Goal: Task Accomplishment & Management: Manage account settings

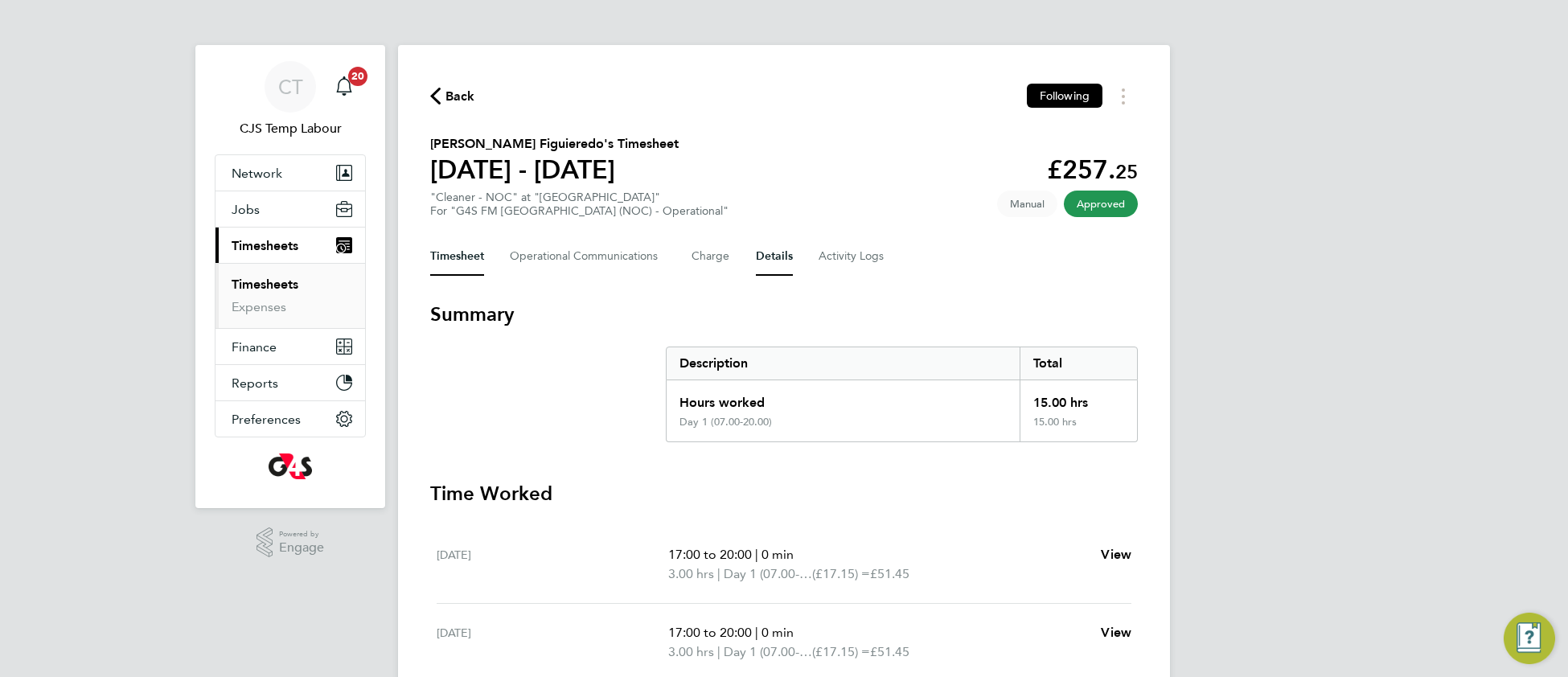
click at [783, 256] on button "Details" at bounding box center [774, 257] width 37 height 39
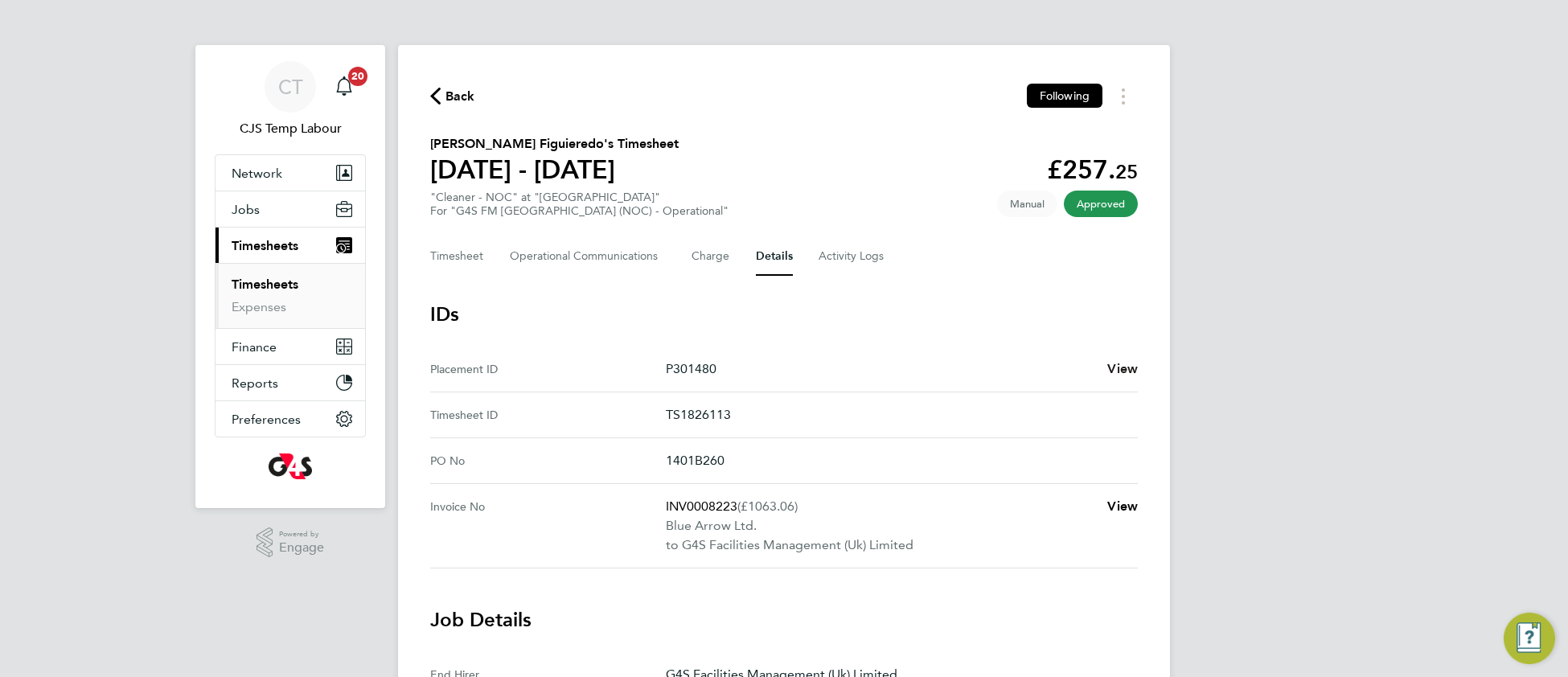
click at [1116, 362] on span "View" at bounding box center [1122, 368] width 30 height 16
click at [275, 284] on link "Timesheets" at bounding box center [265, 284] width 67 height 16
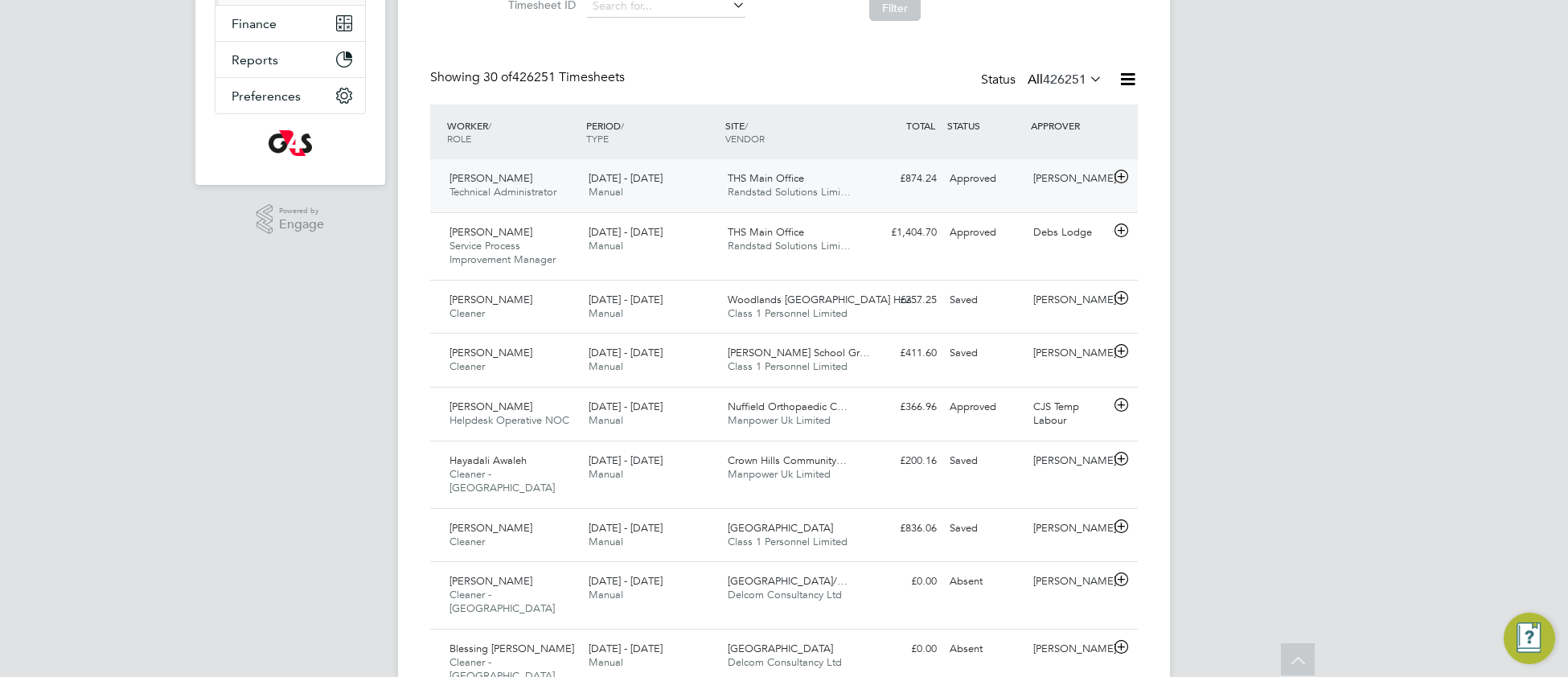
click at [774, 180] on span "THS Main Office" at bounding box center [765, 178] width 76 height 14
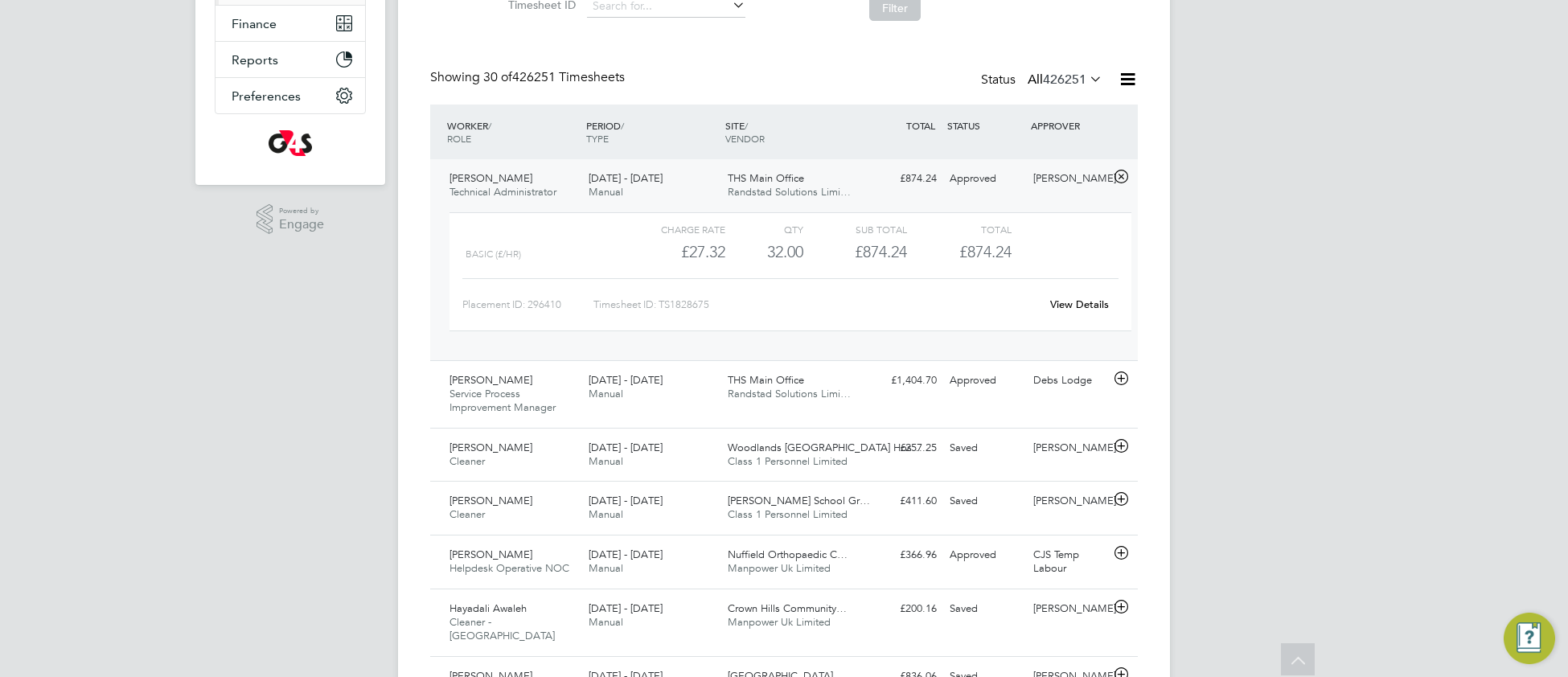
click at [1086, 305] on link "View Details" at bounding box center [1080, 304] width 59 height 14
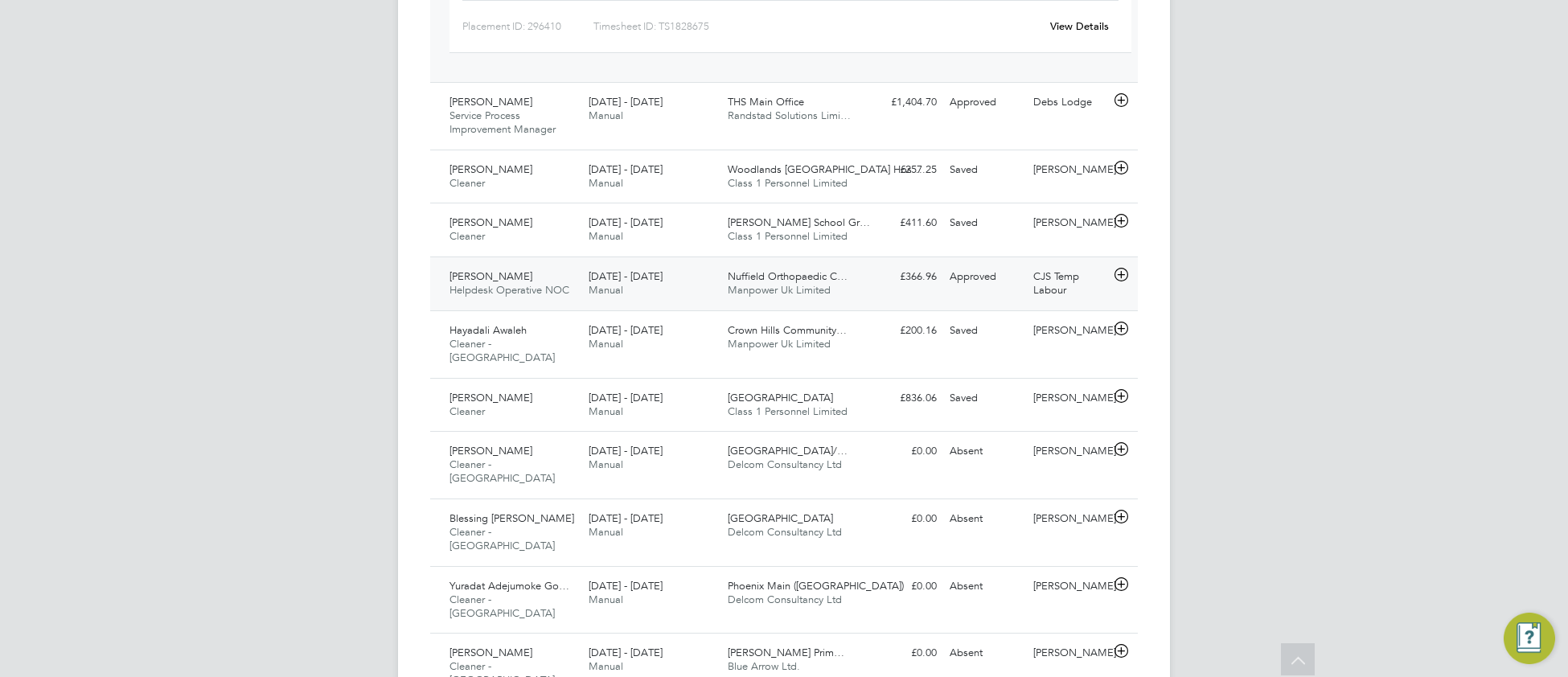
click at [664, 294] on div "15 - 21 Sep 2025 Manual" at bounding box center [651, 284] width 139 height 40
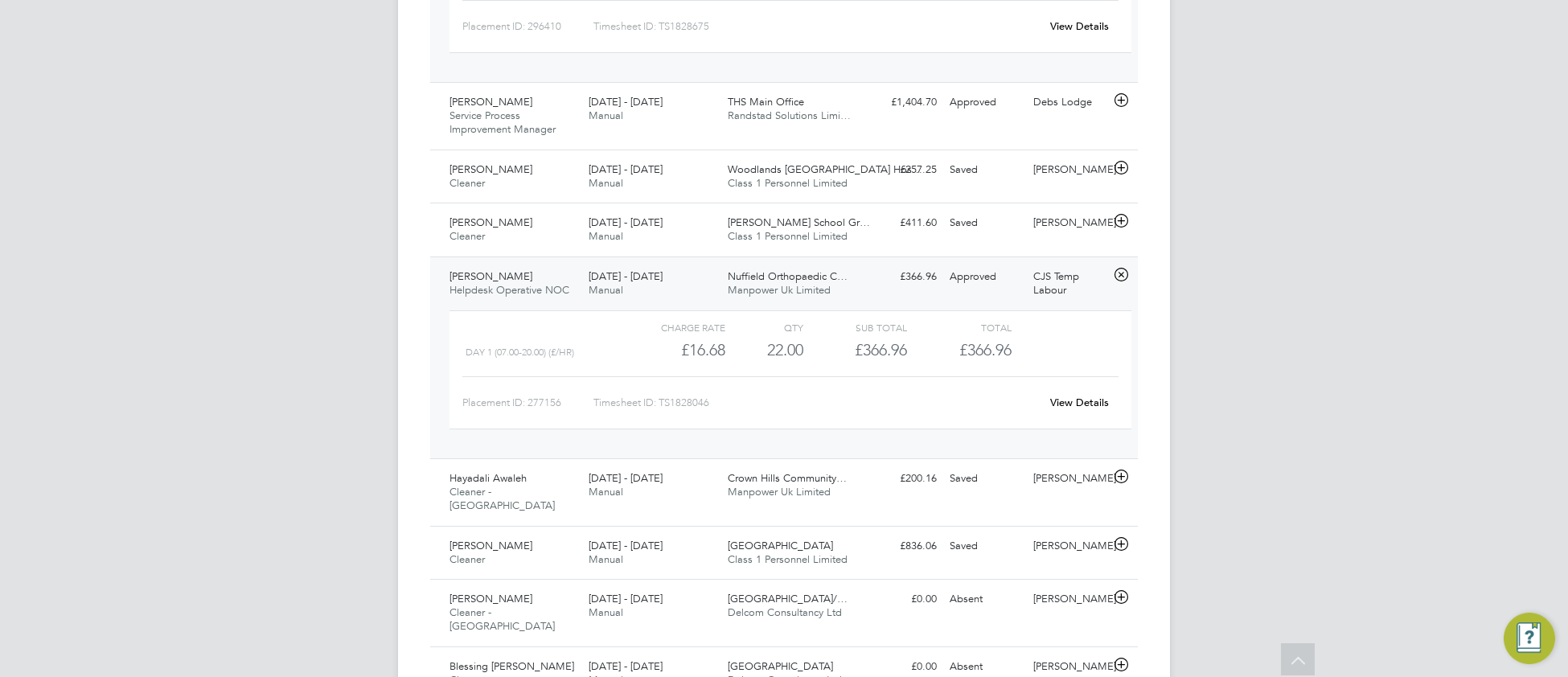
click at [1076, 402] on link "View Details" at bounding box center [1080, 402] width 59 height 14
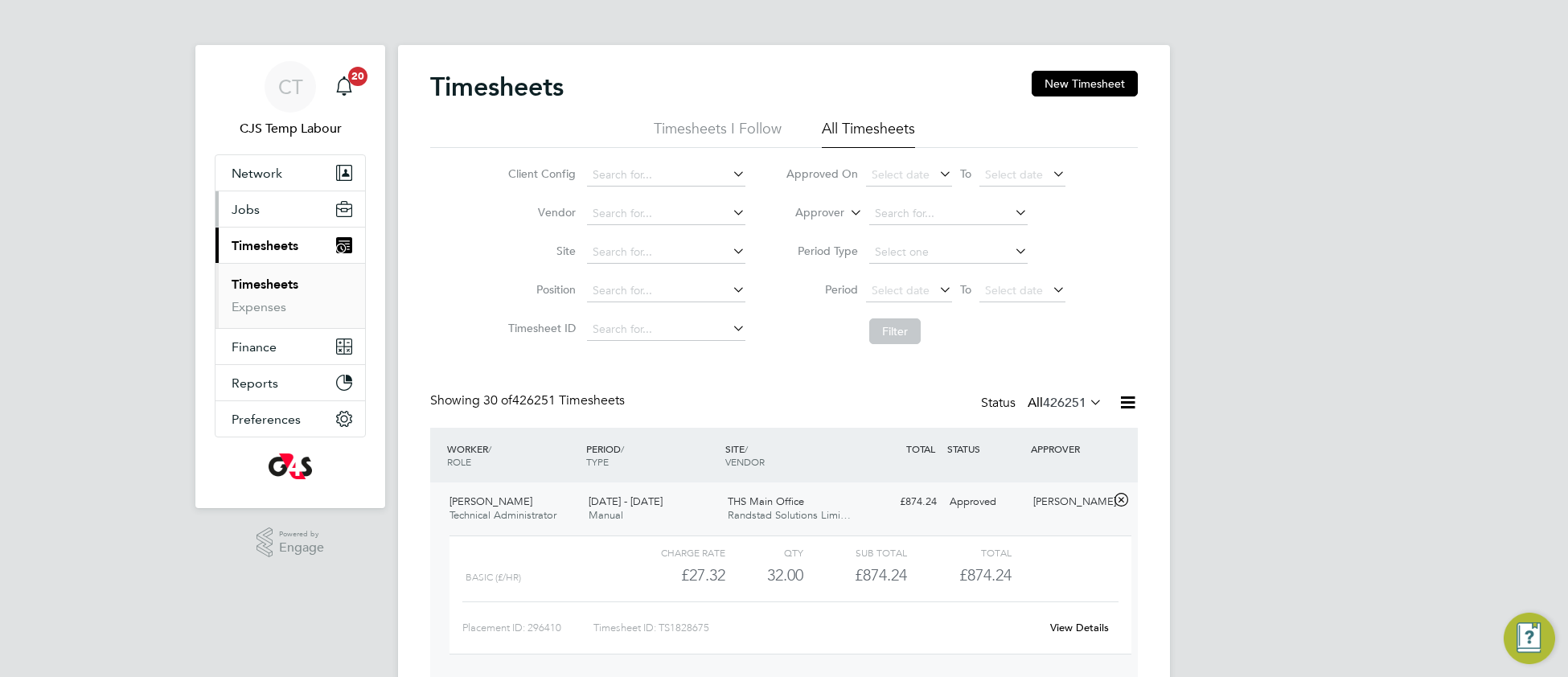
click at [246, 214] on span "Jobs" at bounding box center [246, 209] width 29 height 16
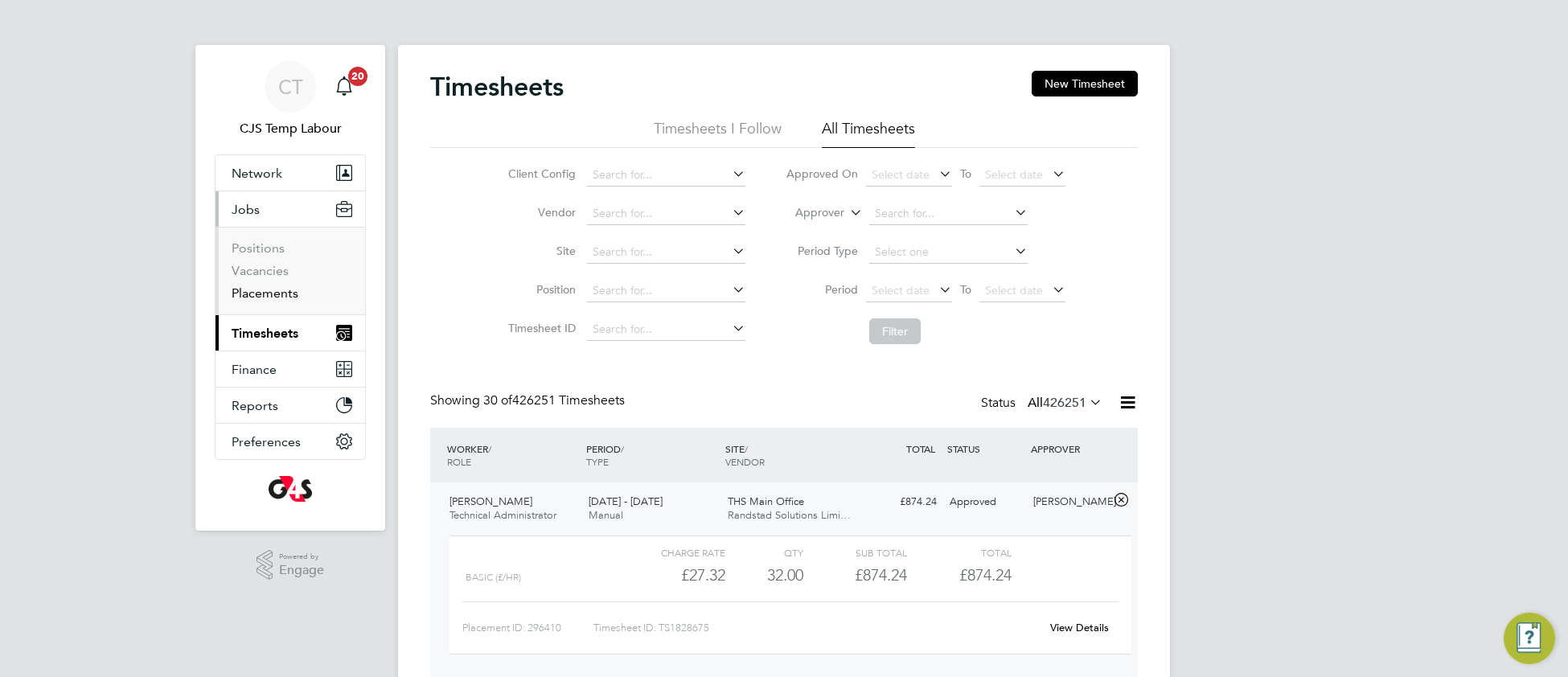
drag, startPoint x: 258, startPoint y: 296, endPoint x: 362, endPoint y: 300, distance: 104.1
click at [259, 296] on link "Placements" at bounding box center [265, 293] width 67 height 16
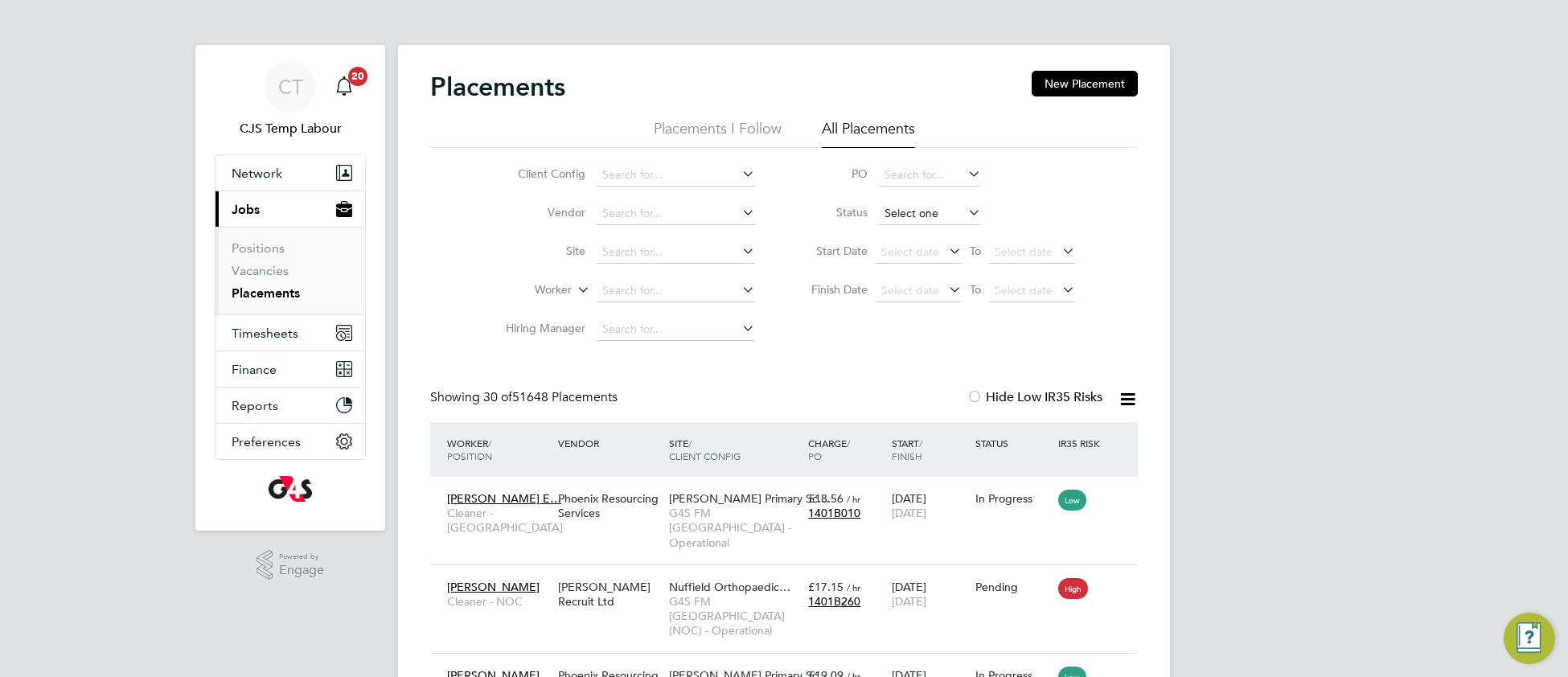
click at [911, 215] on input at bounding box center [929, 213] width 102 height 22
click at [906, 234] on li "Active" at bounding box center [930, 235] width 104 height 21
type input "Active"
click at [1022, 296] on span "Select date" at bounding box center [1032, 292] width 86 height 22
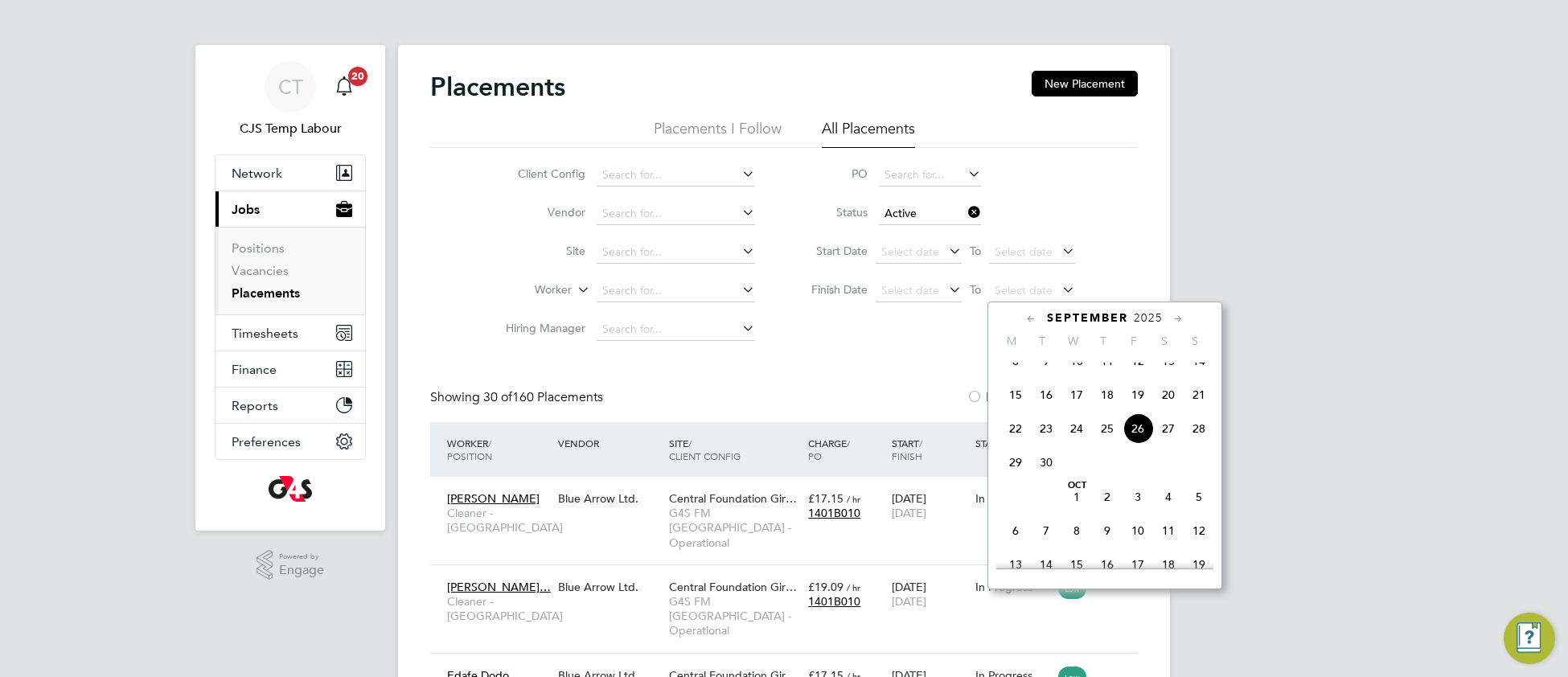
click at [1197, 512] on span "5" at bounding box center [1198, 497] width 30 height 30
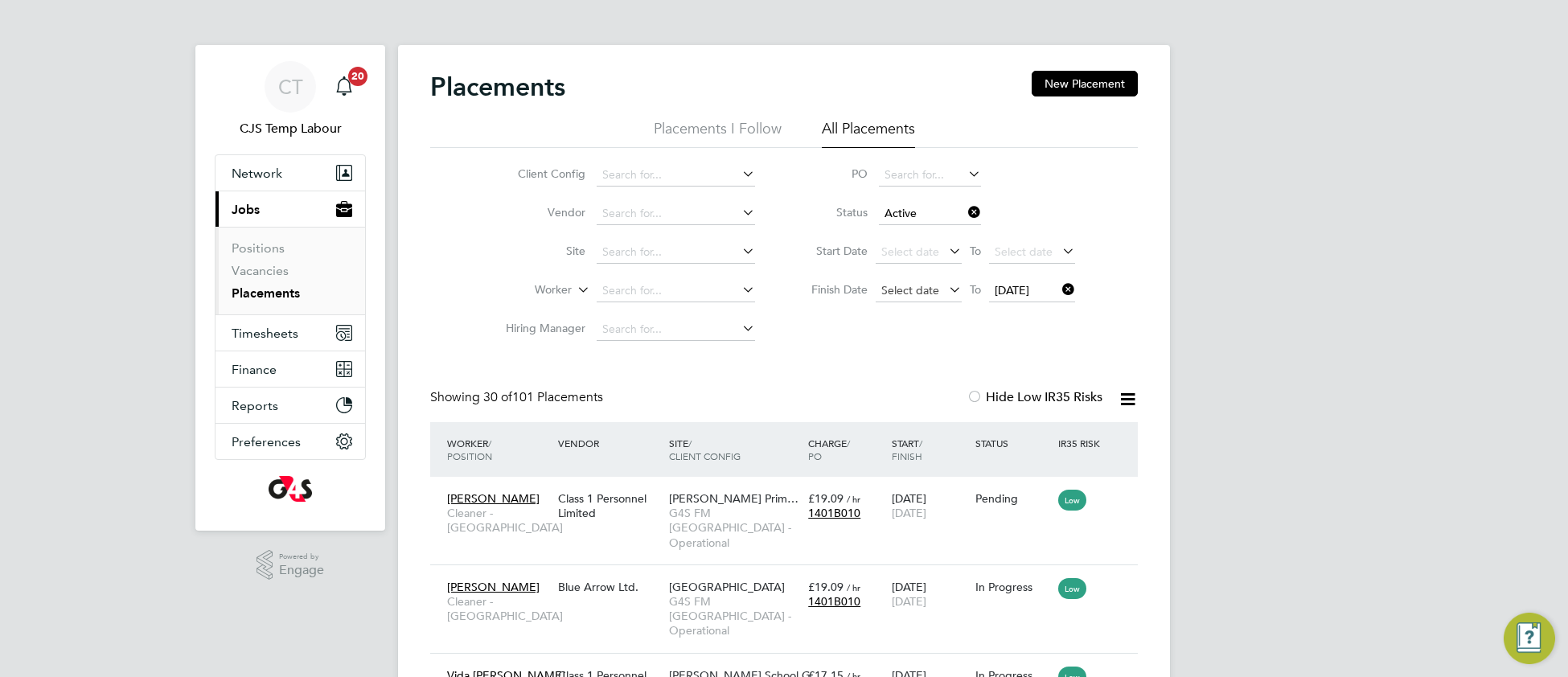
click at [905, 296] on span "Select date" at bounding box center [919, 292] width 86 height 22
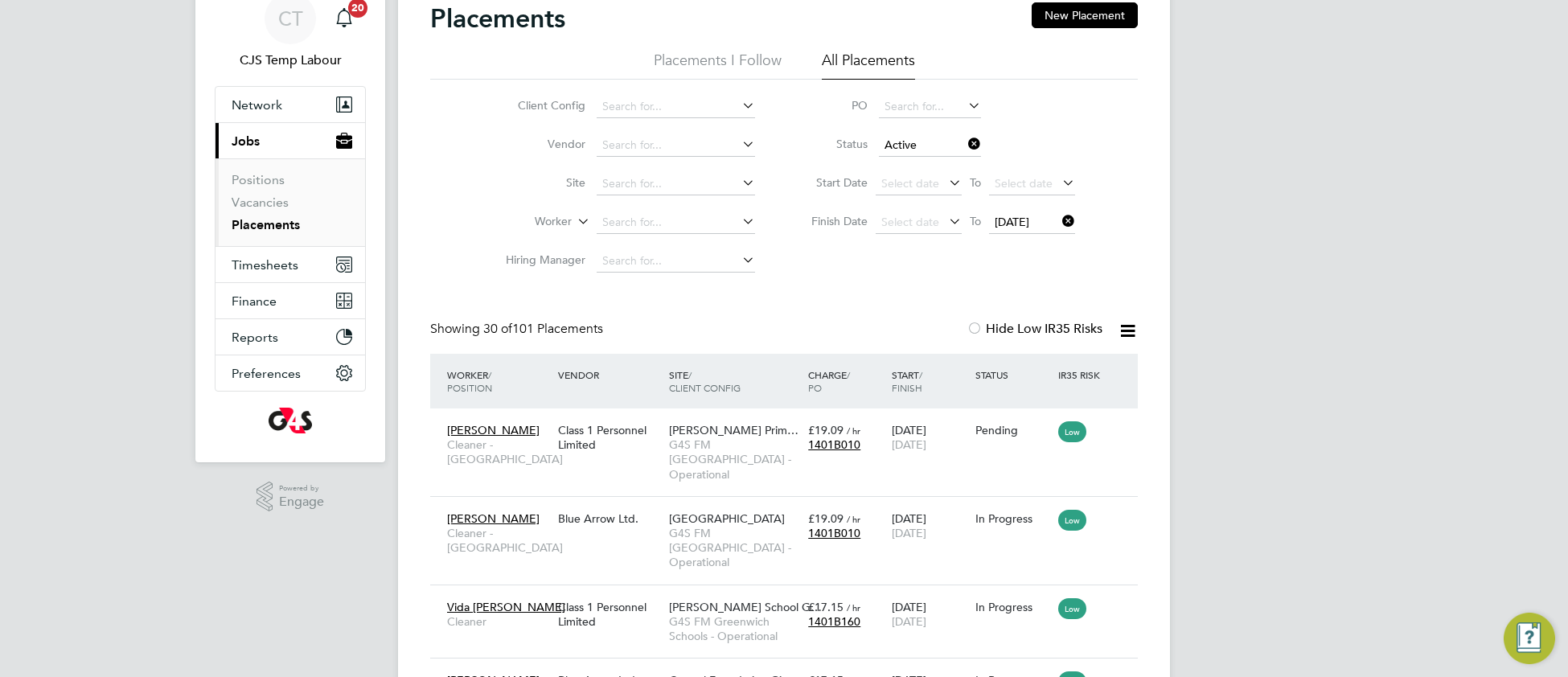
click at [1127, 336] on icon at bounding box center [1127, 331] width 20 height 20
click at [1054, 368] on li "Download Placements Report" at bounding box center [1047, 369] width 171 height 22
click at [668, 467] on div "Stewart Headlam Prim… G4S FM Tower Hamlets - Operational" at bounding box center [734, 452] width 139 height 75
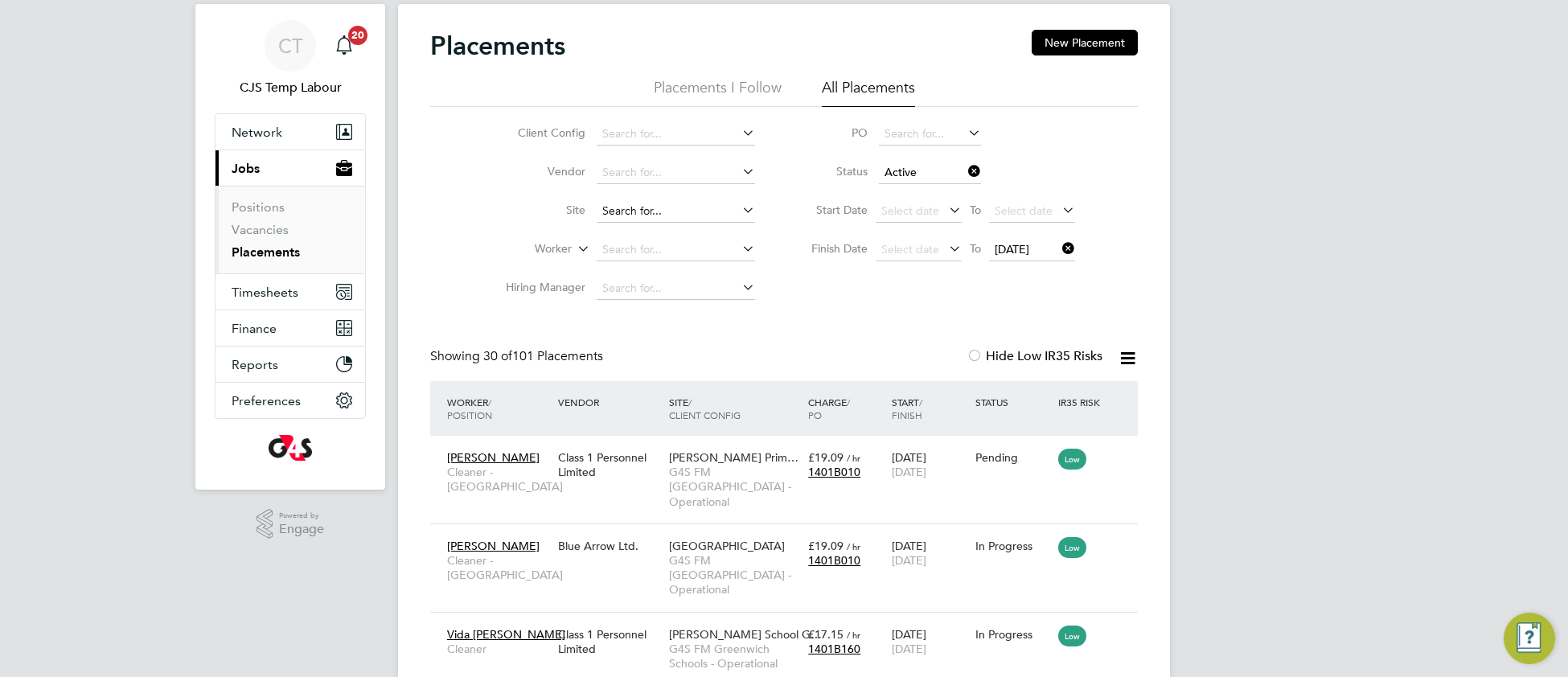
scroll to position [30, 0]
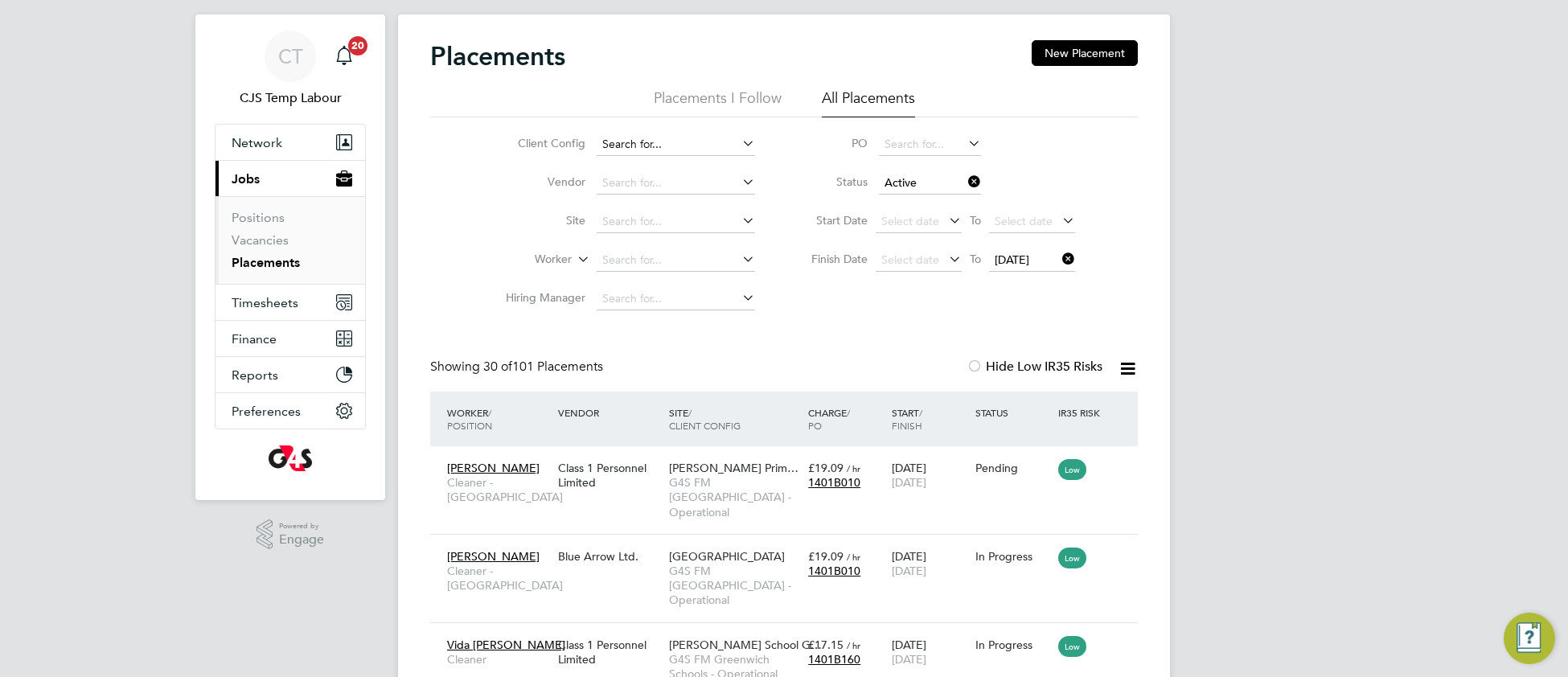
click at [650, 143] on input at bounding box center [676, 144] width 158 height 22
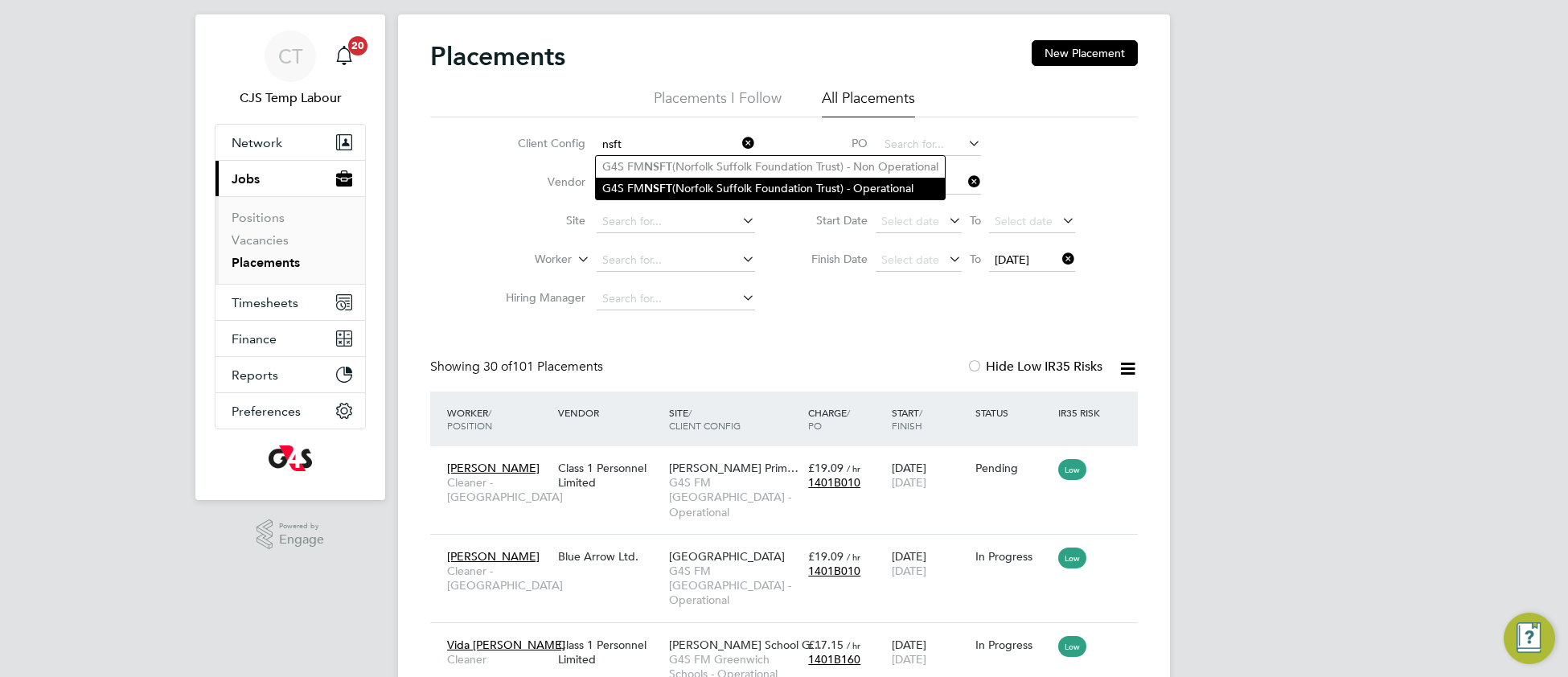
click at [655, 182] on b "NSFT" at bounding box center [658, 189] width 29 height 14
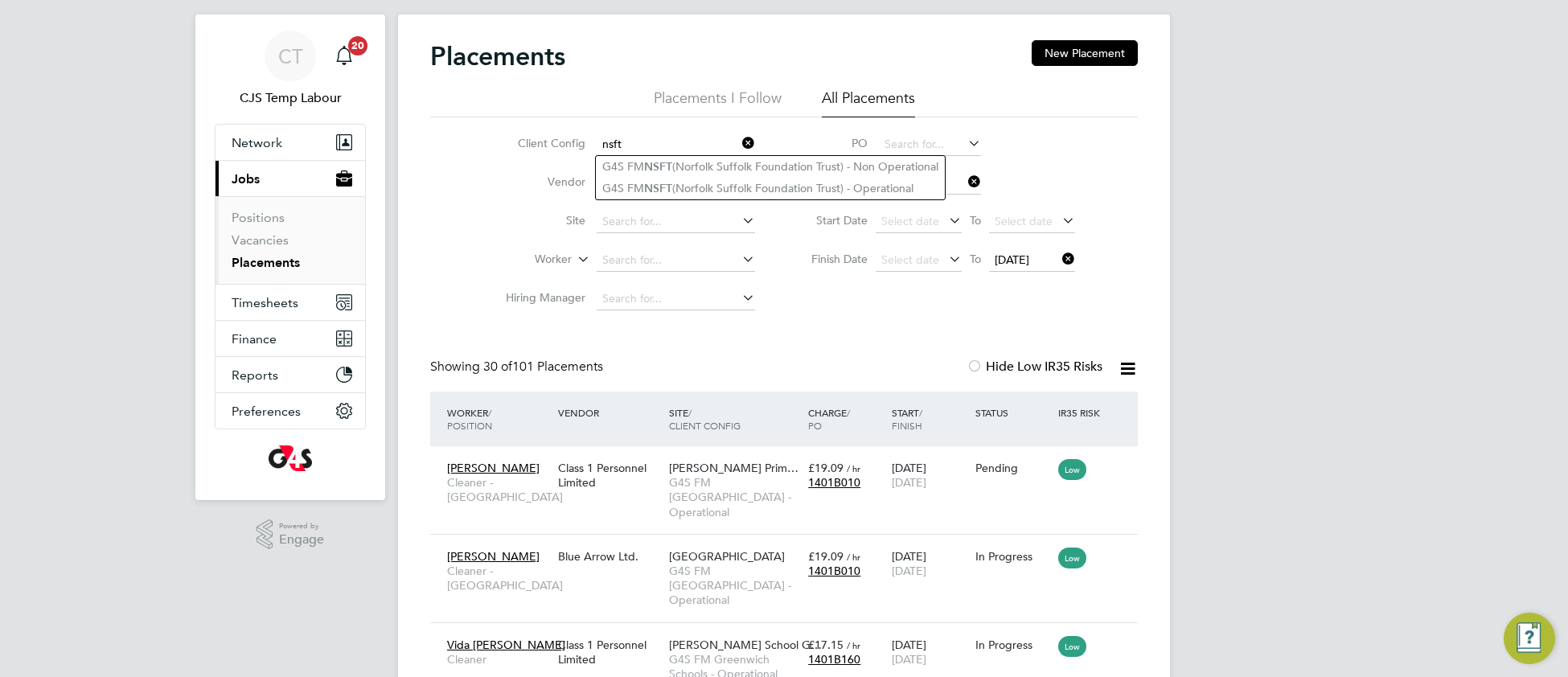
type input "G4S FM NSFT (Norfolk Suffolk Foundation Trust) - Operational"
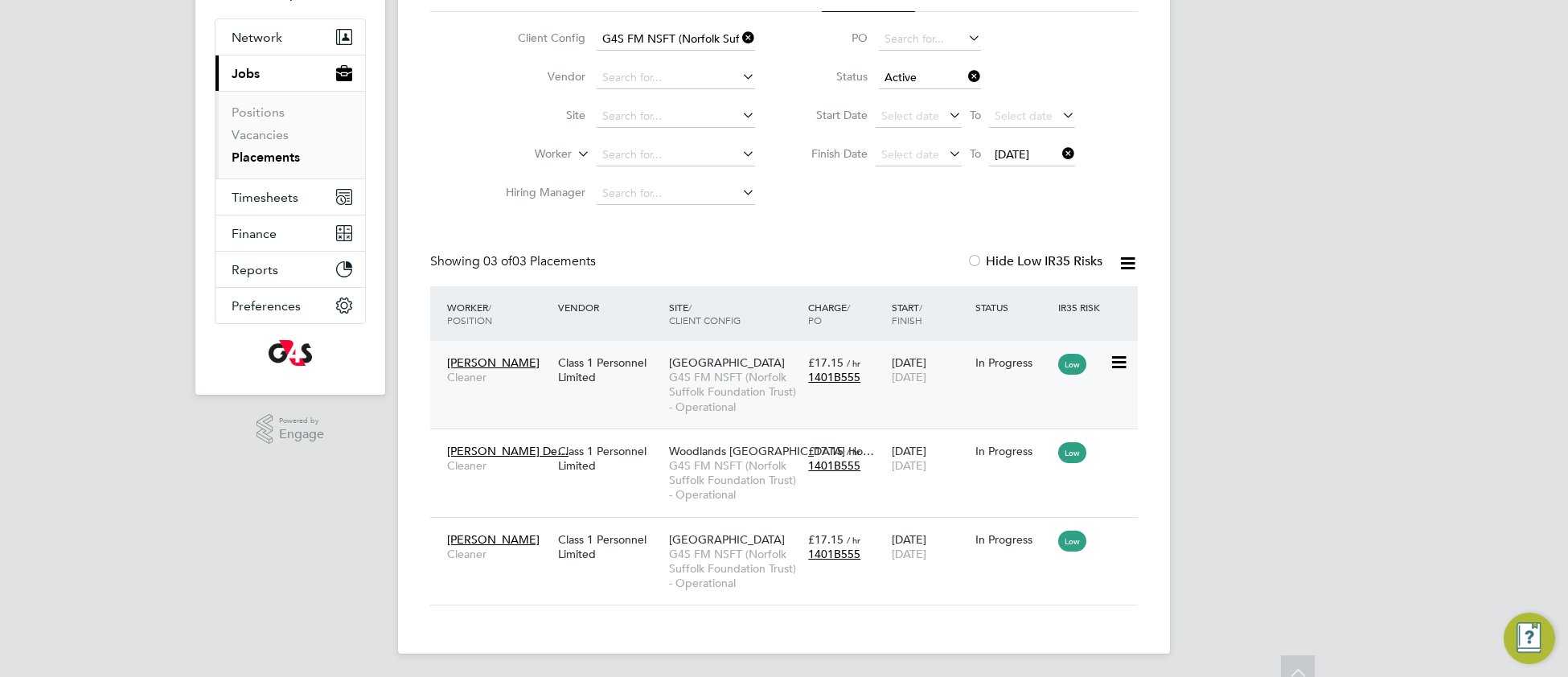
scroll to position [138, 0]
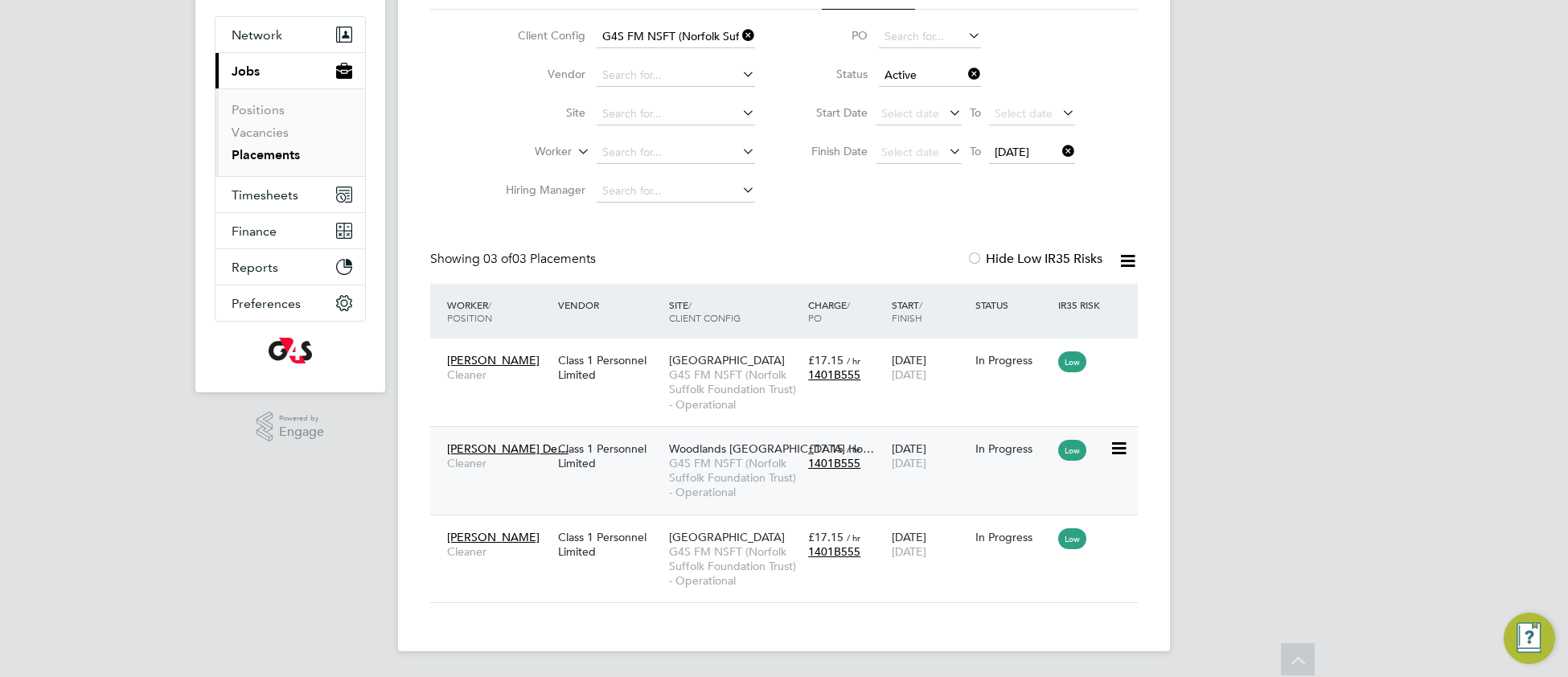
click at [744, 477] on span "G4S FM NSFT (Norfolk Suffolk Foundation Trust) - Operational" at bounding box center [734, 478] width 131 height 44
click at [782, 541] on div "Julian Hospital G4S FM NSFT (Norfolk Suffolk Foundation Trust) - Operational" at bounding box center [734, 558] width 139 height 75
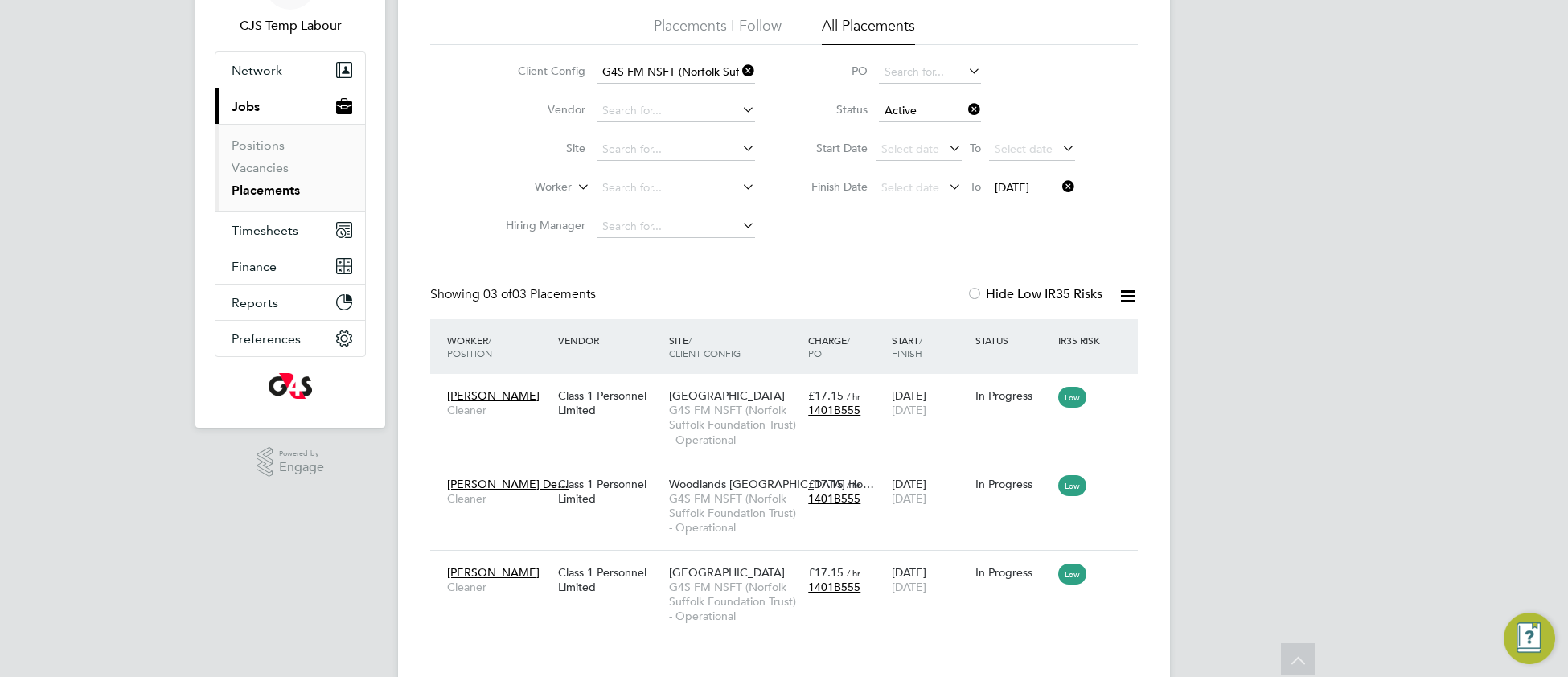
scroll to position [100, 0]
click at [738, 67] on icon at bounding box center [738, 73] width 0 height 22
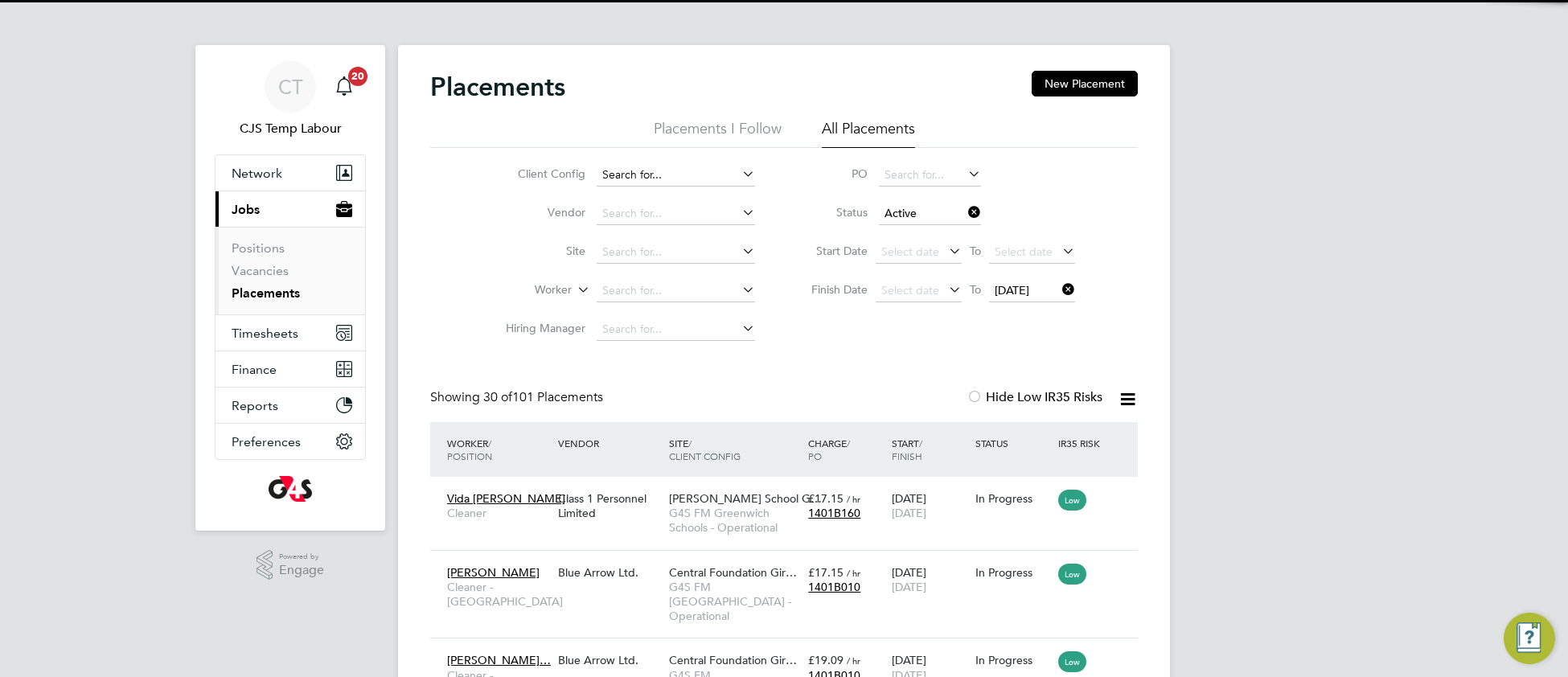
scroll to position [61, 138]
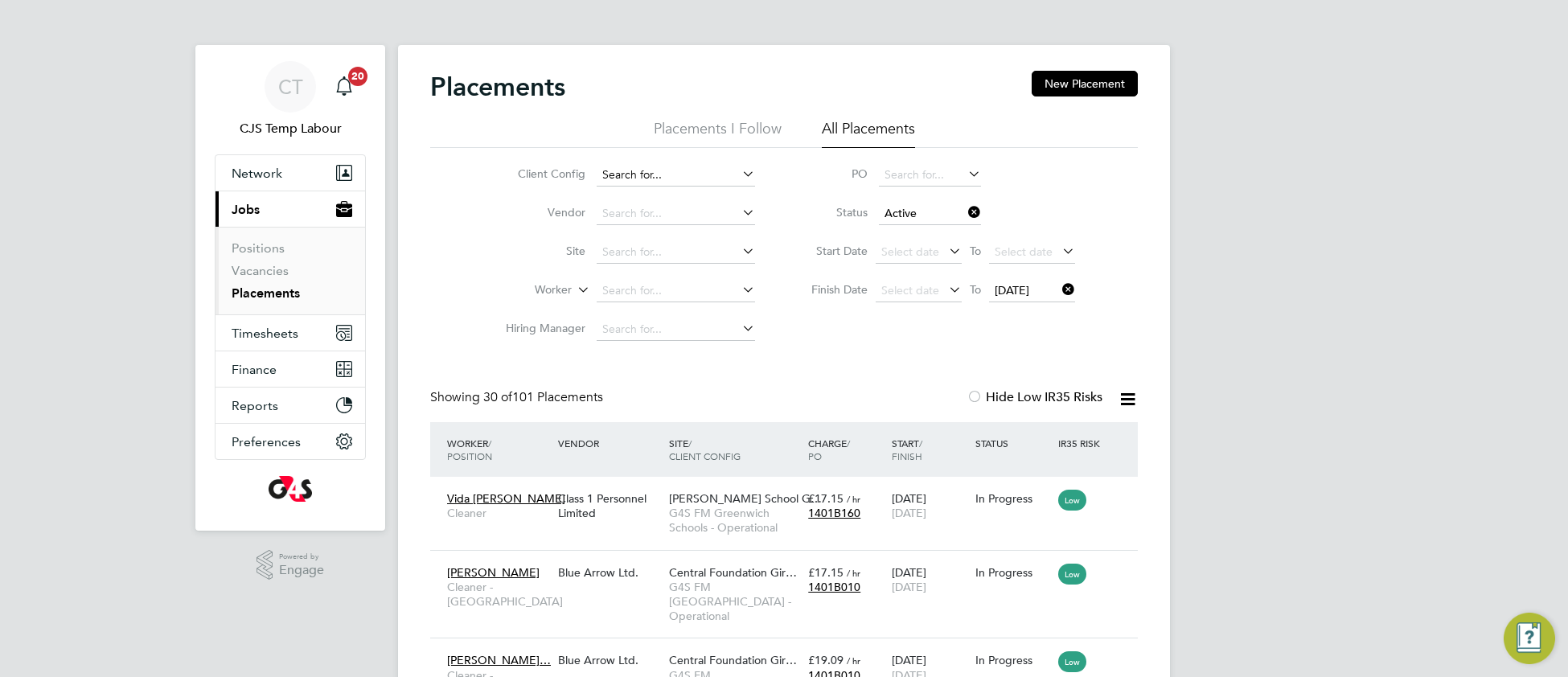
click at [636, 169] on input at bounding box center [676, 175] width 158 height 22
click at [679, 221] on b "Contrac" at bounding box center [664, 219] width 41 height 14
type input "G4S FM Contractors – Non Operational"
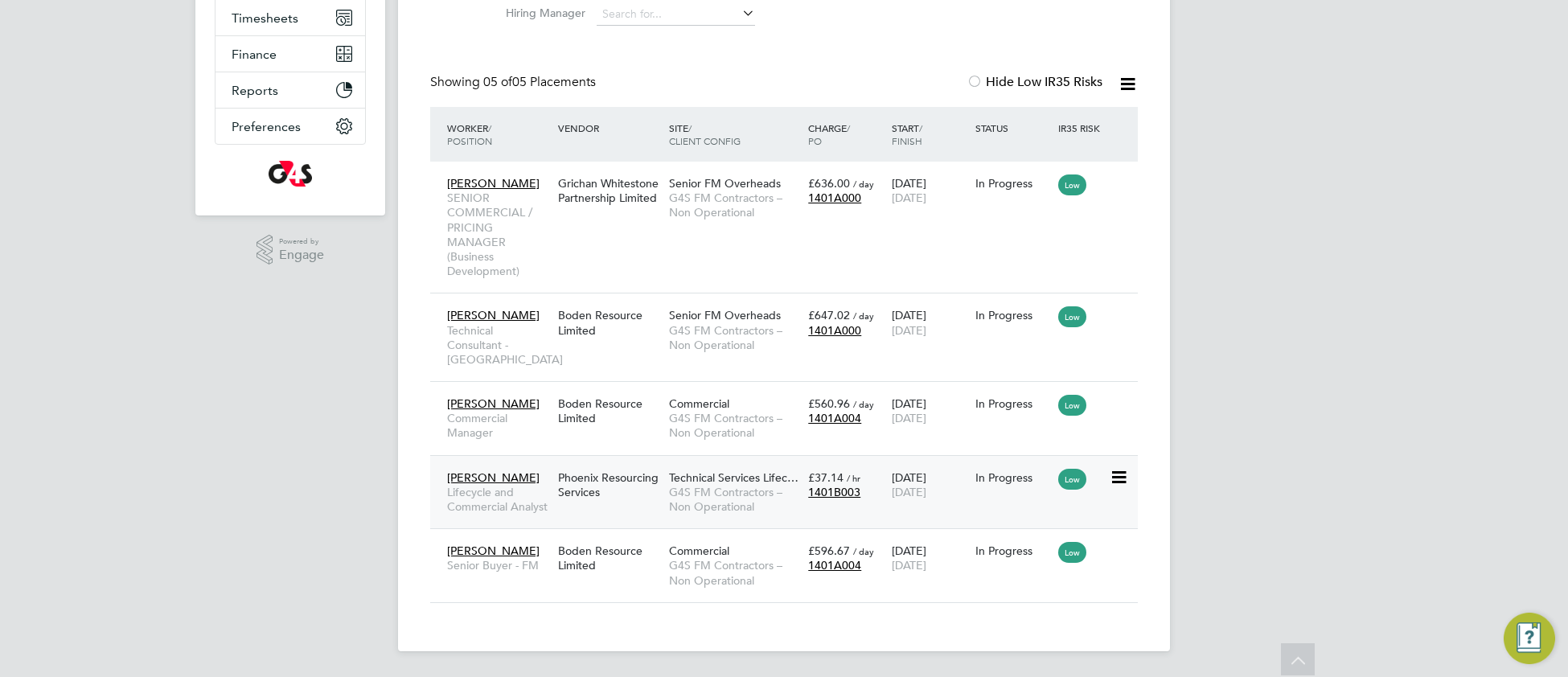
click at [670, 511] on span "G4S FM Contractors – Non Operational" at bounding box center [734, 499] width 131 height 29
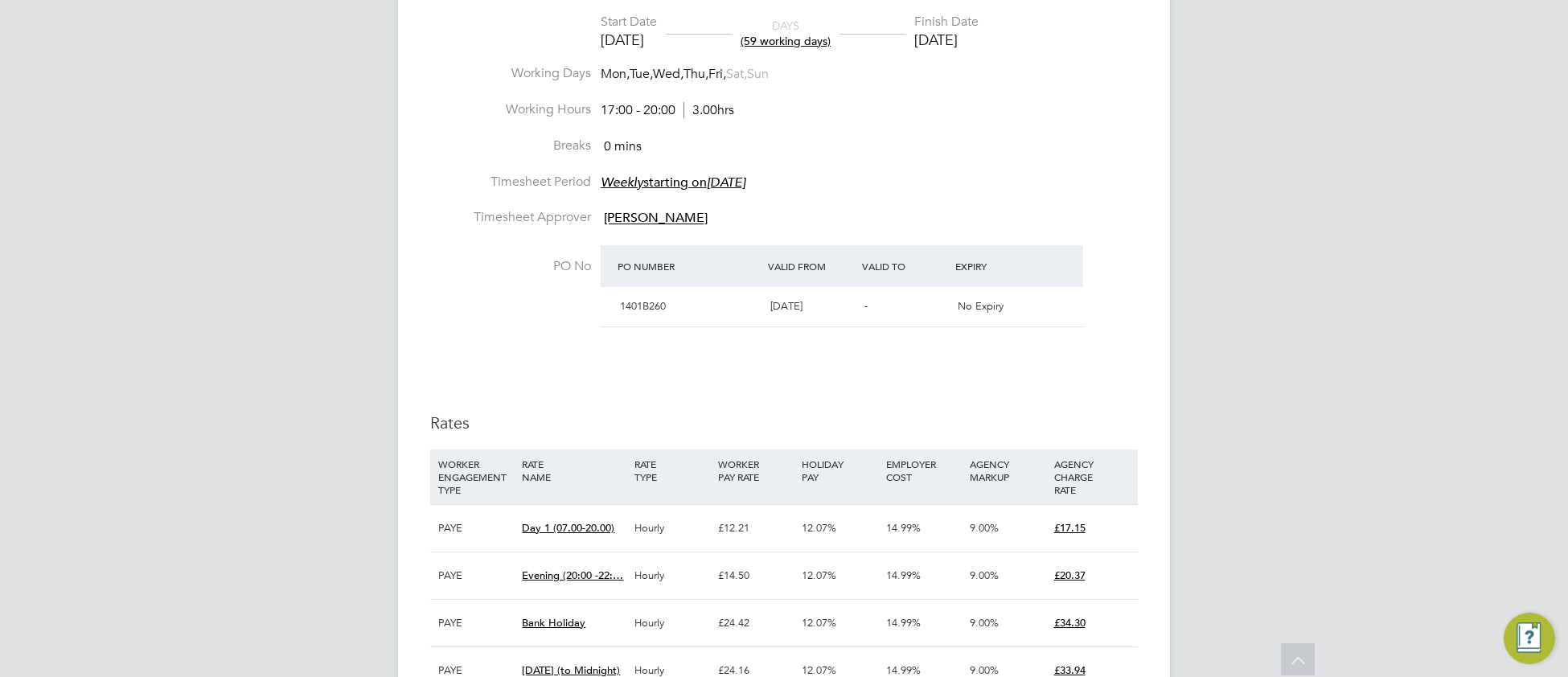
click at [992, 161] on li "Breaks 0 mins" at bounding box center [784, 155] width 707 height 36
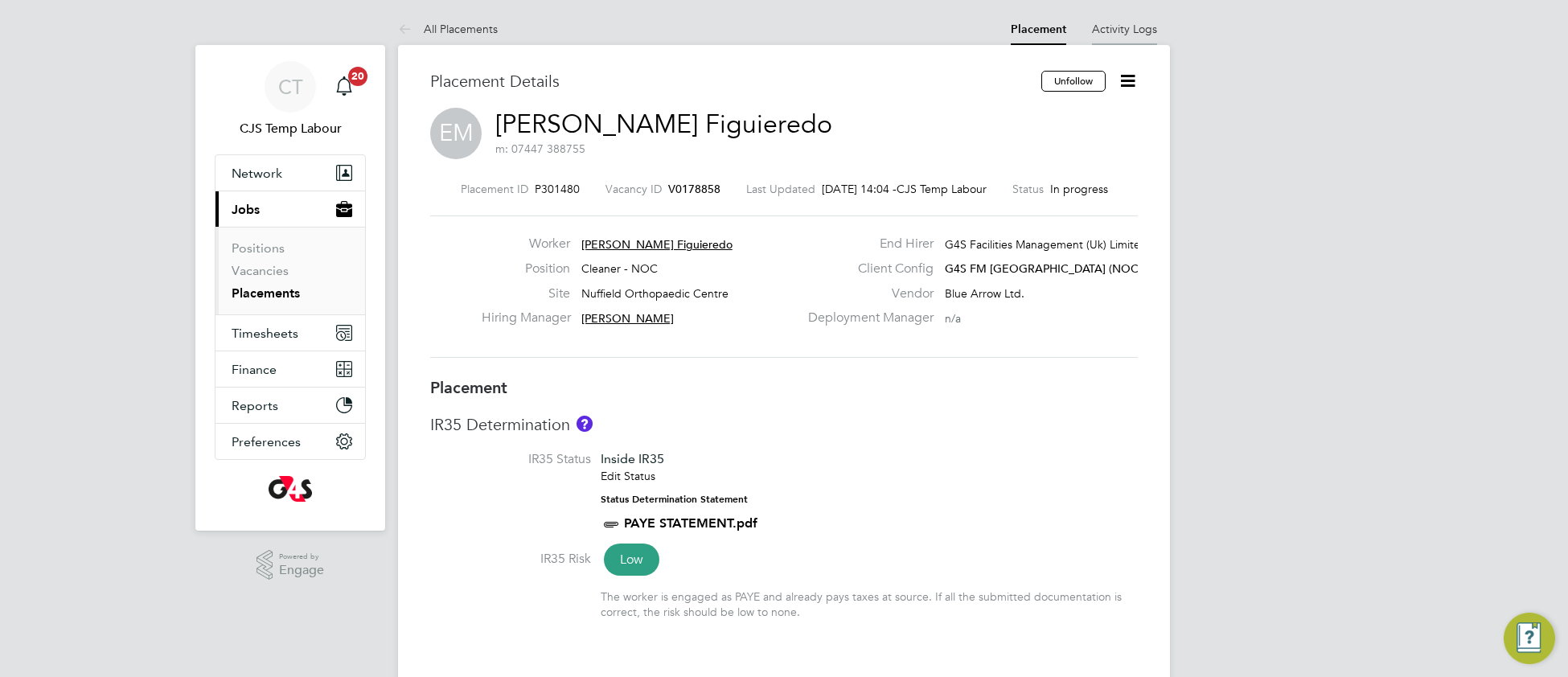
click at [1133, 28] on link "Activity Logs" at bounding box center [1124, 29] width 65 height 15
click at [1117, 36] on li "Activity Logs" at bounding box center [1124, 29] width 65 height 32
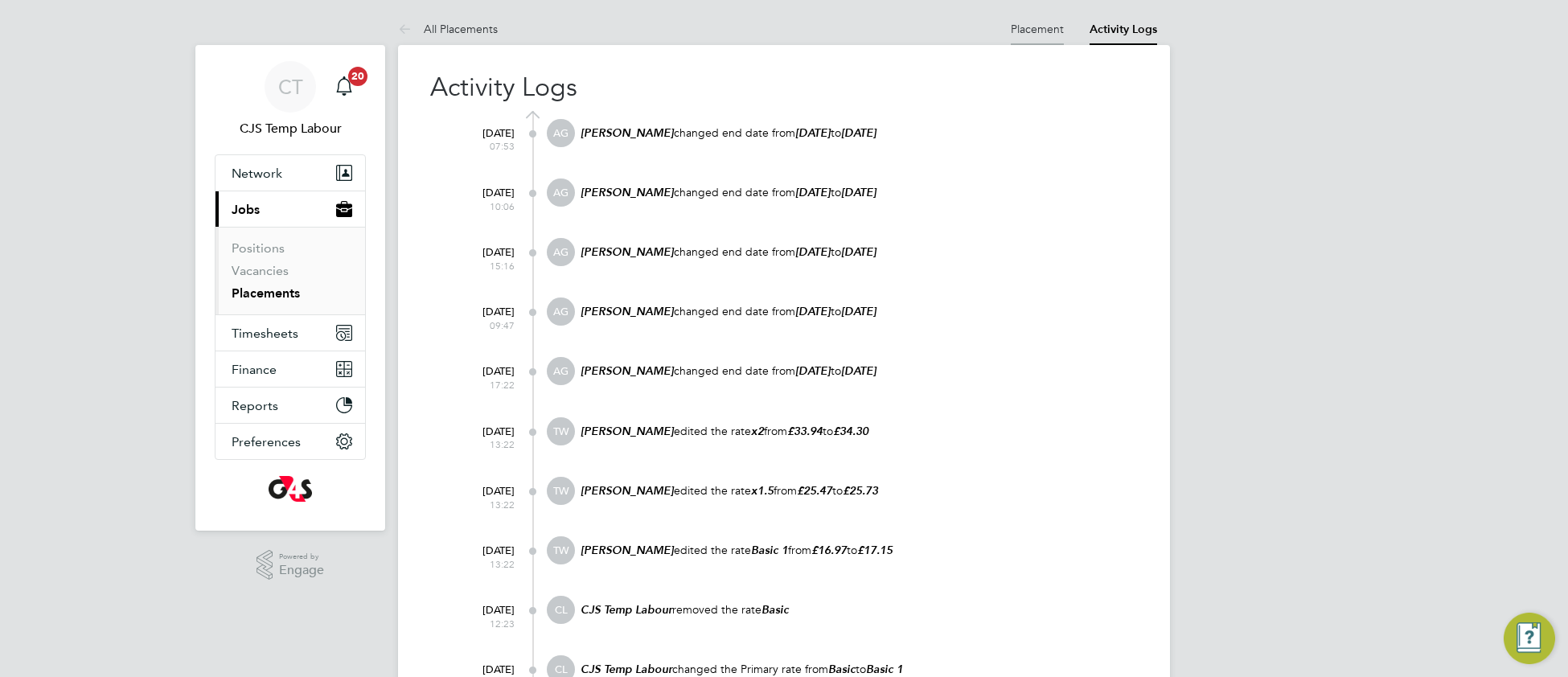
click at [1038, 29] on link "Placement" at bounding box center [1037, 29] width 53 height 15
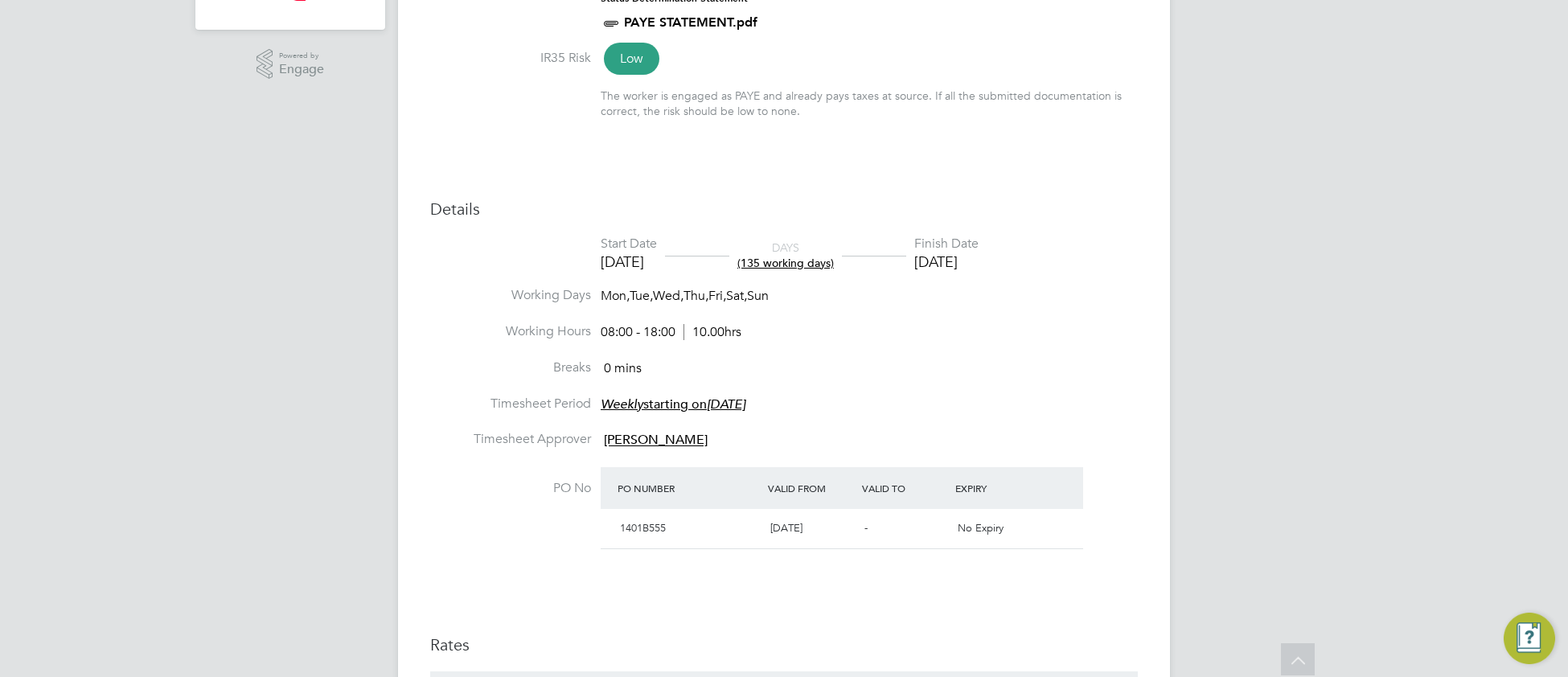
click at [927, 399] on li "Timesheet Period Weekly starting on Monday, 04 Dec 2023" at bounding box center [784, 413] width 707 height 36
type input "Sharon Slaughter"
type input "[PERSON_NAME]"
type input "19 May 2025"
type input "[DATE]"
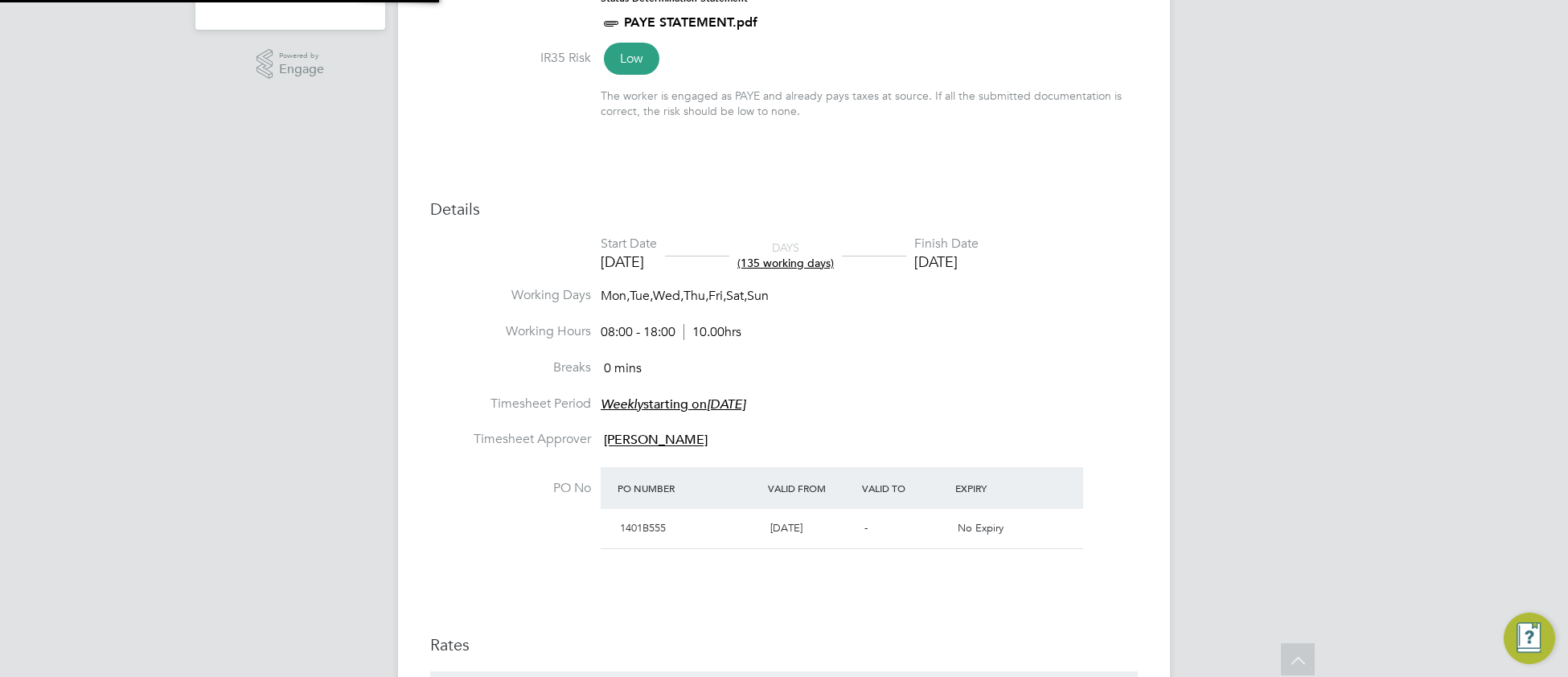
type input "08:00"
type input "18:00"
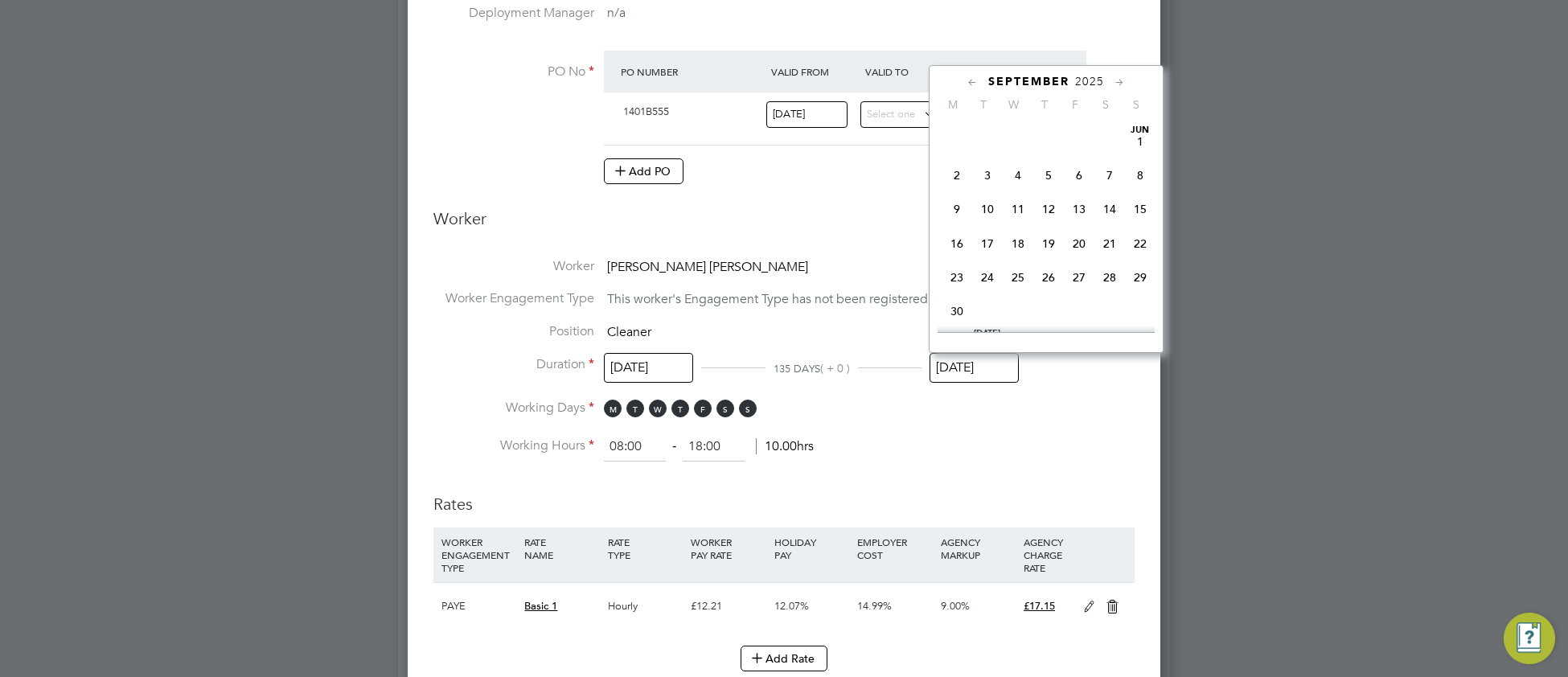
click at [965, 374] on input "[DATE]" at bounding box center [973, 368] width 89 height 29
click at [1076, 293] on span "31" at bounding box center [1078, 277] width 30 height 30
type input "[DATE]"
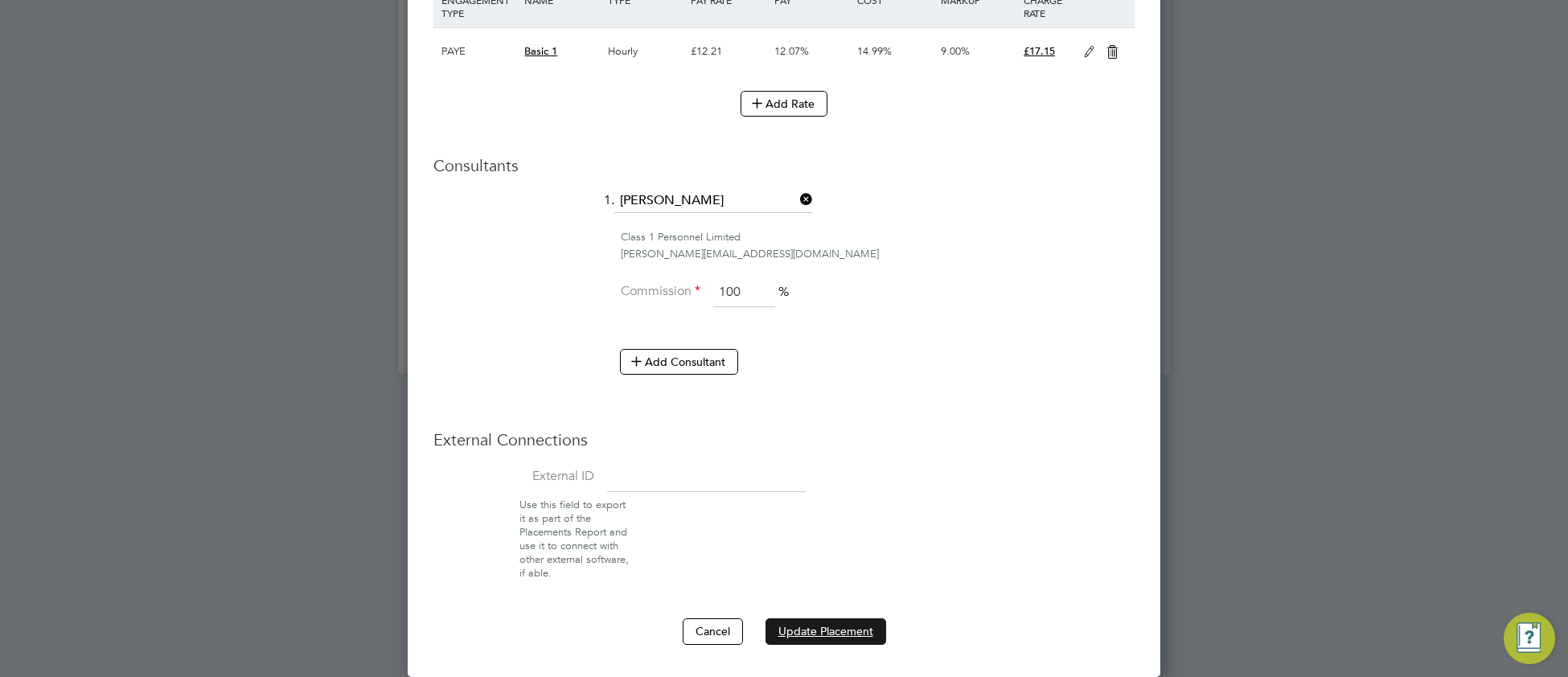
drag, startPoint x: 836, startPoint y: 626, endPoint x: 846, endPoint y: 623, distance: 10.4
click at [840, 625] on button "Update Placement" at bounding box center [825, 631] width 120 height 26
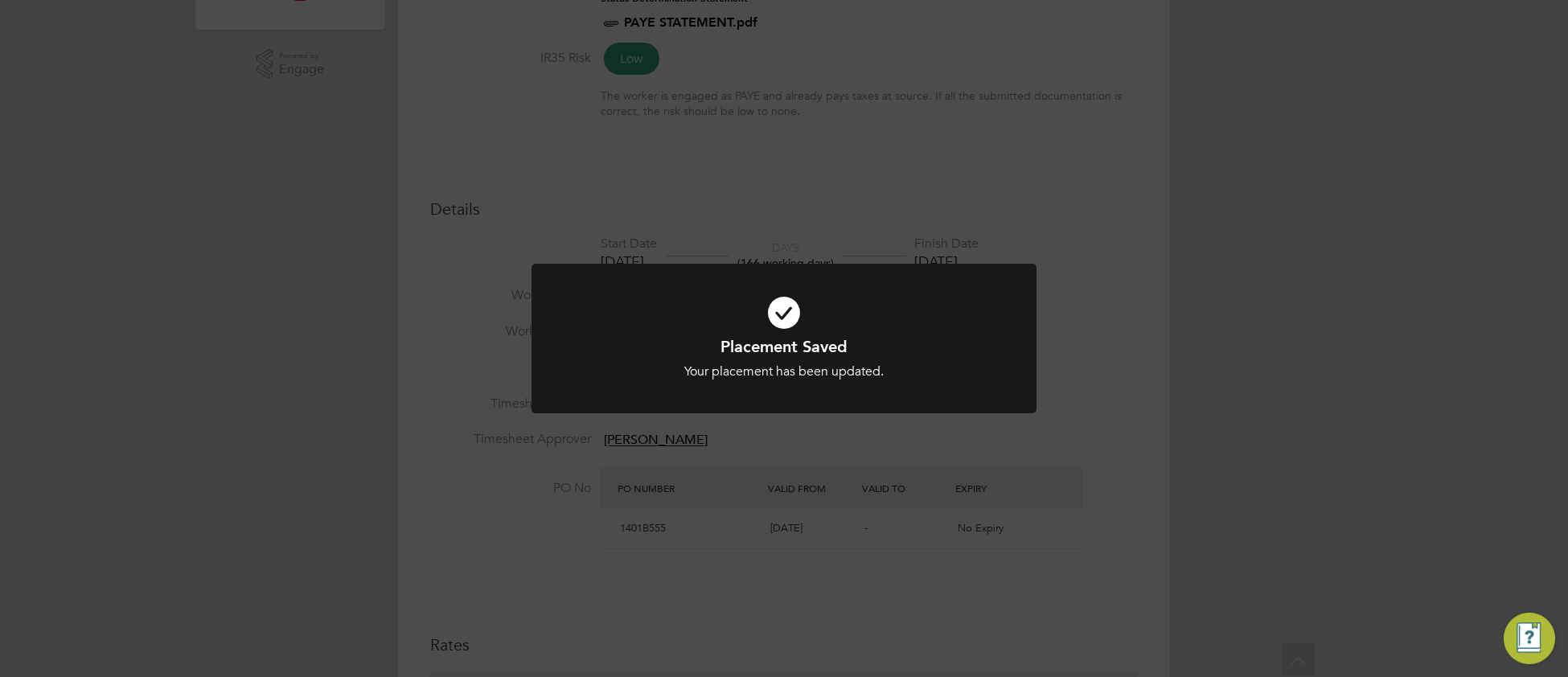
click at [655, 330] on icon at bounding box center [784, 313] width 418 height 63
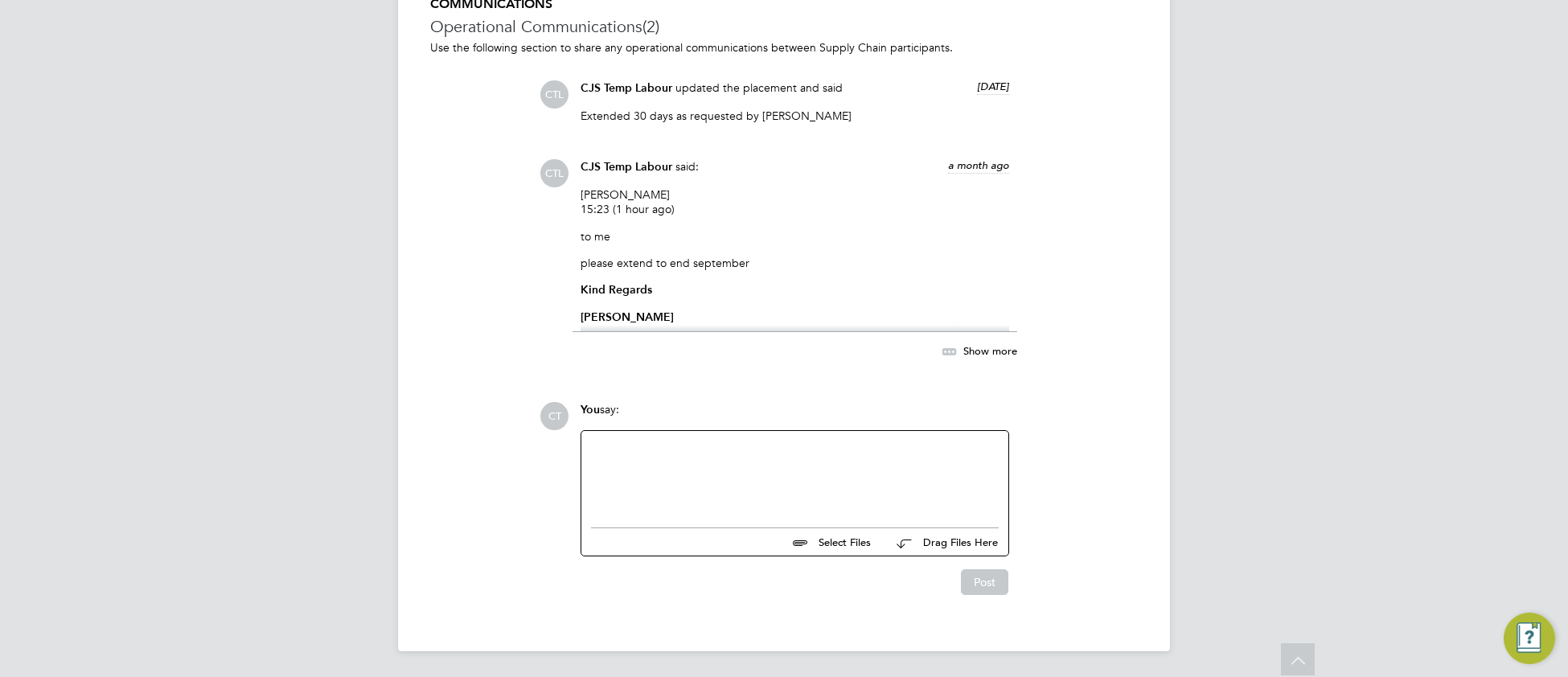
click at [692, 476] on div at bounding box center [794, 475] width 407 height 69
click at [618, 441] on div at bounding box center [794, 475] width 407 height 69
paste div
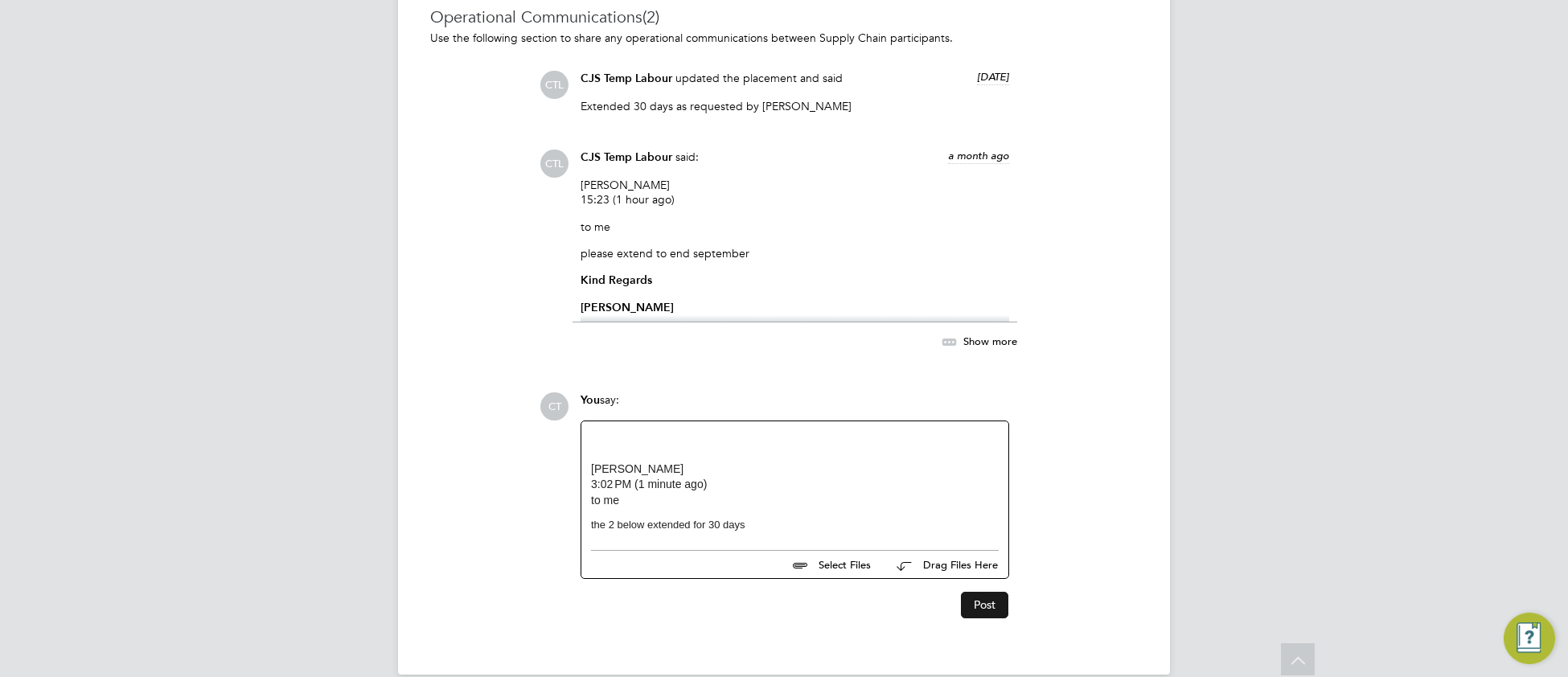
click at [978, 615] on button "Post" at bounding box center [985, 604] width 48 height 26
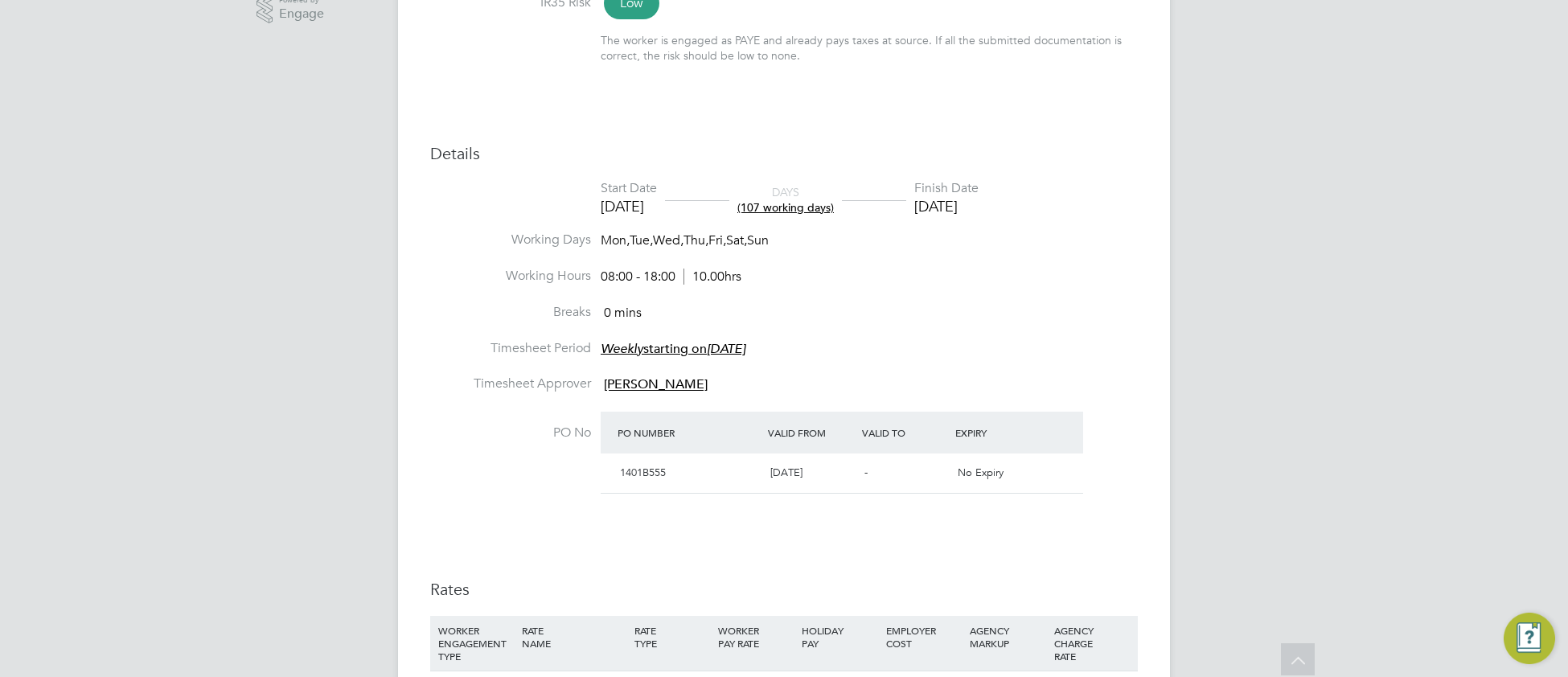
click at [968, 349] on li "Timesheet Period Weekly starting [DATE][DATE]" at bounding box center [784, 358] width 707 height 36
type input "[PERSON_NAME]"
type input "[DATE]"
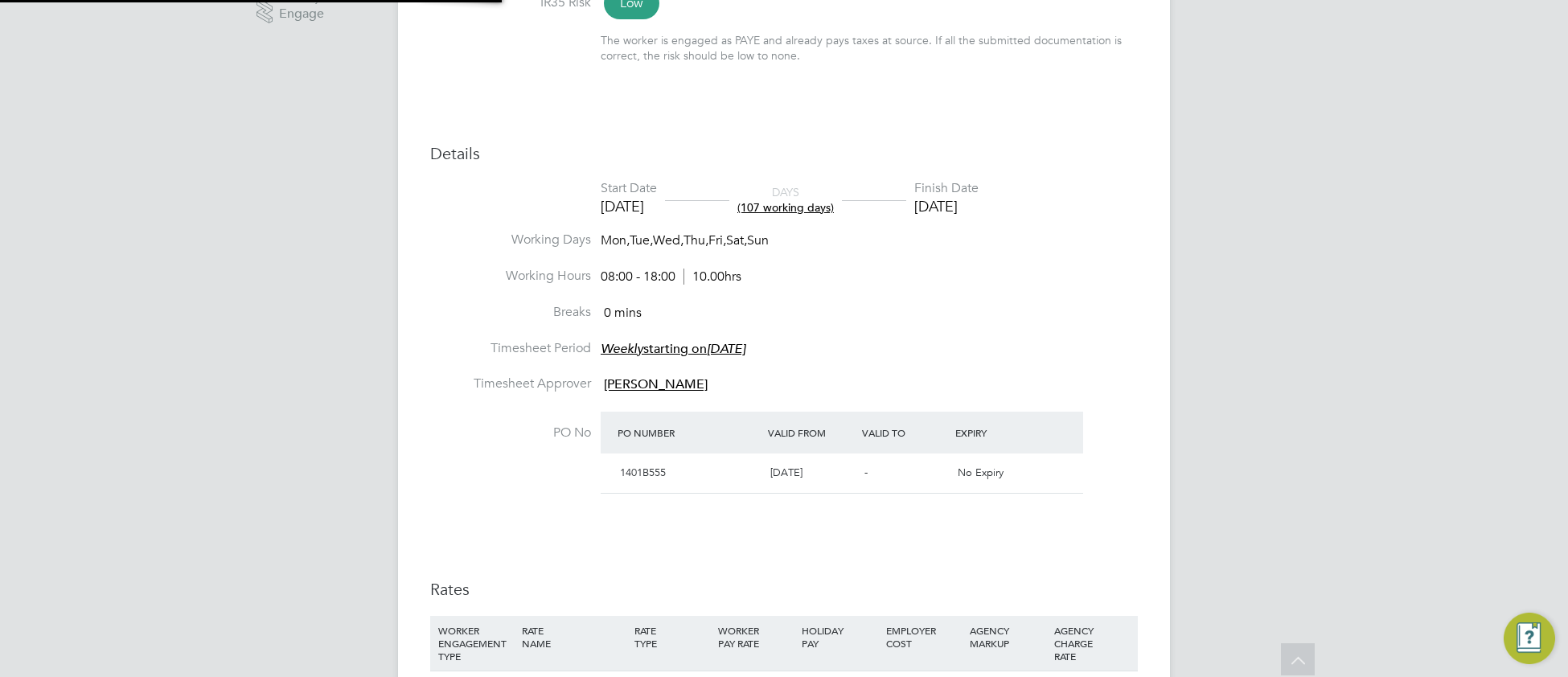
type input "08:00"
type input "18:00"
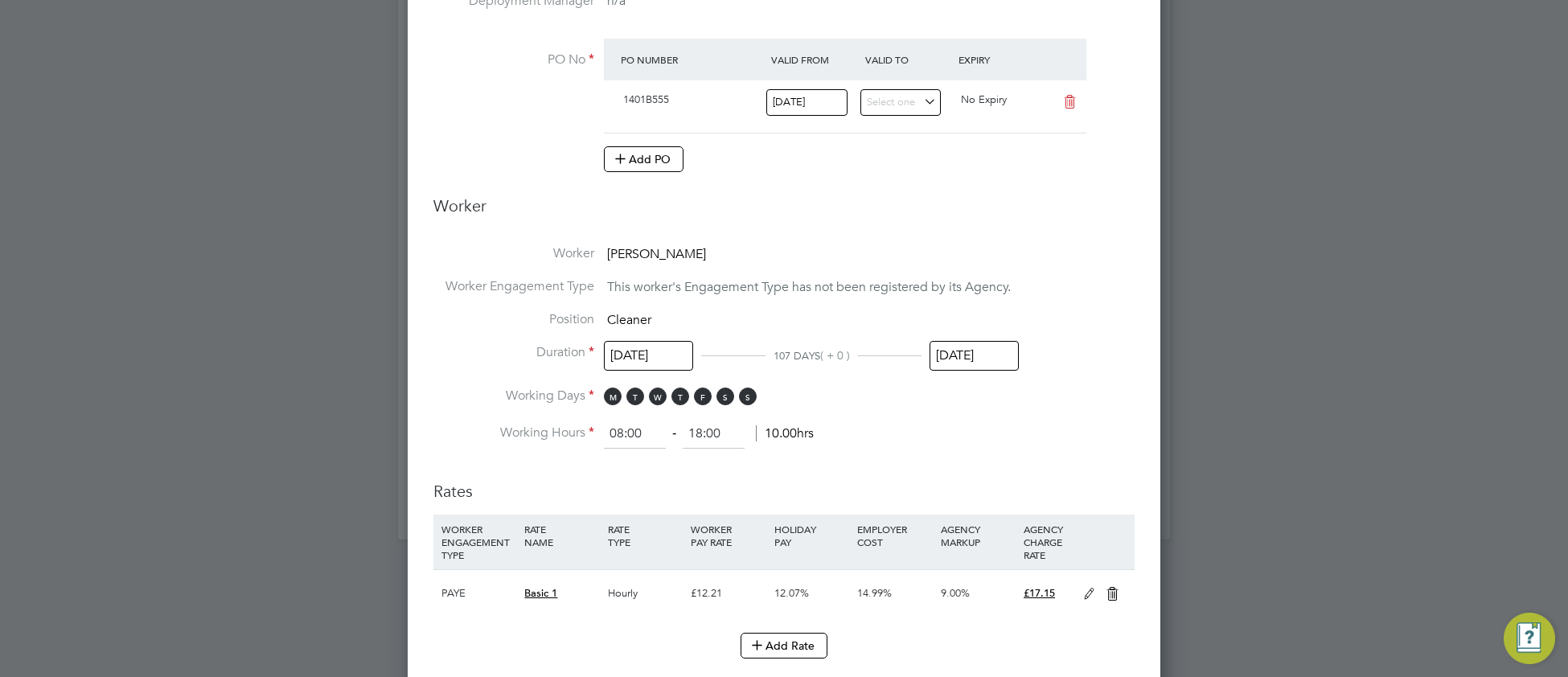
click at [994, 360] on input "[DATE]" at bounding box center [973, 356] width 89 height 29
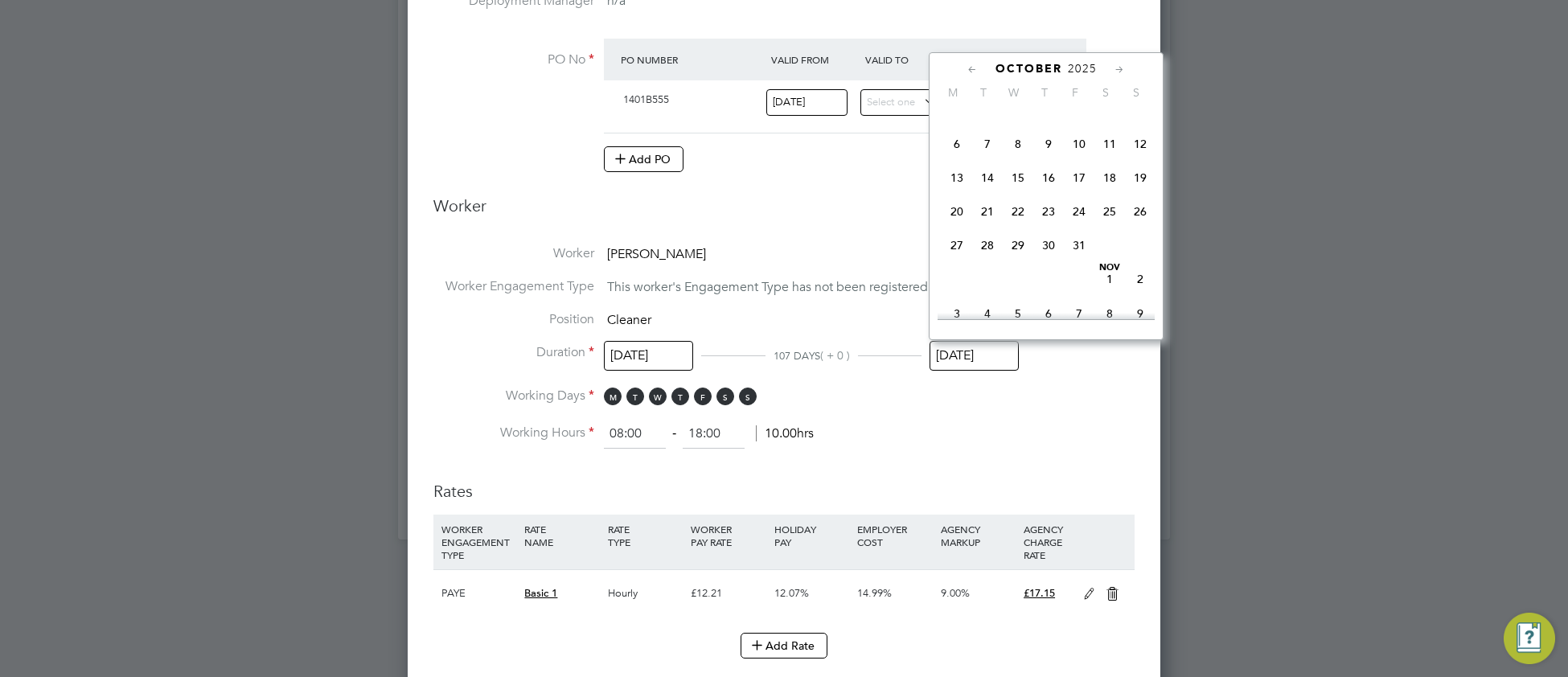
click at [1077, 260] on span "31" at bounding box center [1078, 245] width 30 height 30
type input "[DATE]"
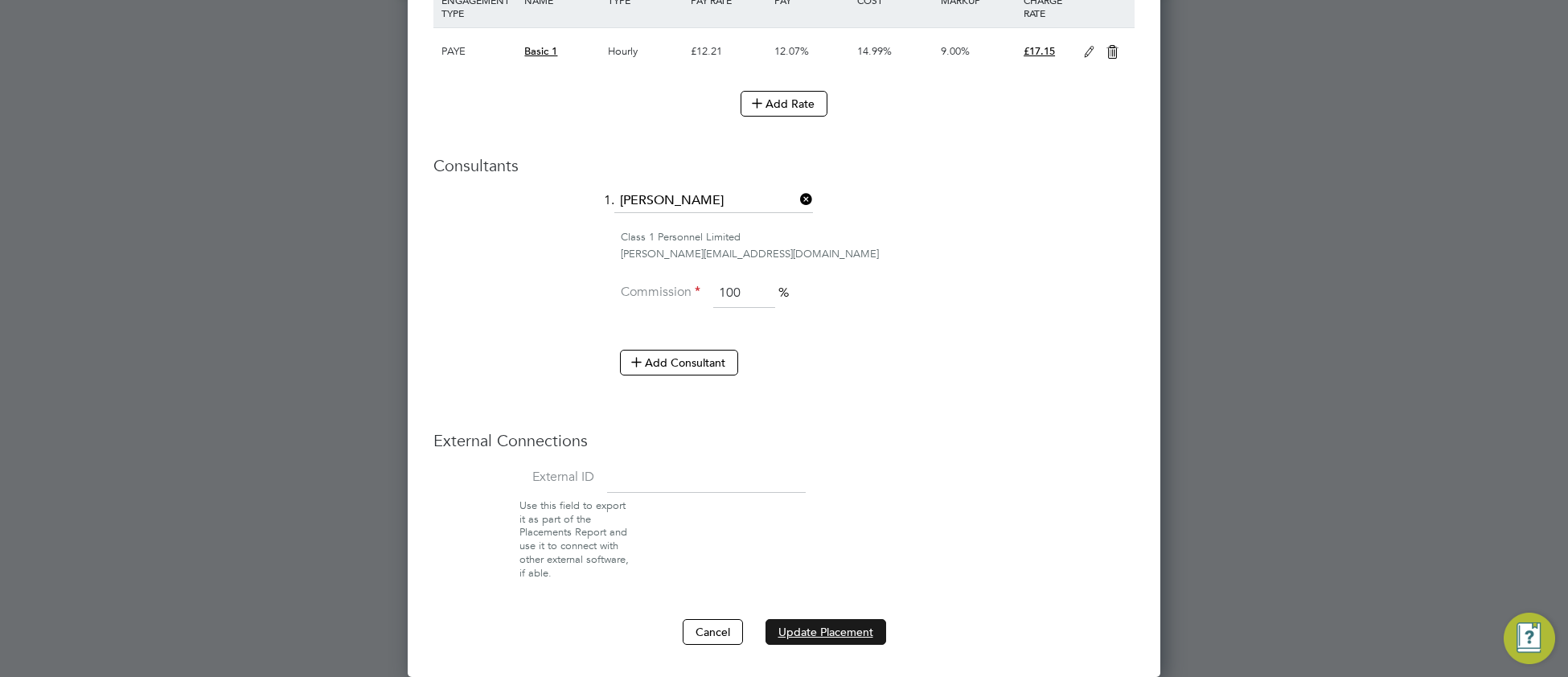
click at [852, 636] on button "Update Placement" at bounding box center [825, 632] width 120 height 26
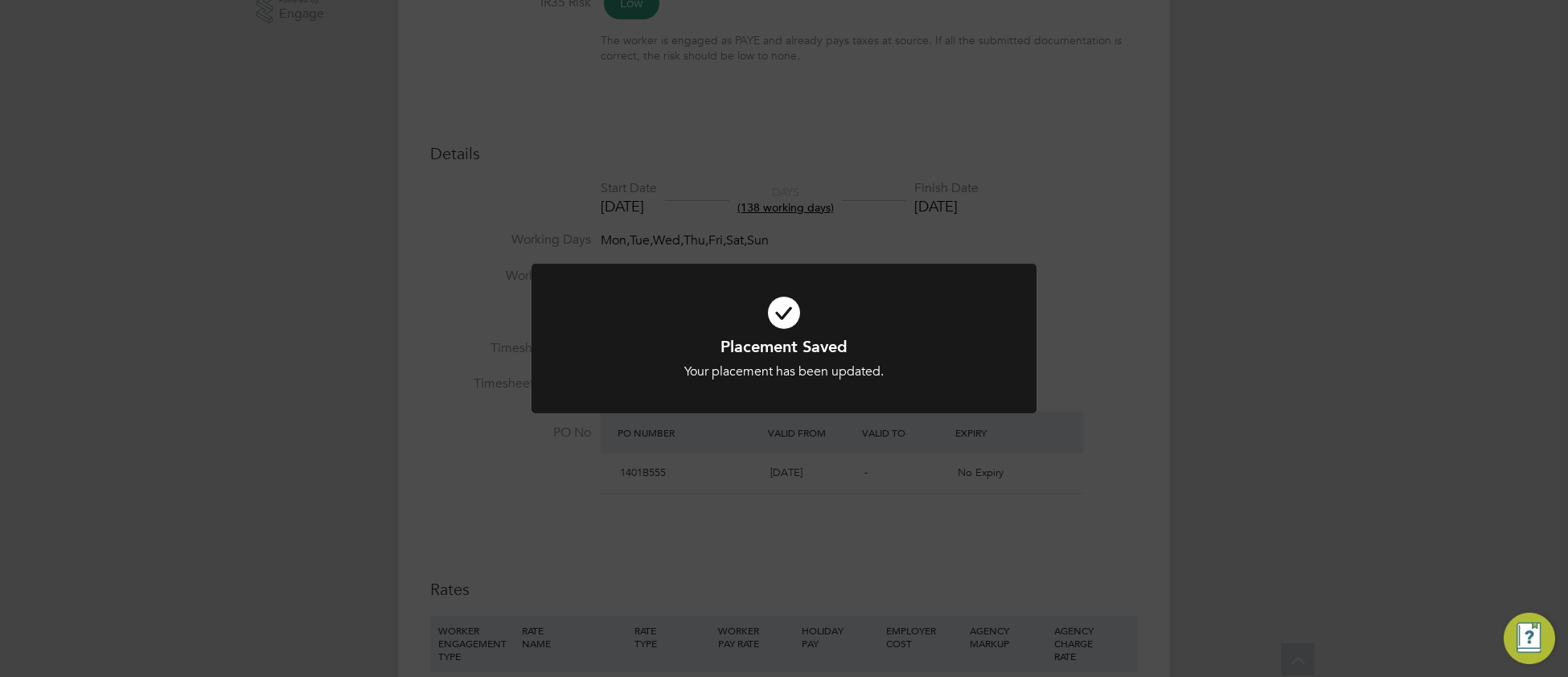
click at [668, 354] on h1 "Placement Saved" at bounding box center [784, 346] width 418 height 21
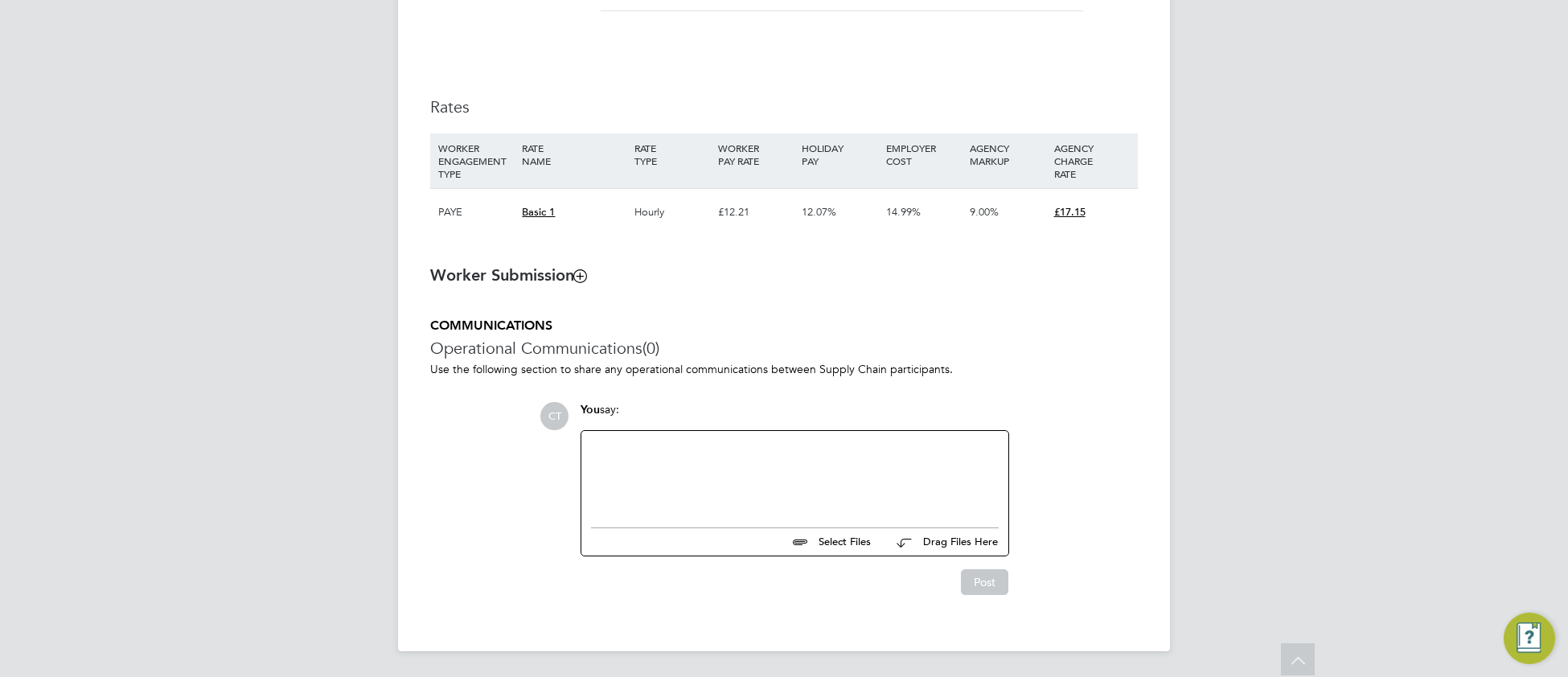
click at [680, 467] on div at bounding box center [794, 475] width 407 height 69
paste div
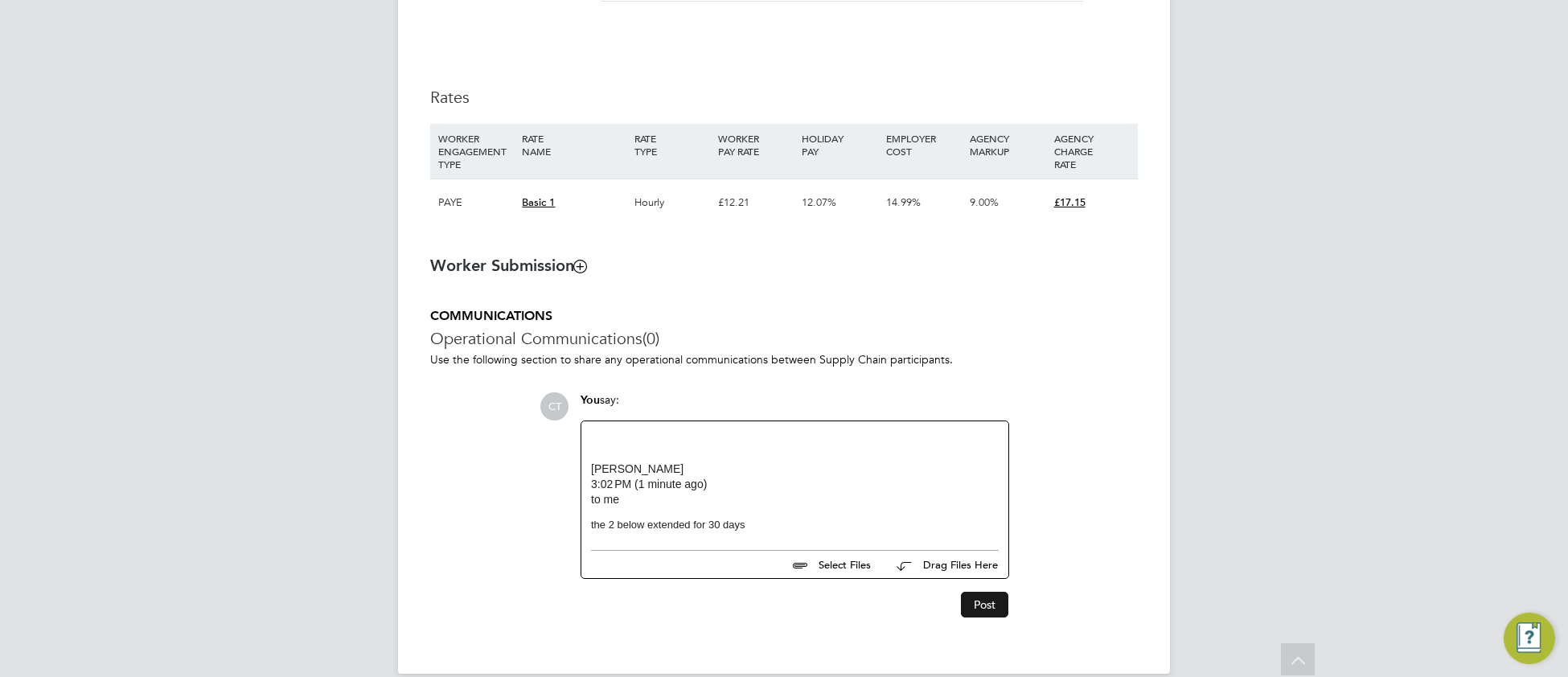
click at [991, 614] on button "Post" at bounding box center [985, 604] width 48 height 26
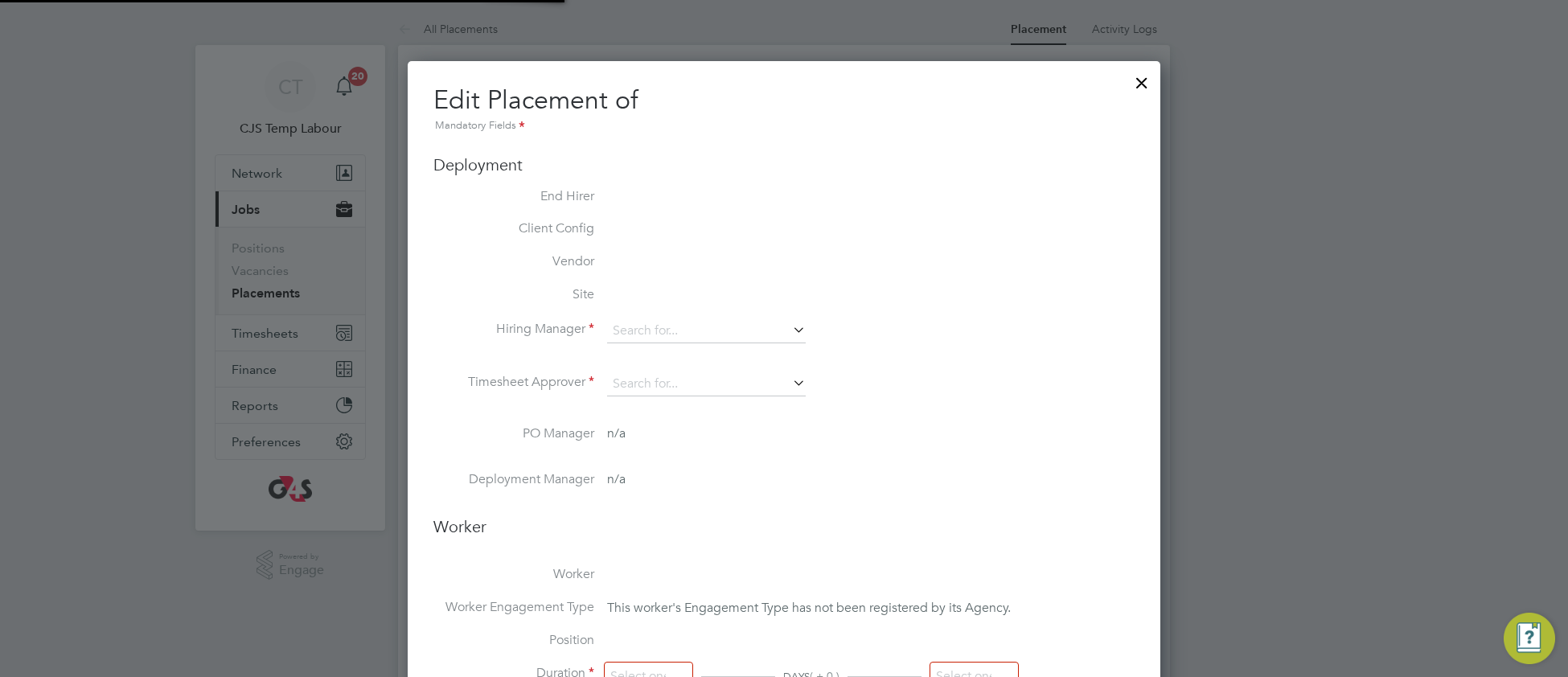
type input "Mark Wilkes"
type input "Mark Harris Hughes"
type input "30 Sep 2024"
type input "28 Sep 2025"
type input "08:00"
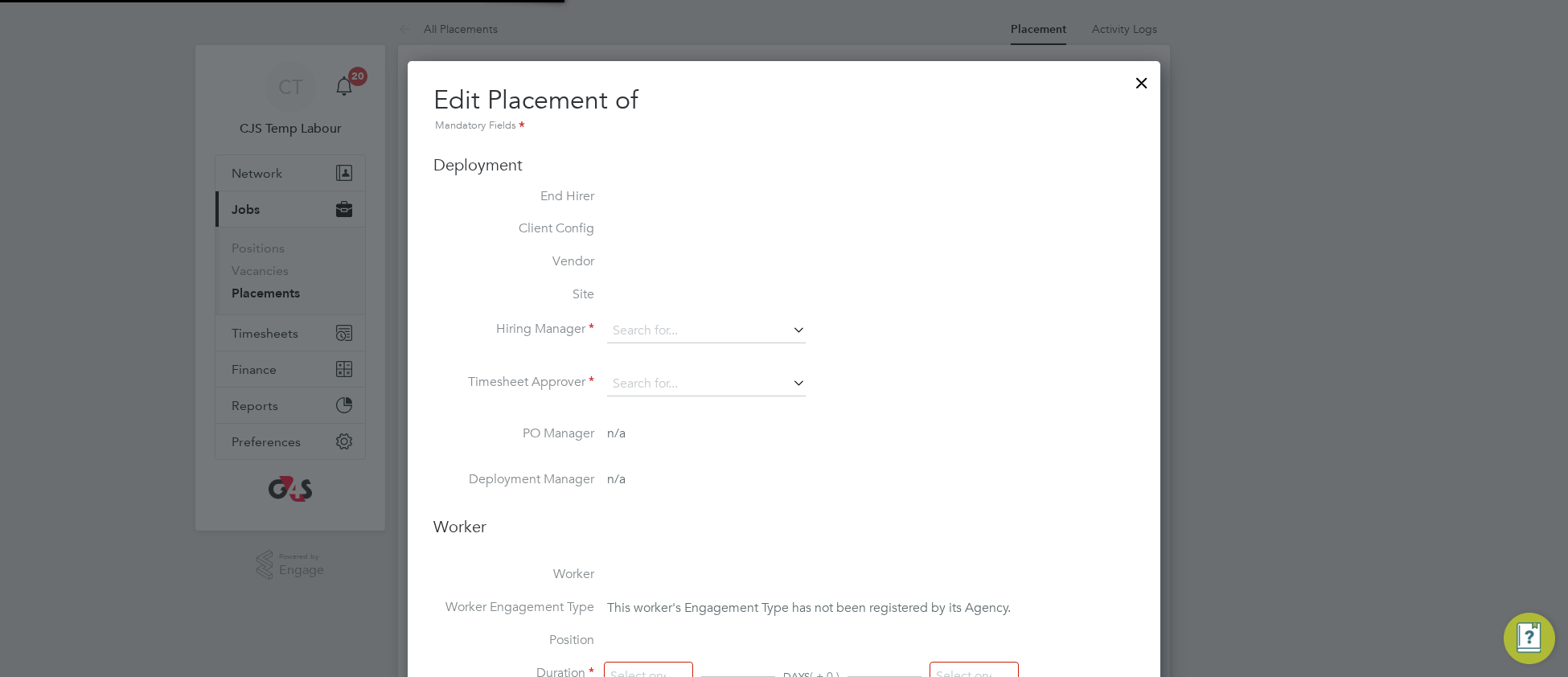
type input "18:00"
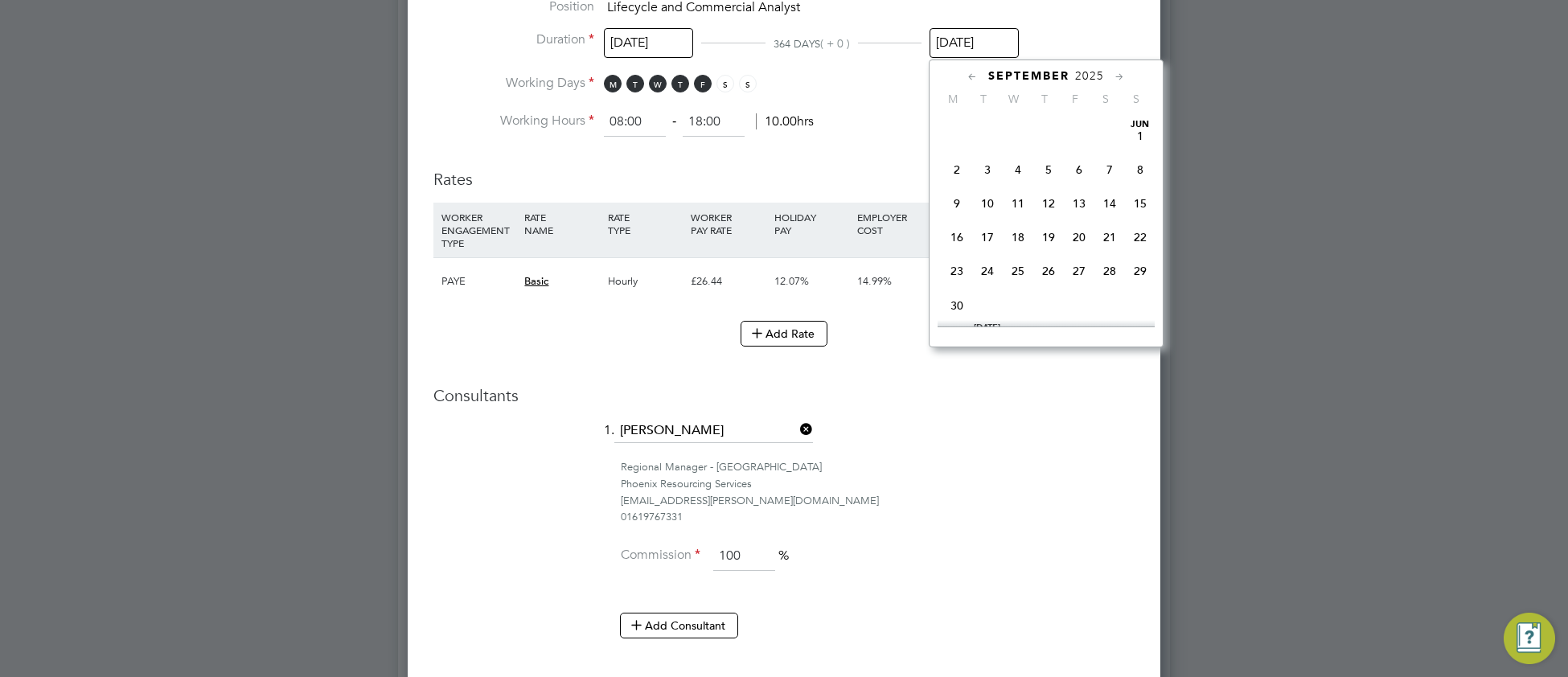
click at [980, 46] on input "28 Sep 2025" at bounding box center [973, 43] width 89 height 29
click at [1013, 243] on span "24" at bounding box center [1017, 227] width 30 height 30
type input "24 Dec 2025"
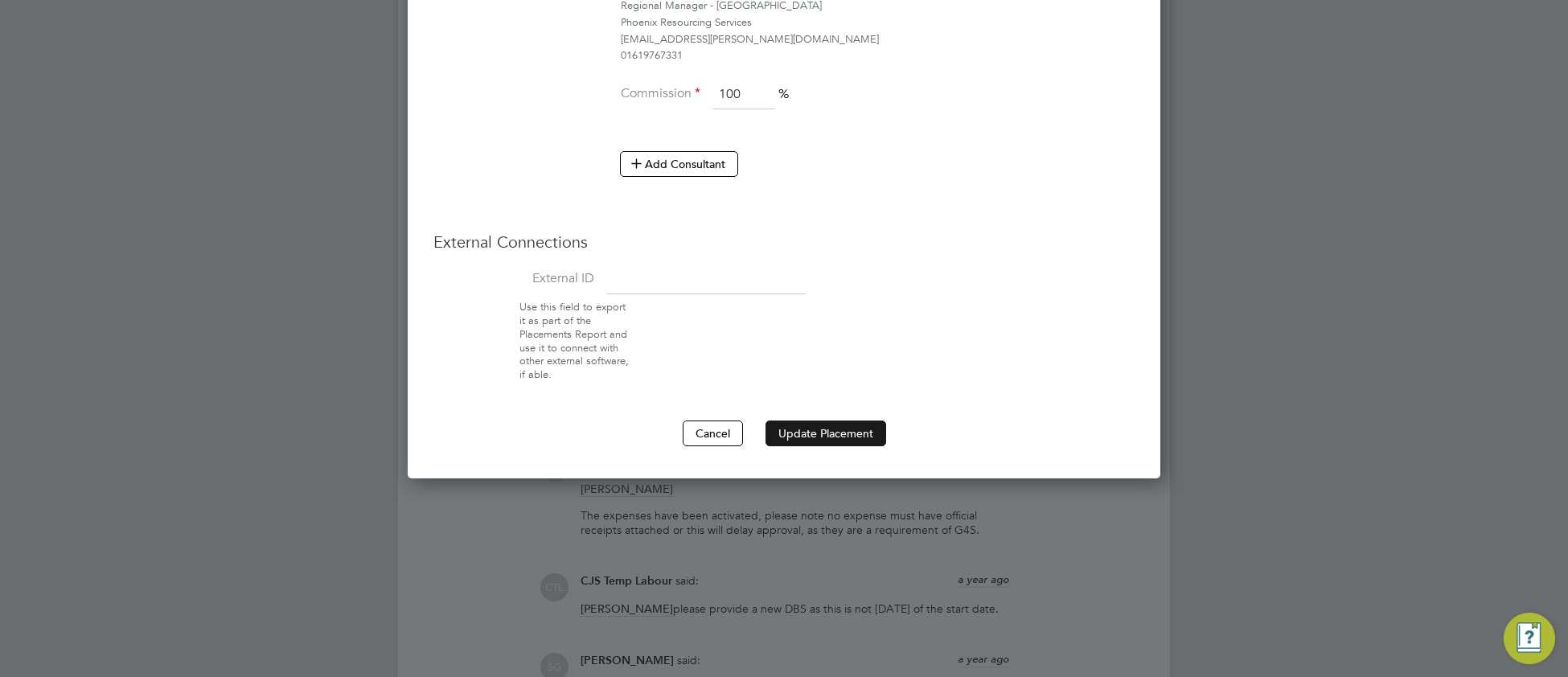
click at [827, 444] on button "Update Placement" at bounding box center [825, 433] width 120 height 26
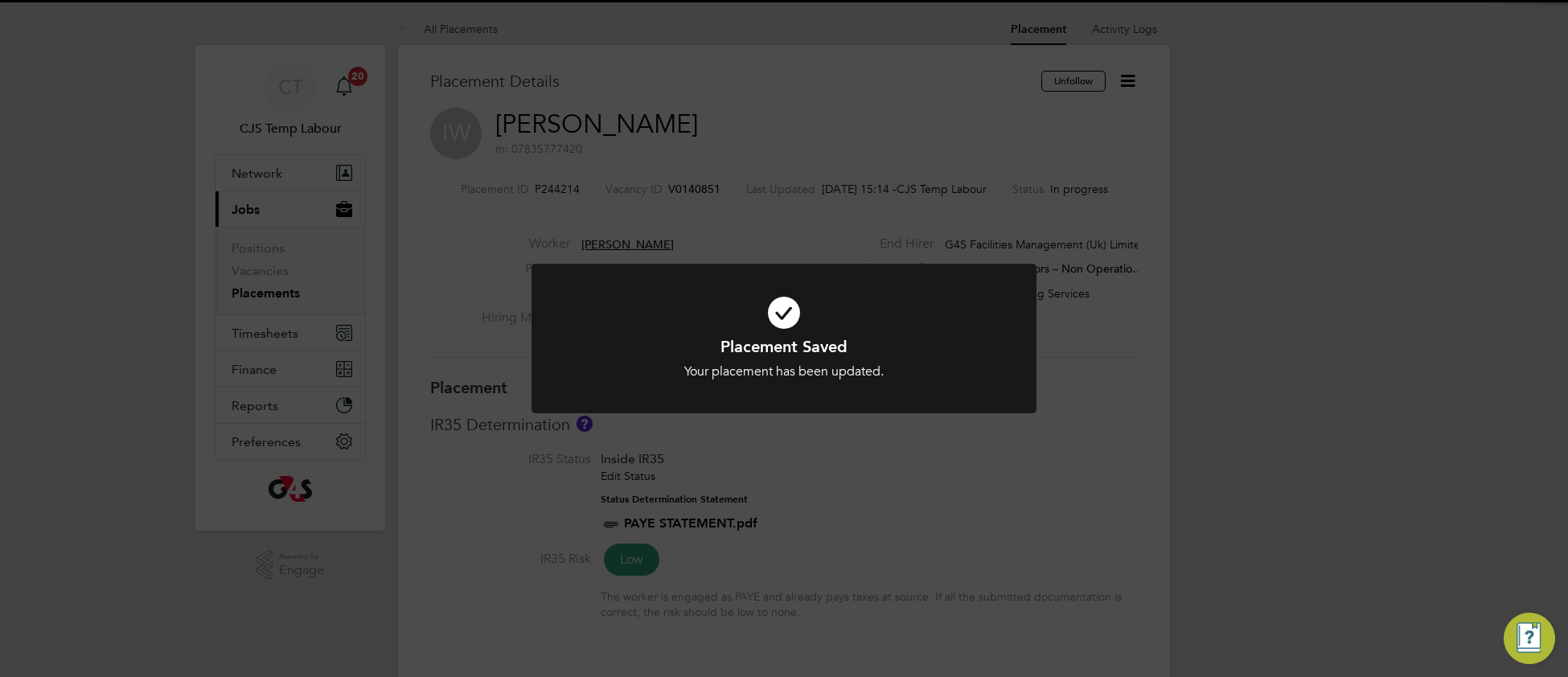
click at [622, 355] on div "Placement Saved Your placement has been updated. Cancel Okay" at bounding box center [784, 358] width 418 height 44
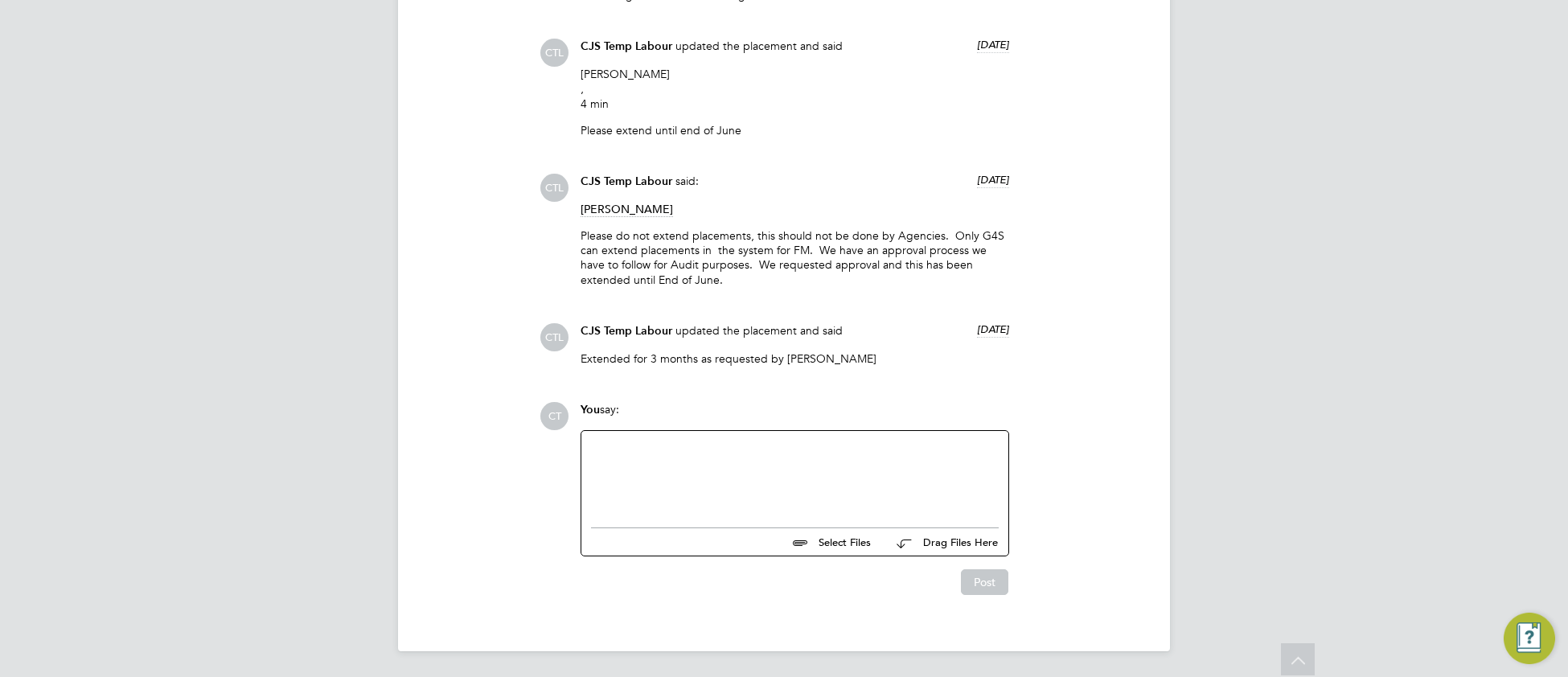
click at [628, 466] on div at bounding box center [794, 475] width 407 height 69
paste div
click at [987, 584] on button "Post" at bounding box center [985, 582] width 48 height 26
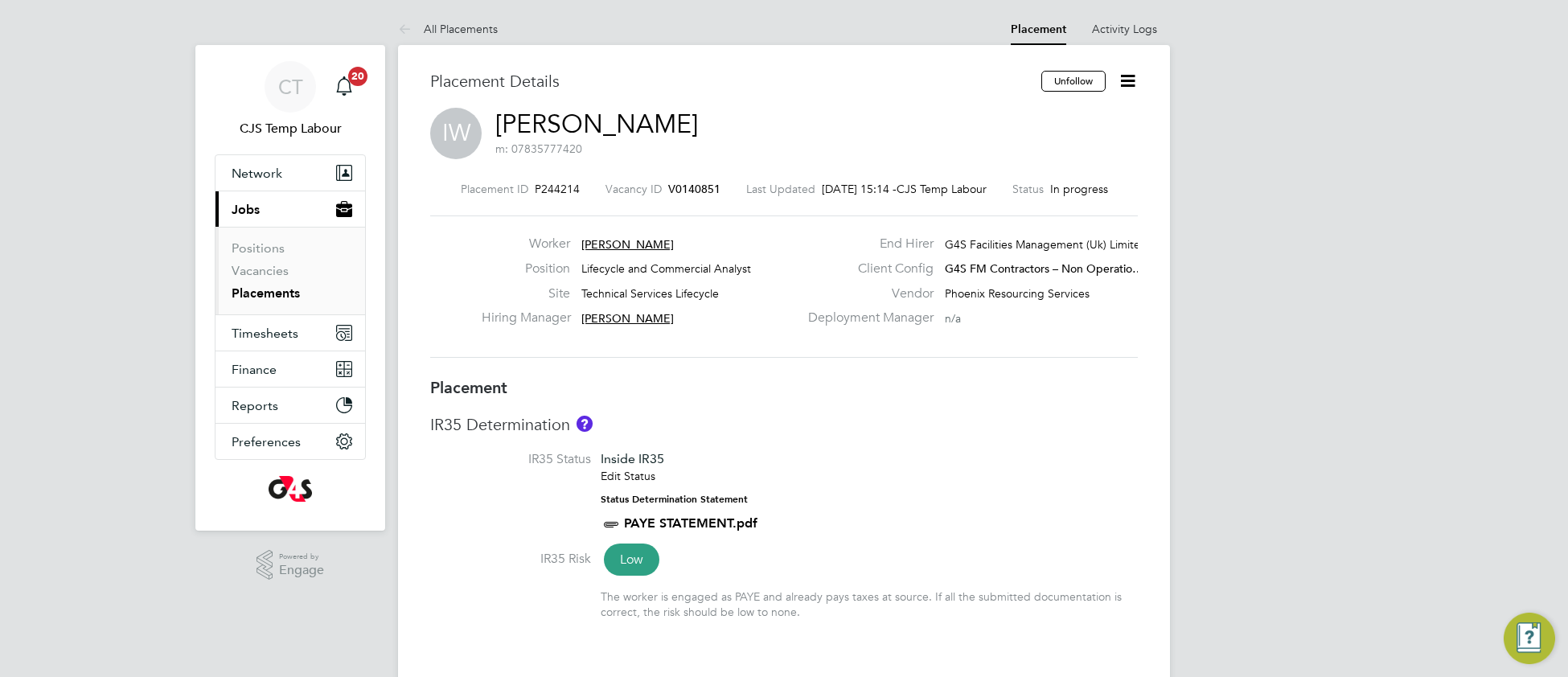
click at [269, 293] on link "Placements" at bounding box center [266, 293] width 68 height 16
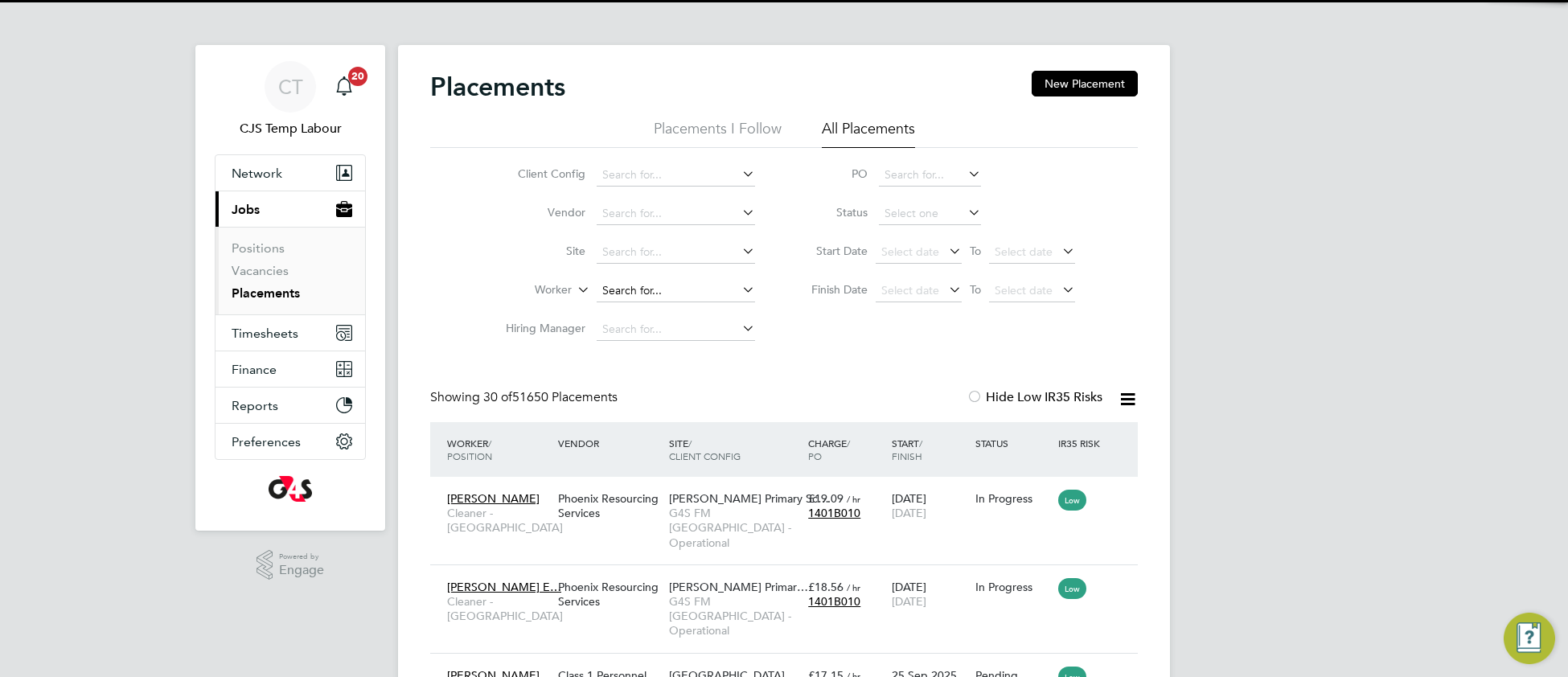
scroll to position [61, 138]
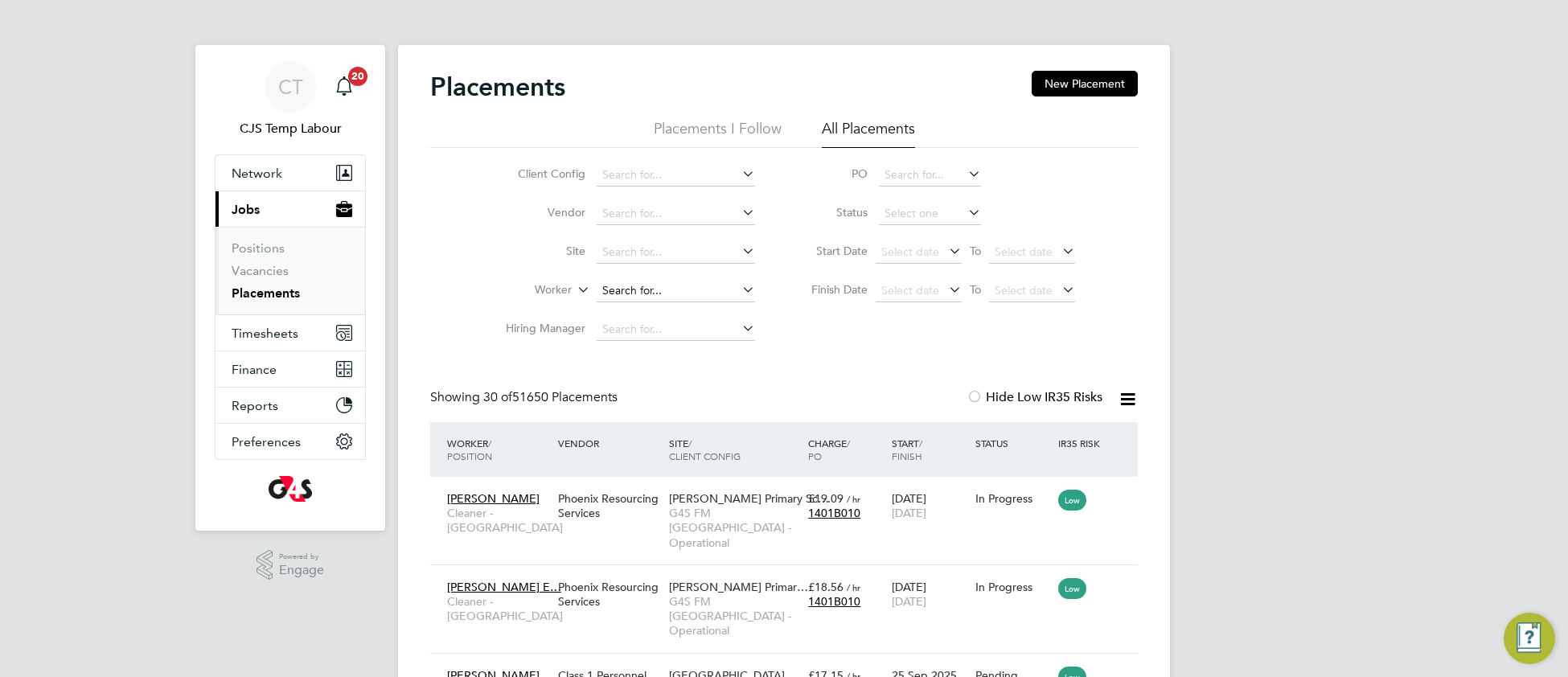
click at [640, 285] on input at bounding box center [676, 291] width 158 height 22
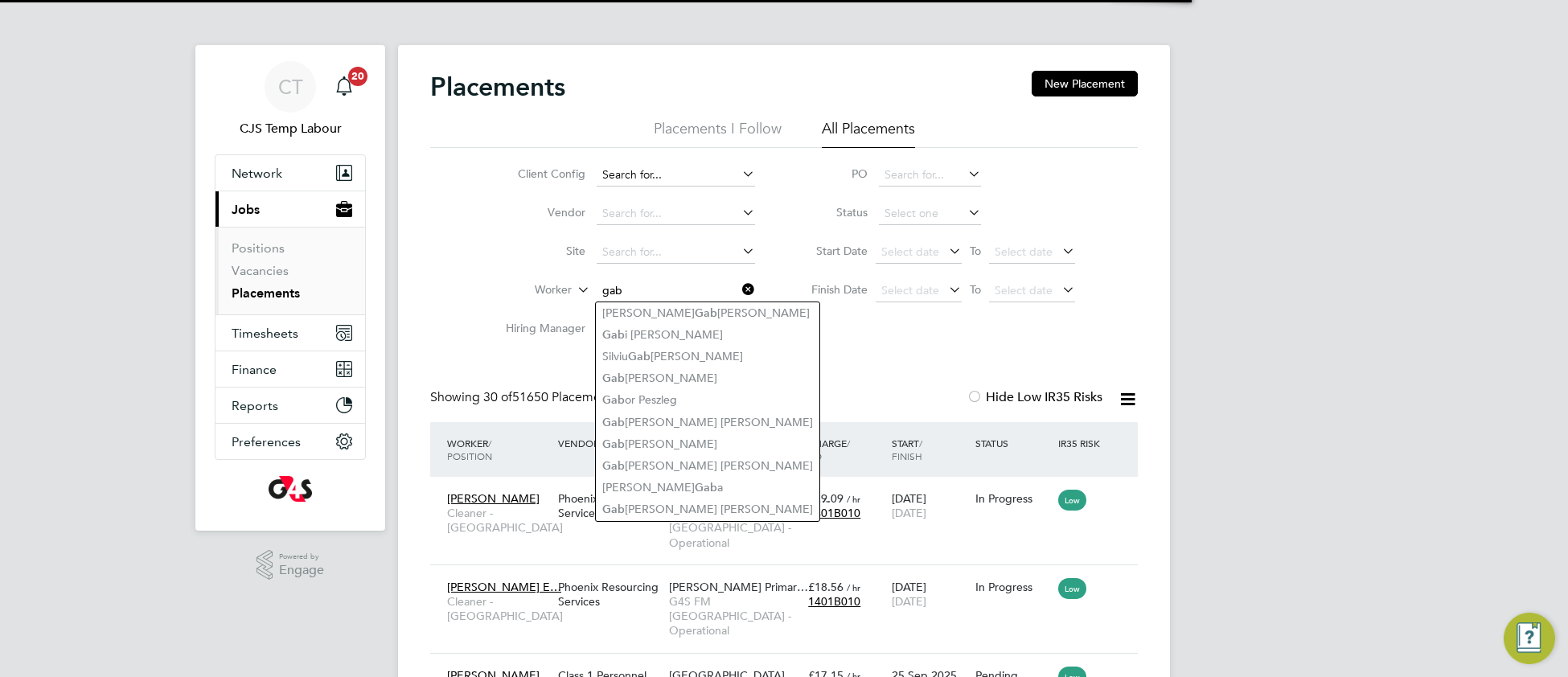
type input "gab"
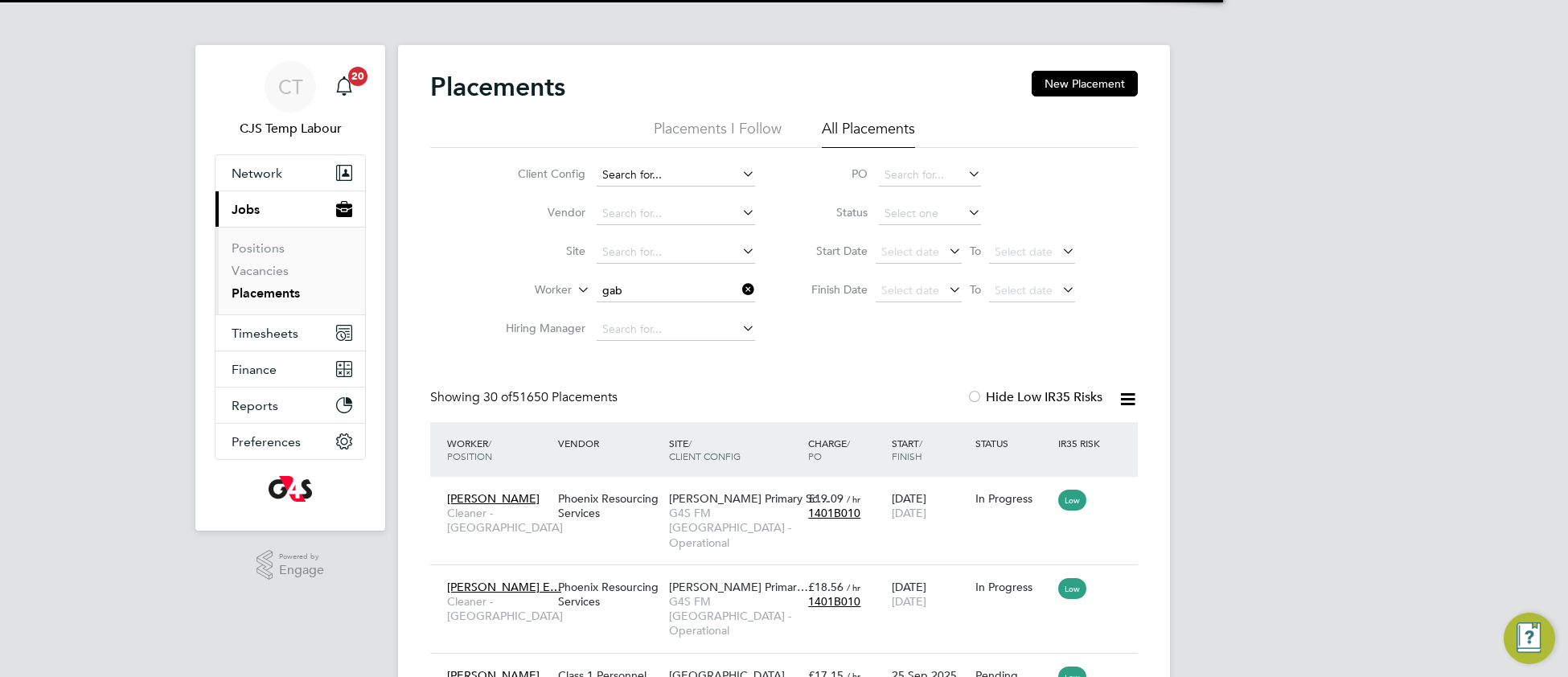
click at [613, 168] on input at bounding box center [676, 175] width 158 height 22
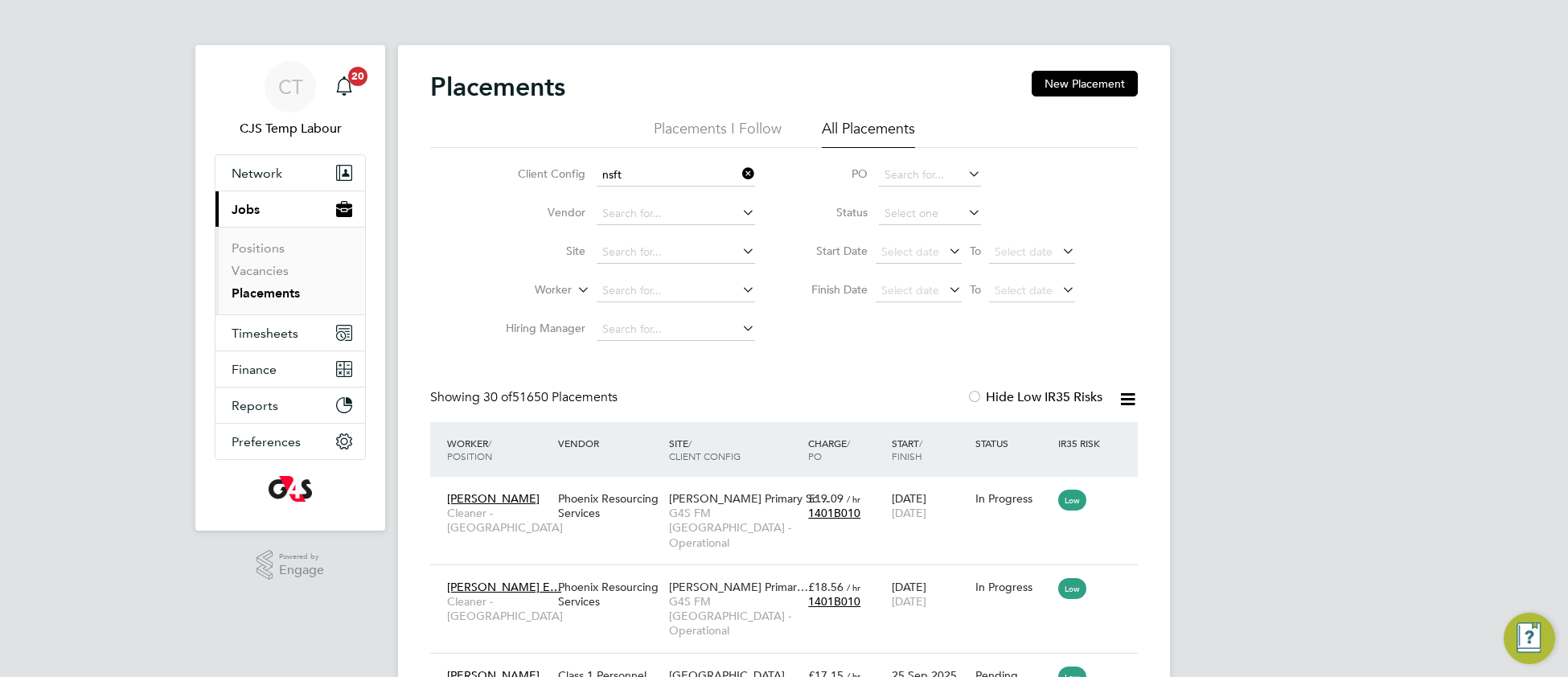
click at [689, 197] on li "G4S FM NSFT (Norfolk Suffolk Foundation Trust) - Non Operational" at bounding box center [770, 198] width 349 height 22
type input "G4S FM NSFT (Norfolk Suffolk Foundation Trust) - Non Operational"
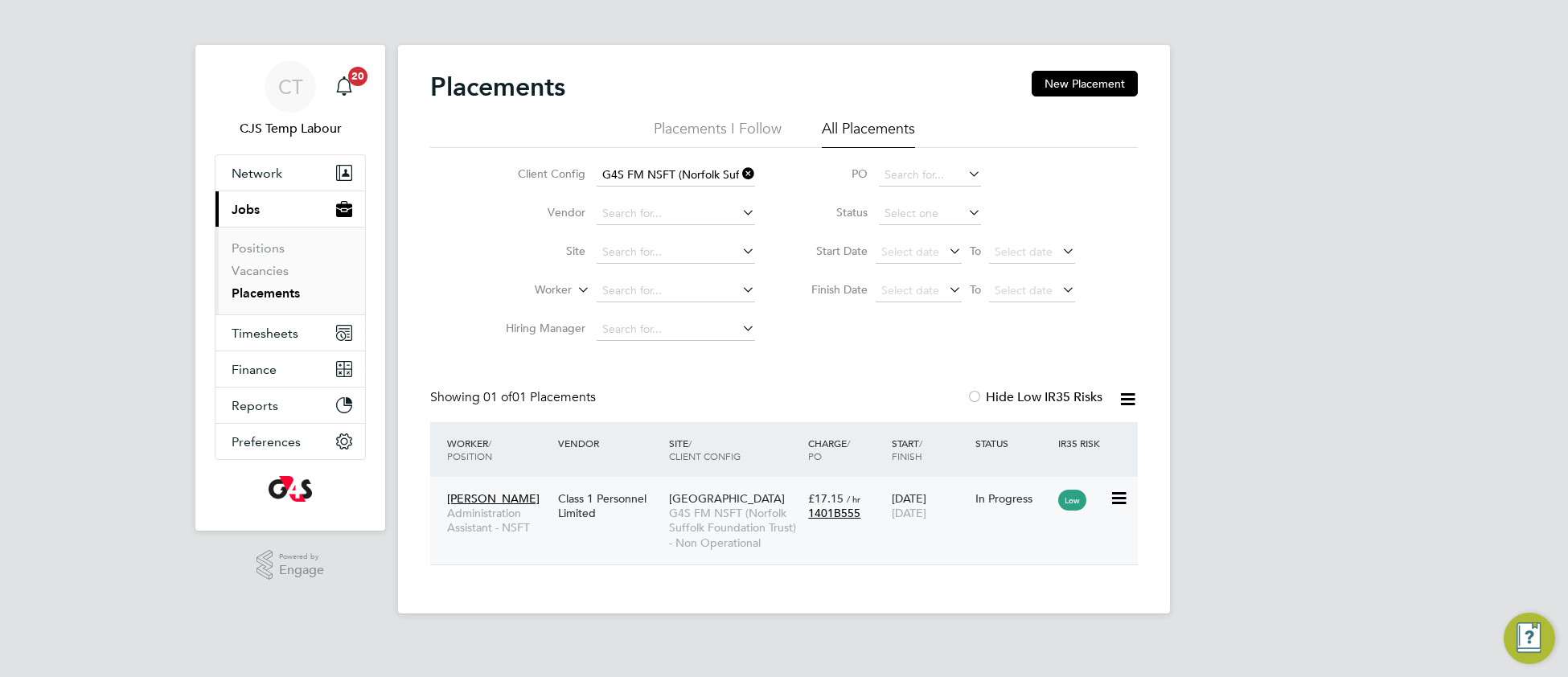
click at [712, 522] on span "G4S FM NSFT (Norfolk Suffolk Foundation Trust) - Non Operational" at bounding box center [734, 528] width 131 height 44
click at [724, 516] on span "G4S FM NSFT (Norfolk Suffolk Foundation Trust) - Non Operational" at bounding box center [734, 528] width 131 height 44
click at [738, 170] on icon at bounding box center [738, 174] width 0 height 22
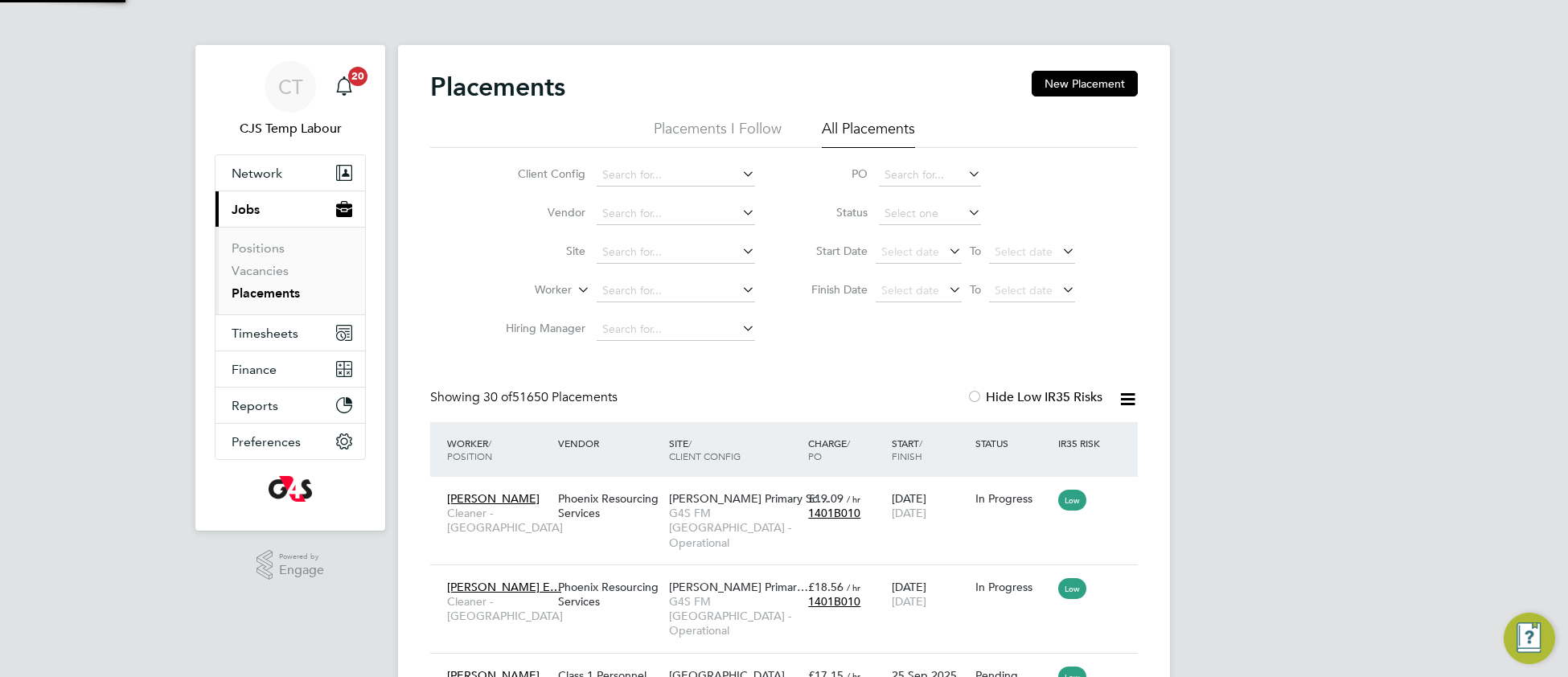
scroll to position [61, 138]
click at [1018, 289] on span "Select date" at bounding box center [1023, 291] width 58 height 15
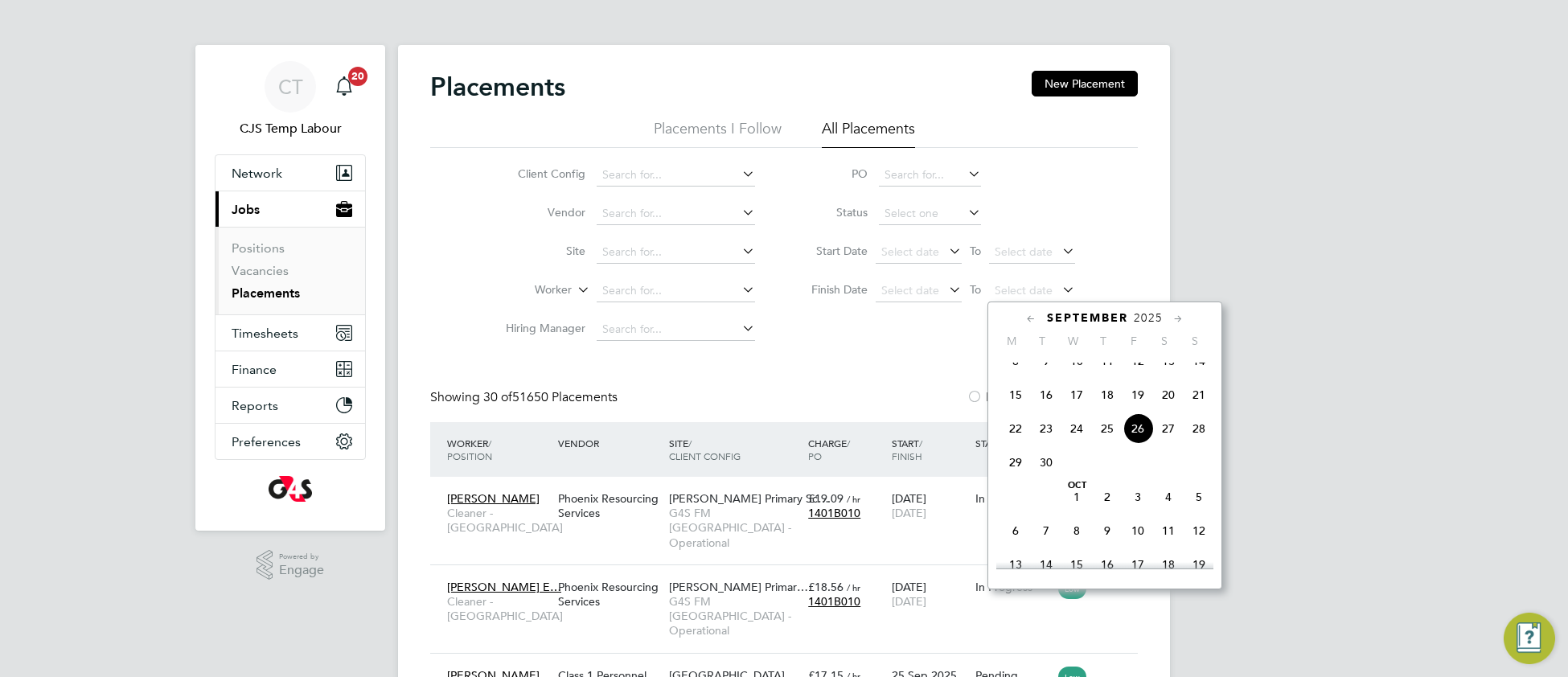
click at [1049, 477] on span "30" at bounding box center [1046, 462] width 30 height 30
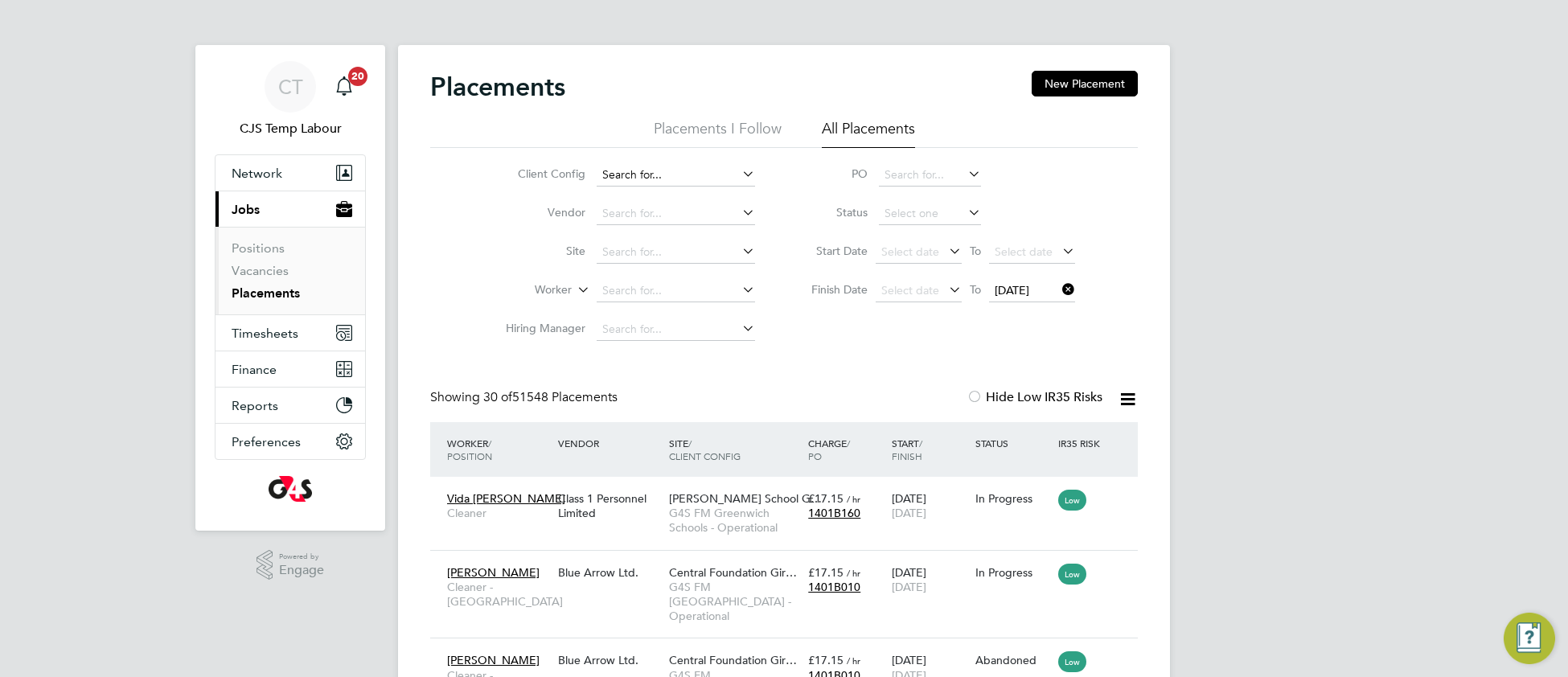
click at [693, 167] on input at bounding box center [676, 175] width 158 height 22
click at [1111, 203] on div "Client Config Vendor Site Worker Hiring Manager PO Status Start Date Select dat…" at bounding box center [784, 248] width 707 height 201
click at [911, 288] on span "Select date" at bounding box center [910, 291] width 58 height 15
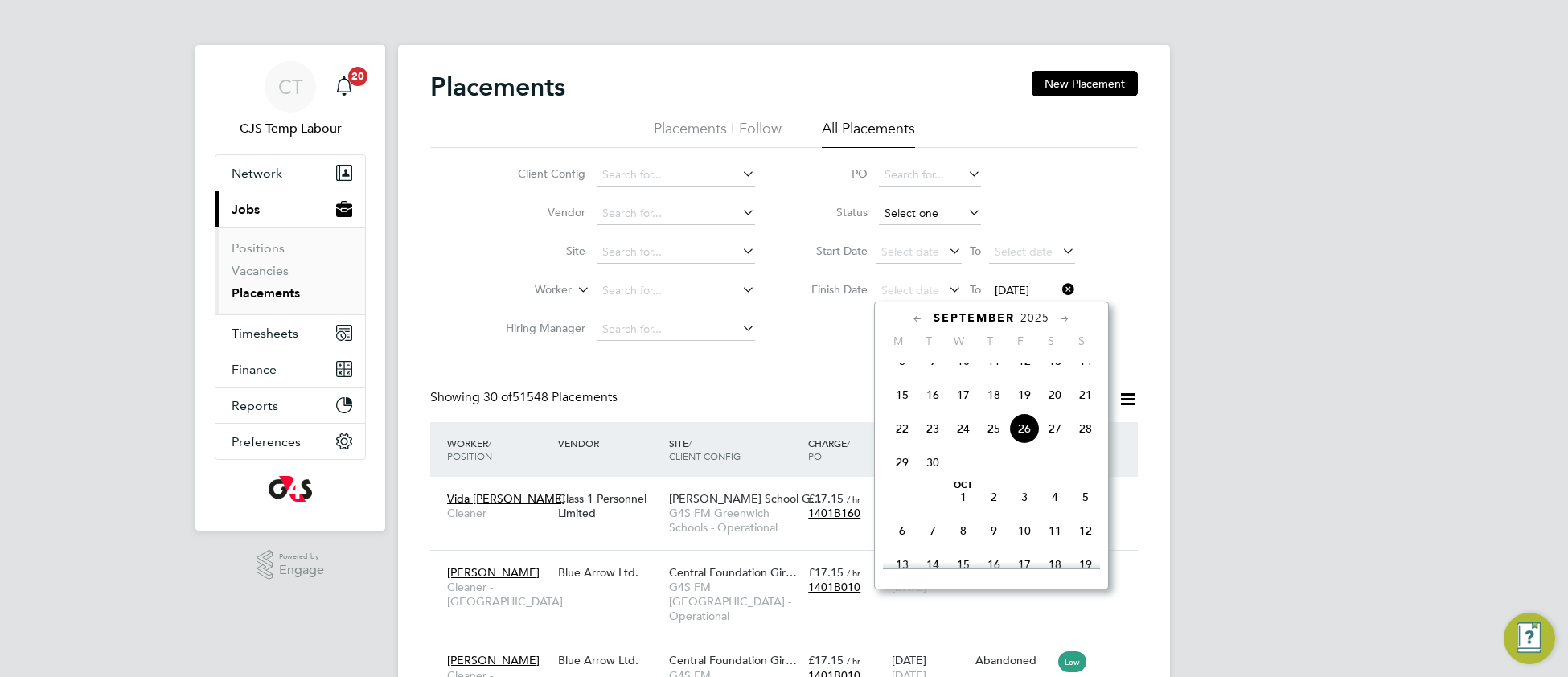
click at [913, 216] on input at bounding box center [929, 213] width 102 height 22
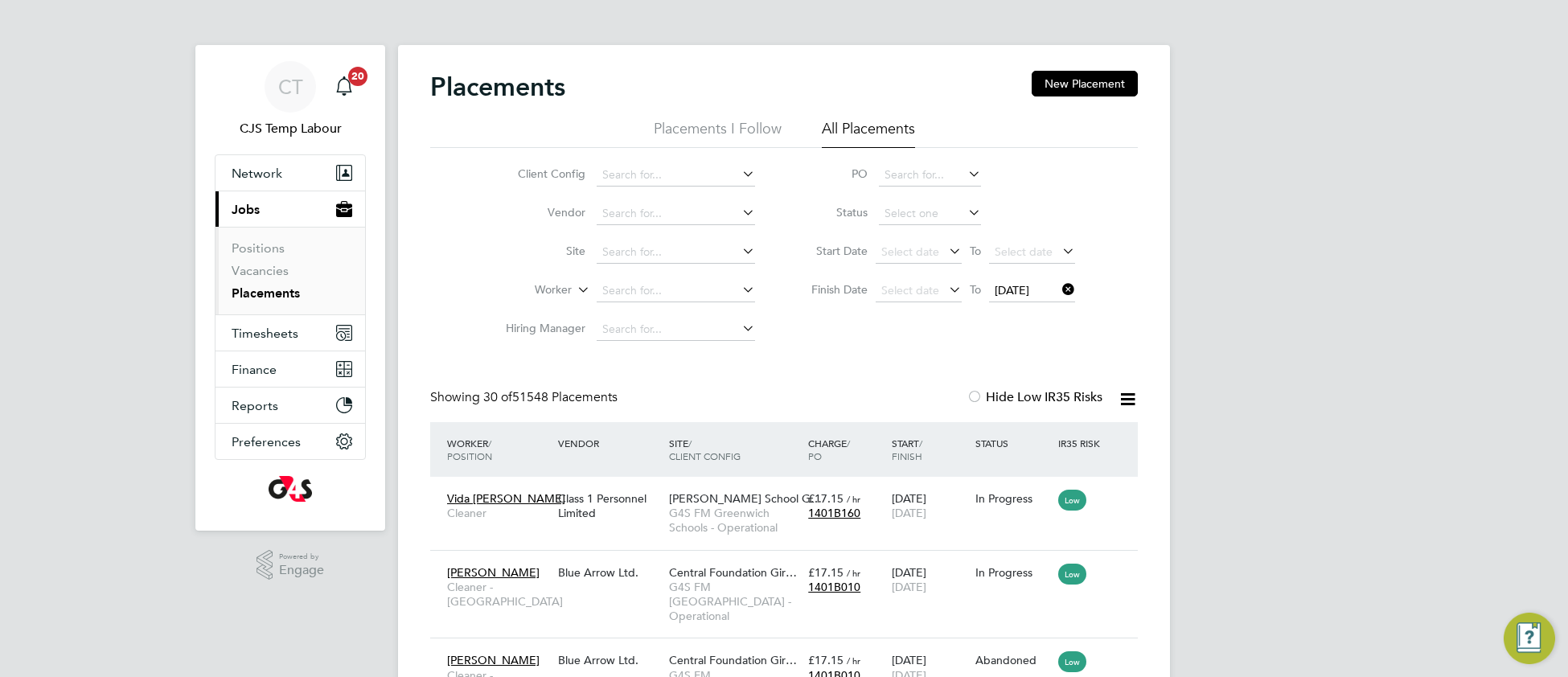
click at [913, 230] on li "Active" at bounding box center [930, 235] width 104 height 21
type input "Active"
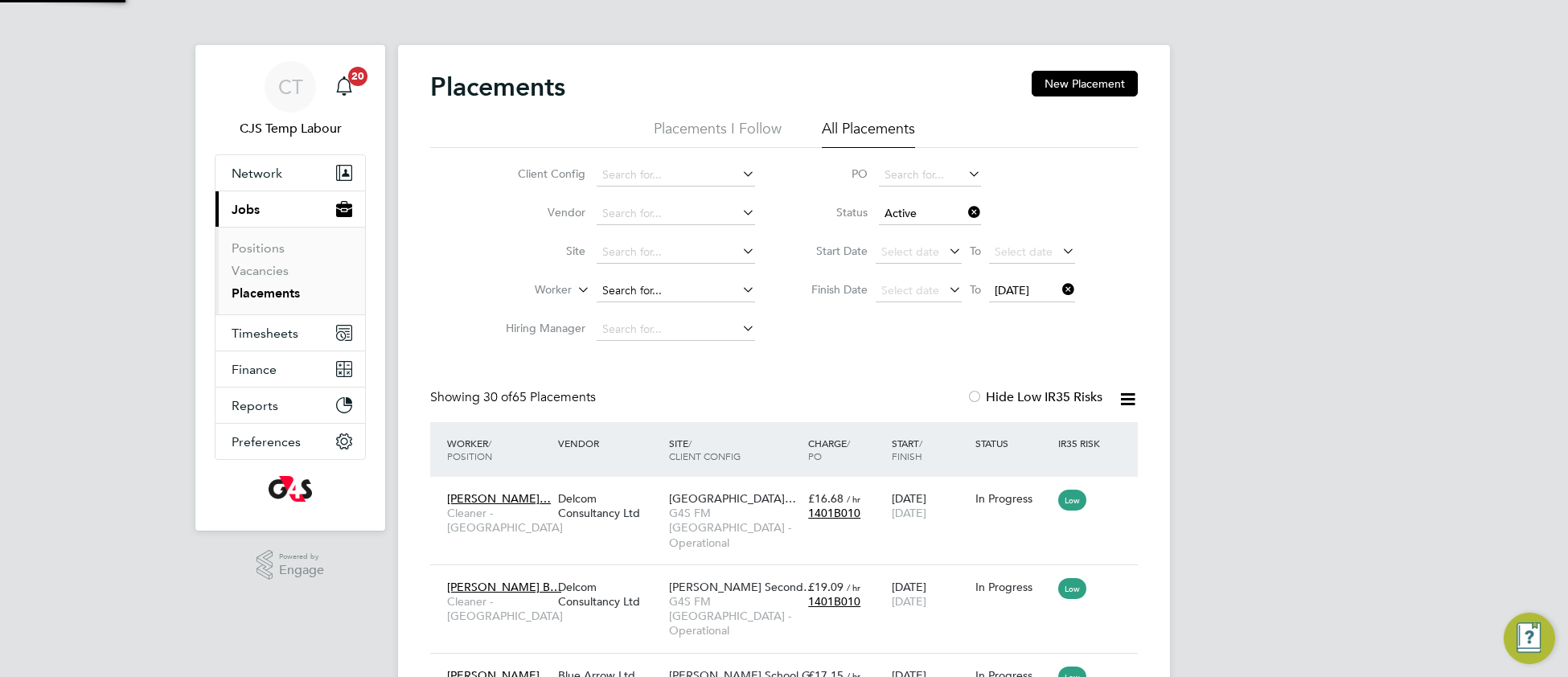
click at [667, 284] on input at bounding box center [676, 291] width 158 height 22
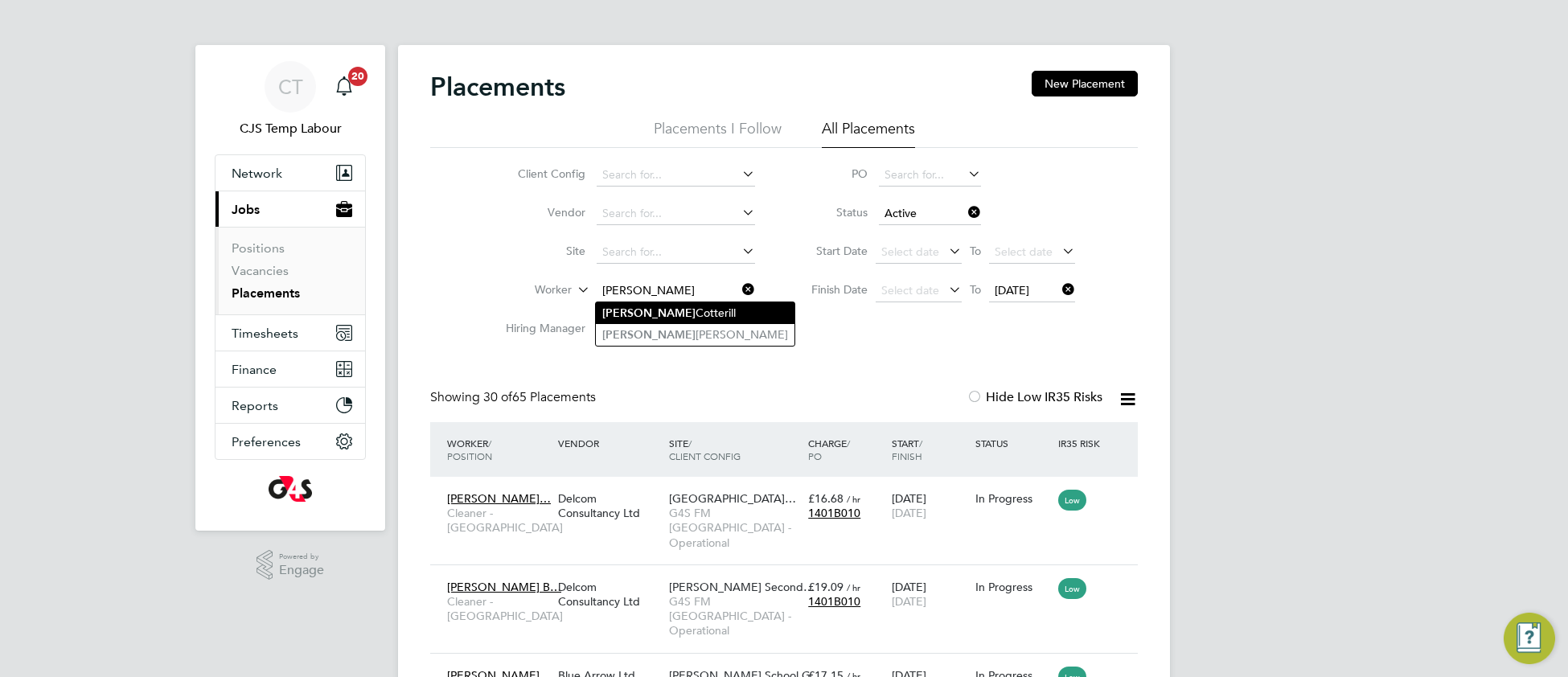
type input "richard"
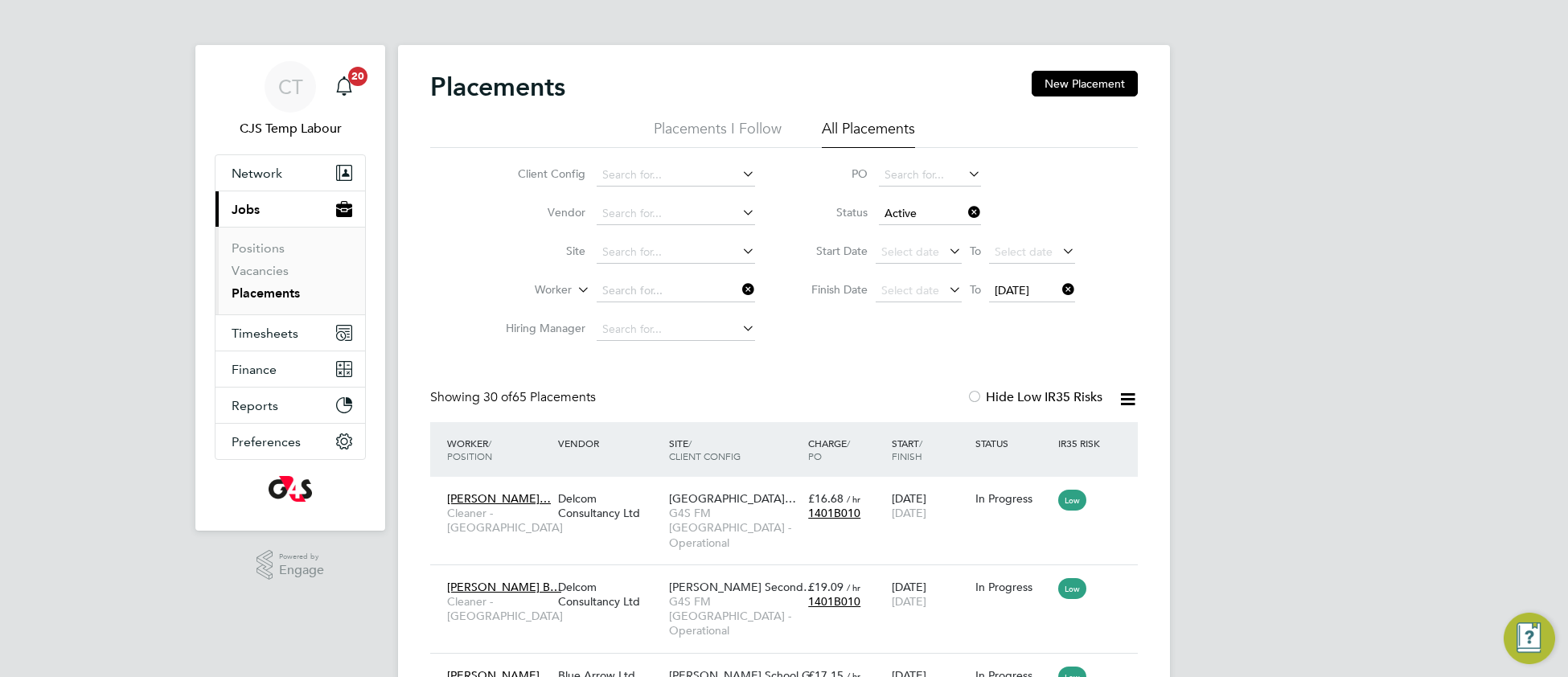
click at [674, 287] on input at bounding box center [676, 291] width 158 height 22
click at [692, 336] on li "Richa rd Warren" at bounding box center [695, 335] width 199 height 22
type input "Richard Warren"
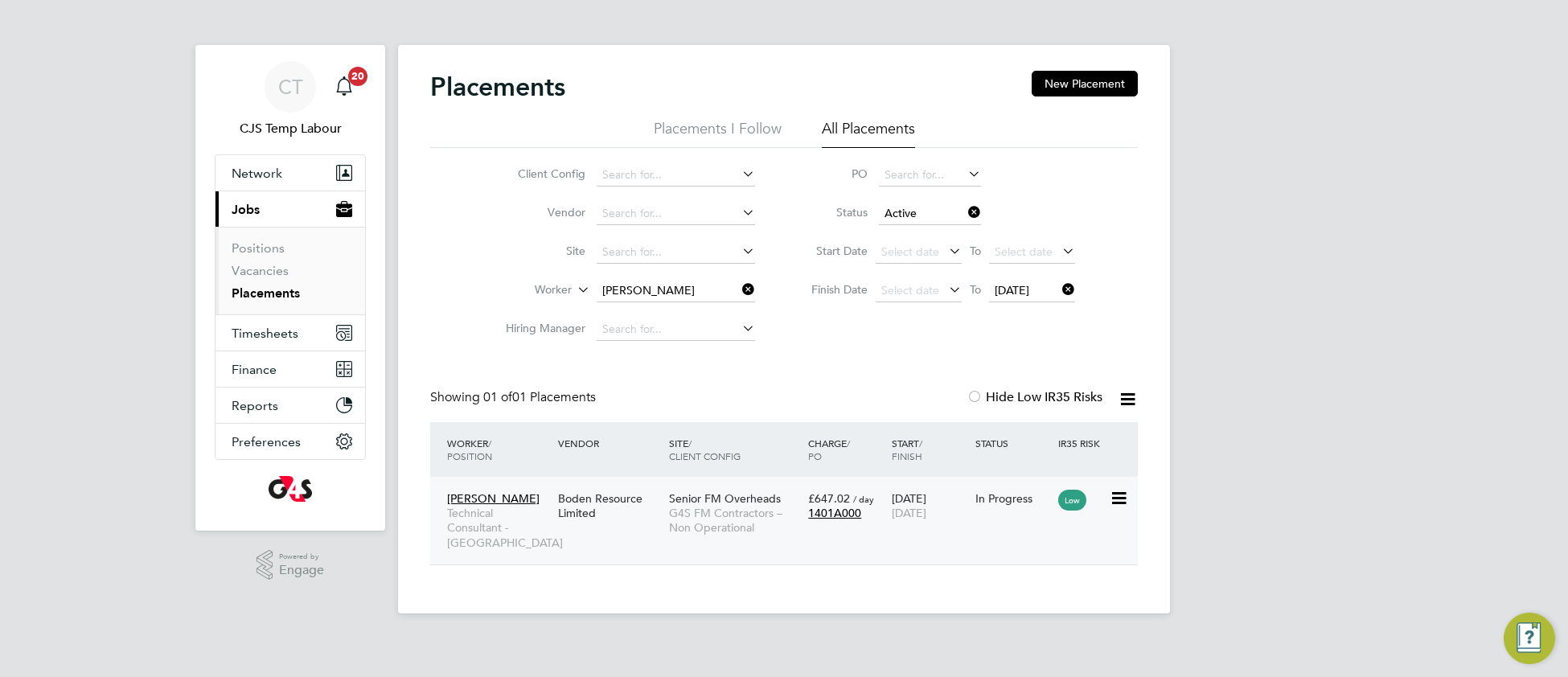
click at [715, 522] on span "G4S FM Contractors – Non Operational" at bounding box center [734, 520] width 131 height 29
click at [258, 174] on span "Network" at bounding box center [257, 173] width 51 height 16
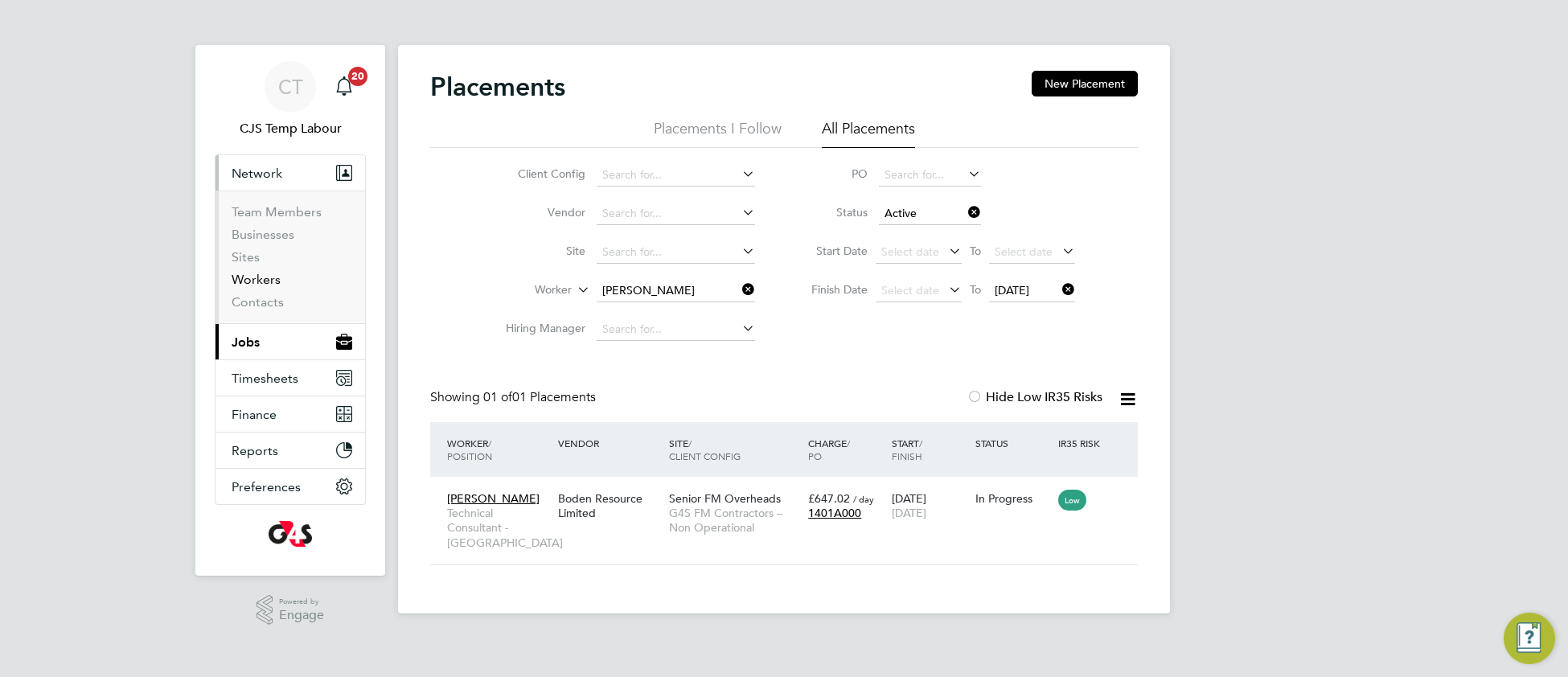
click at [258, 278] on link "Workers" at bounding box center [256, 279] width 49 height 16
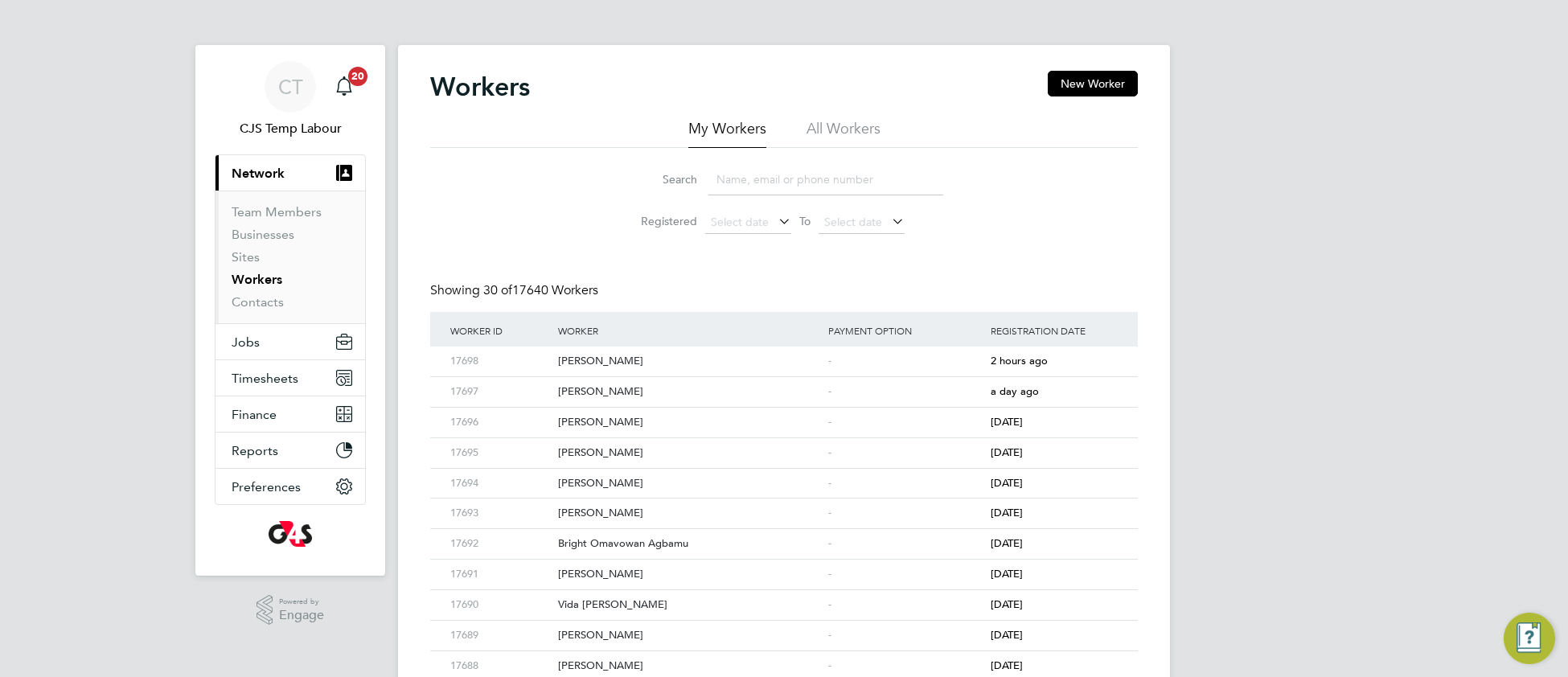
click at [840, 132] on li "All Workers" at bounding box center [843, 132] width 74 height 29
click at [825, 175] on input at bounding box center [825, 179] width 235 height 31
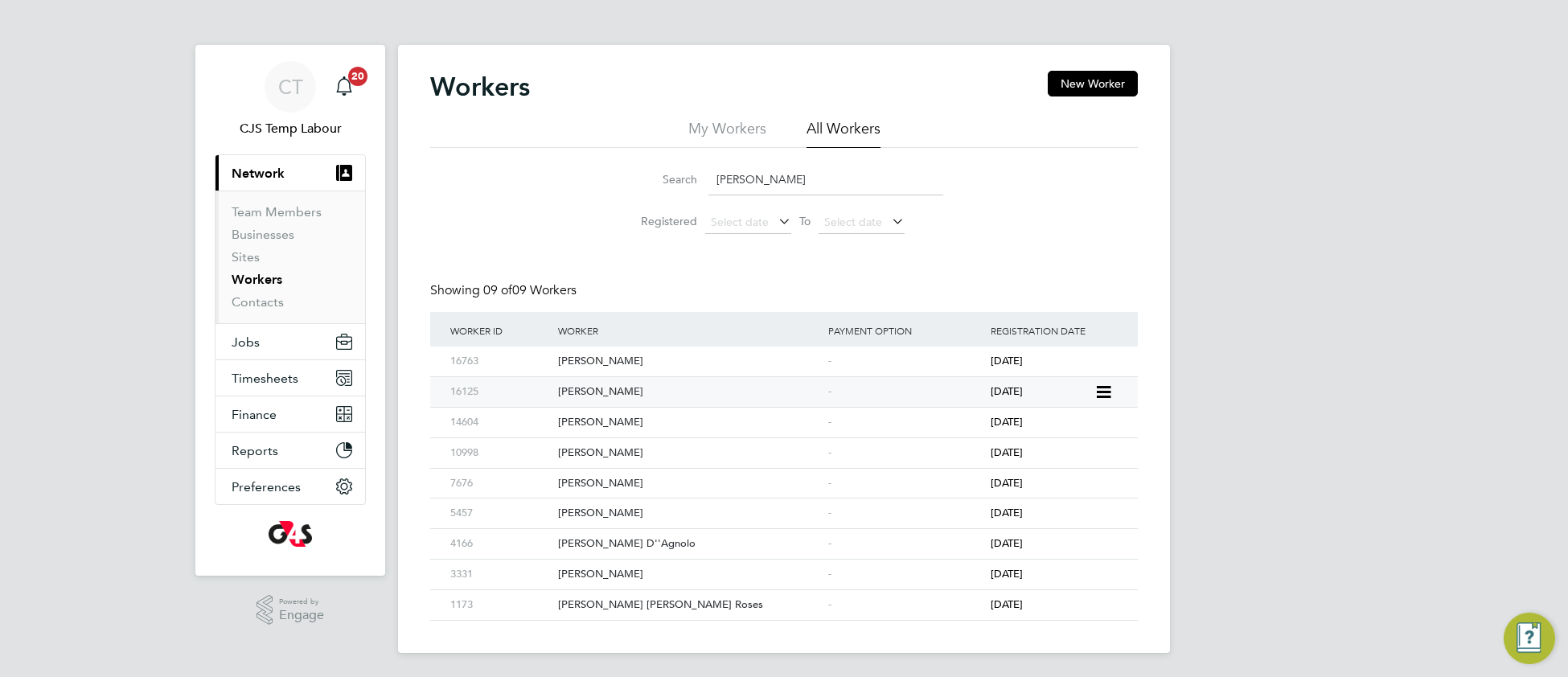
type input "abel"
click at [589, 393] on div "Michael Abel" at bounding box center [689, 392] width 270 height 29
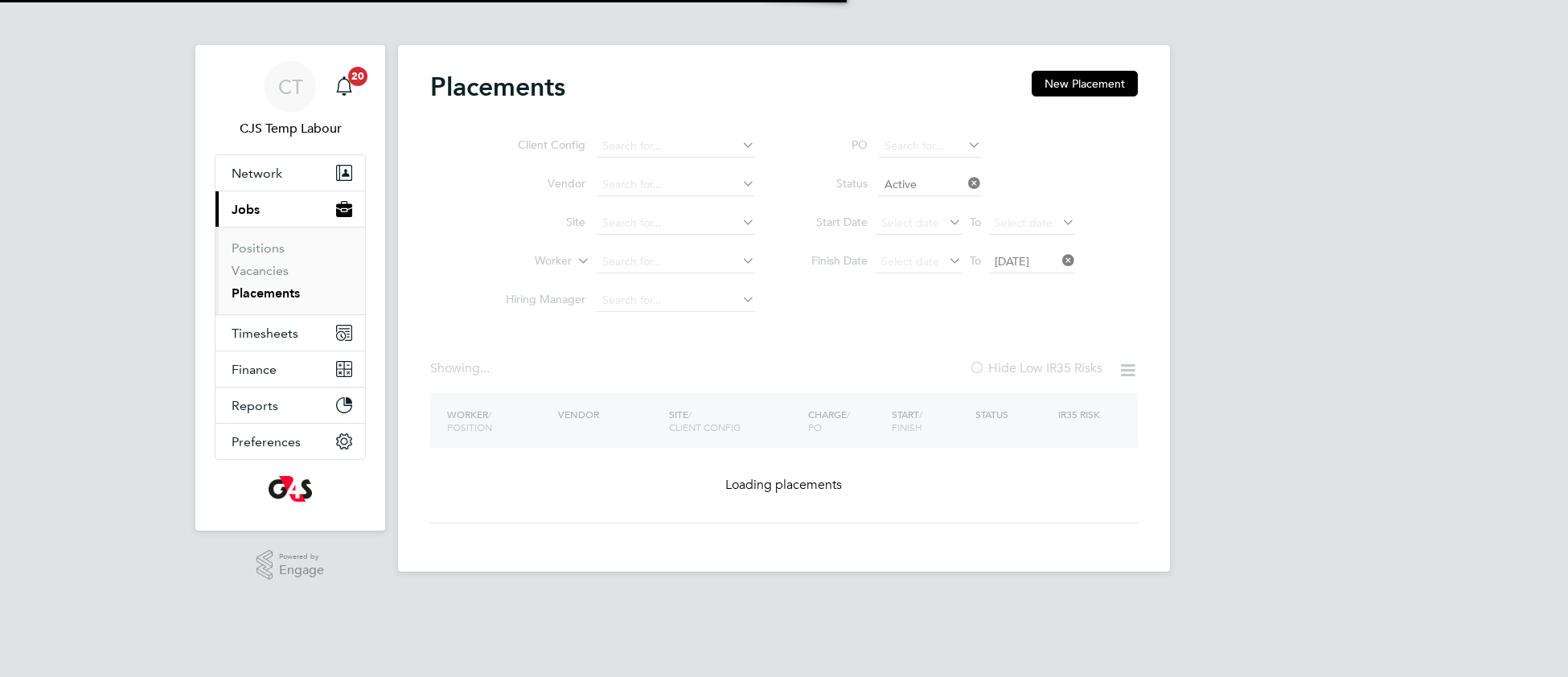
type input "G4S FM Contractors – Non Operational"
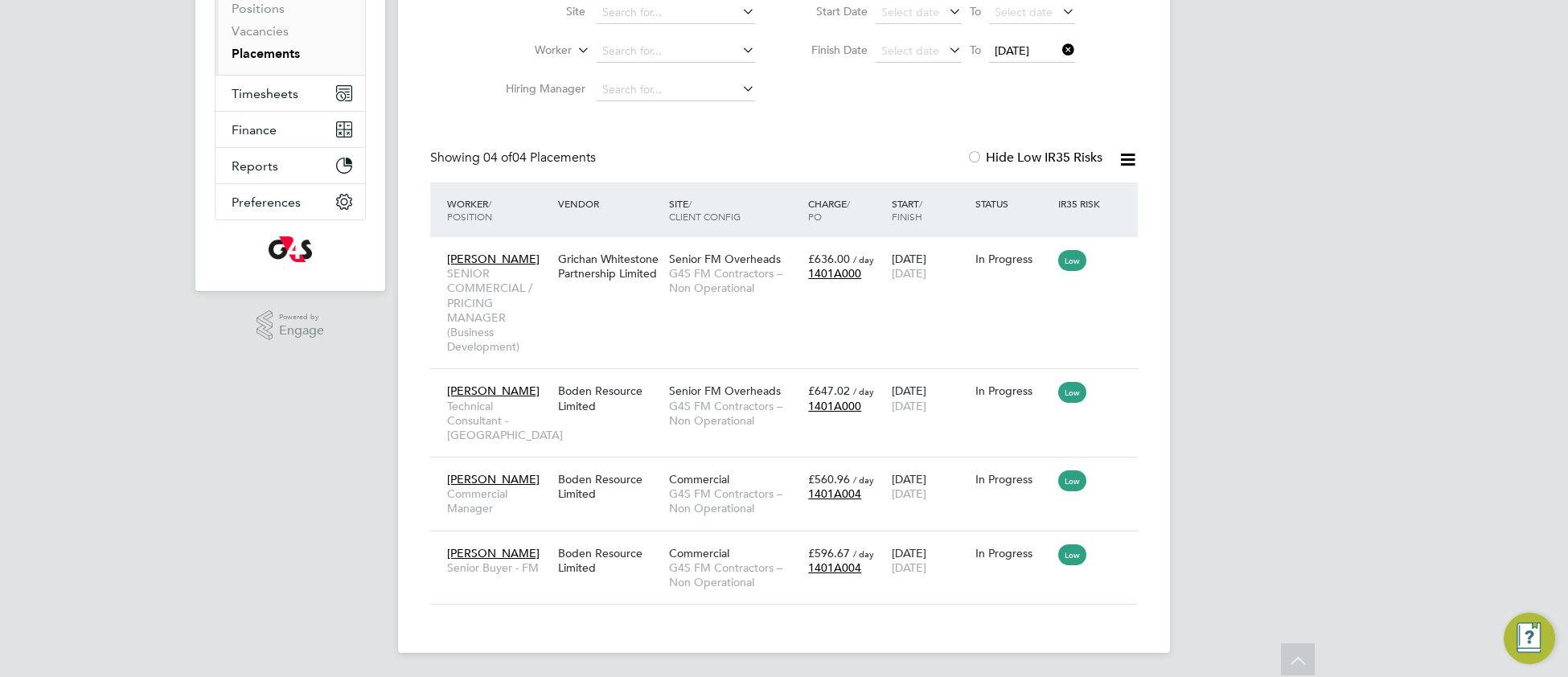
scroll to position [242, 0]
click at [482, 557] on div "Michael Colwill Senior Buyer - FM" at bounding box center [498, 558] width 111 height 45
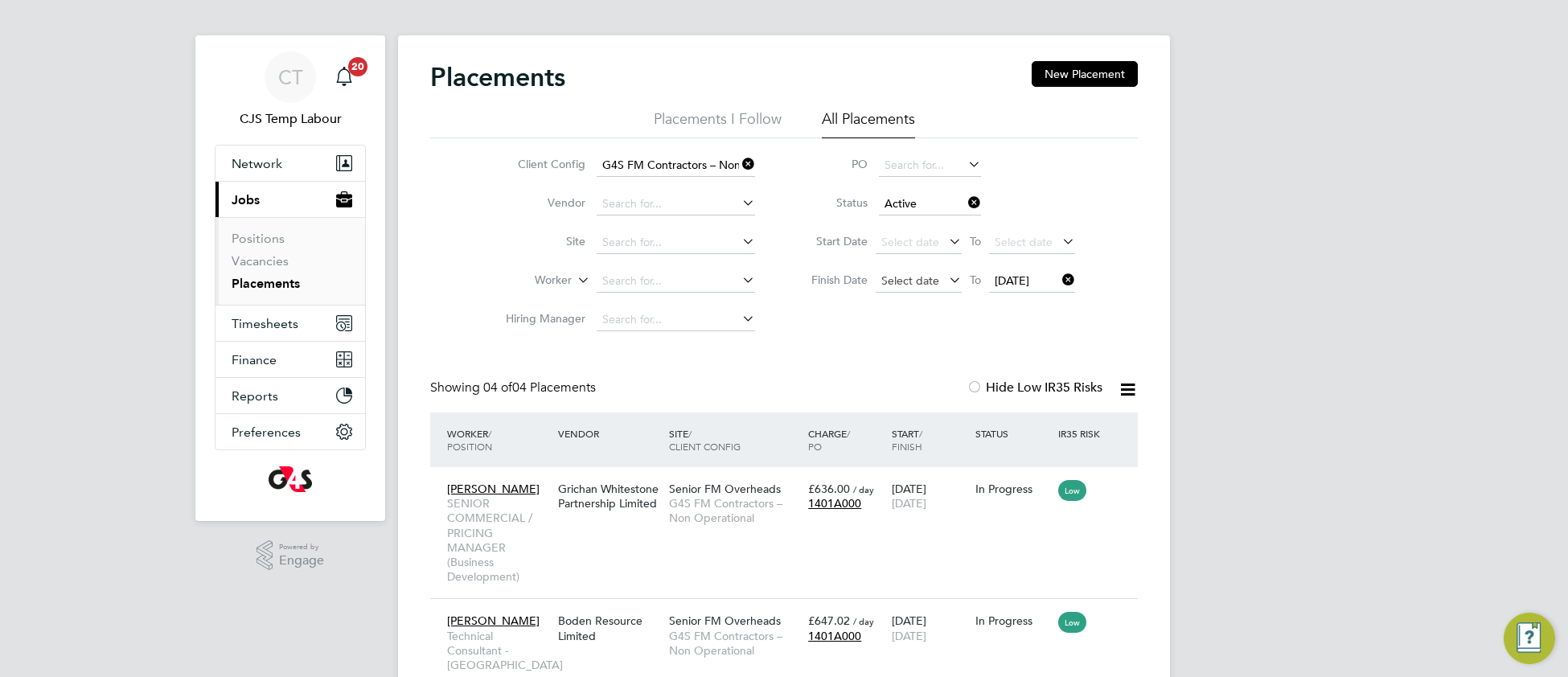
scroll to position [0, 0]
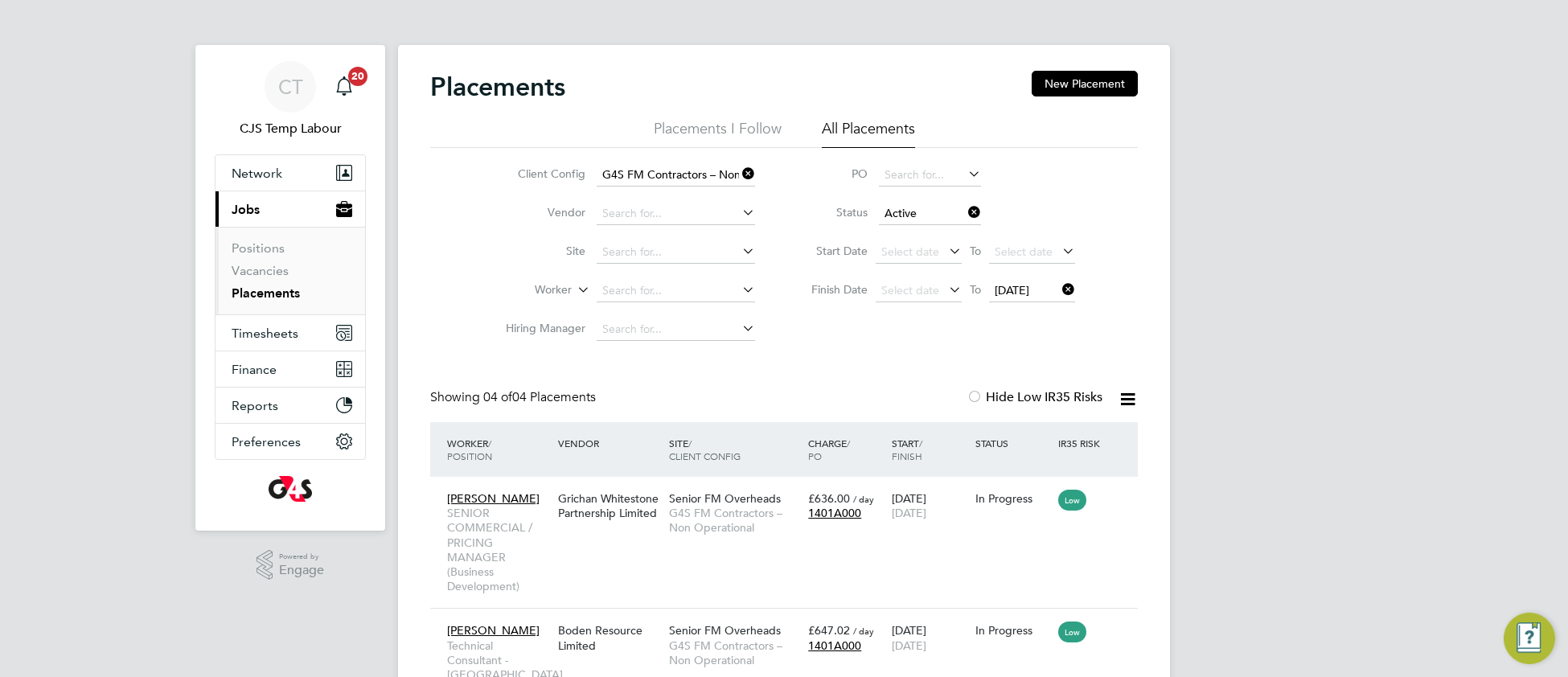
click at [738, 169] on icon at bounding box center [738, 174] width 0 height 22
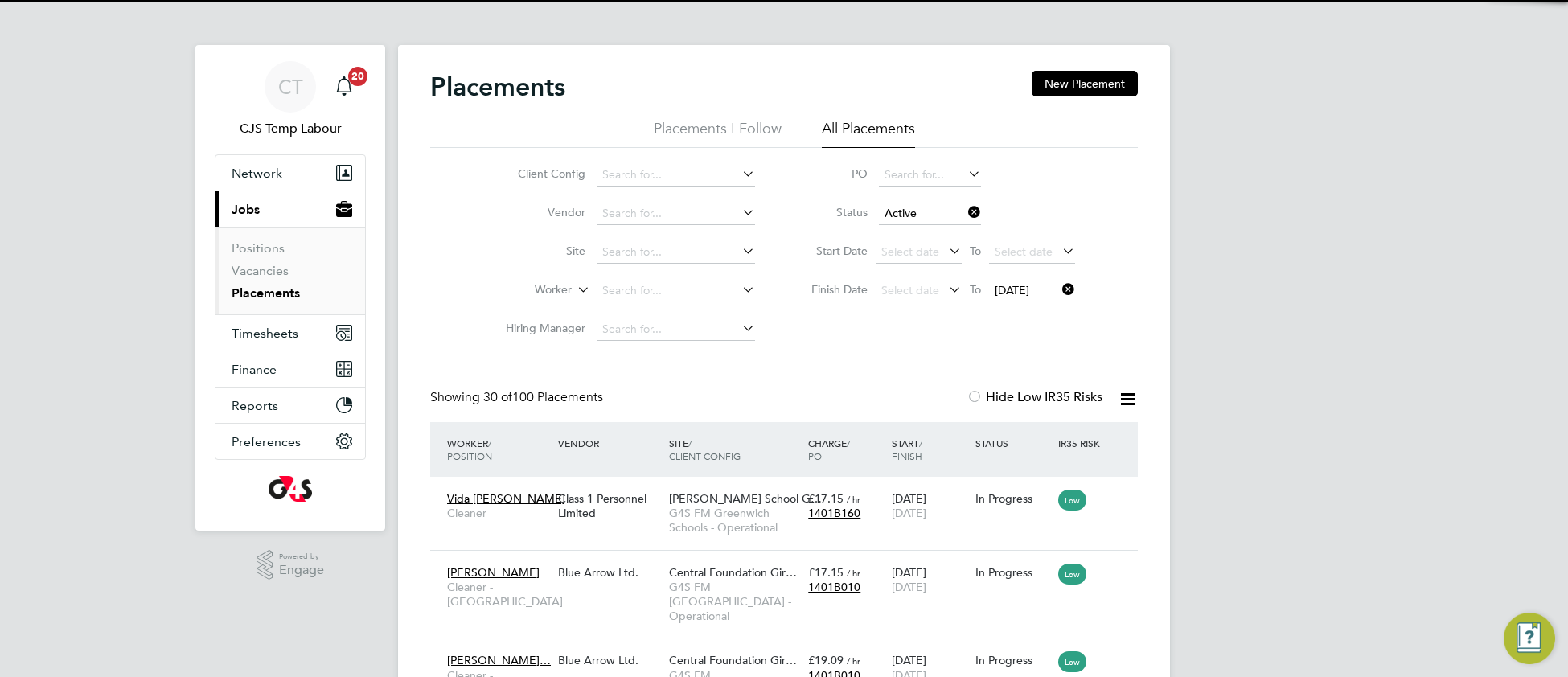
click at [689, 158] on li "Client Config" at bounding box center [624, 176] width 303 height 39
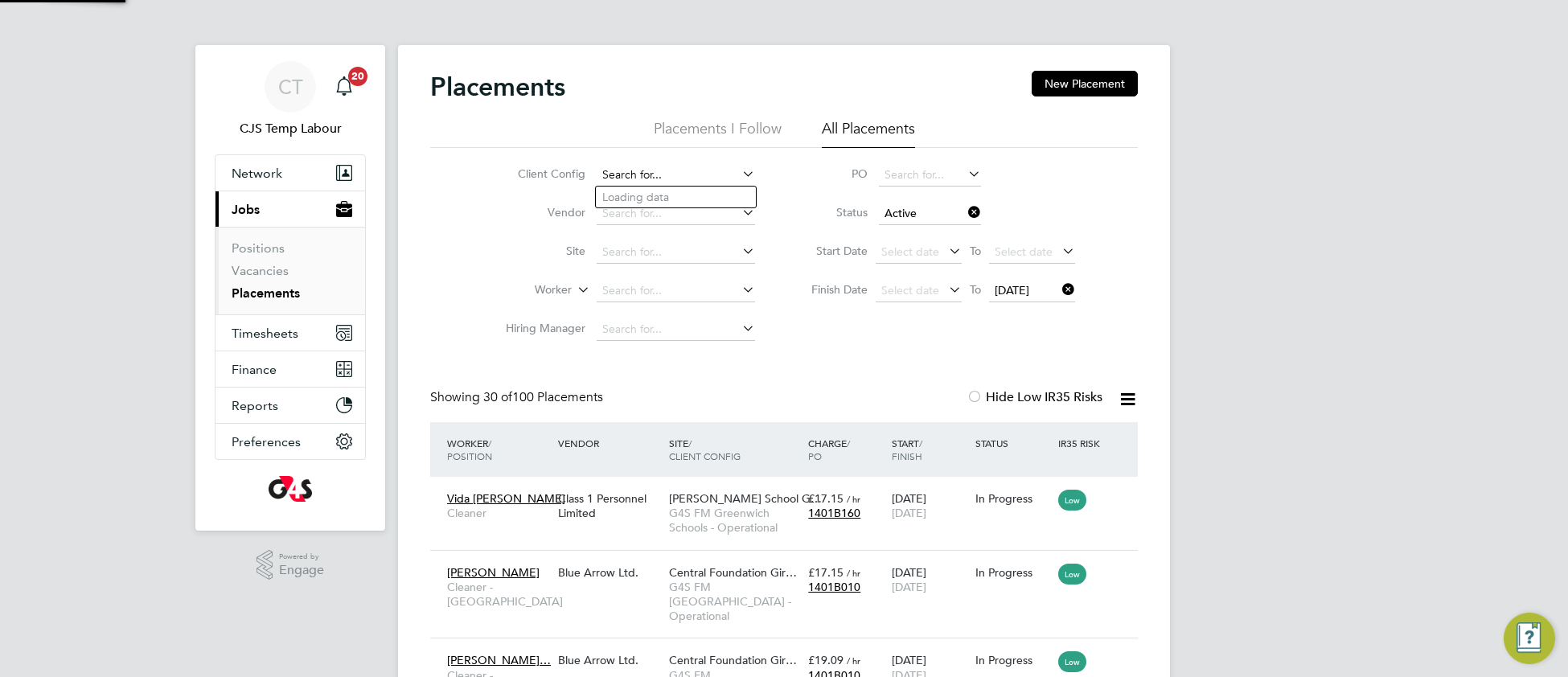
click at [689, 177] on input at bounding box center [676, 175] width 158 height 22
click at [712, 202] on li "G4S FM North Wiltshire Schools - Operational" at bounding box center [761, 198] width 331 height 22
type input "G4S FM North Wiltshire Schools - Operational"
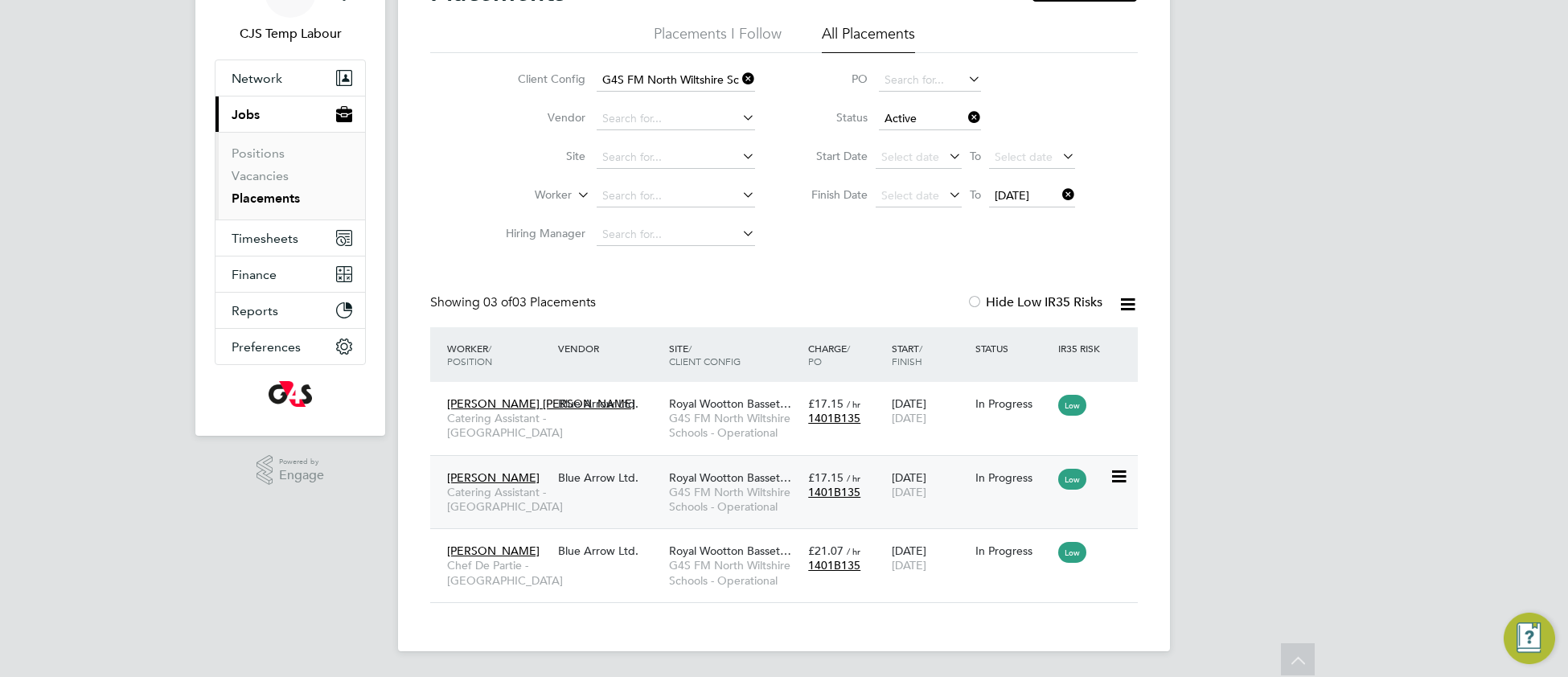
click at [717, 485] on span "G4S FM North Wiltshire Schools - Operational" at bounding box center [734, 499] width 131 height 29
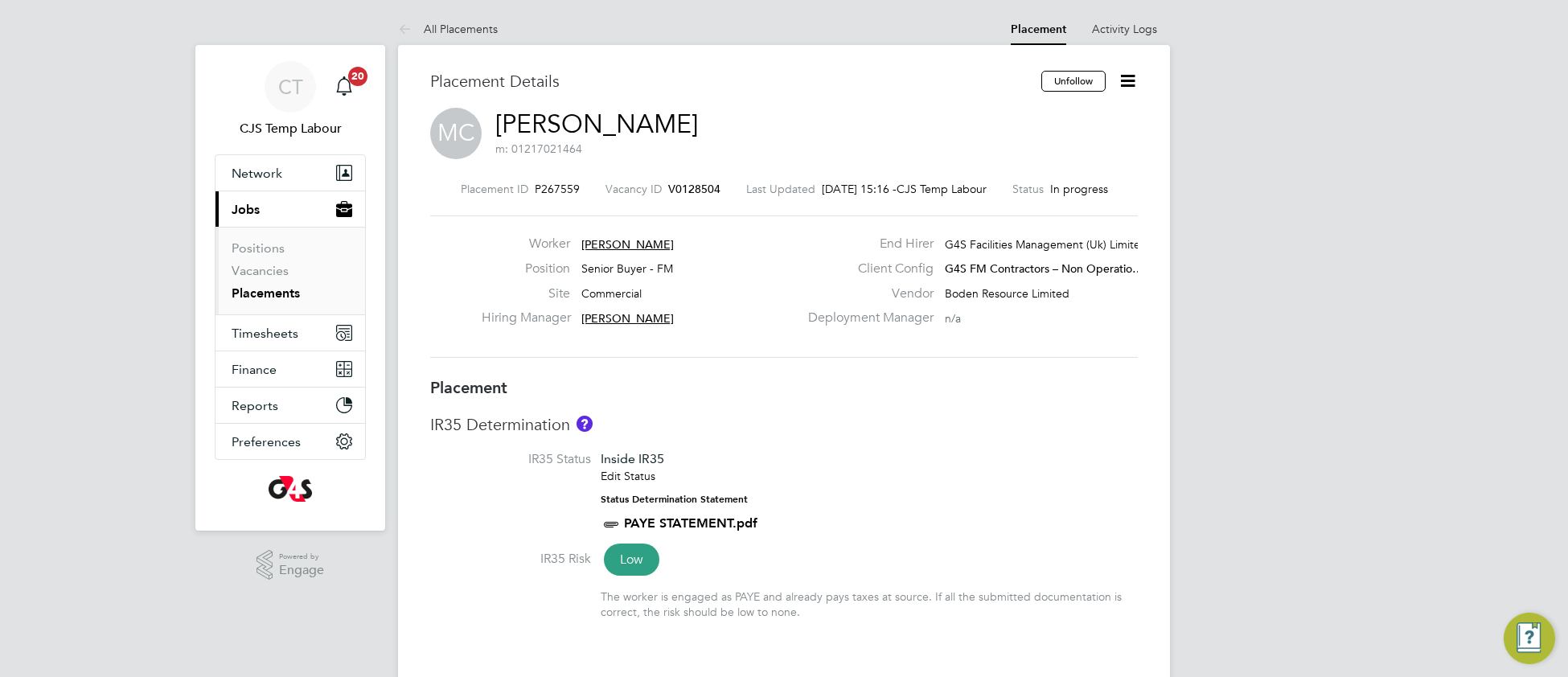
click at [276, 293] on link "Placements" at bounding box center [266, 293] width 68 height 16
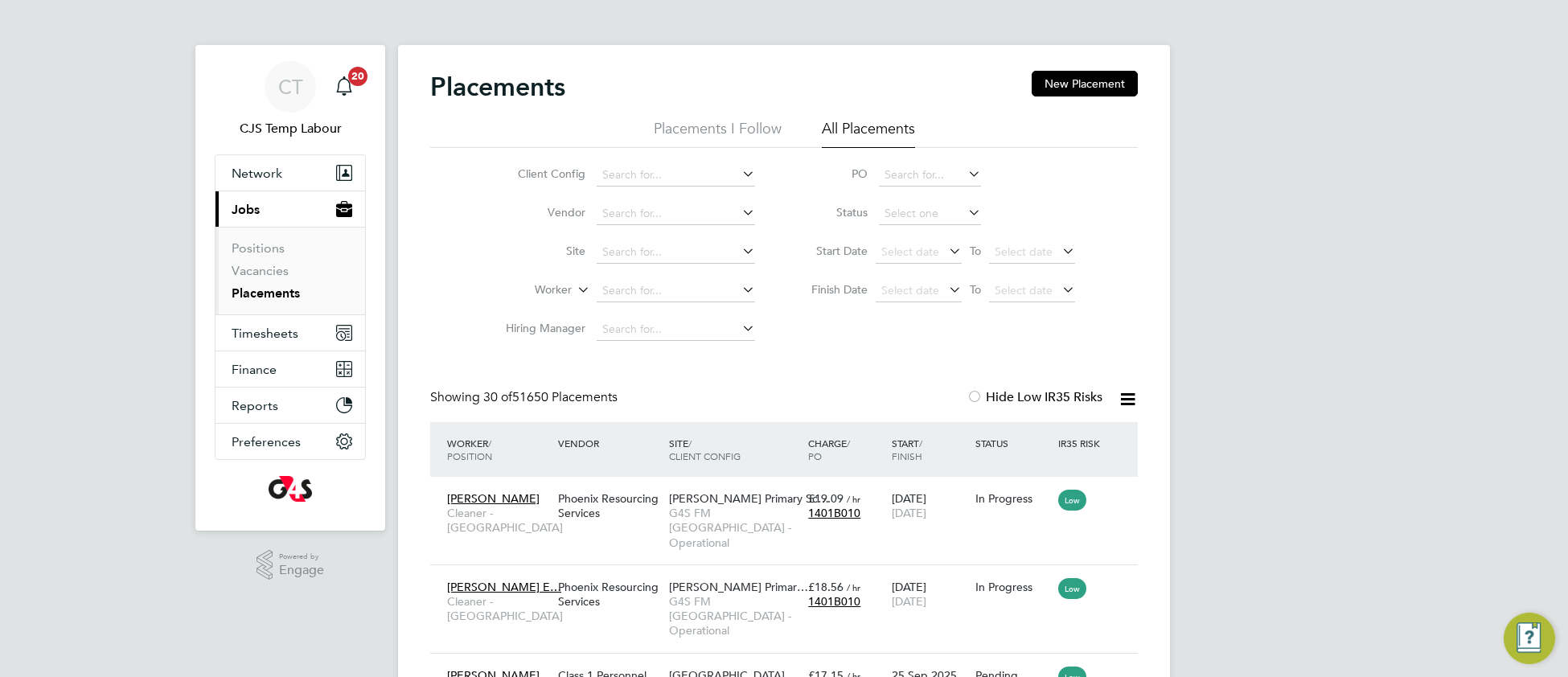
scroll to position [61, 138]
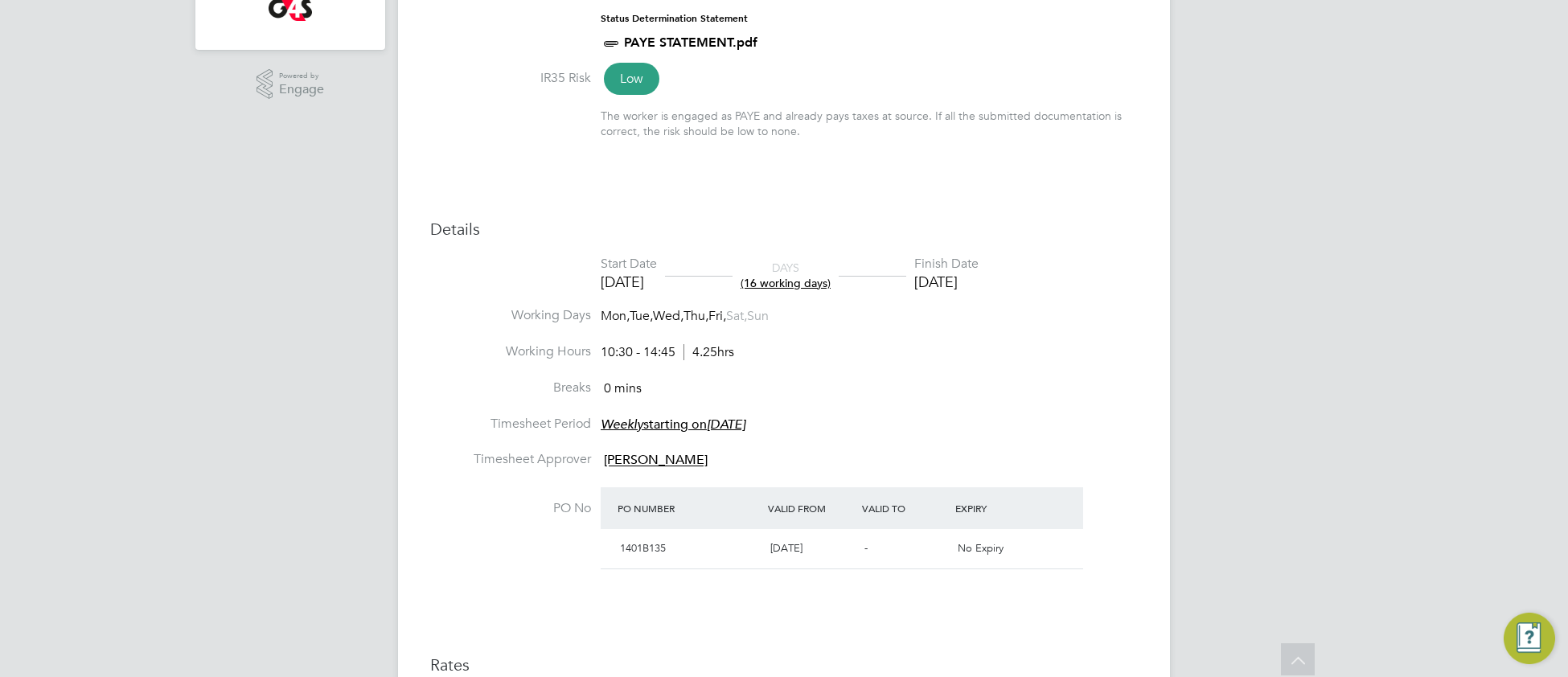
click at [938, 407] on li "Breaks 0 mins" at bounding box center [784, 397] width 707 height 36
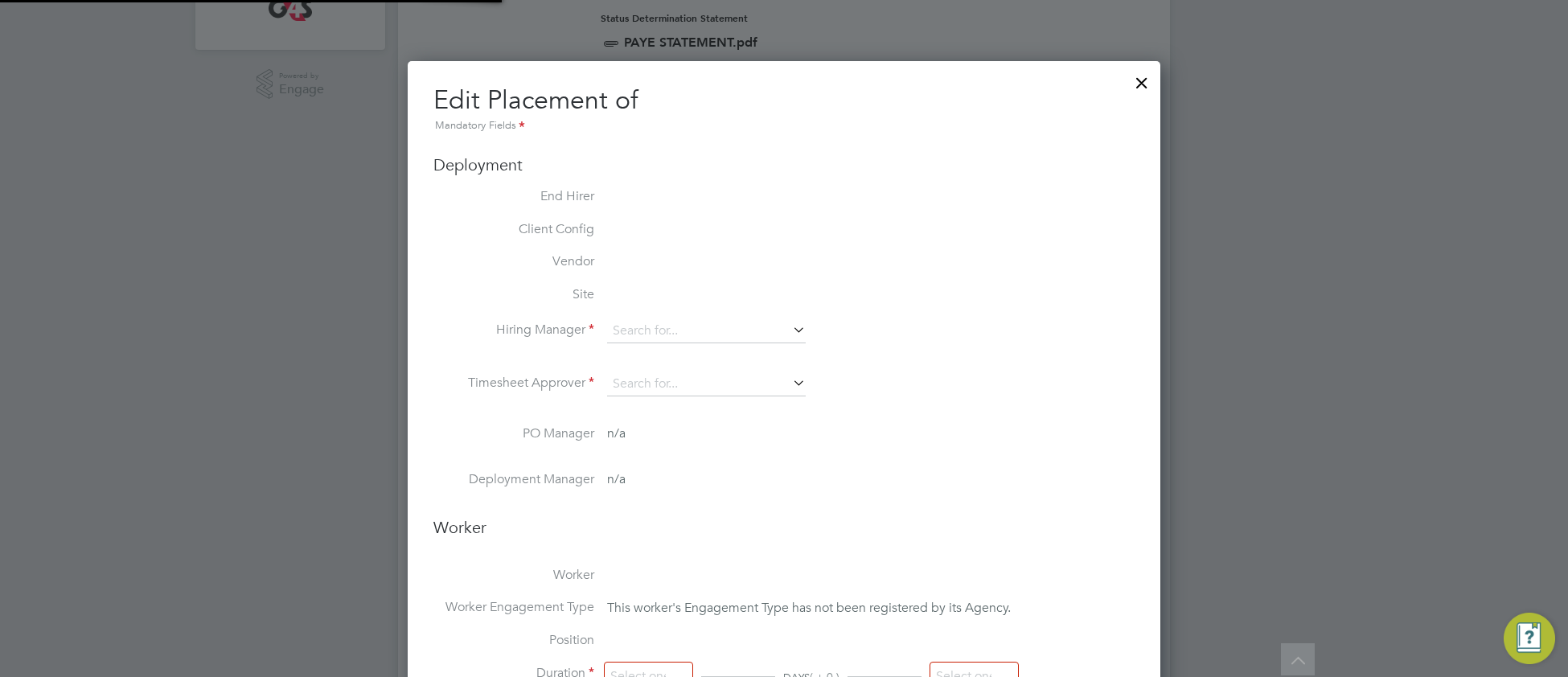
type input "[PERSON_NAME]"
type input "[DATE]"
type input "10:30"
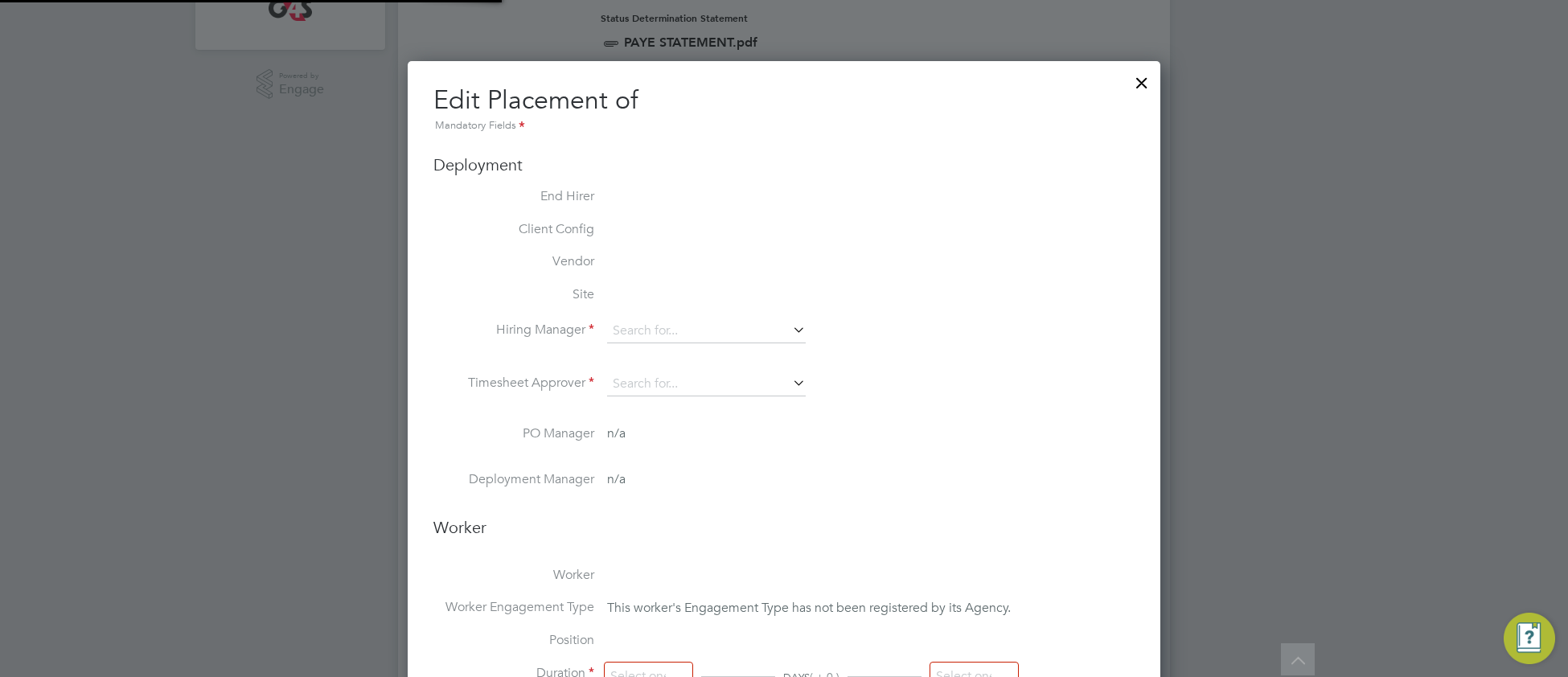
type input "14:45"
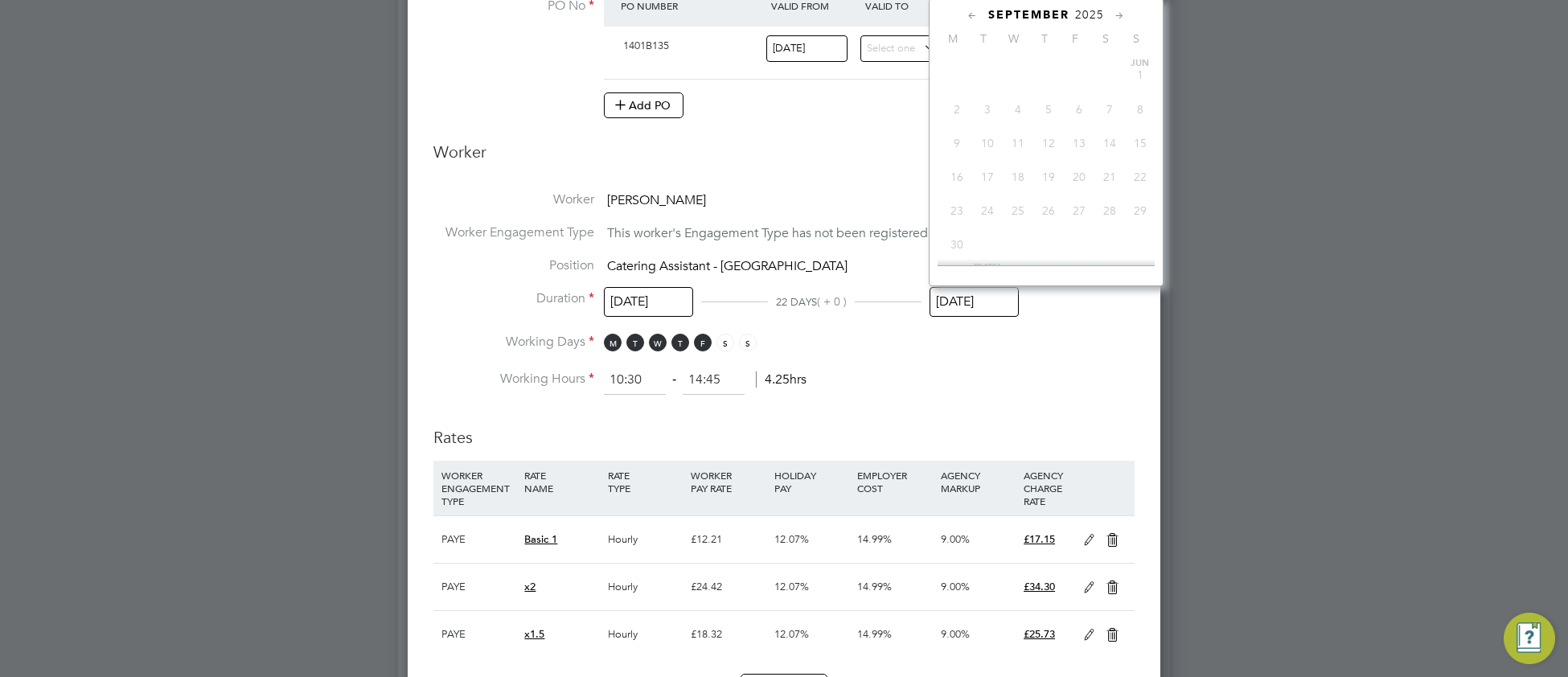
click at [975, 300] on input "[DATE]" at bounding box center [973, 302] width 89 height 29
drag, startPoint x: 1077, startPoint y: 95, endPoint x: 1028, endPoint y: 156, distance: 78.2
click at [1077, 89] on span "17" at bounding box center [1078, 74] width 30 height 30
type input "[DATE]"
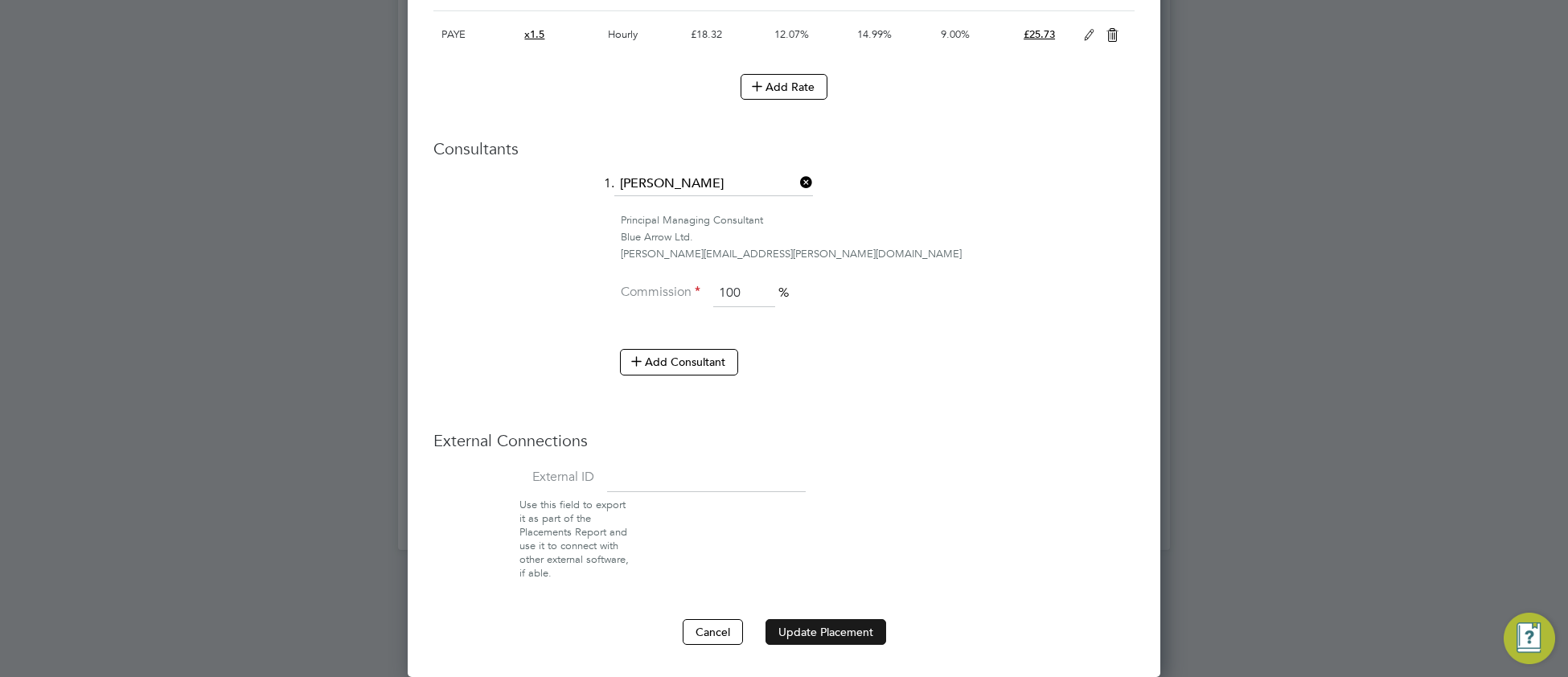
click at [814, 632] on button "Update Placement" at bounding box center [825, 632] width 120 height 26
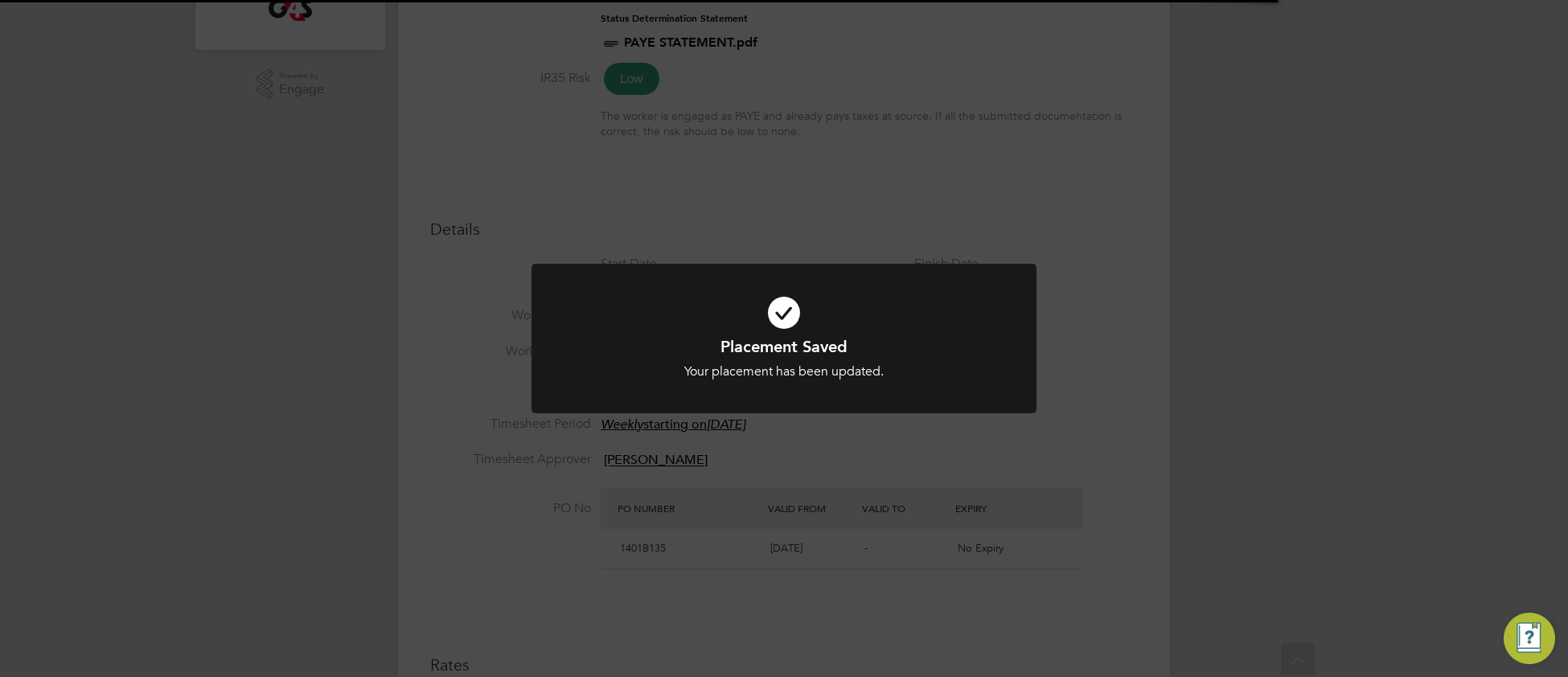
click at [619, 316] on icon at bounding box center [784, 313] width 418 height 63
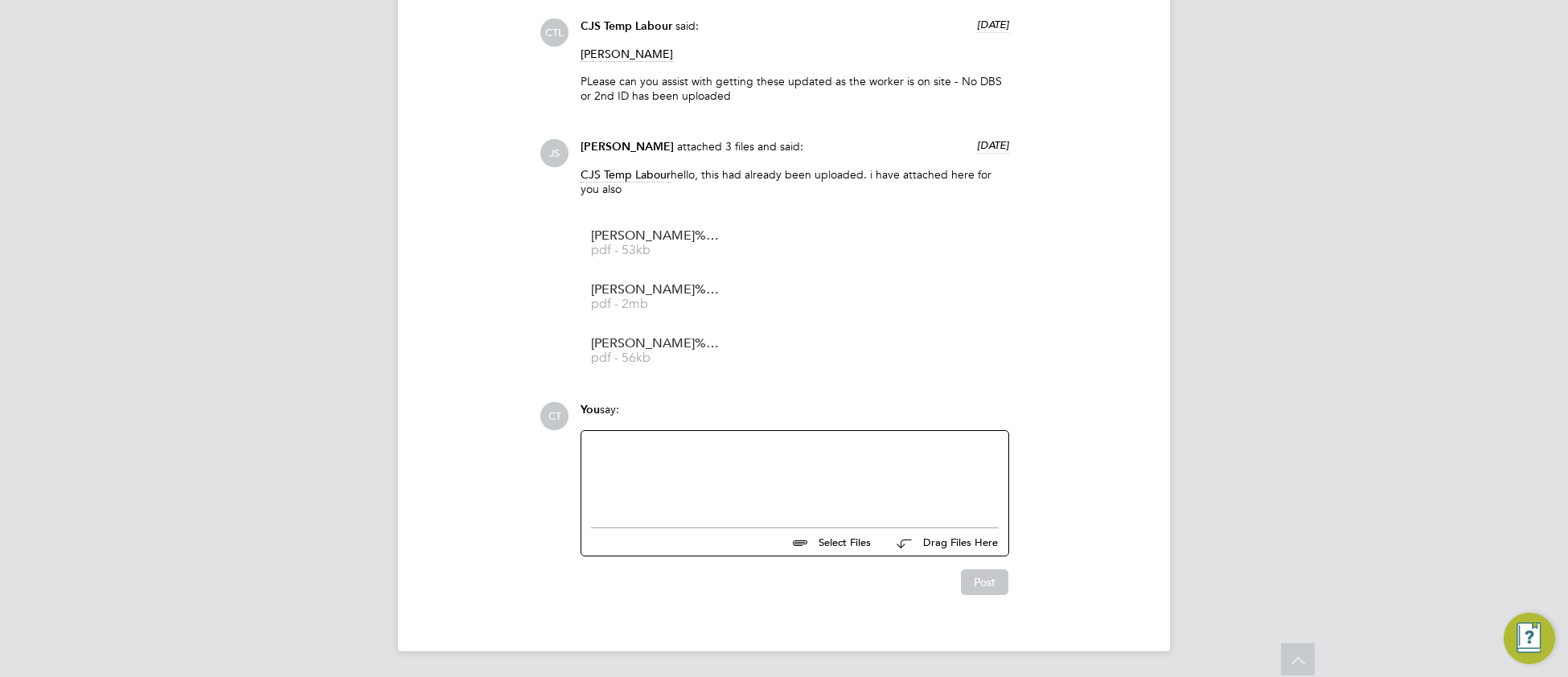
click at [648, 465] on div at bounding box center [794, 475] width 407 height 69
paste div
click at [622, 470] on div "Hey - Can you extend until the half term which is 17/10" at bounding box center [794, 477] width 407 height 15
click at [974, 584] on button "Post" at bounding box center [985, 582] width 48 height 26
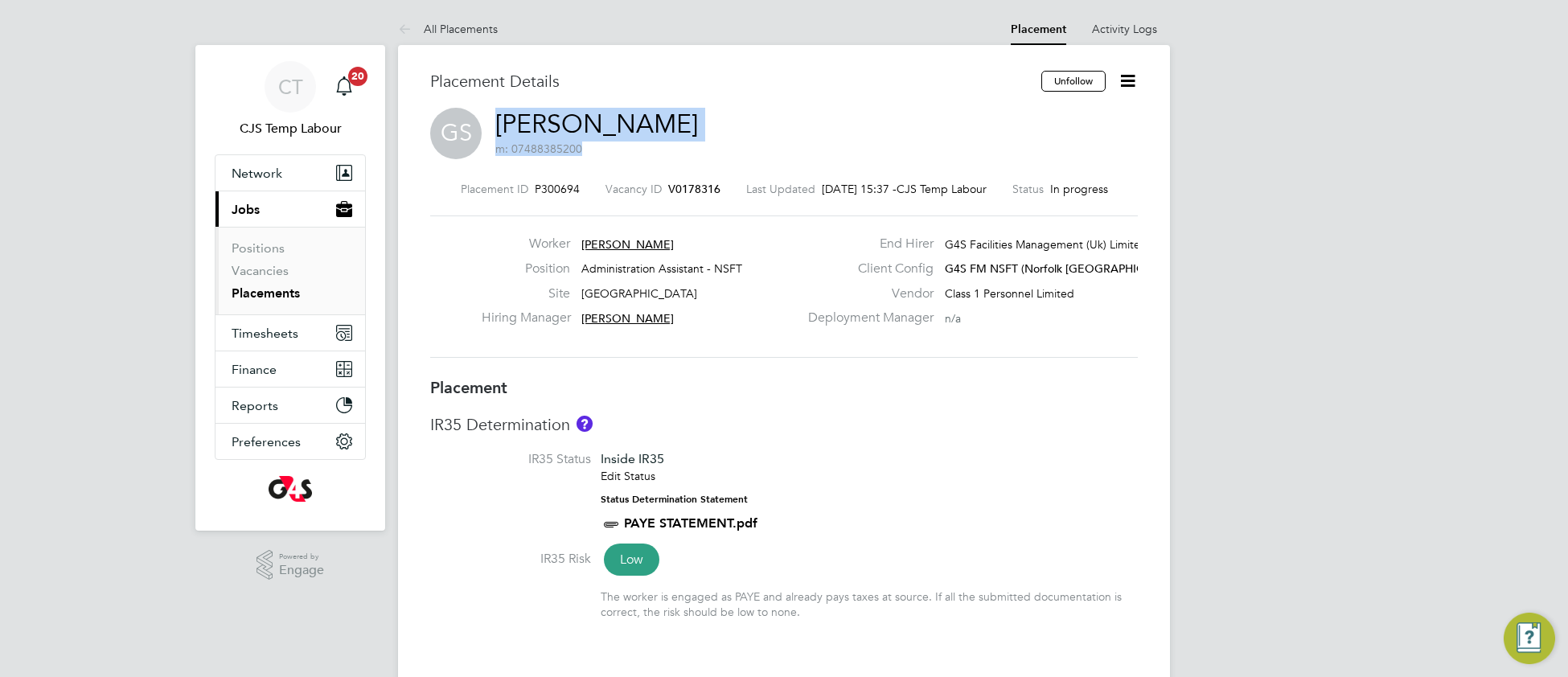
drag, startPoint x: 702, startPoint y: 119, endPoint x: 570, endPoint y: 143, distance: 134.2
click at [501, 122] on div "GS [PERSON_NAME] m: 07488385200" at bounding box center [784, 134] width 707 height 54
click at [738, 109] on div "GS [PERSON_NAME] m: 07488385200" at bounding box center [784, 134] width 707 height 54
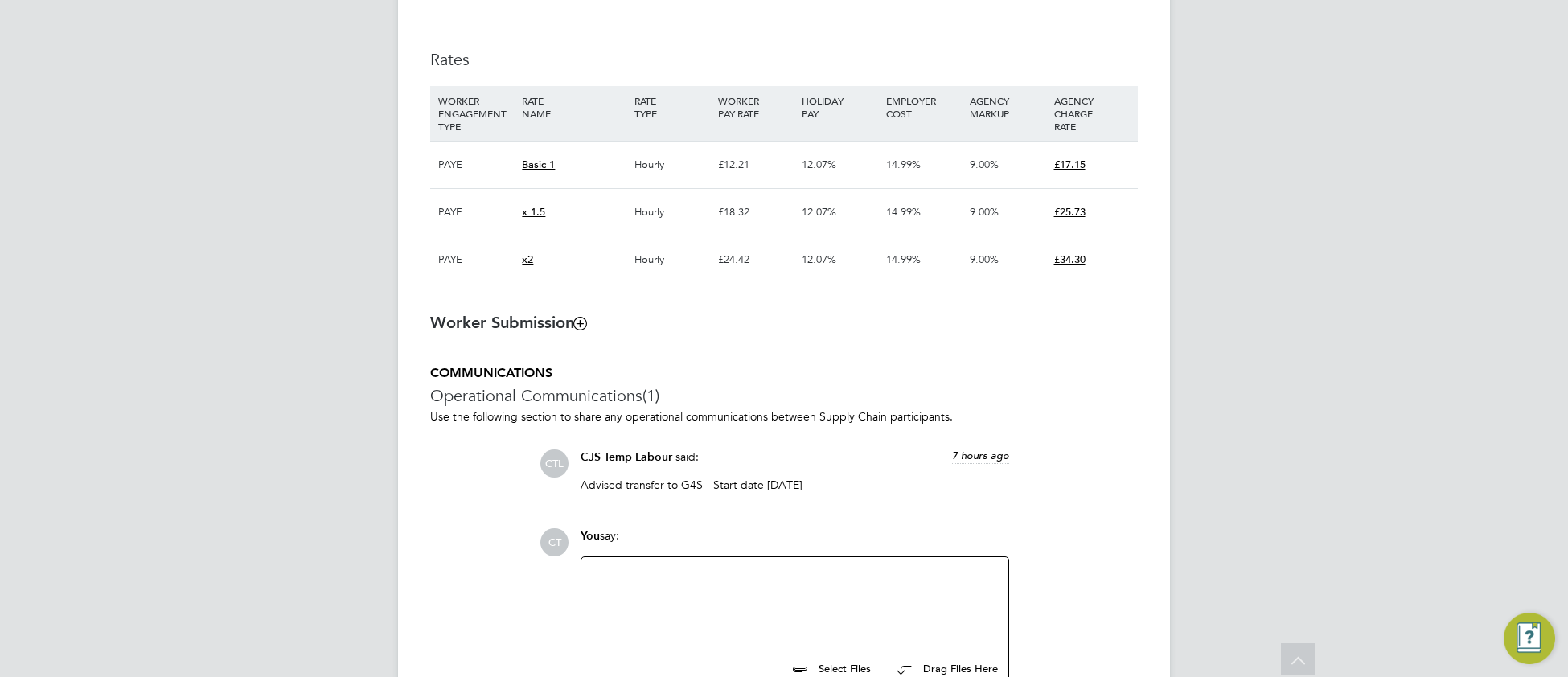
click at [578, 327] on icon at bounding box center [579, 322] width 12 height 12
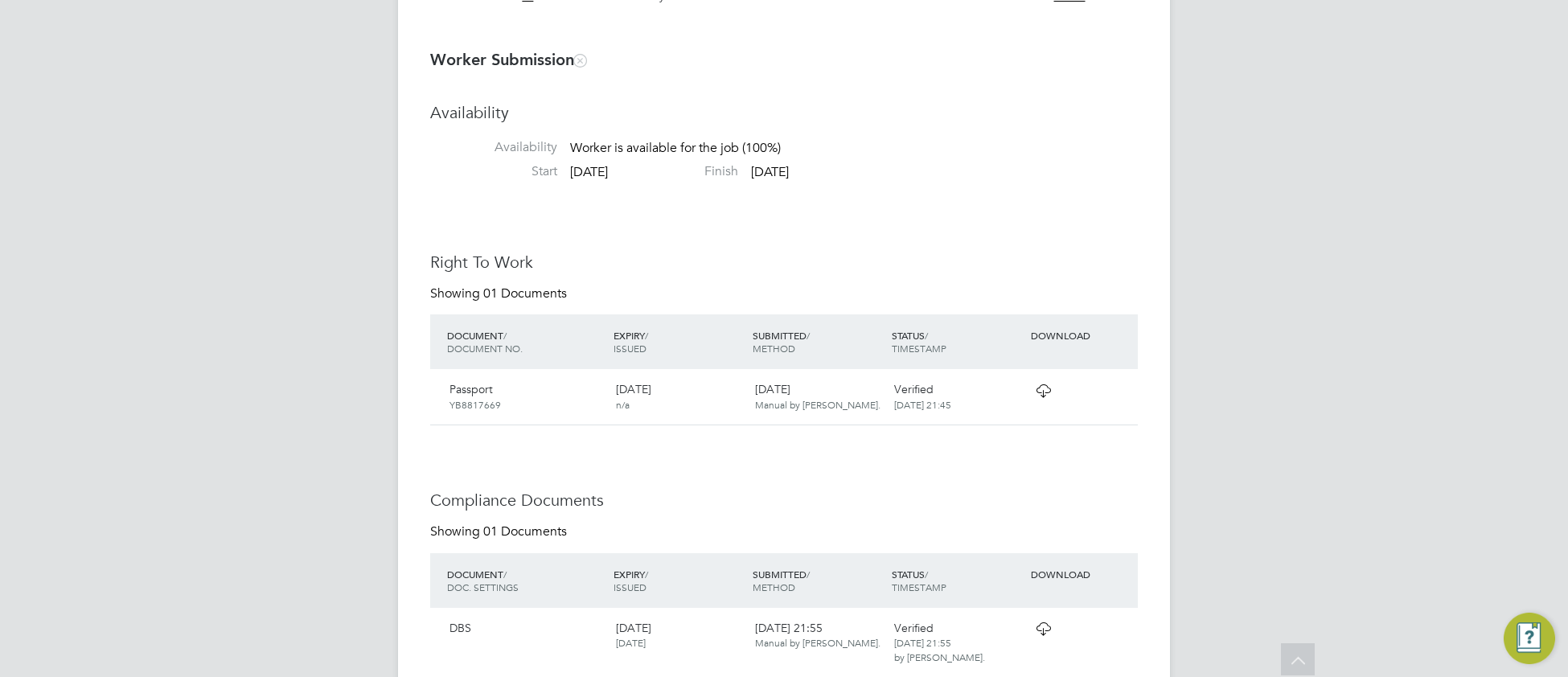
click at [1037, 397] on icon at bounding box center [1043, 391] width 20 height 13
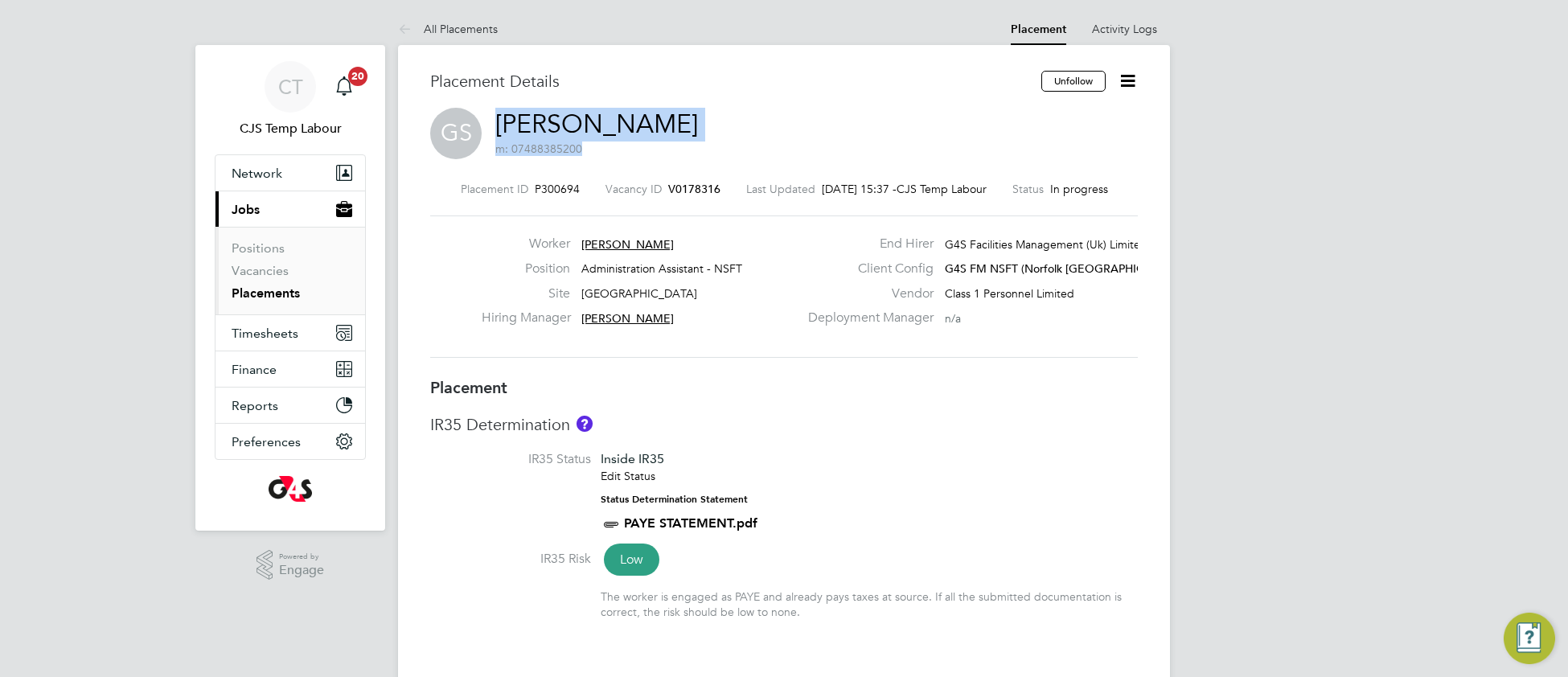
drag, startPoint x: 692, startPoint y: 120, endPoint x: 496, endPoint y: 116, distance: 196.0
click at [496, 116] on div "GS Gabriella Santina m: 07488385200" at bounding box center [784, 134] width 707 height 54
drag, startPoint x: 653, startPoint y: 244, endPoint x: 418, endPoint y: 270, distance: 236.4
click at [442, 289] on div "Worker Gabriella Santina Position Administration Assistant - NSFT Site Hellesdo…" at bounding box center [784, 286] width 720 height 102
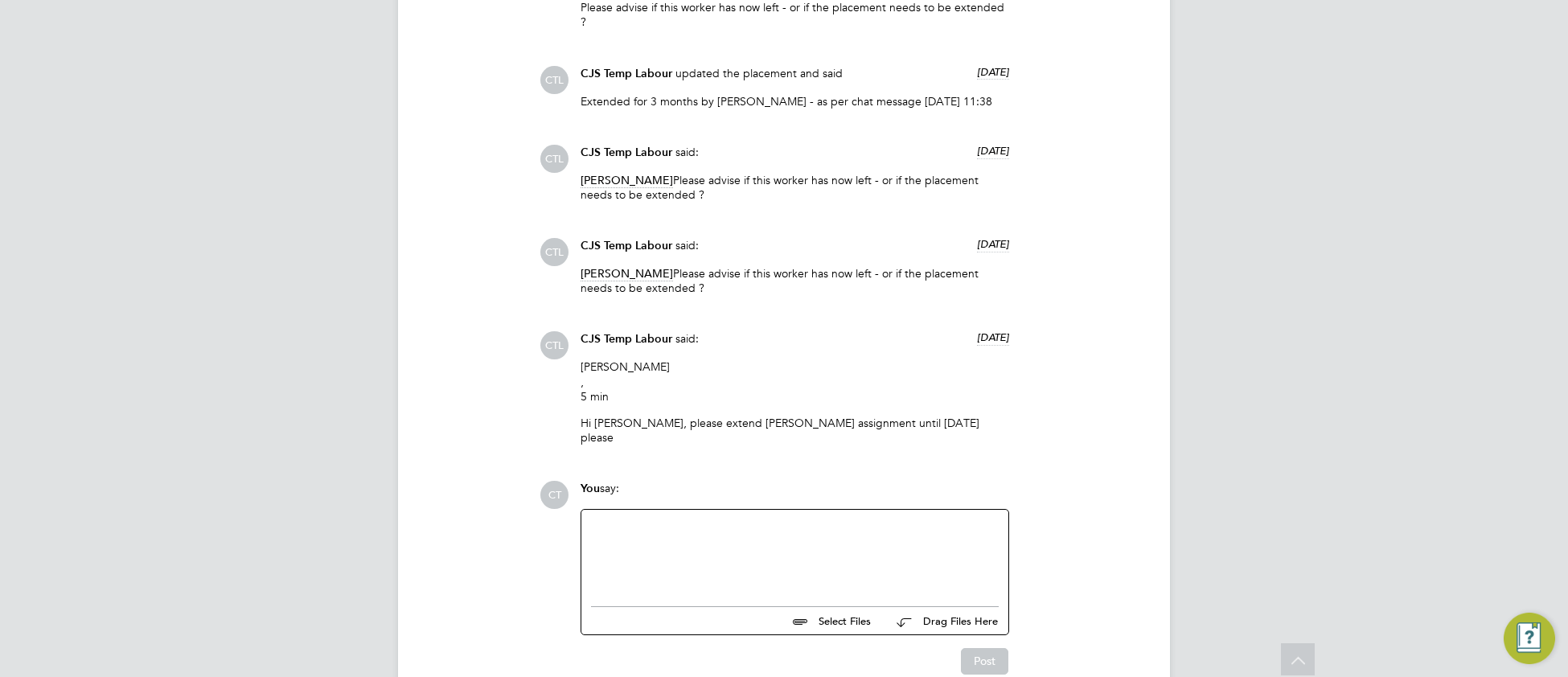
scroll to position [3612, 0]
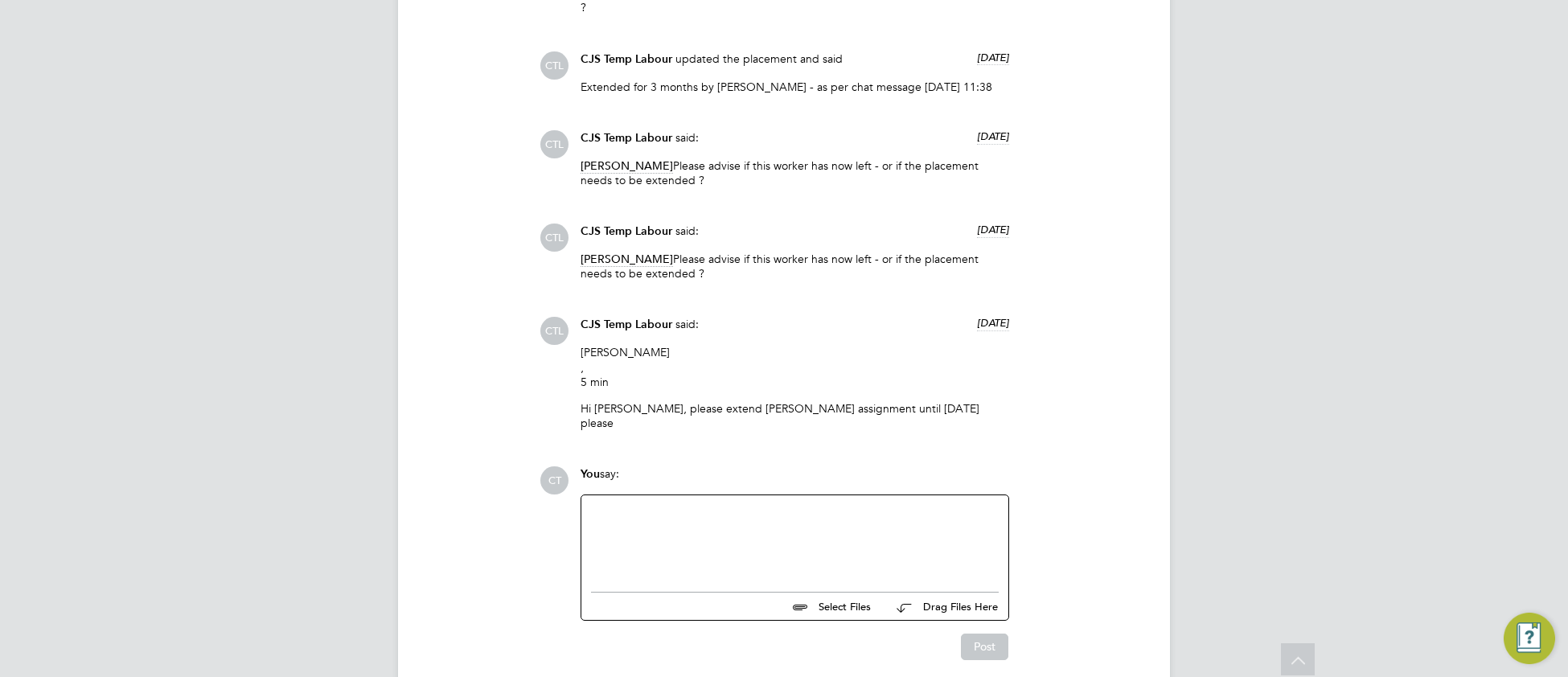
click at [612, 505] on div at bounding box center [794, 539] width 407 height 69
paste div
click at [987, 634] on button "Post" at bounding box center [985, 647] width 48 height 26
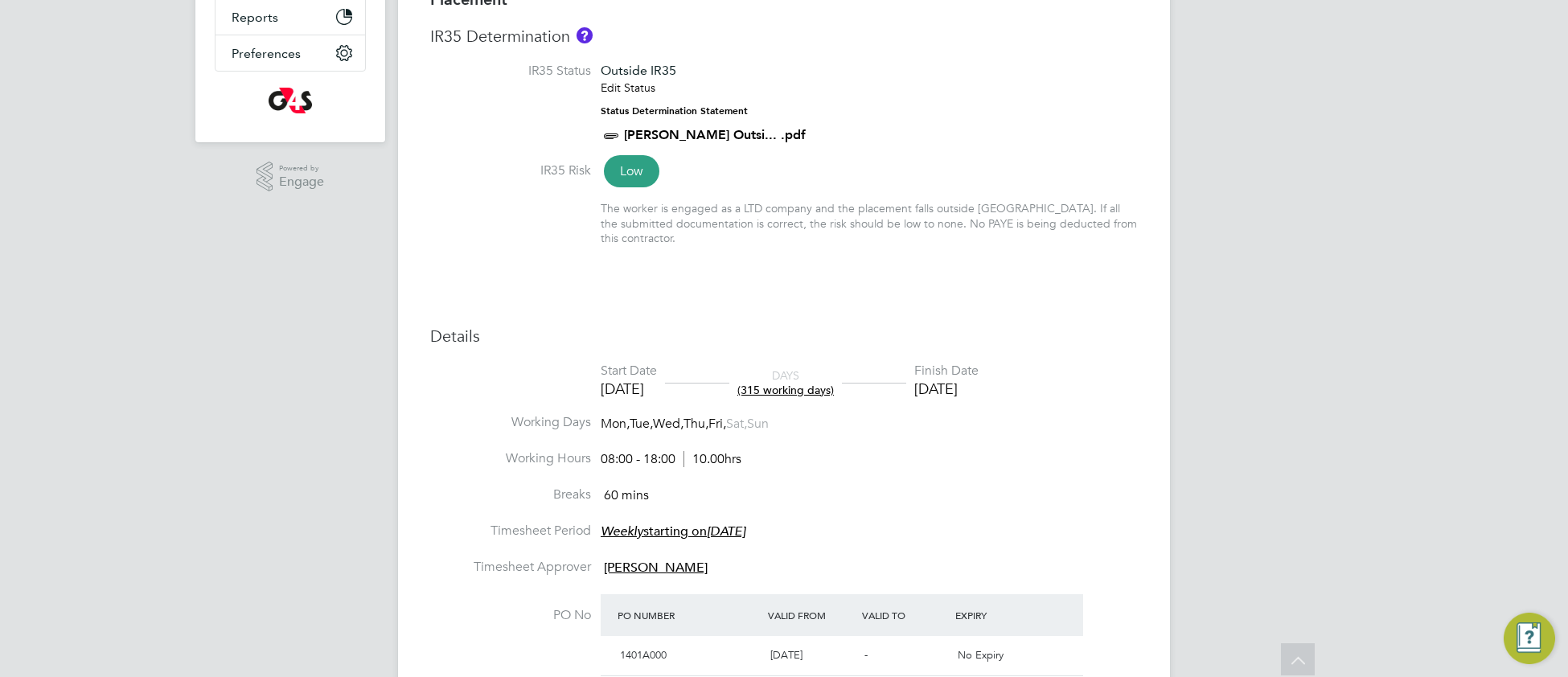
click at [955, 471] on li "Working Hours 08:00 - 18:00 10.00hrs" at bounding box center [784, 468] width 707 height 36
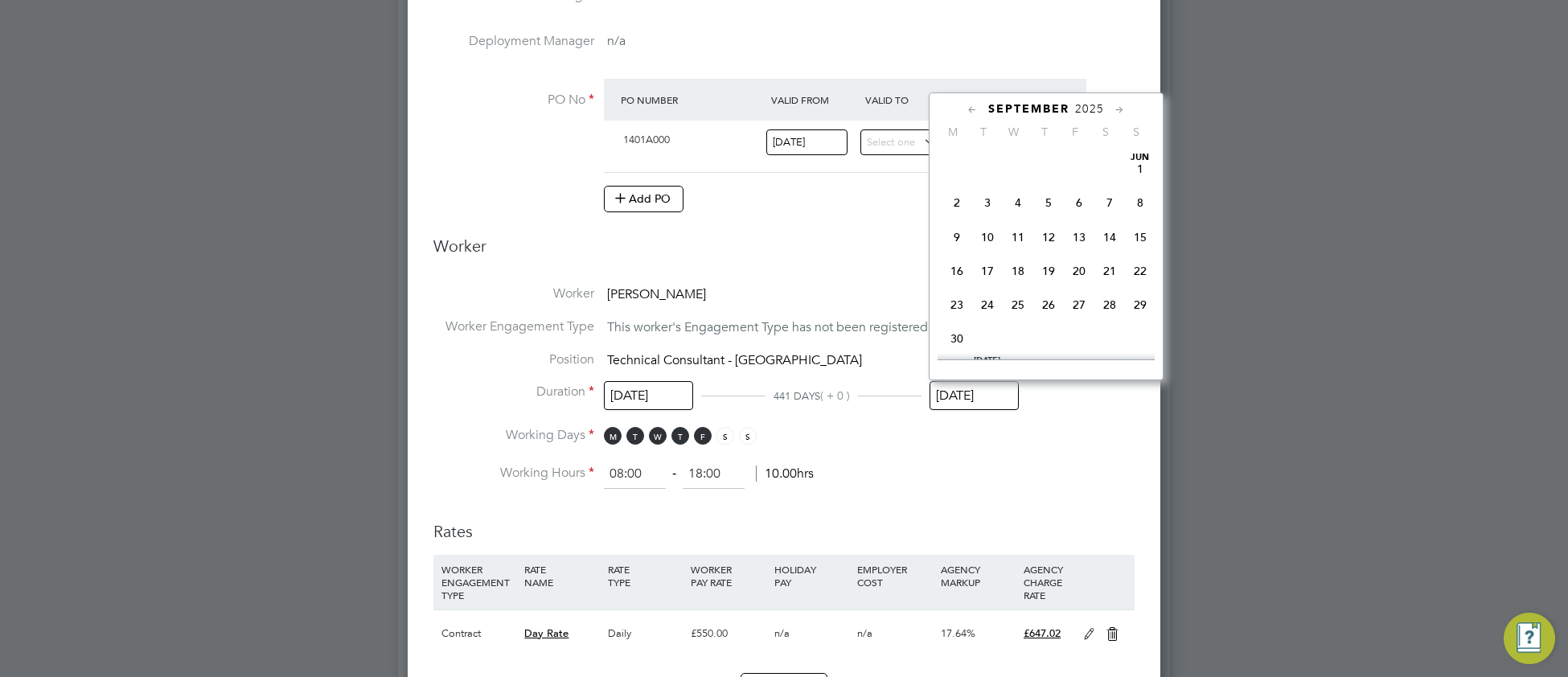
drag, startPoint x: 981, startPoint y: 406, endPoint x: 1029, endPoint y: 407, distance: 48.0
click at [981, 406] on input "30 Sep 2025" at bounding box center [973, 396] width 89 height 29
click at [1018, 356] on div at bounding box center [1046, 356] width 217 height 6
click at [1013, 336] on span "31" at bounding box center [1017, 319] width 30 height 30
type input "31 Dec 2025"
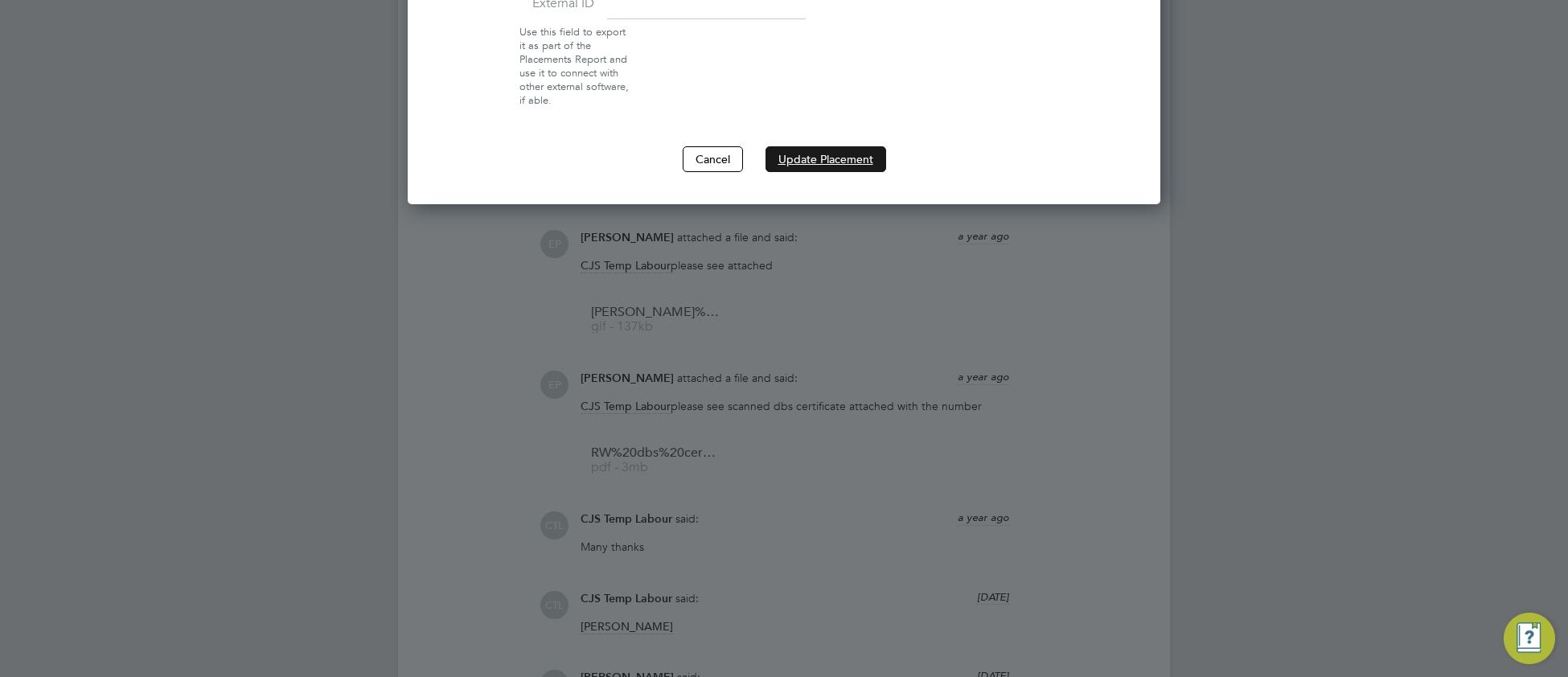
click at [816, 160] on button "Update Placement" at bounding box center [825, 159] width 120 height 26
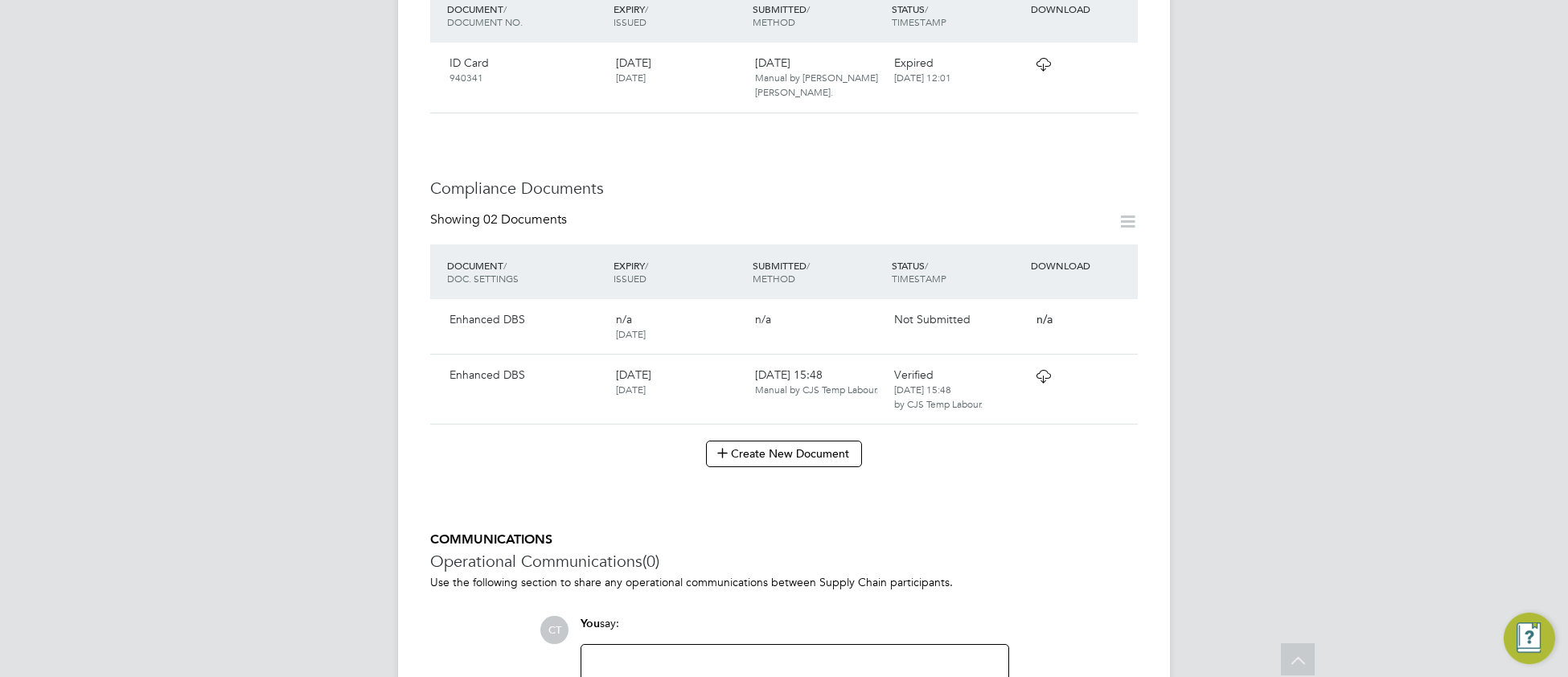
scroll to position [673, 0]
click at [1037, 378] on icon at bounding box center [1043, 373] width 20 height 13
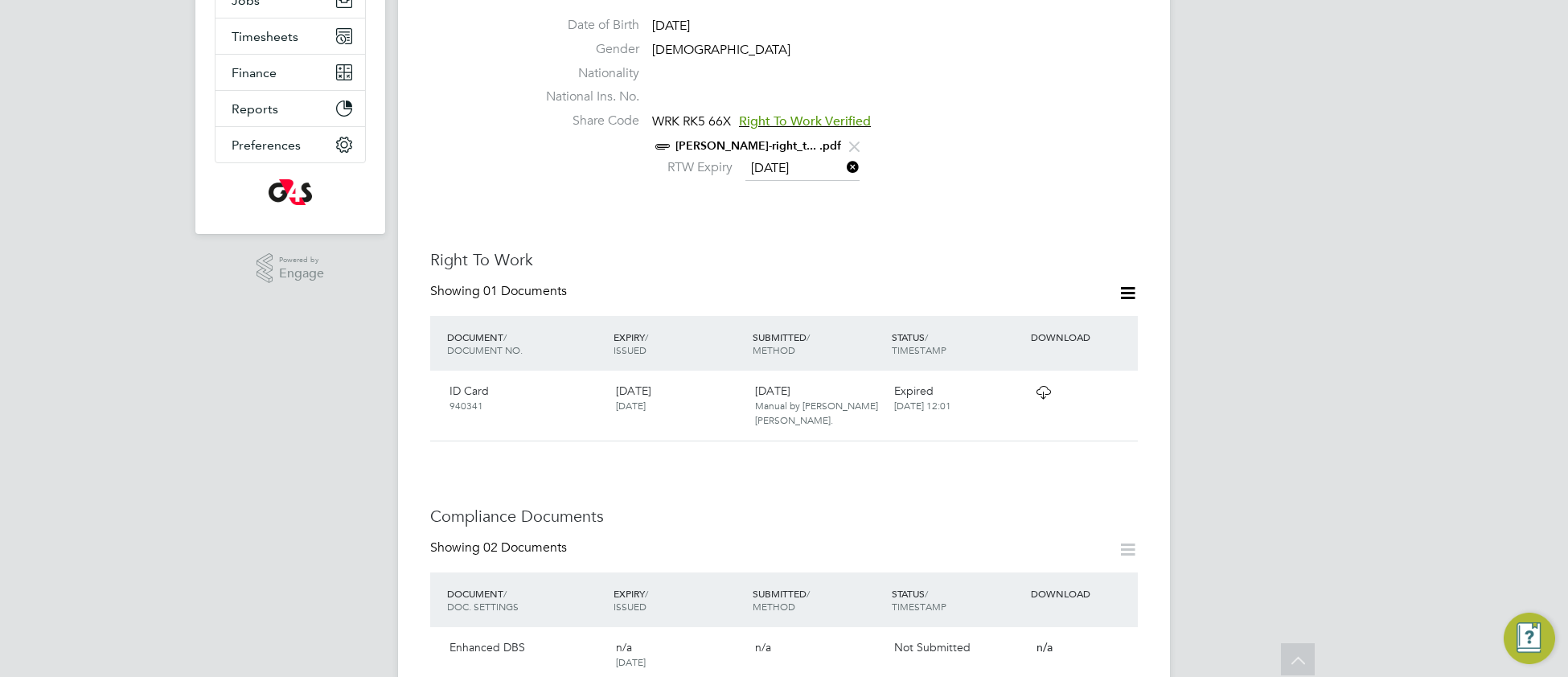
scroll to position [0, 0]
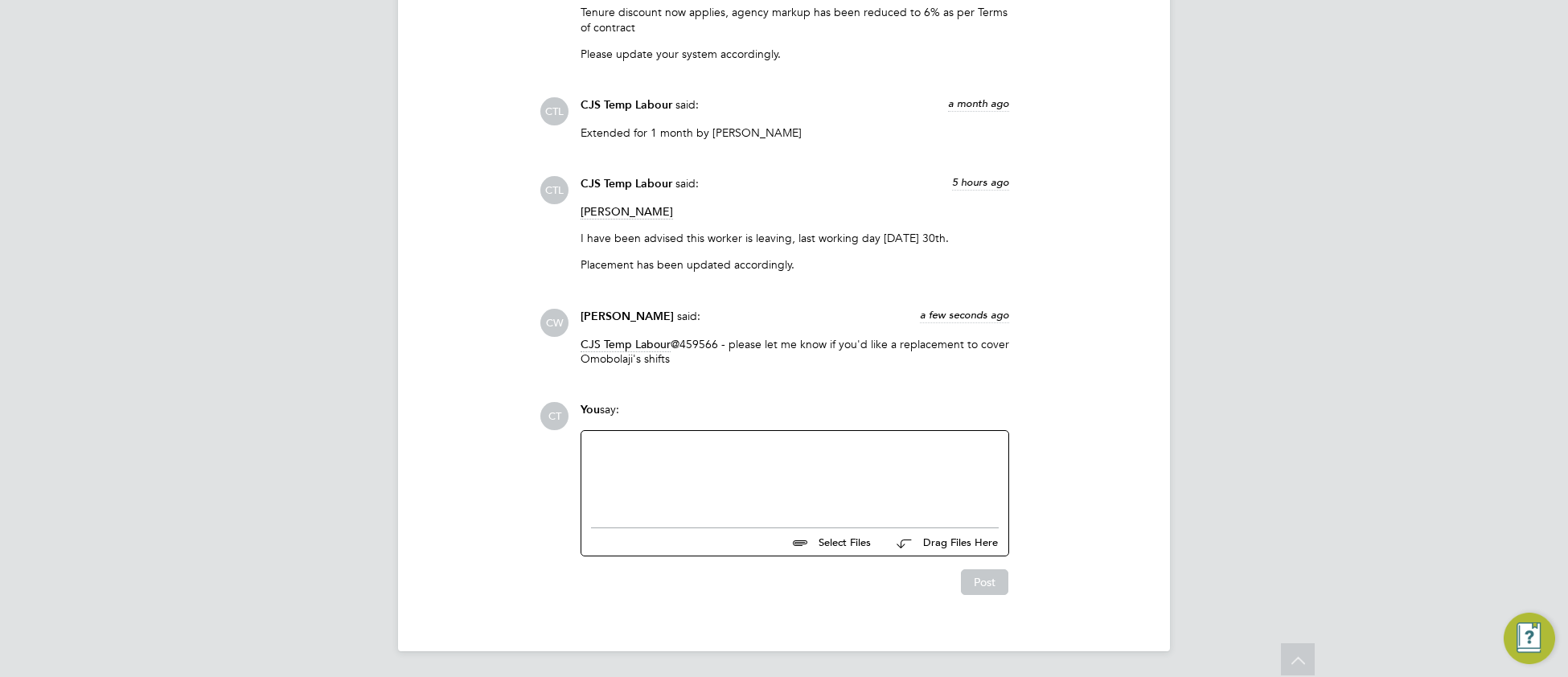
click at [696, 465] on div at bounding box center [794, 475] width 407 height 69
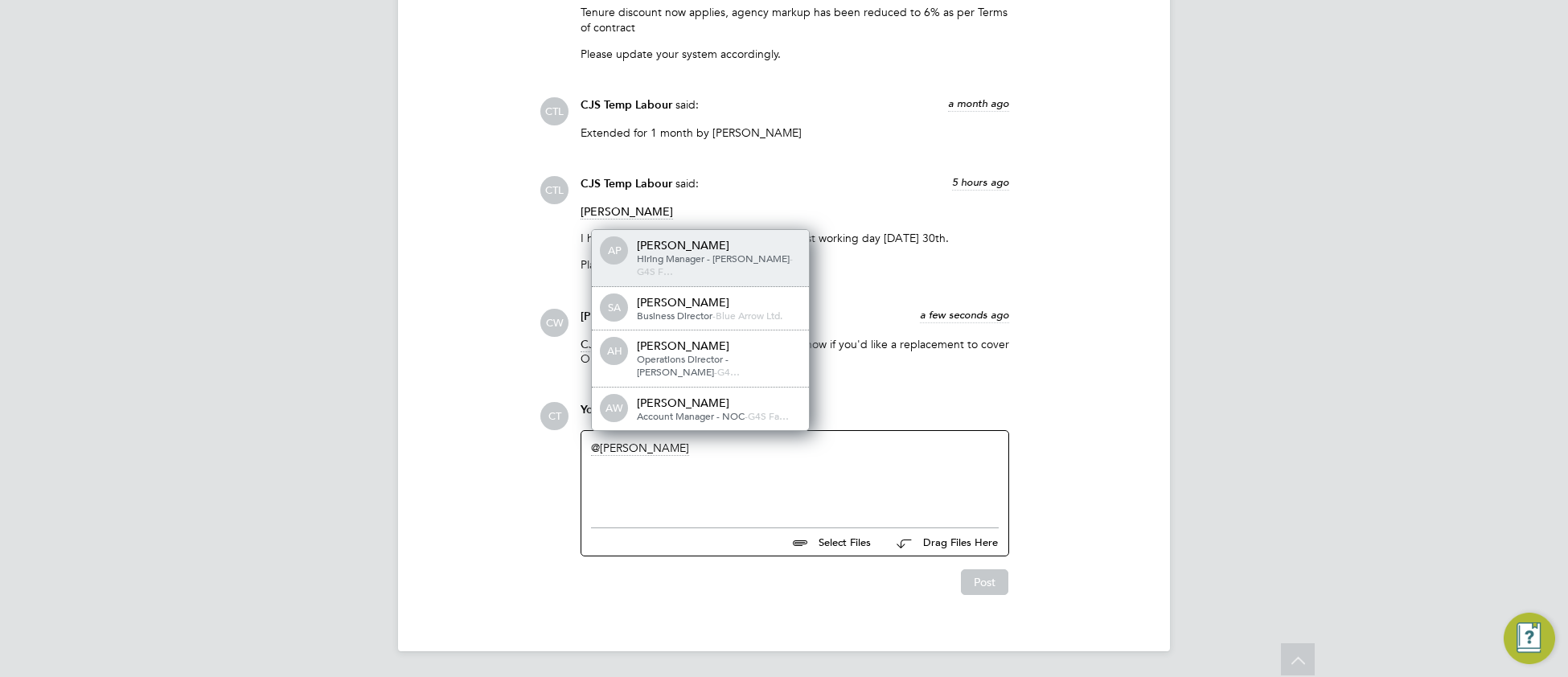
click at [718, 252] on div "[PERSON_NAME]" at bounding box center [716, 246] width 161 height 15
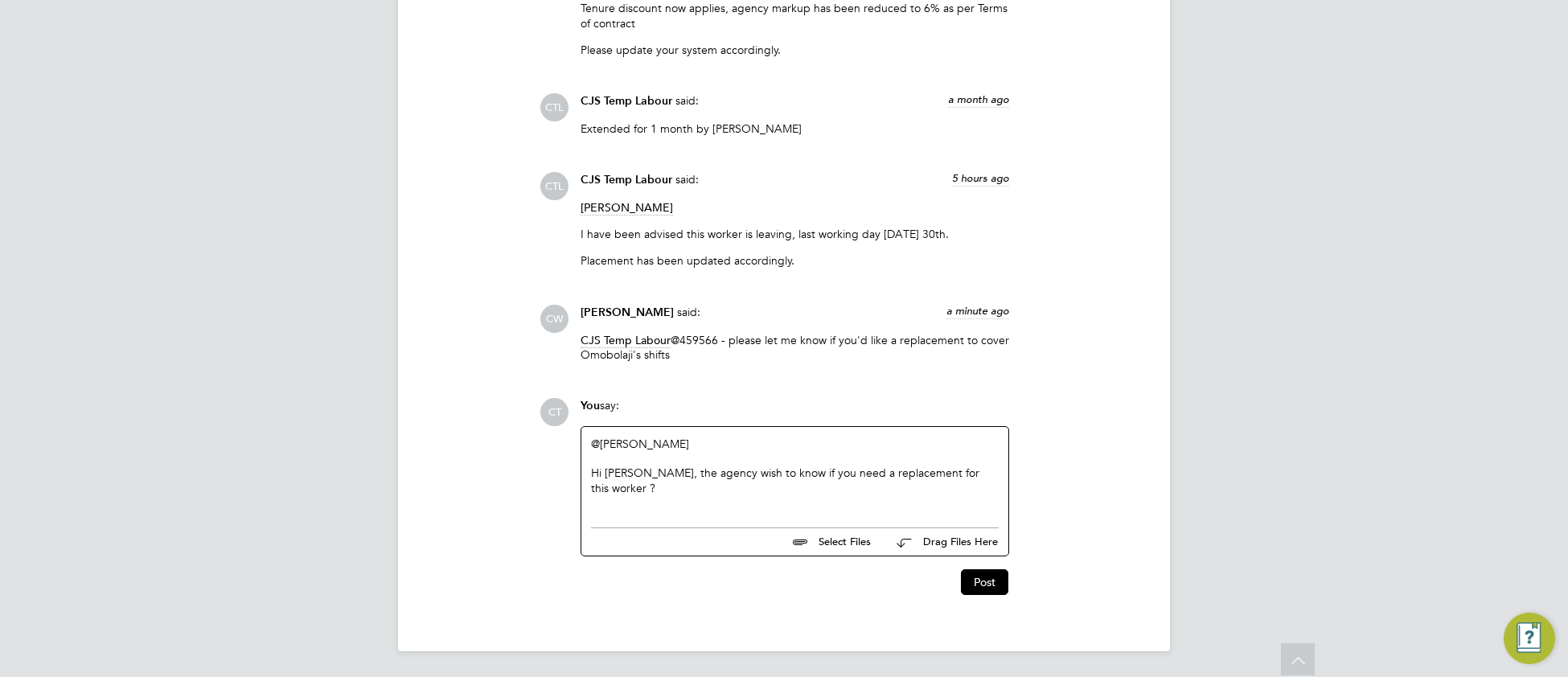
click at [716, 475] on div "Hi Andrew, the agency wish to know if you need a replacement for this worker ?" at bounding box center [794, 479] width 407 height 29
click at [717, 475] on div "Hi Andrew, the agency wish to know if you need a replacement for this worker ?" at bounding box center [794, 479] width 407 height 29
click at [738, 495] on div at bounding box center [794, 502] width 407 height 15
click at [717, 475] on div "Hi Andrew, the agency wish to know if you need a replacement for this worker ?" at bounding box center [794, 479] width 407 height 29
click at [717, 476] on div "Hi Andrew, the agency wish to know if you need a replacement for this worker ?" at bounding box center [794, 479] width 407 height 29
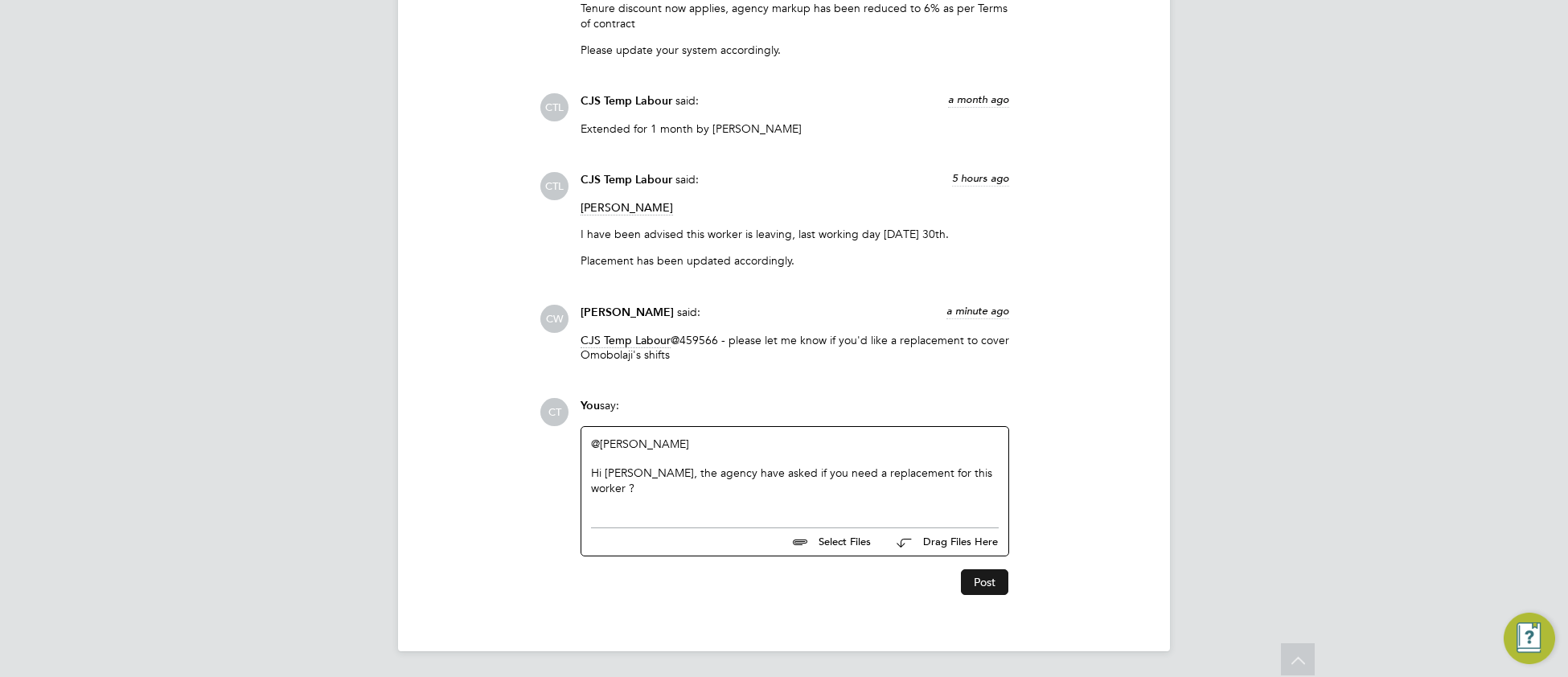
click at [1005, 577] on button "Post" at bounding box center [985, 582] width 48 height 26
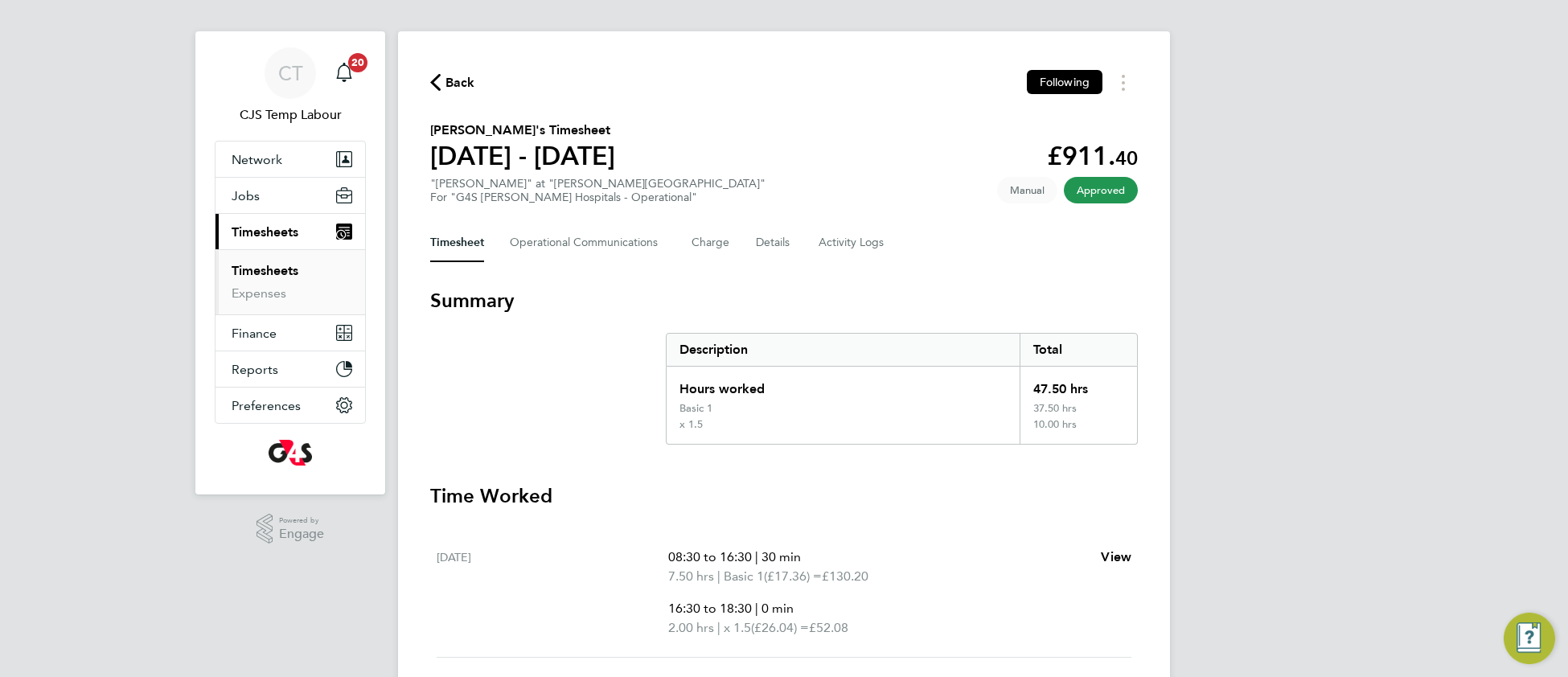
scroll to position [7, 0]
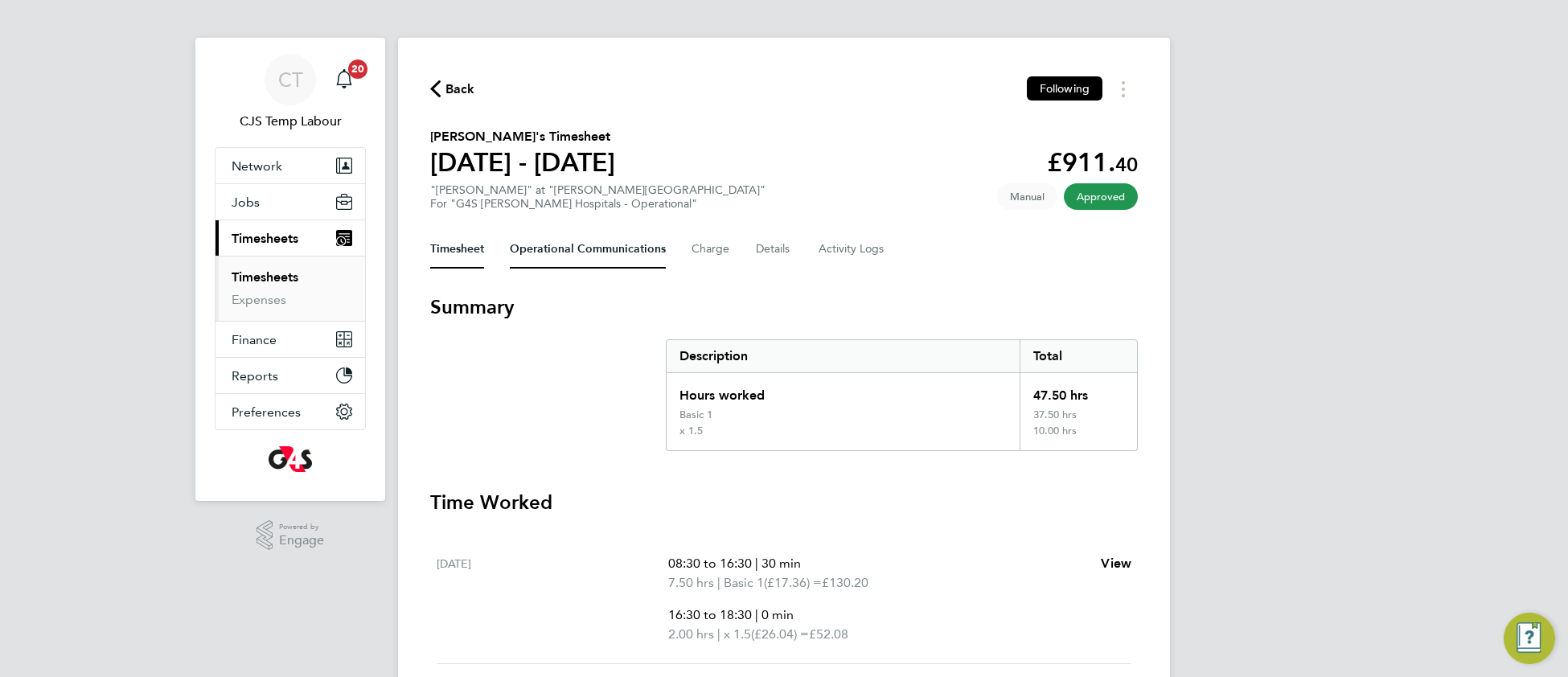
click at [578, 247] on Communications-tab "Operational Communications" at bounding box center [588, 249] width 156 height 39
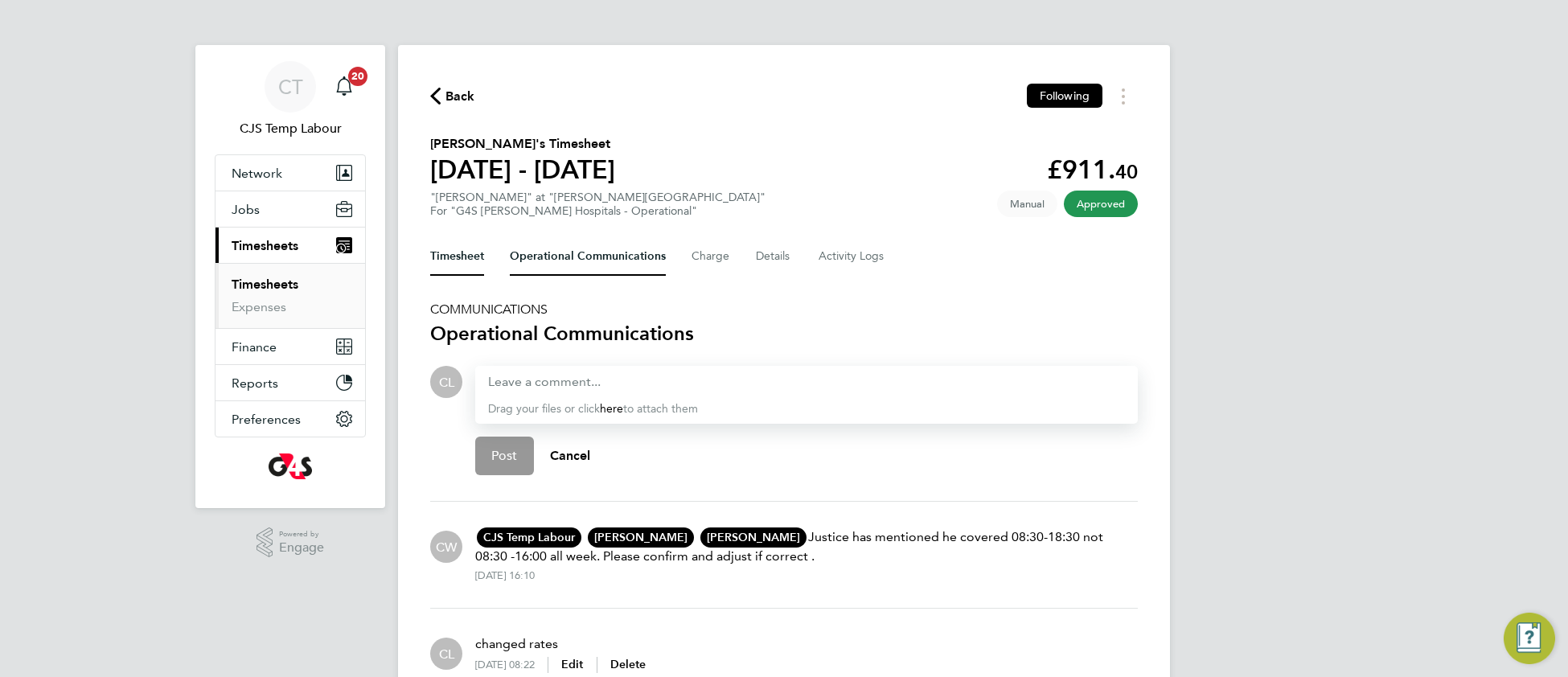
click at [466, 255] on button "Timesheet" at bounding box center [457, 257] width 54 height 39
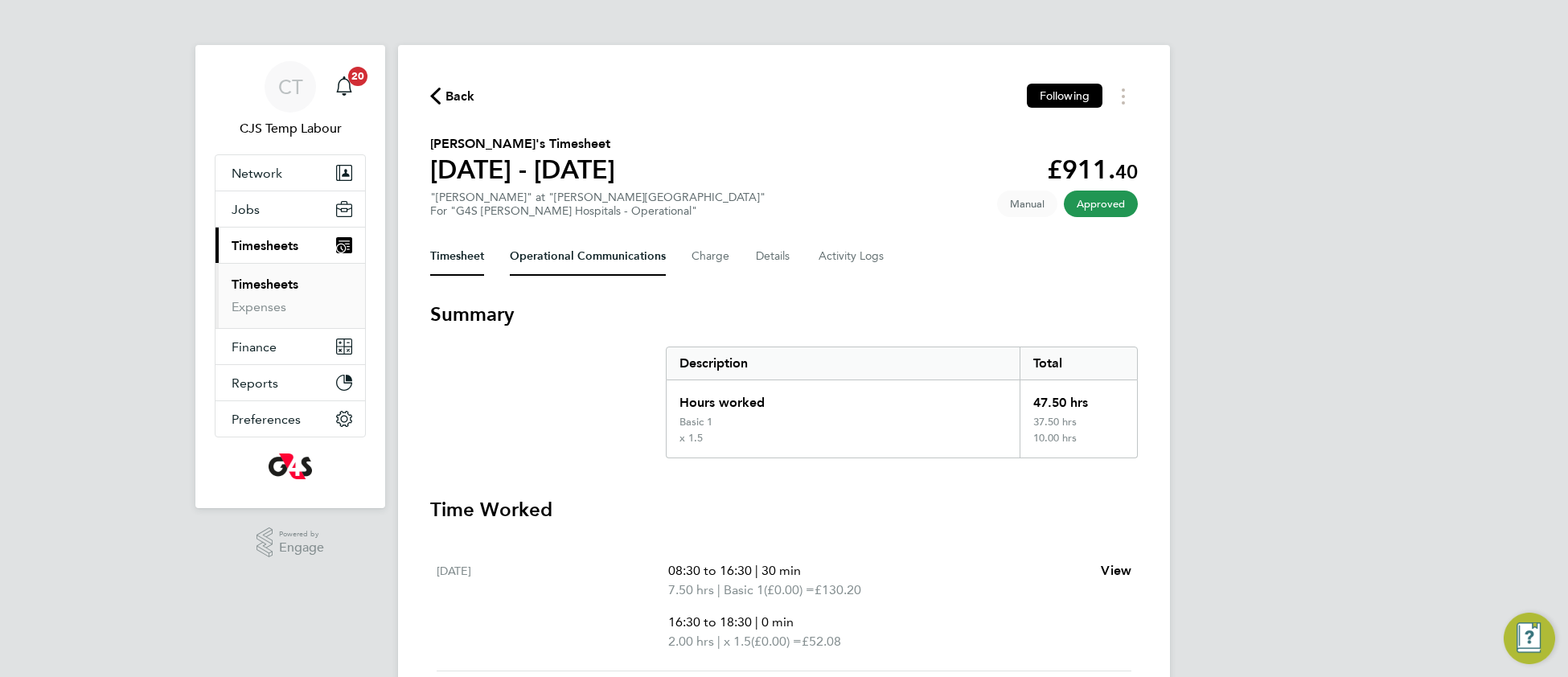
click at [563, 259] on Communications-tab "Operational Communications" at bounding box center [588, 257] width 156 height 39
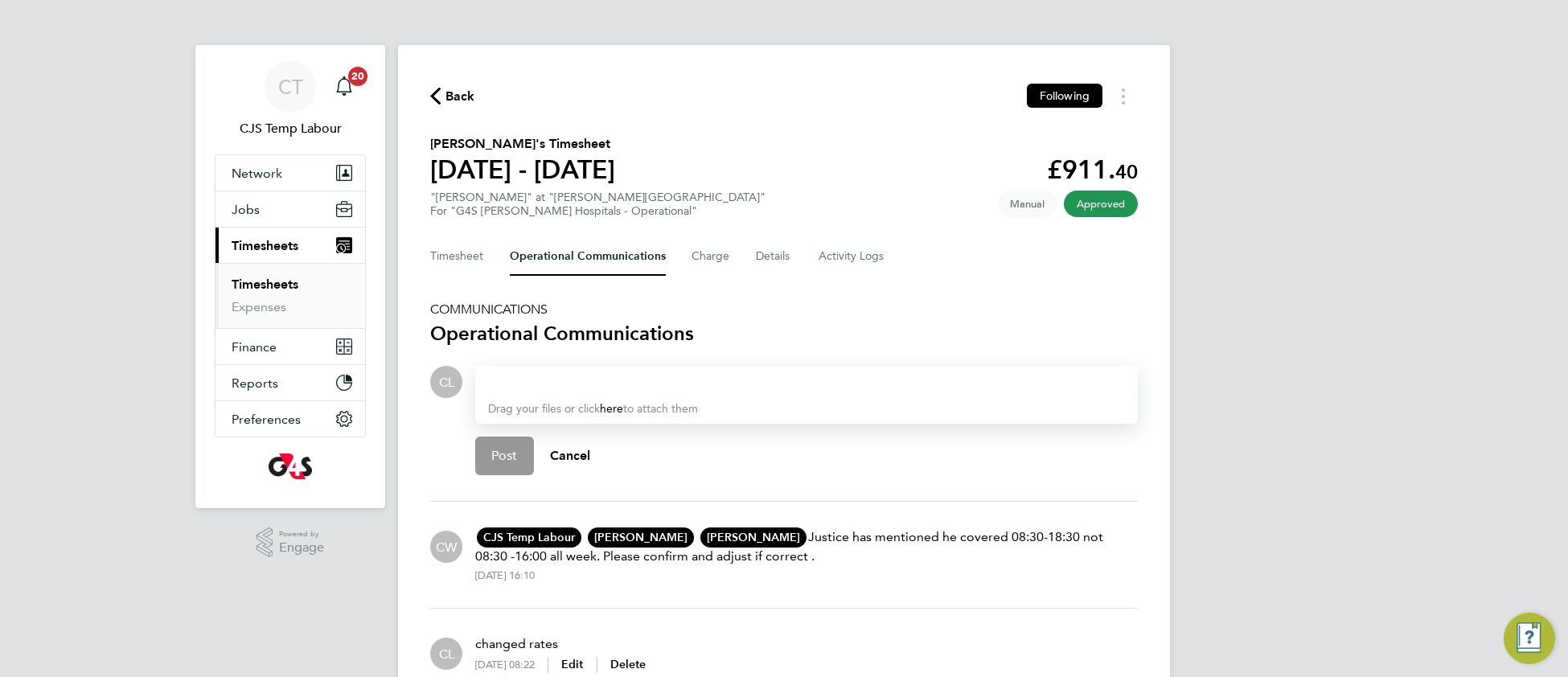
click at [543, 373] on div at bounding box center [807, 382] width 636 height 19
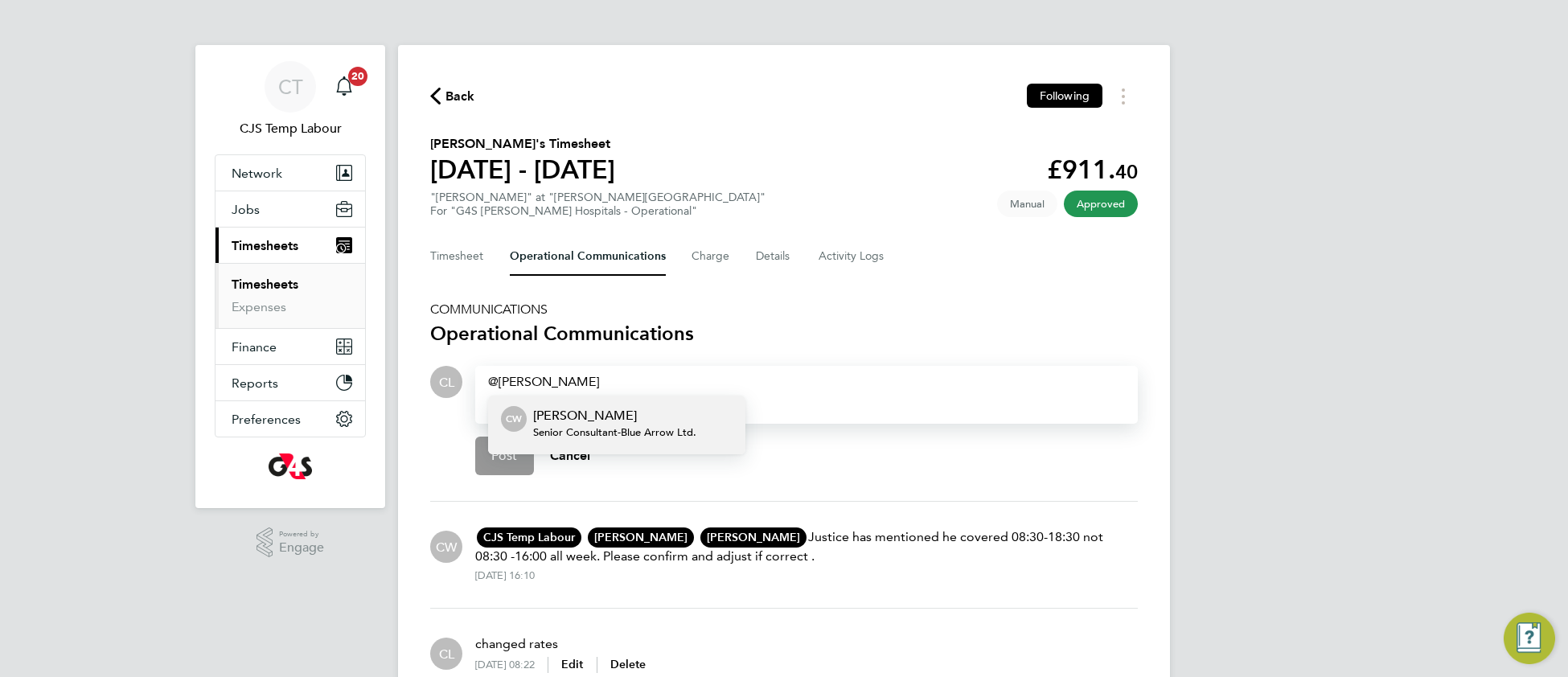
click at [615, 417] on p "[PERSON_NAME]" at bounding box center [614, 415] width 163 height 19
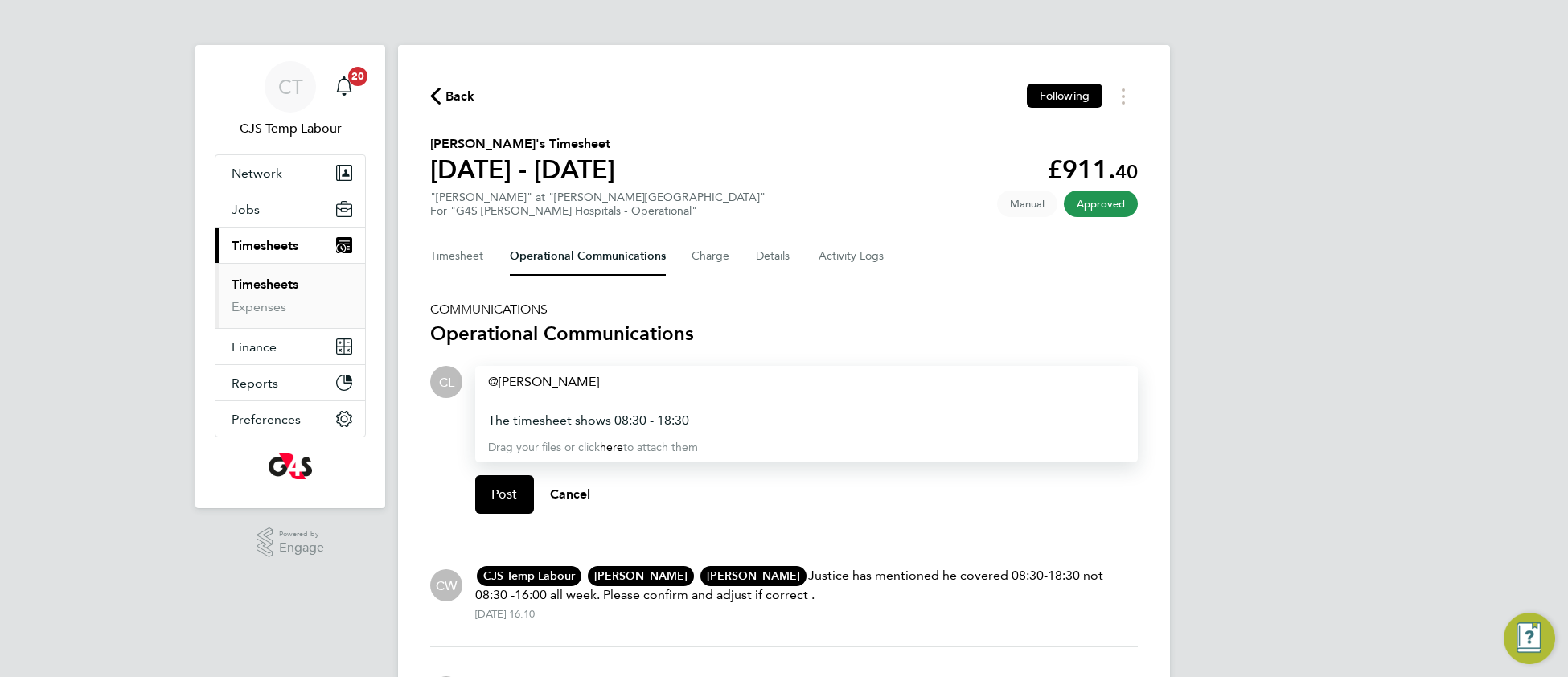
drag, startPoint x: 723, startPoint y: 419, endPoint x: 475, endPoint y: 419, distance: 248.0
click at [475, 419] on div "Caroline Waithera ​ The timesheet shows 08:30 - 18:30 Drag your files or click …" at bounding box center [807, 414] width 662 height 97
click at [454, 249] on button "Timesheet" at bounding box center [457, 257] width 54 height 39
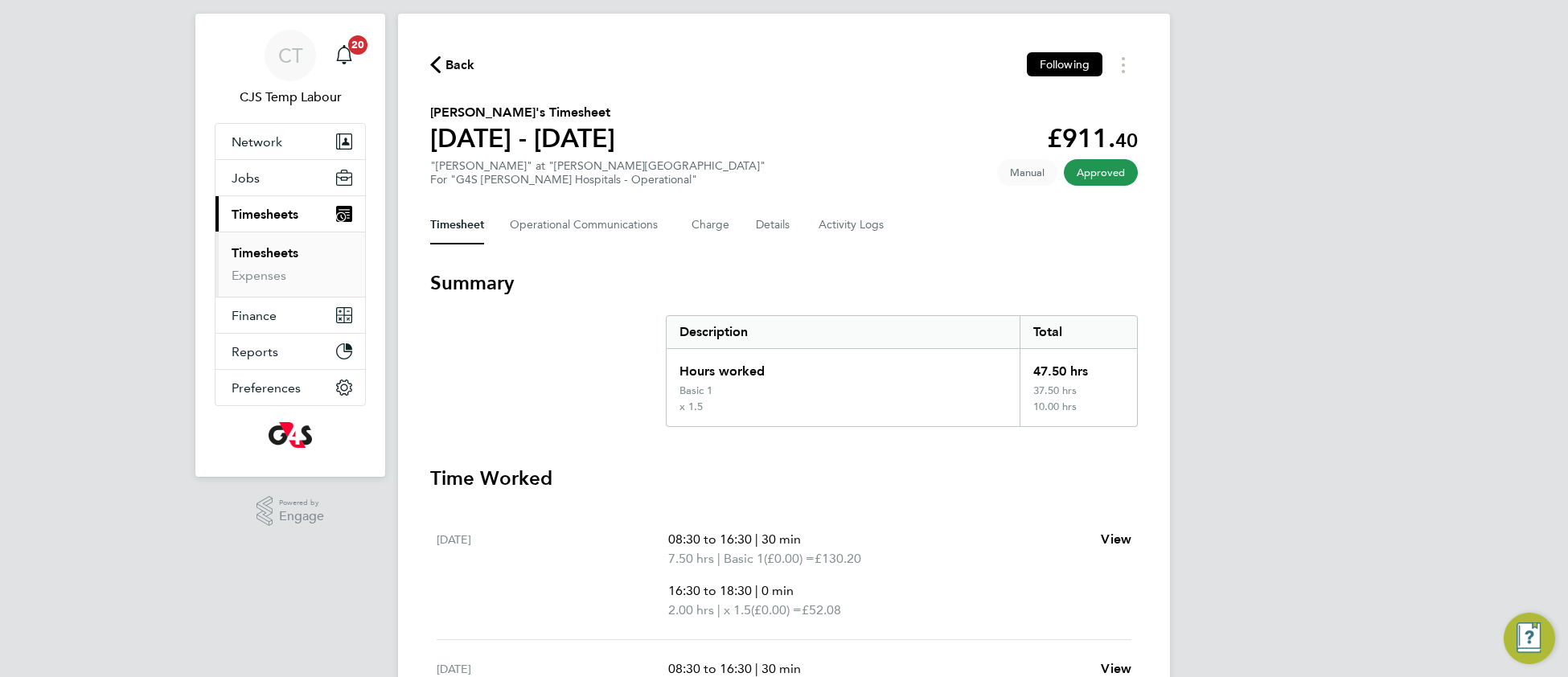
scroll to position [1, 0]
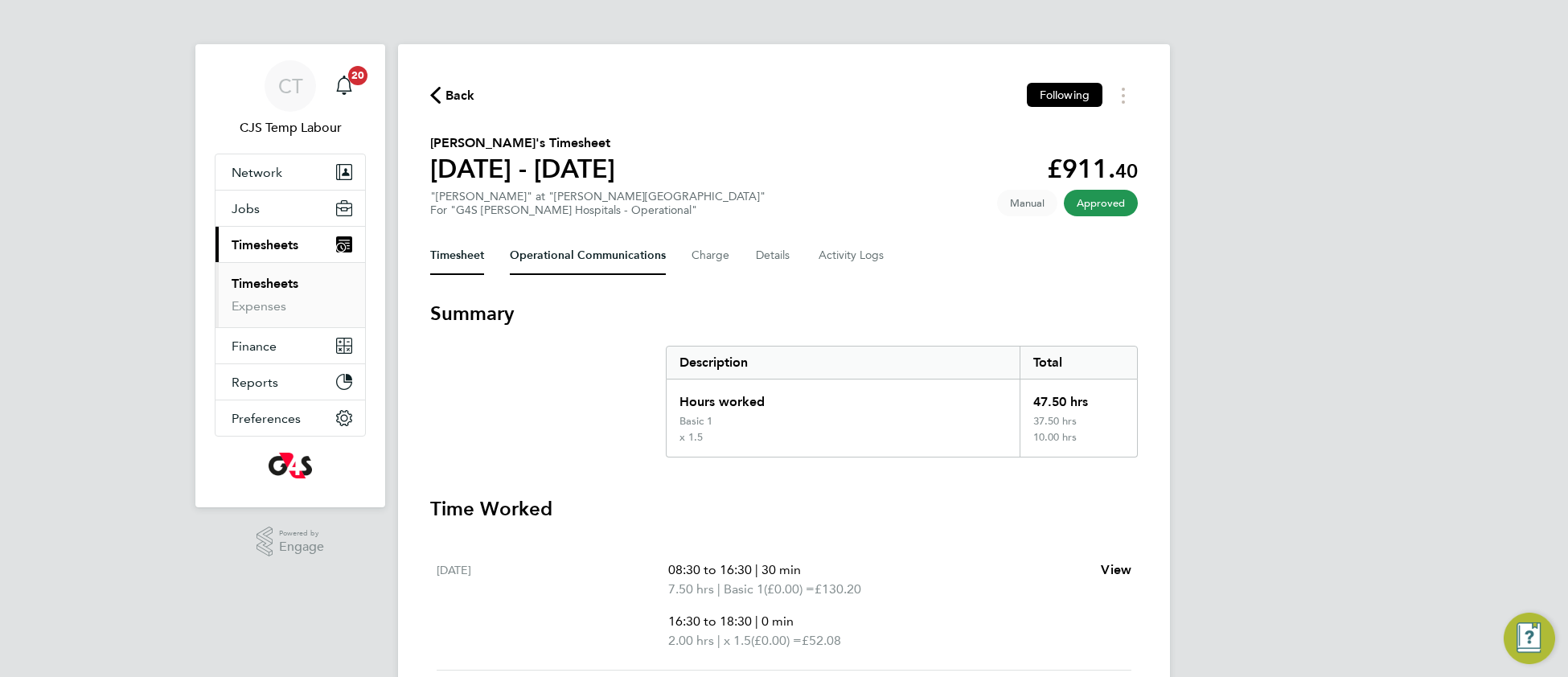
drag, startPoint x: 561, startPoint y: 252, endPoint x: 580, endPoint y: 281, distance: 34.7
click at [561, 252] on Communications-tab "Operational Communications" at bounding box center [588, 256] width 156 height 39
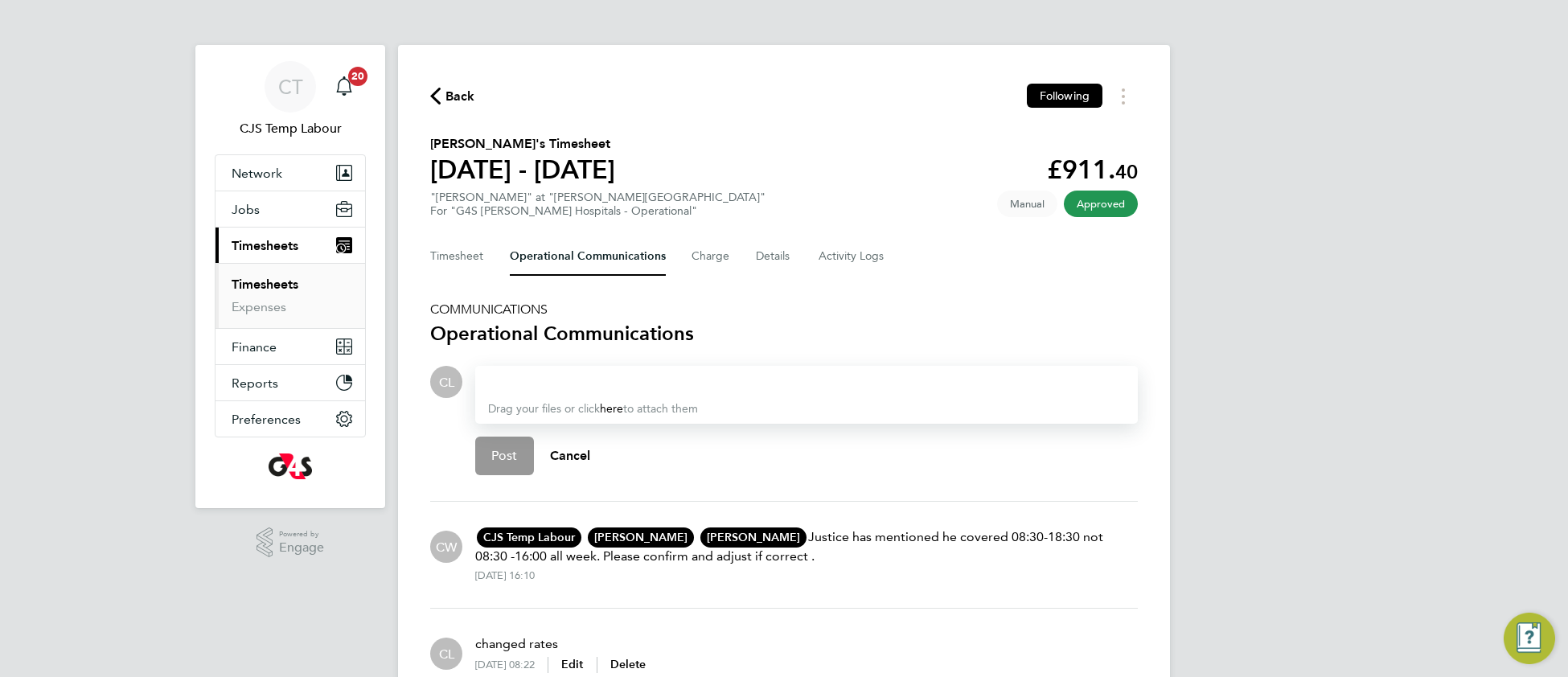
click at [568, 373] on div at bounding box center [807, 382] width 636 height 19
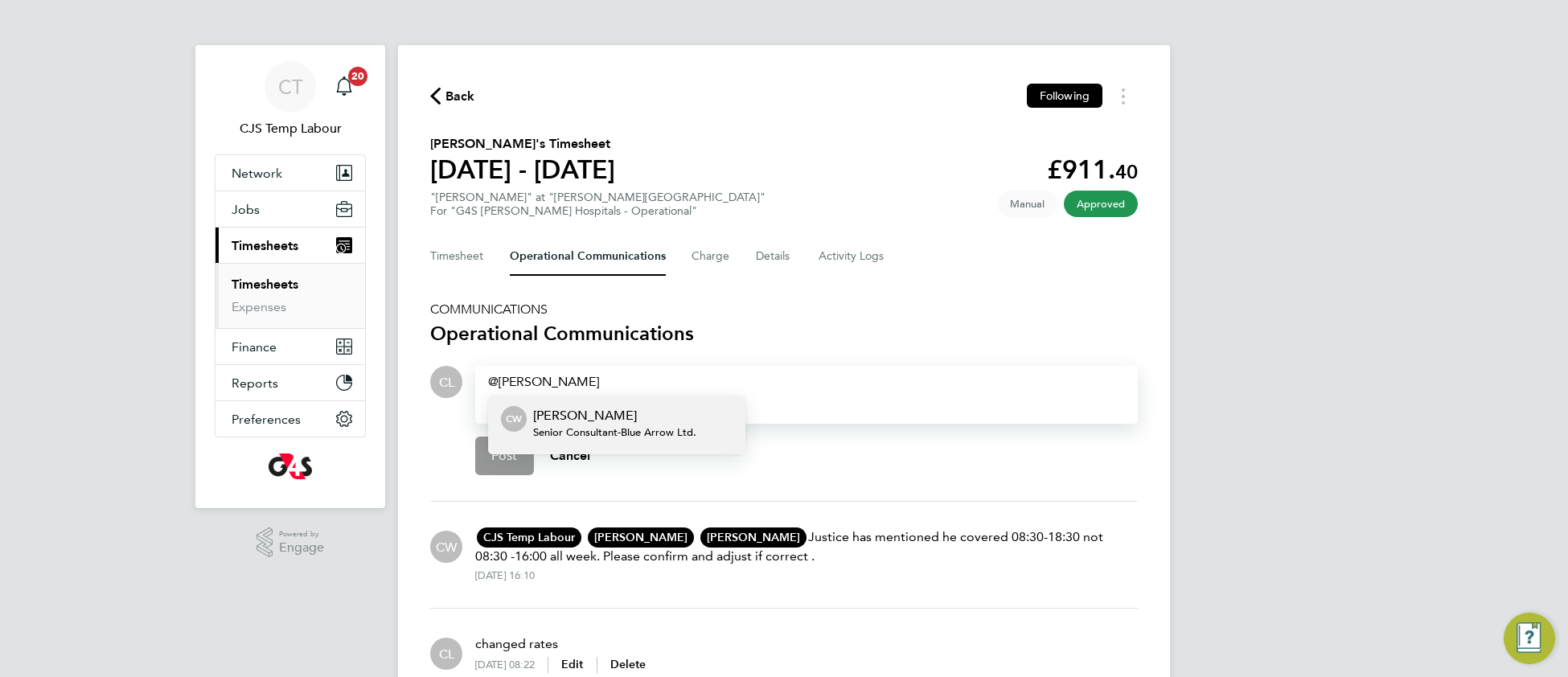
drag, startPoint x: 656, startPoint y: 419, endPoint x: 1152, endPoint y: 377, distance: 497.8
click at [660, 419] on p "[PERSON_NAME]" at bounding box center [614, 415] width 163 height 19
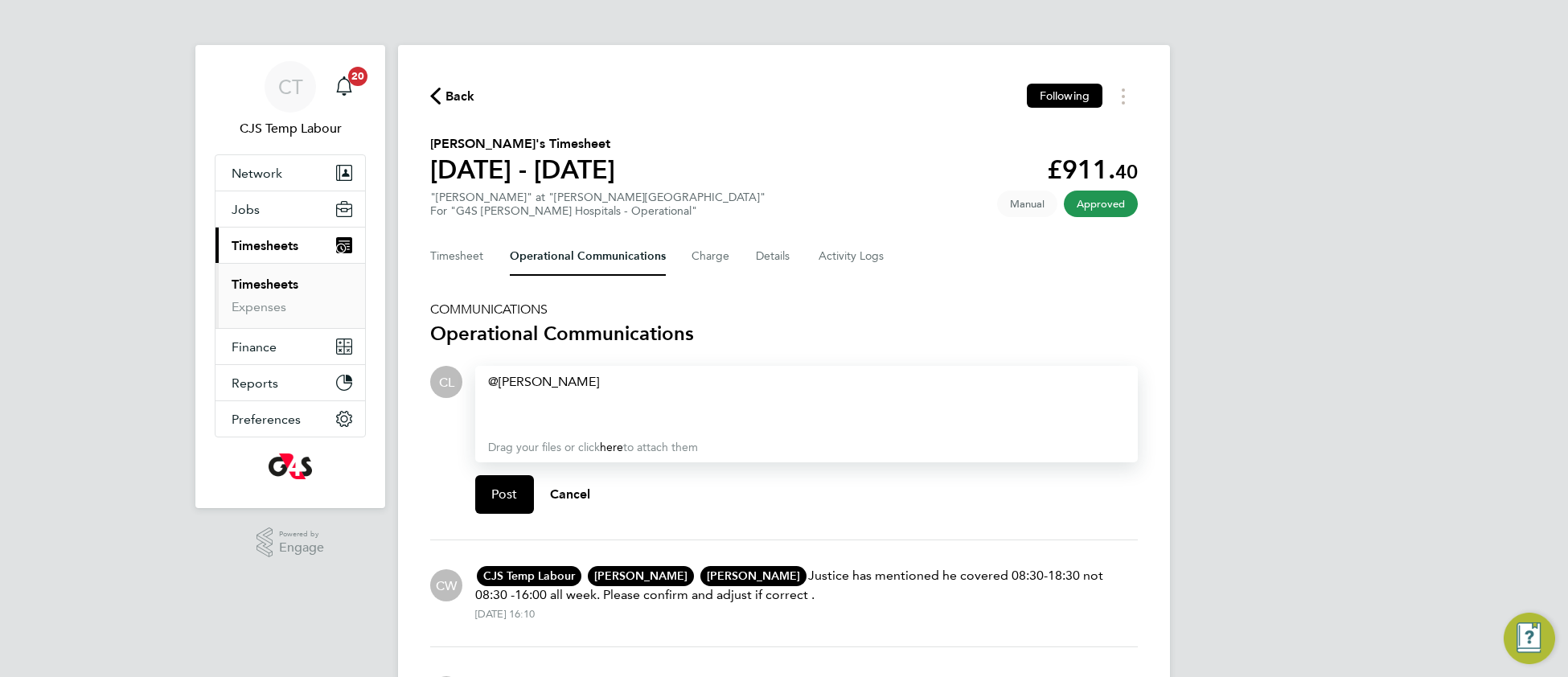
click at [650, 378] on div "Caroline Waithera ​" at bounding box center [807, 401] width 636 height 58
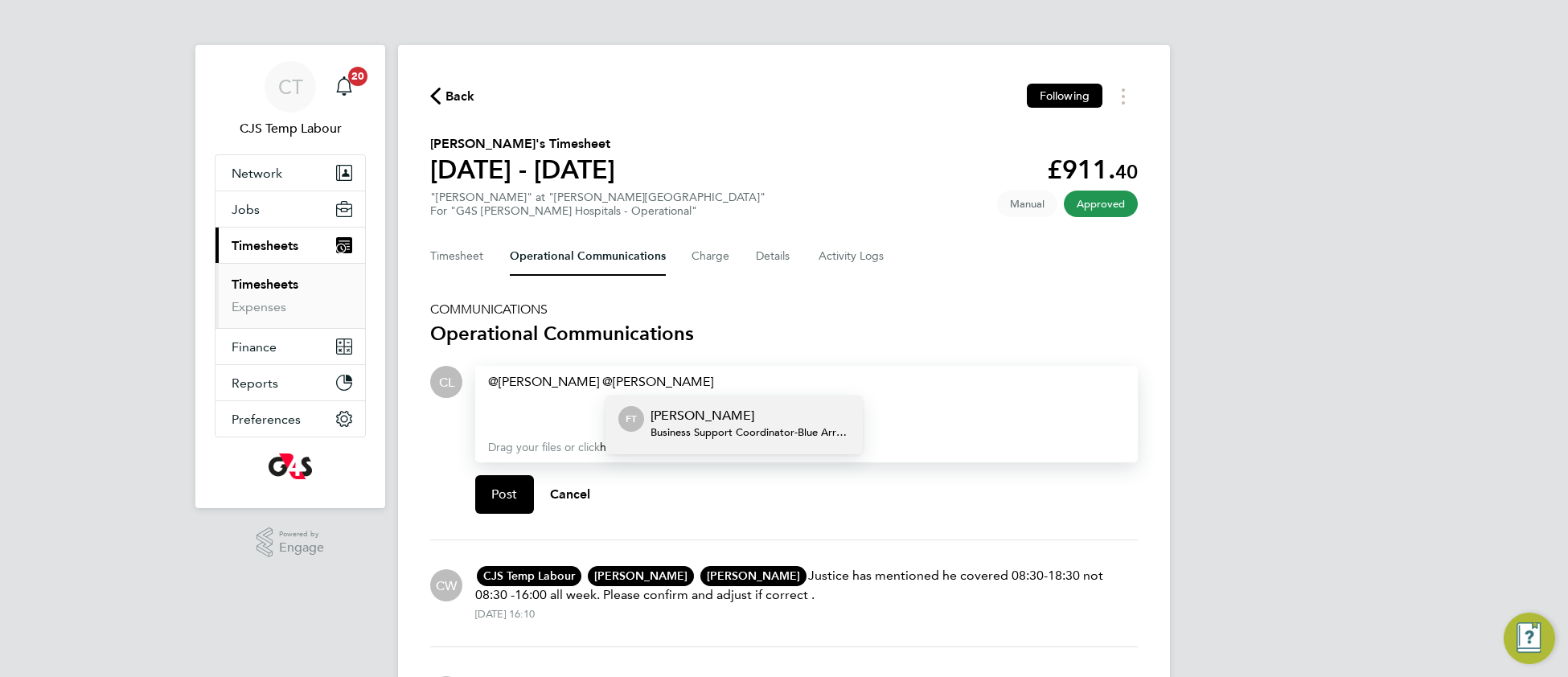
click at [738, 426] on span "Business Support Coordinator - Blue Arrow Ltd." at bounding box center [750, 432] width 200 height 13
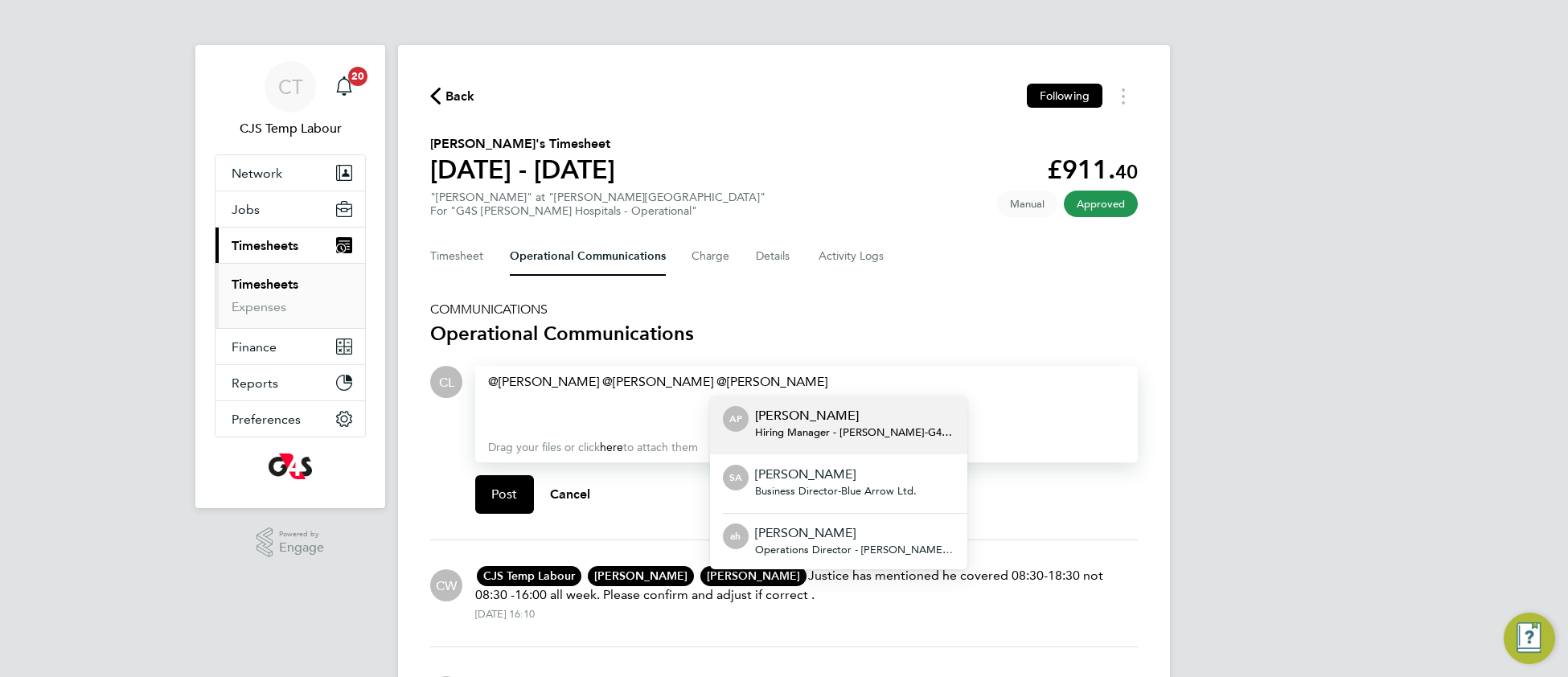
drag, startPoint x: 825, startPoint y: 424, endPoint x: 905, endPoint y: 413, distance: 80.8
click at [826, 426] on span "Hiring Manager - Churchill - G4S Facilities Management (Uk) Limited" at bounding box center [854, 432] width 200 height 13
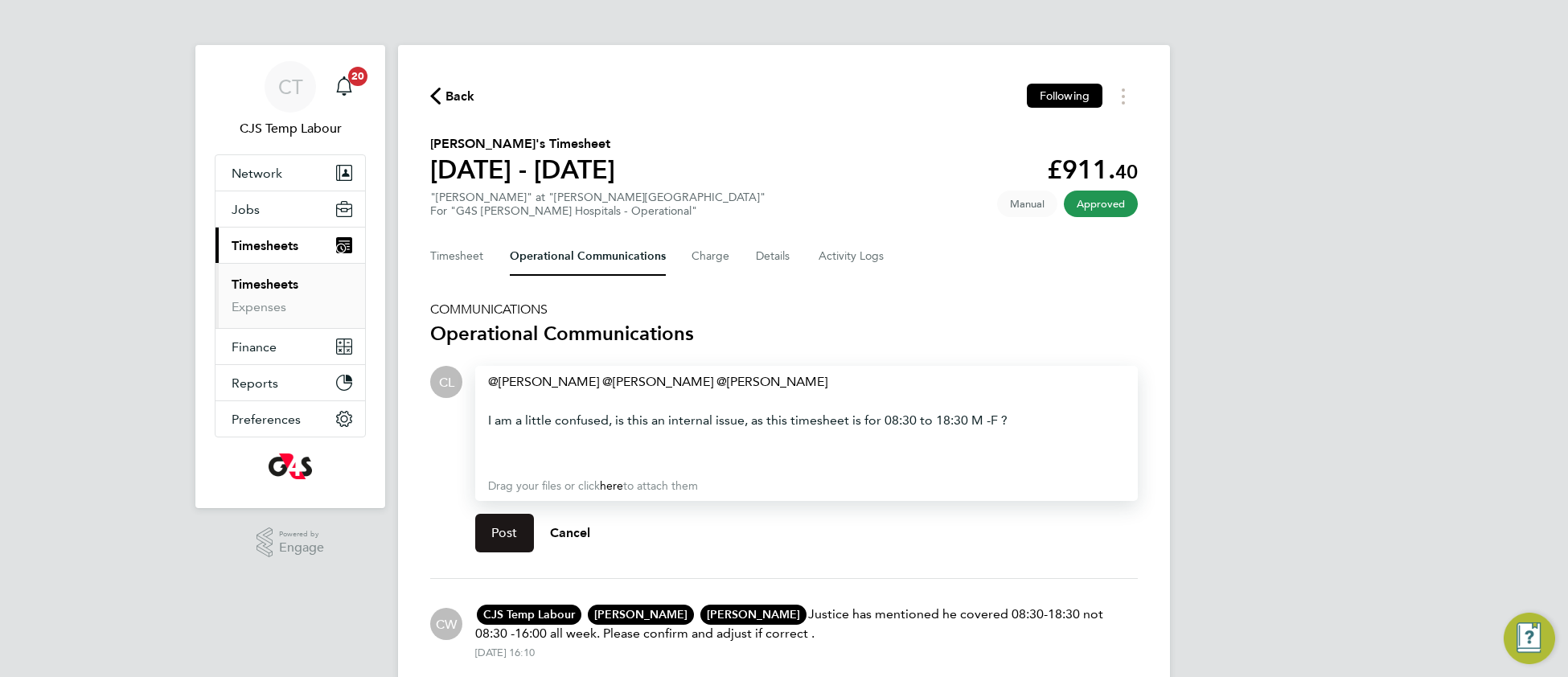
click at [520, 533] on button "Post" at bounding box center [505, 534] width 59 height 39
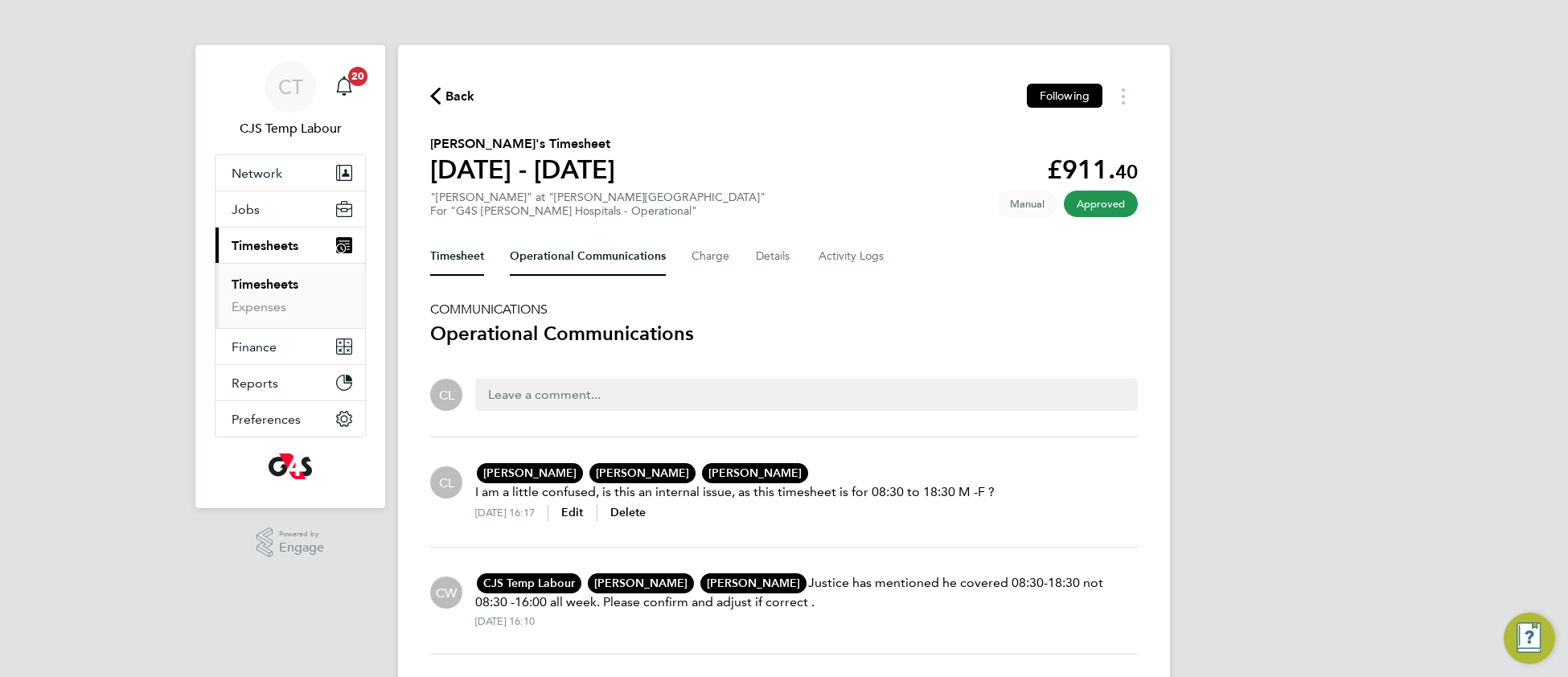
click at [463, 246] on button "Timesheet" at bounding box center [457, 257] width 54 height 39
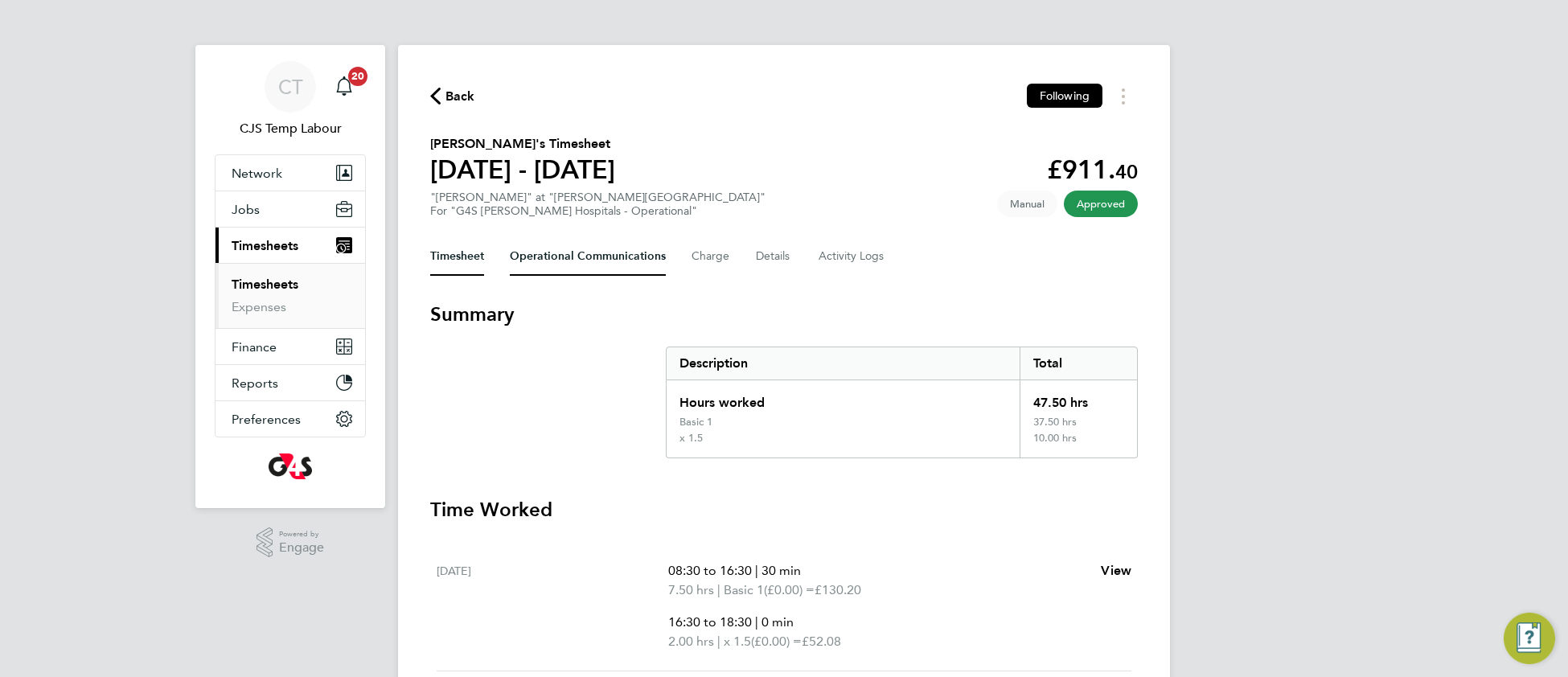
click at [578, 252] on Communications-tab "Operational Communications" at bounding box center [588, 257] width 156 height 39
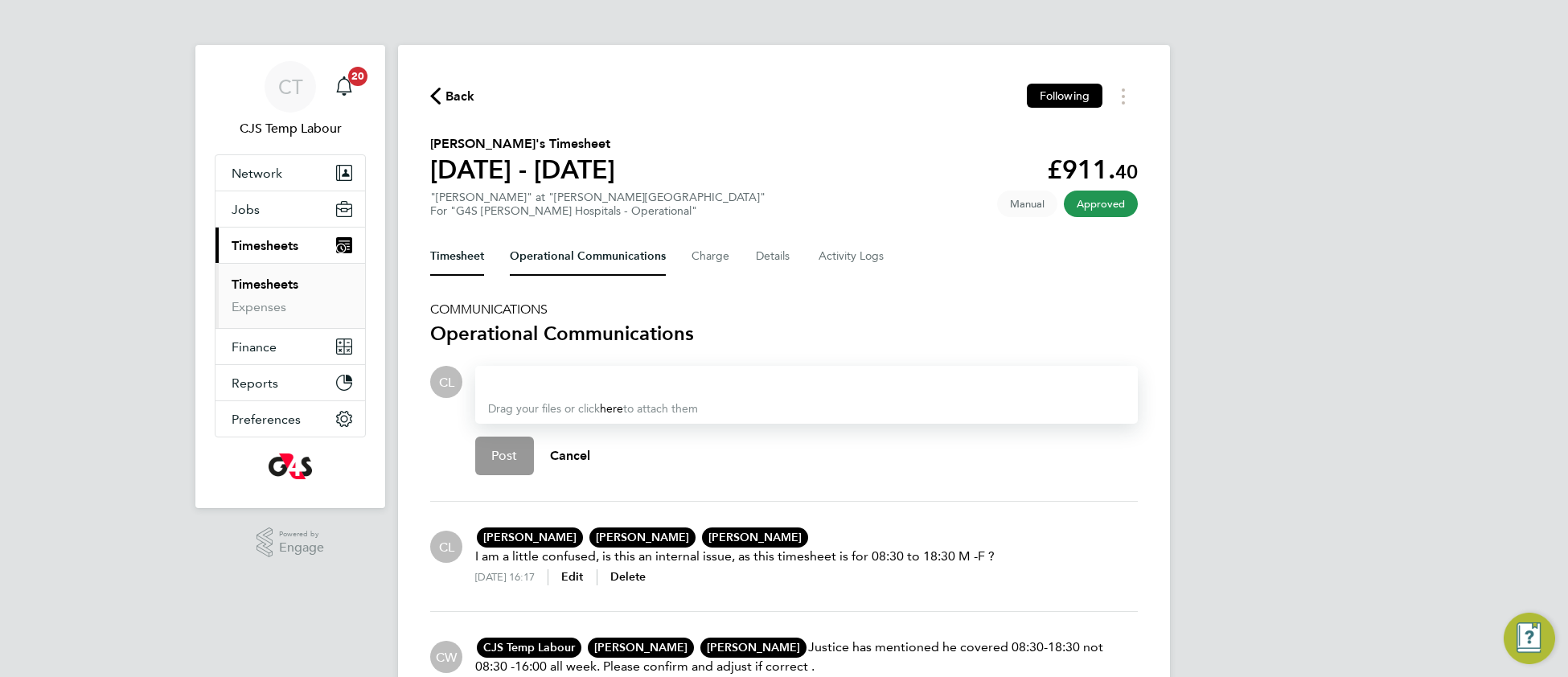
drag, startPoint x: 467, startPoint y: 244, endPoint x: 497, endPoint y: 258, distance: 33.1
click at [466, 244] on button "Timesheet" at bounding box center [457, 257] width 54 height 39
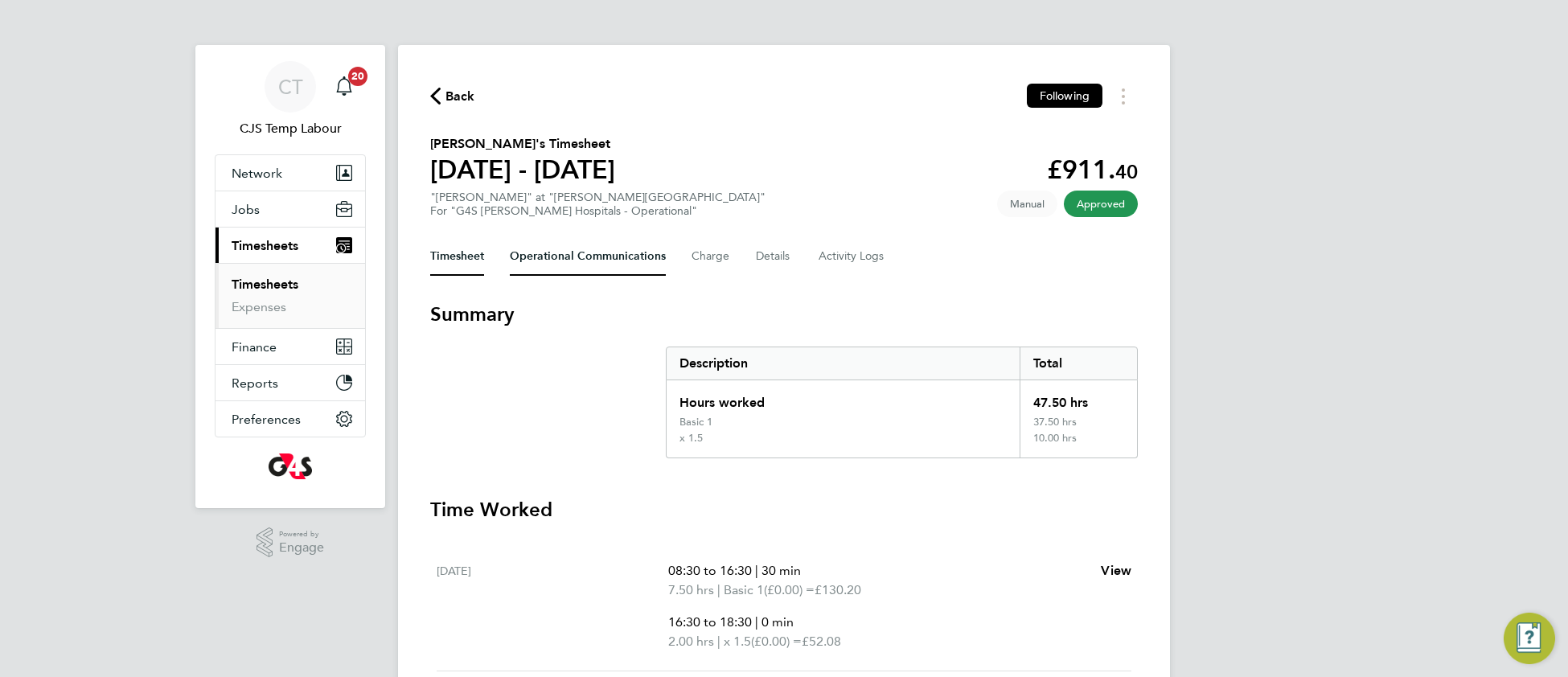
click at [563, 252] on Communications-tab "Operational Communications" at bounding box center [588, 257] width 156 height 39
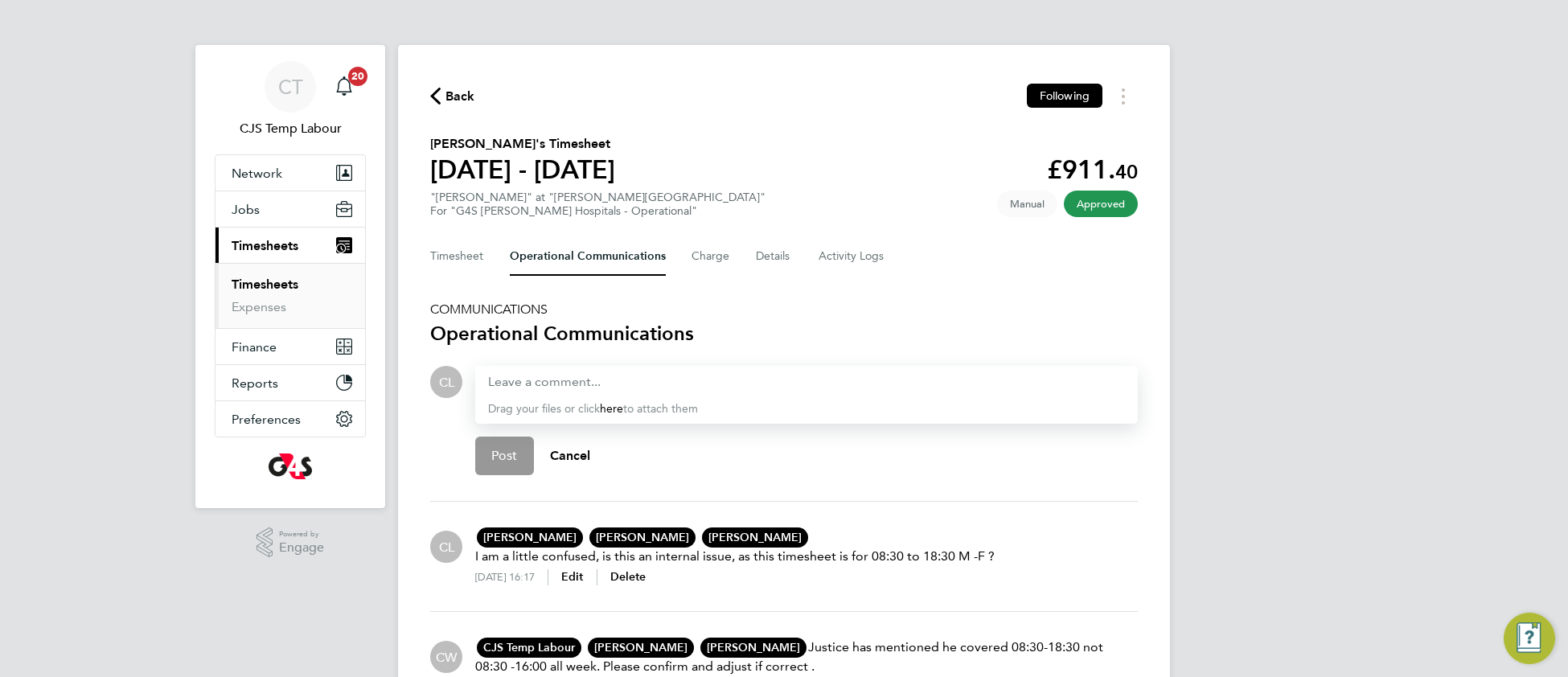
click at [277, 284] on link "Timesheets" at bounding box center [265, 284] width 67 height 16
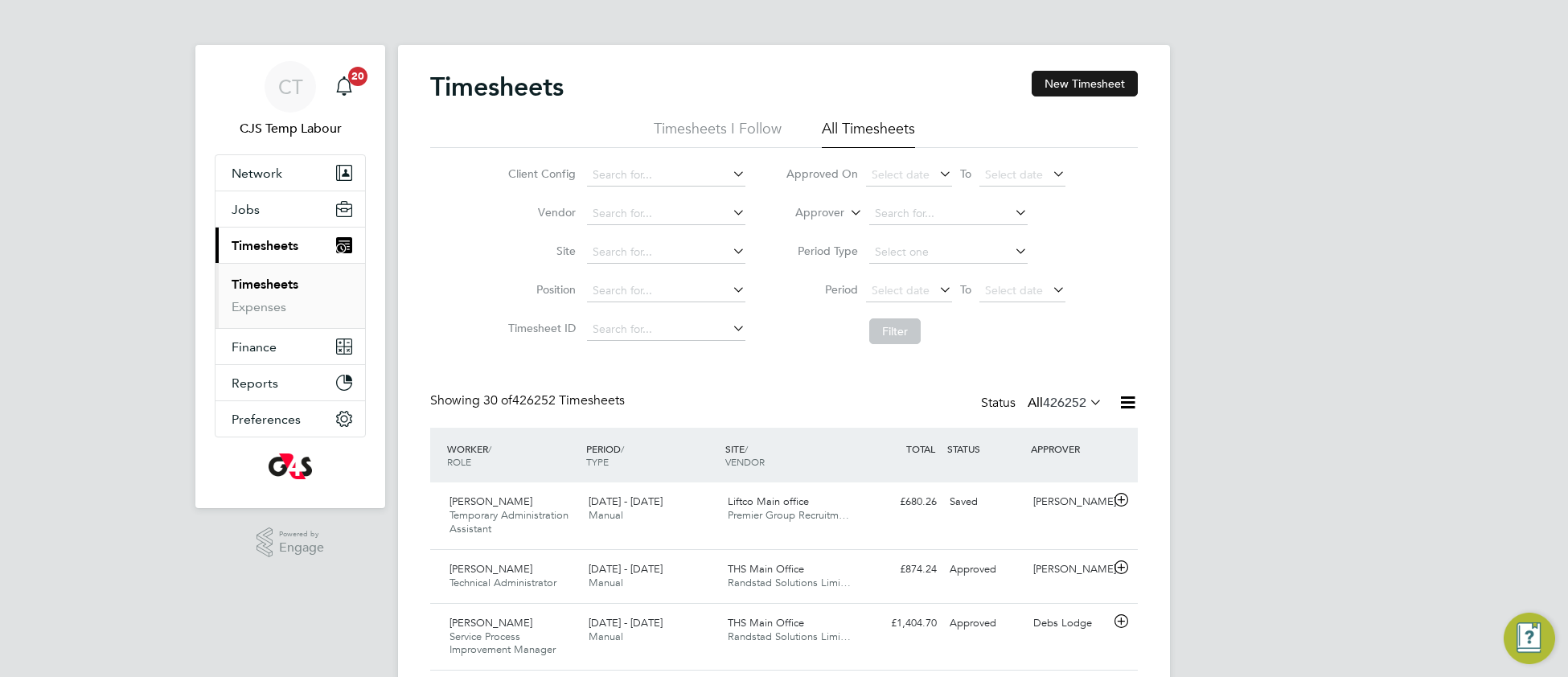
click at [1070, 87] on button "New Timesheet" at bounding box center [1083, 84] width 106 height 26
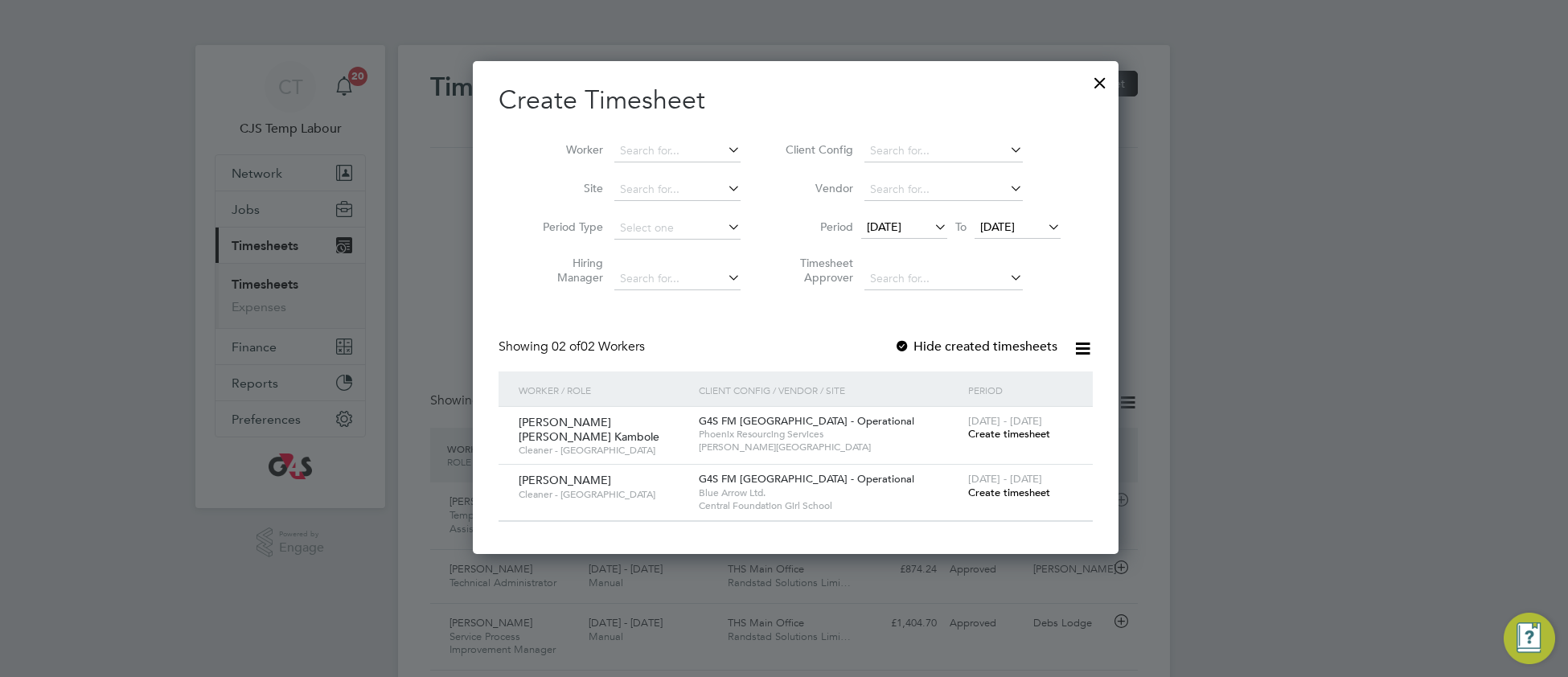
click at [931, 224] on icon at bounding box center [931, 226] width 0 height 22
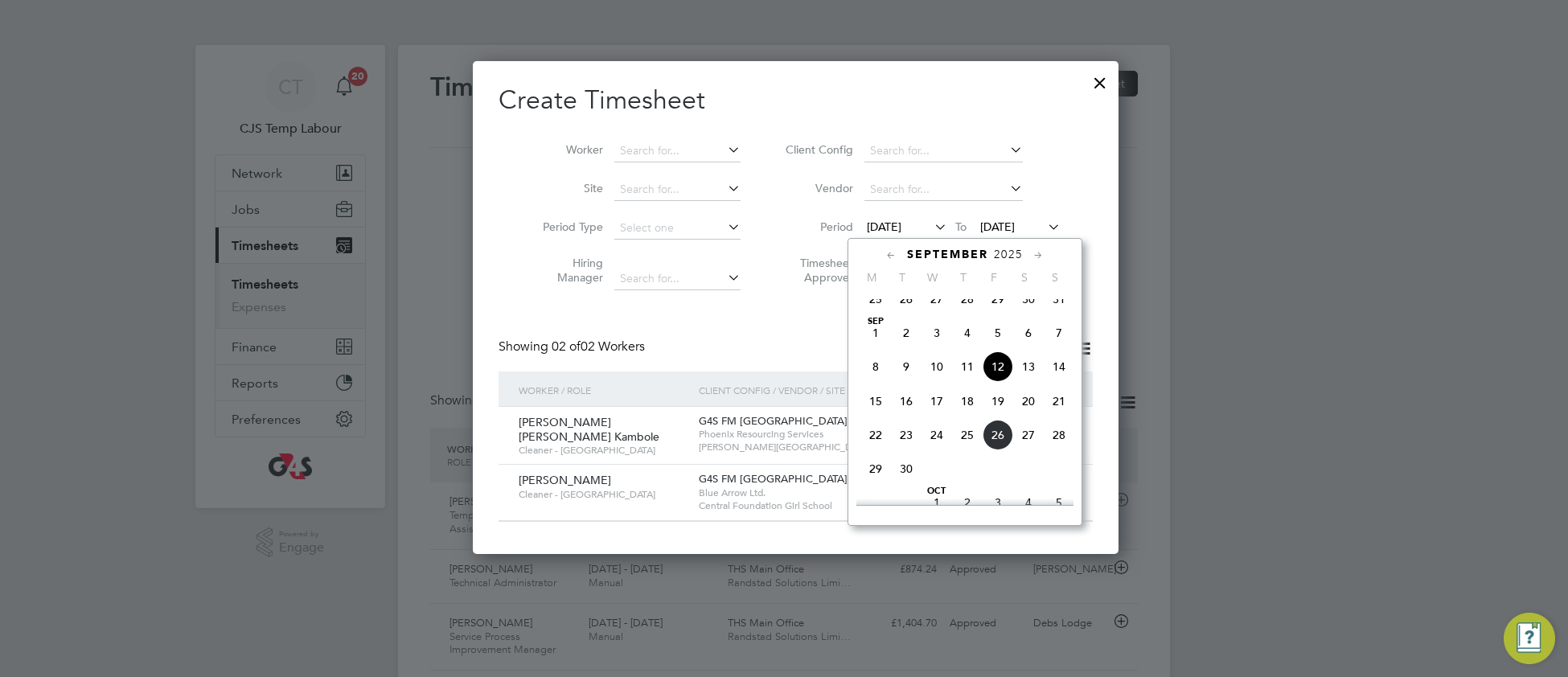
click at [878, 348] on span "Sep 1" at bounding box center [875, 332] width 30 height 30
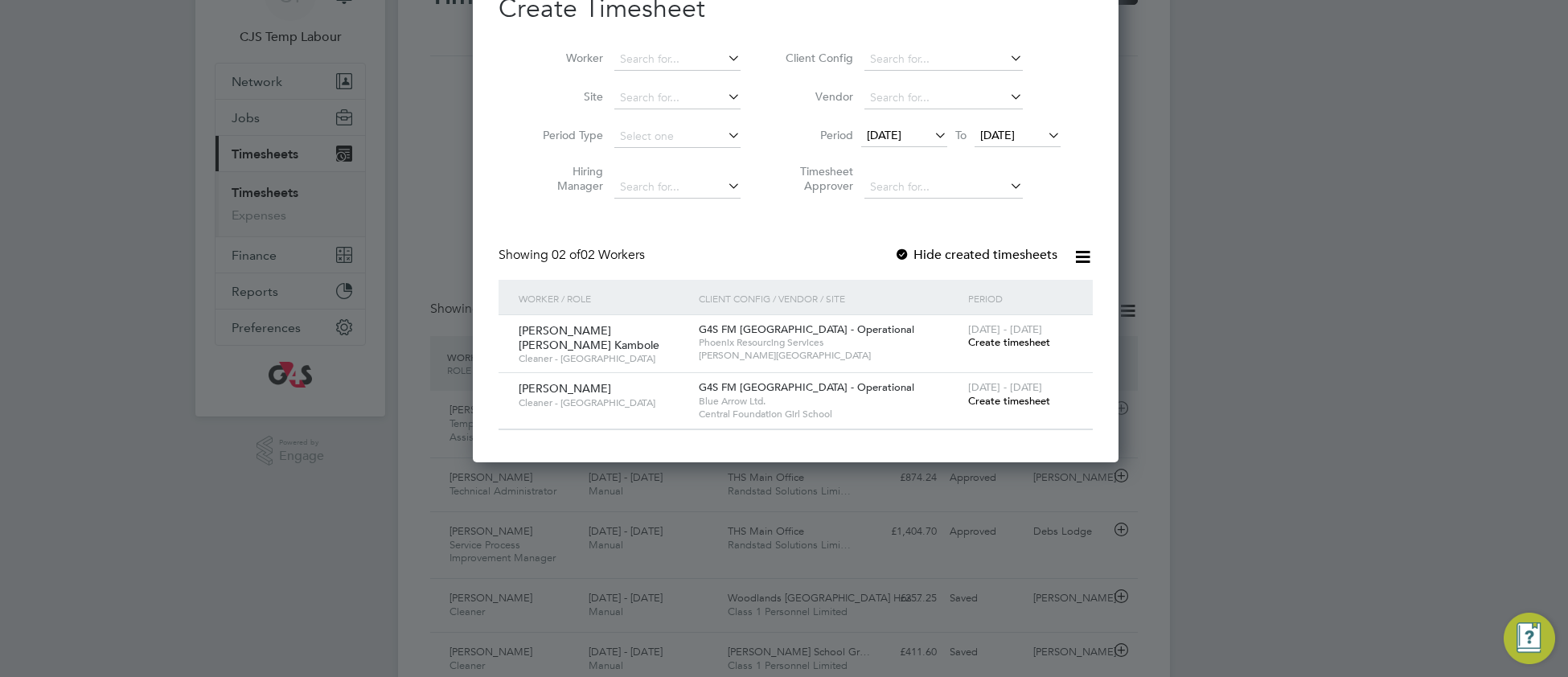
click at [1001, 343] on span "Create timesheet" at bounding box center [1008, 342] width 82 height 14
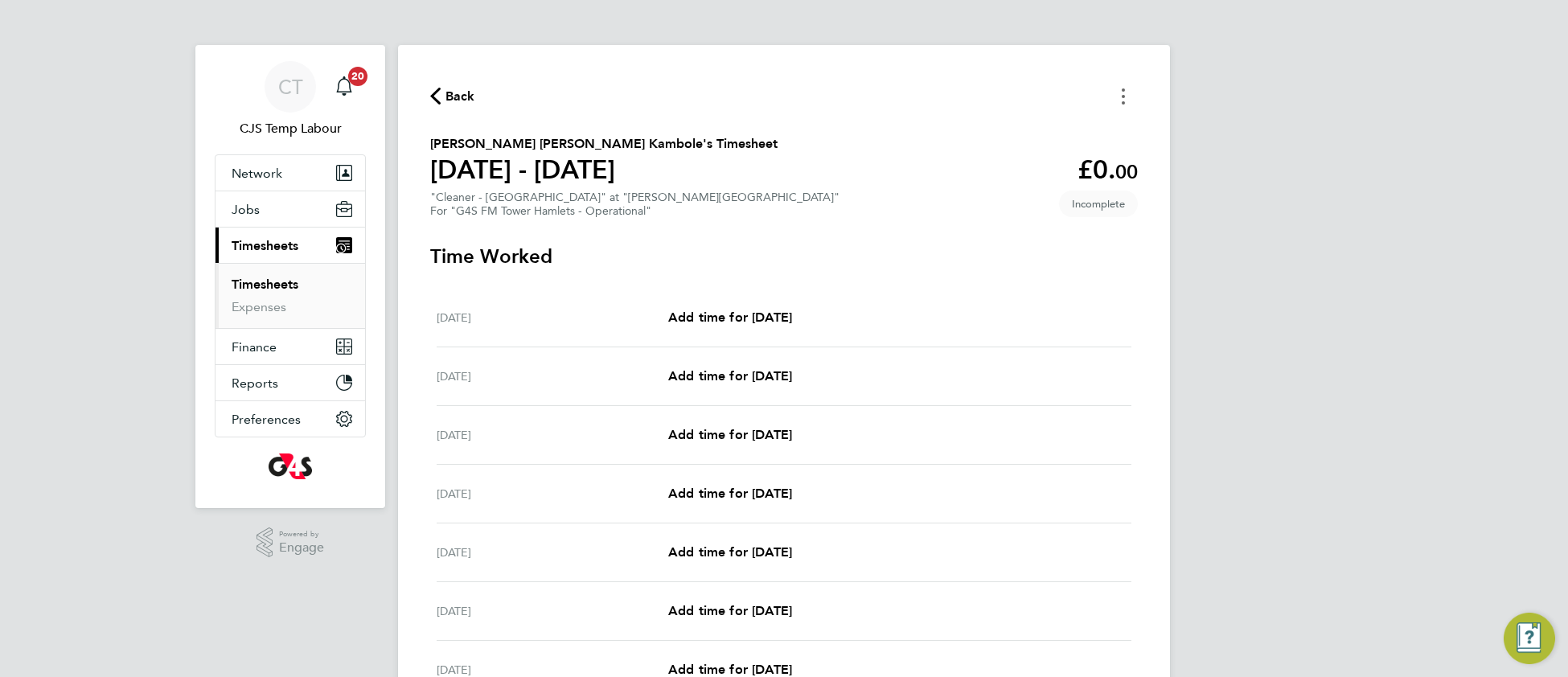
click at [1125, 106] on button "Timesheets Menu" at bounding box center [1122, 96] width 29 height 25
click at [1015, 130] on button "Mark as absent" at bounding box center [1041, 132] width 193 height 32
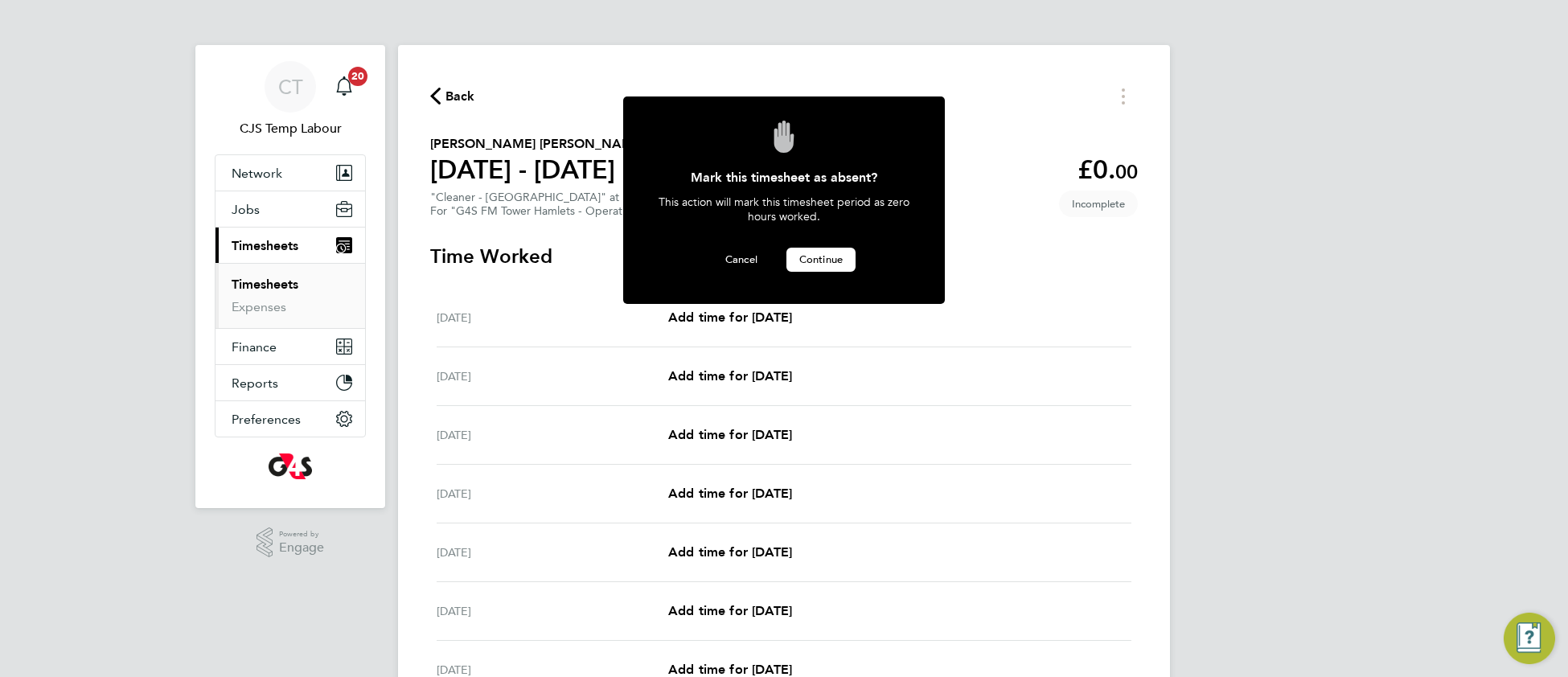
click at [818, 262] on span "Continue" at bounding box center [820, 258] width 43 height 14
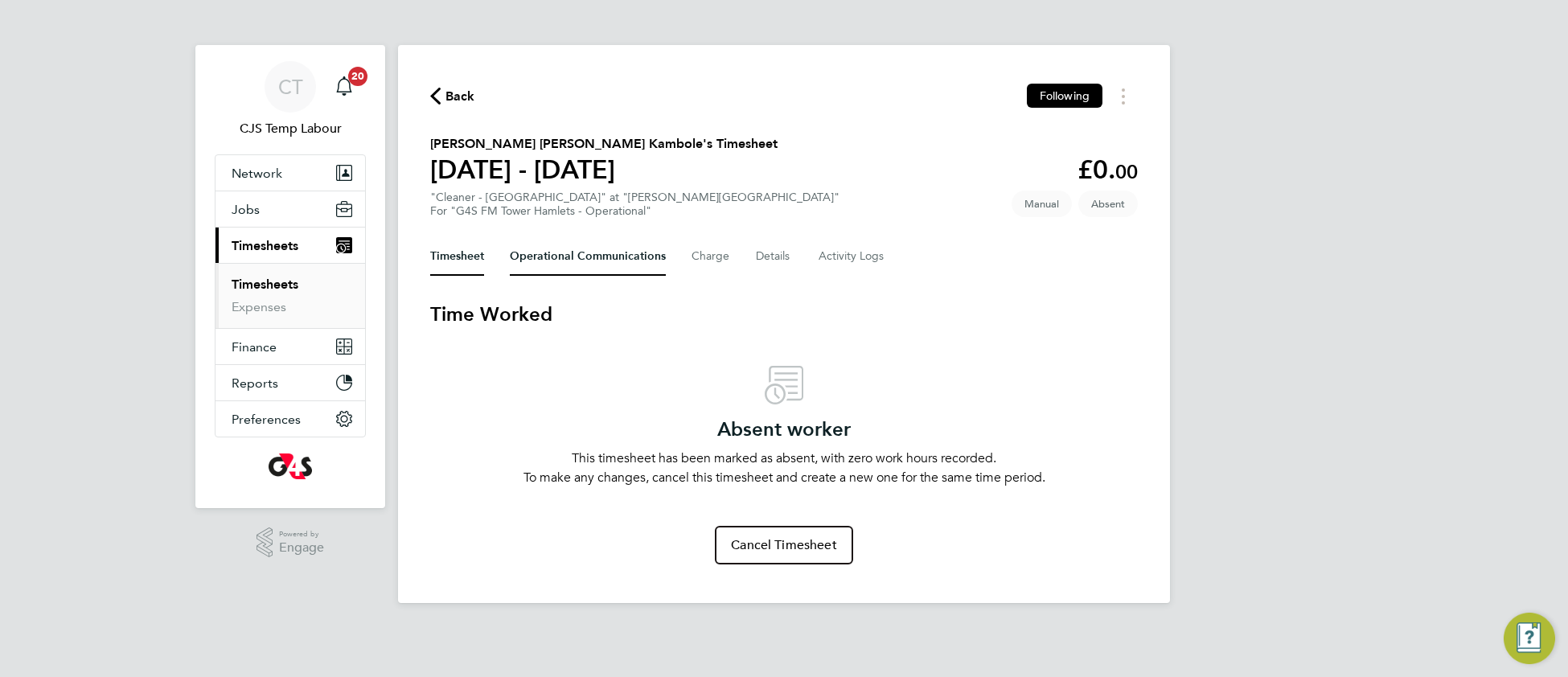
click at [612, 246] on Communications-tab "Operational Communications" at bounding box center [588, 257] width 156 height 39
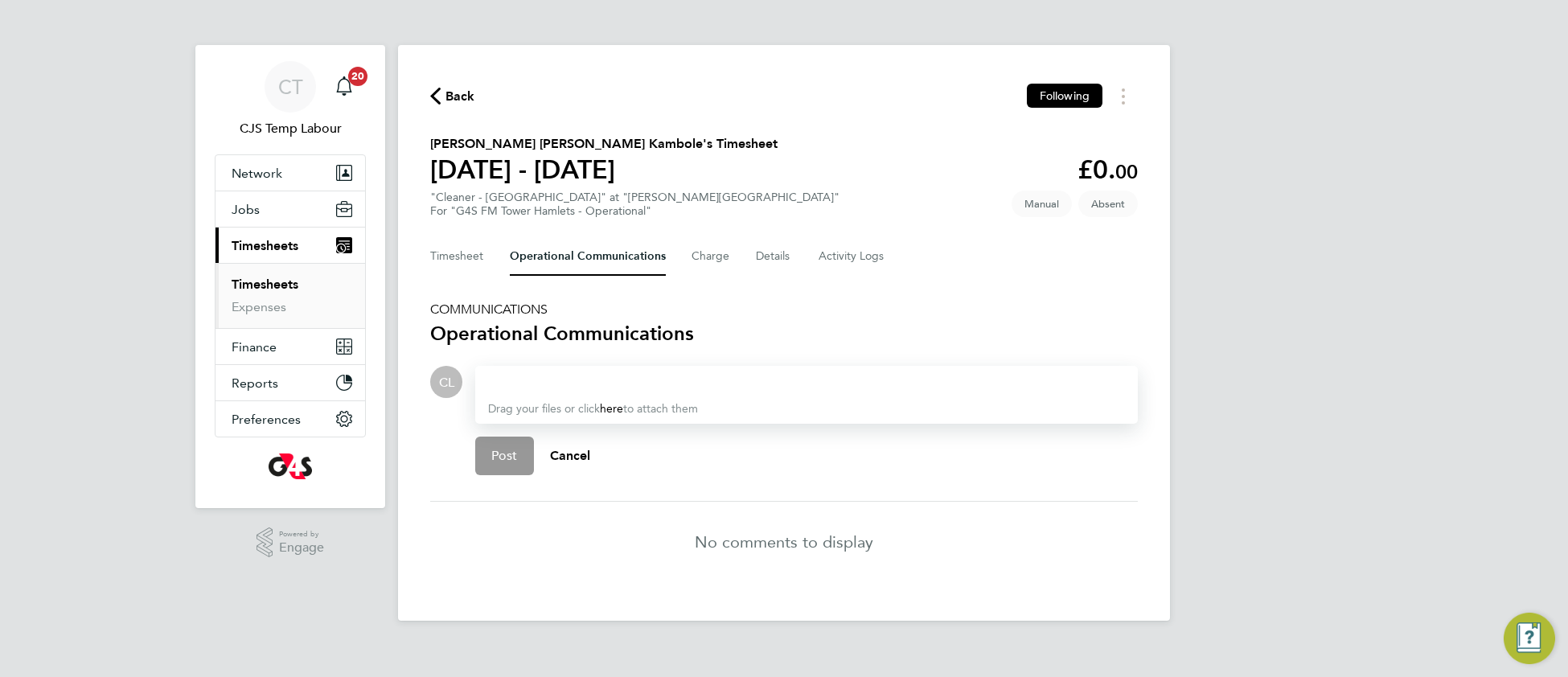
click at [559, 373] on div at bounding box center [807, 382] width 636 height 19
click at [498, 463] on button "Post" at bounding box center [505, 456] width 59 height 39
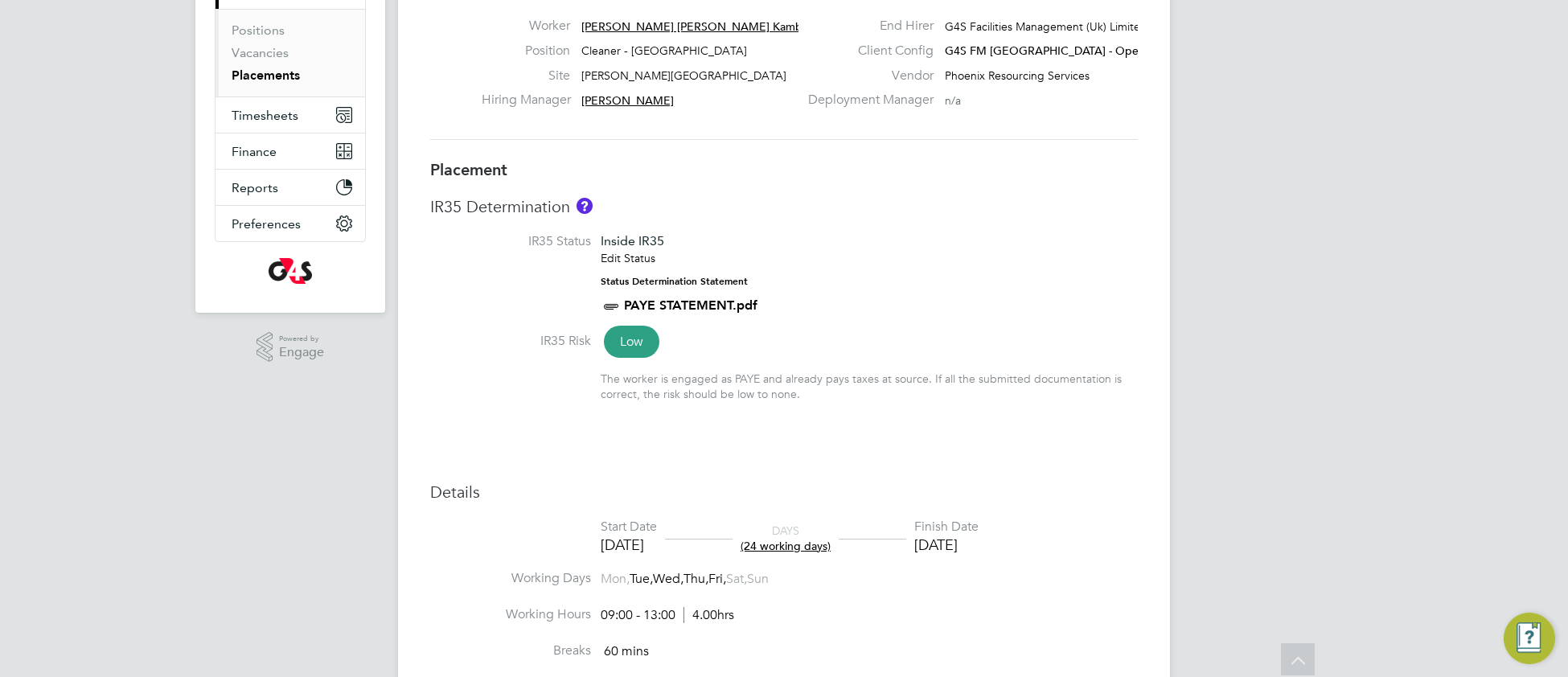
scroll to position [221, 0]
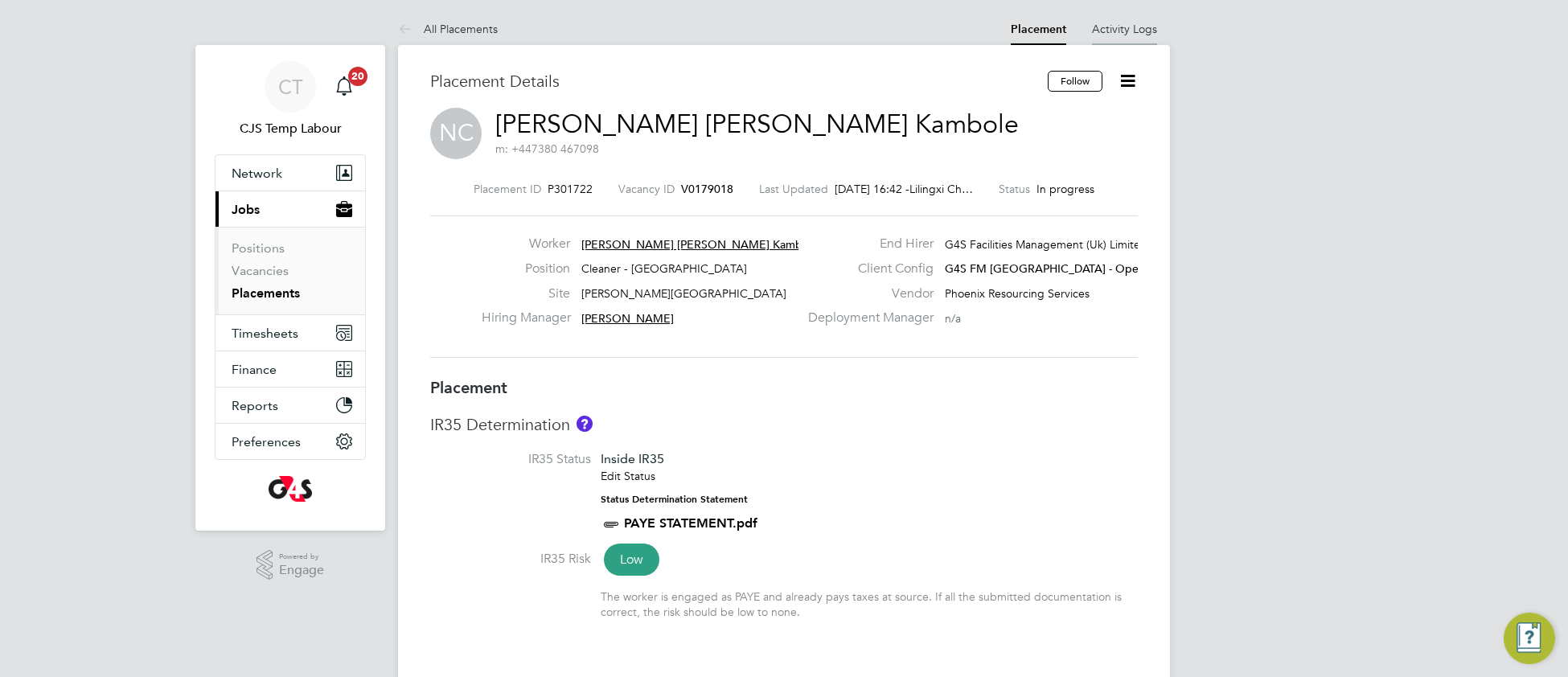
click at [1118, 29] on link "Activity Logs" at bounding box center [1124, 29] width 65 height 15
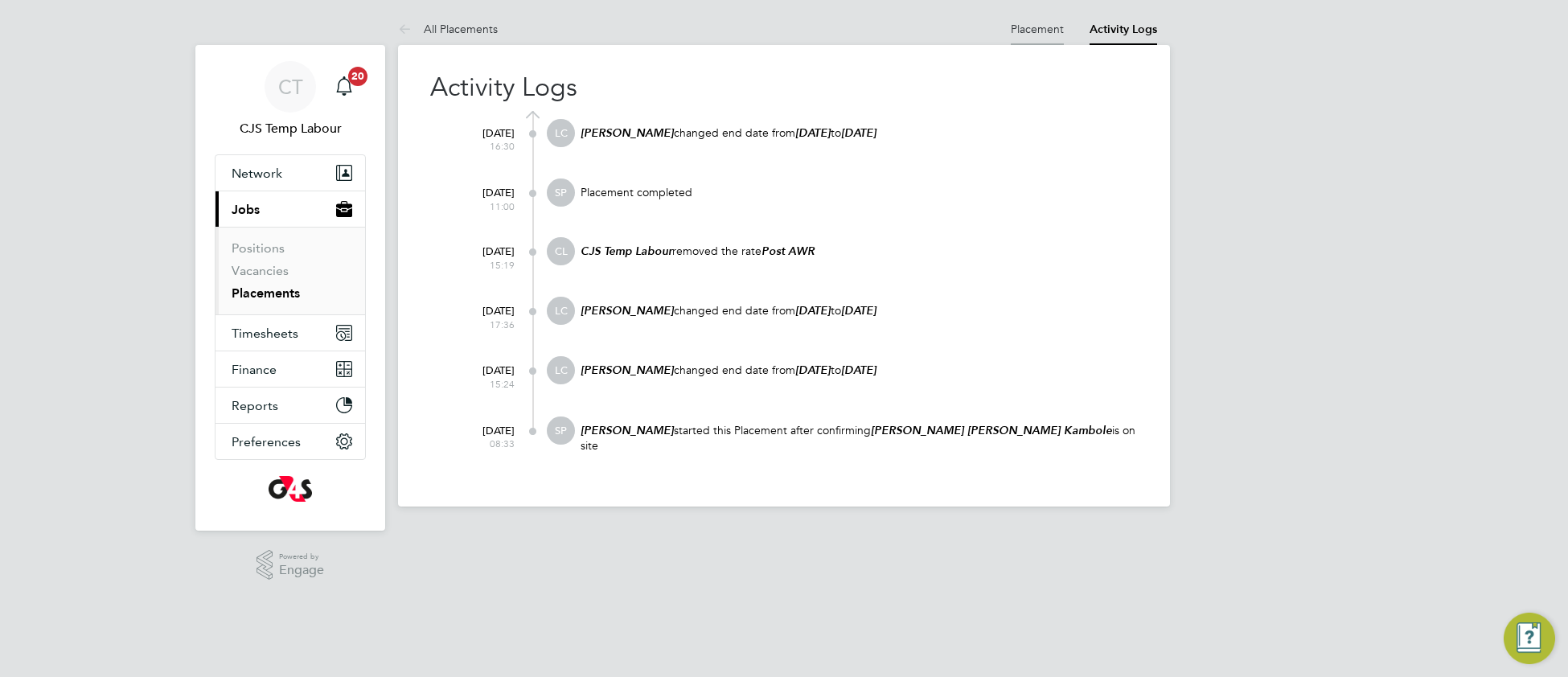
click at [1045, 25] on link "Placement" at bounding box center [1037, 29] width 53 height 15
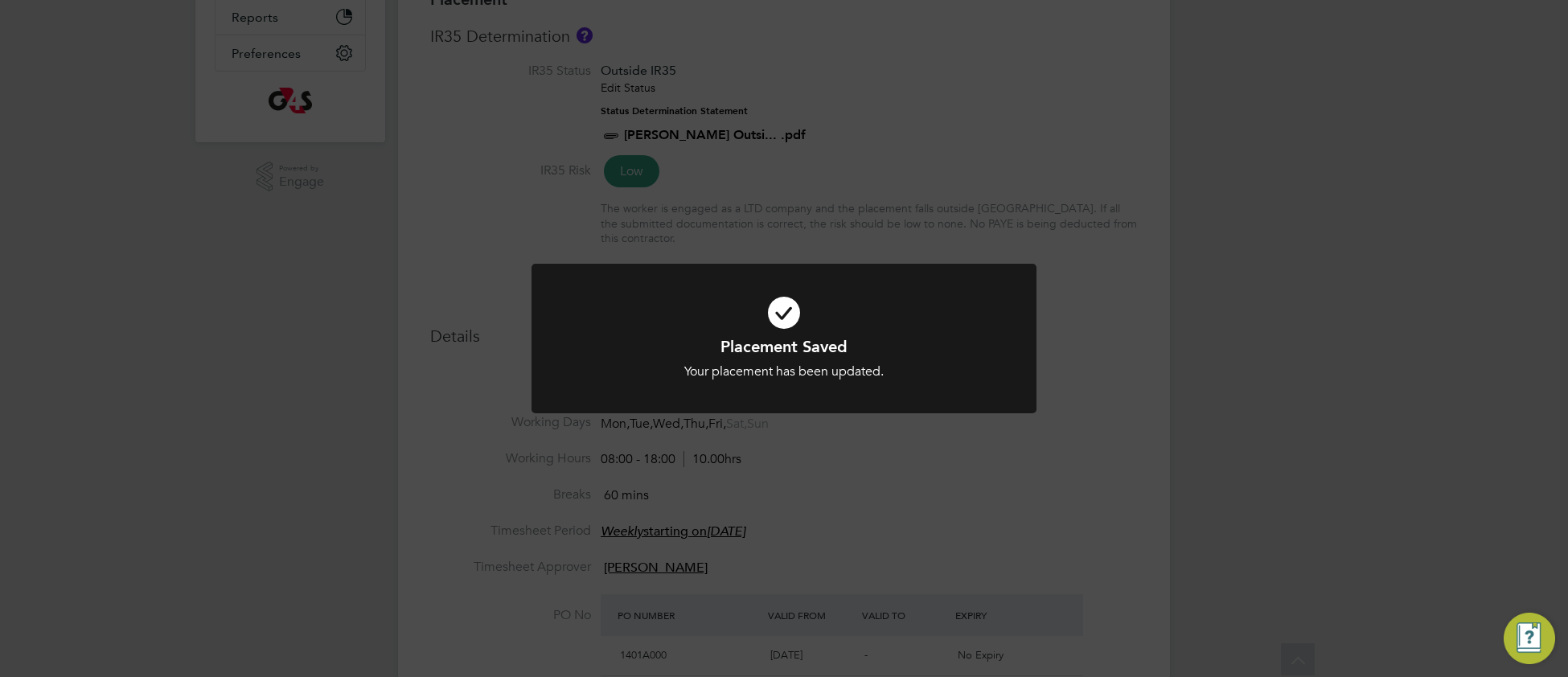
drag, startPoint x: 636, startPoint y: 339, endPoint x: 622, endPoint y: 332, distance: 15.7
click at [635, 337] on h1 "Placement Saved" at bounding box center [784, 346] width 418 height 21
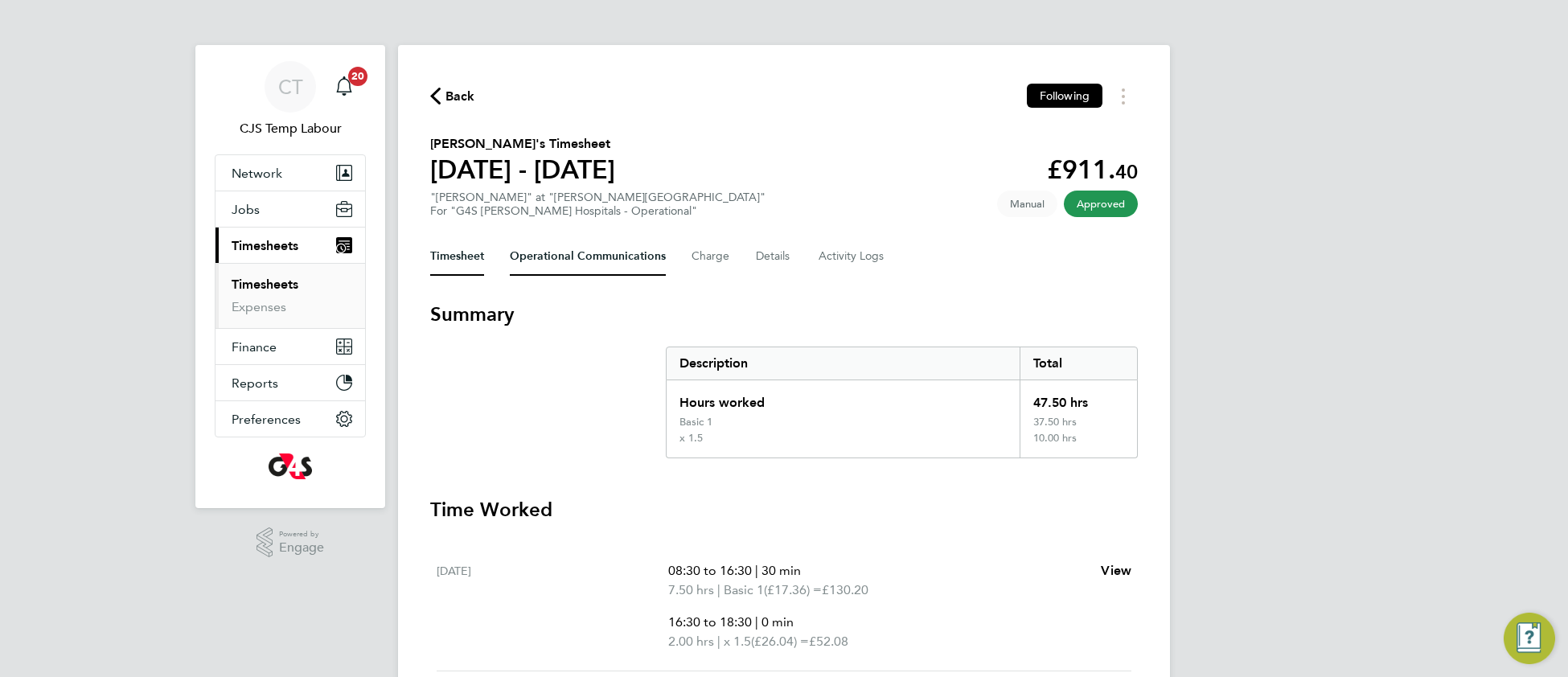
click at [576, 252] on Communications-tab "Operational Communications" at bounding box center [588, 257] width 156 height 39
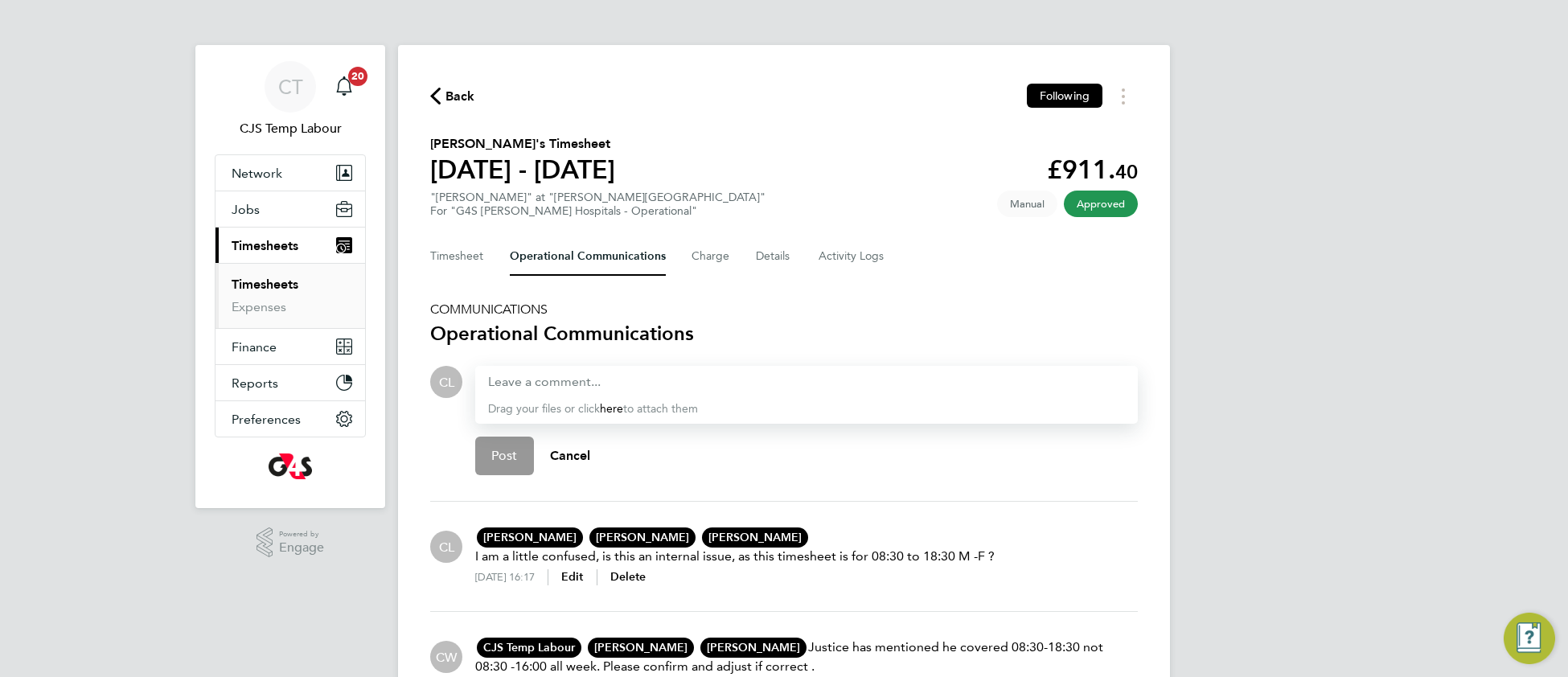
click at [280, 281] on link "Timesheets" at bounding box center [265, 284] width 67 height 16
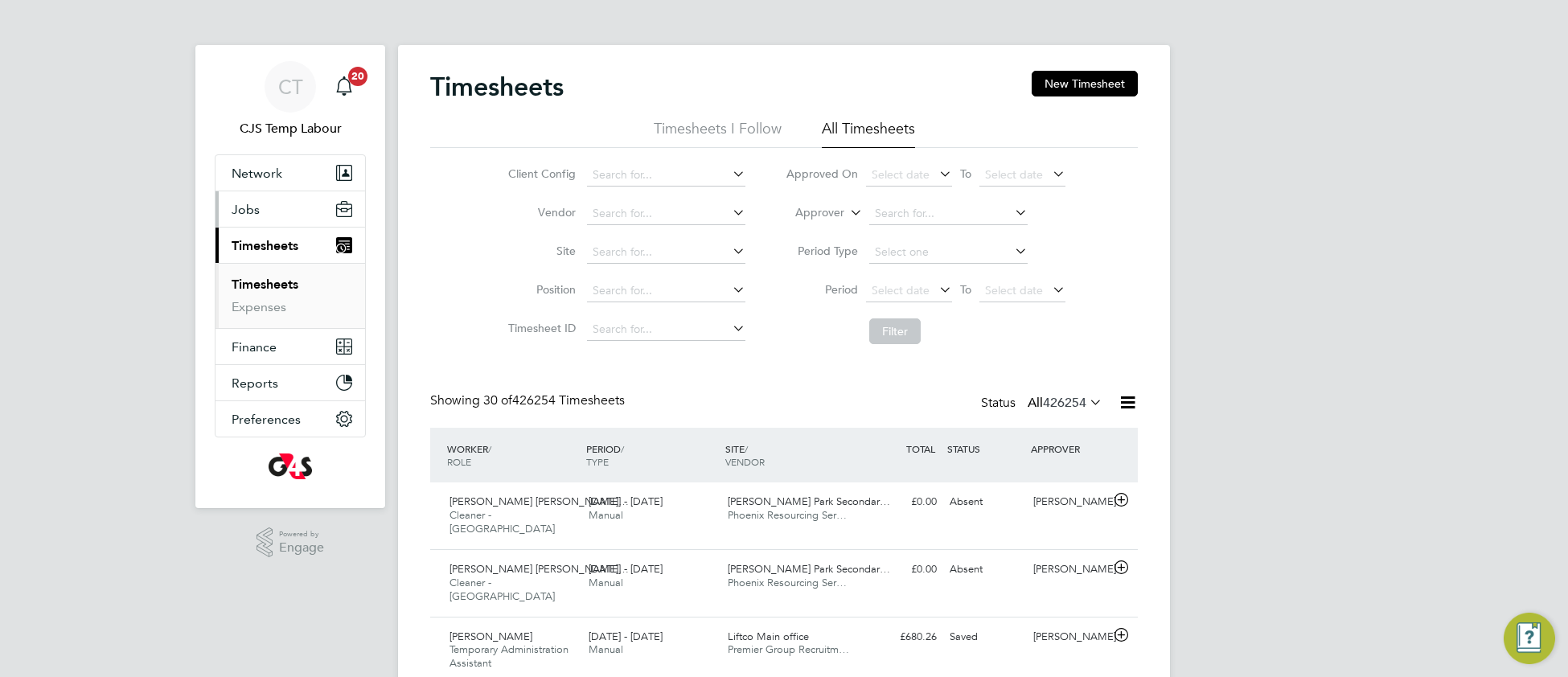
click at [252, 196] on button "Jobs" at bounding box center [290, 209] width 150 height 35
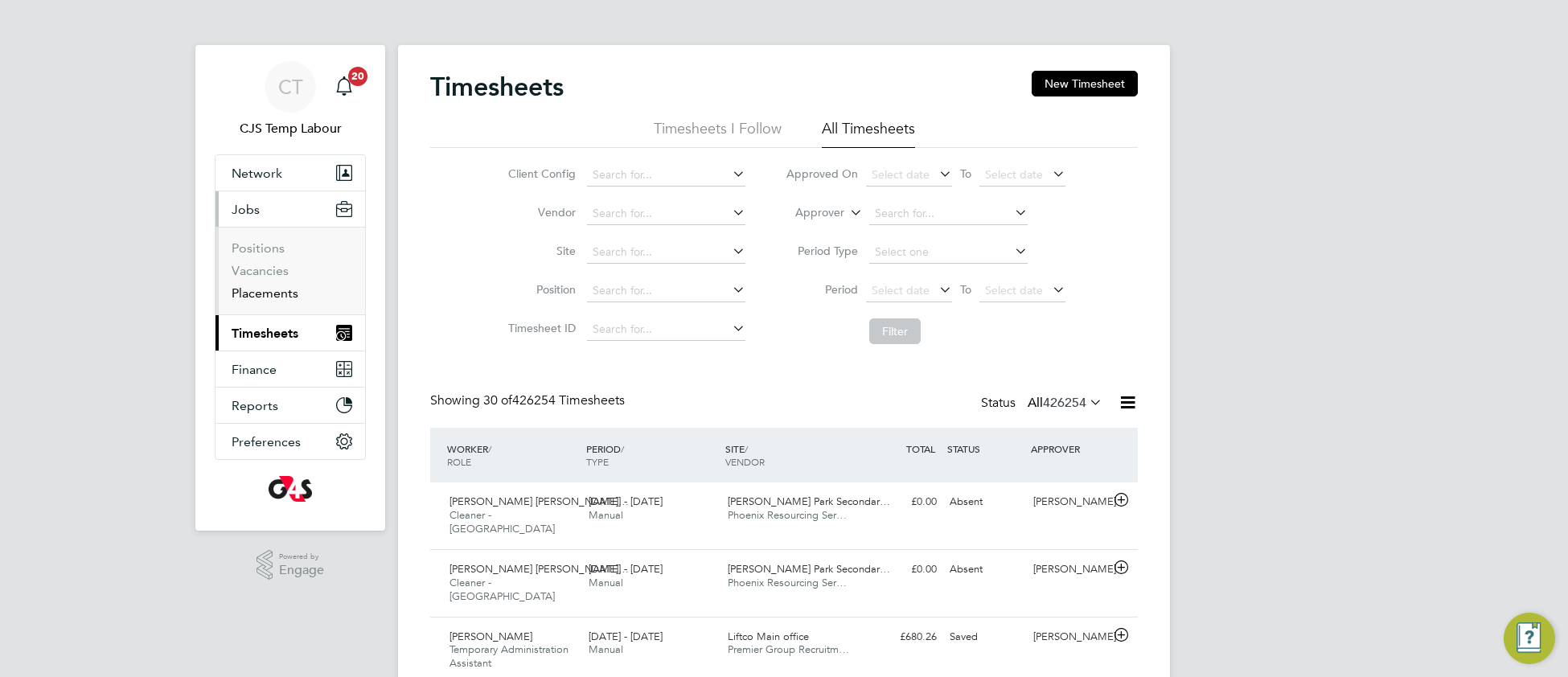
drag, startPoint x: 260, startPoint y: 296, endPoint x: 274, endPoint y: 295, distance: 14.0
click at [261, 297] on link "Placements" at bounding box center [265, 293] width 67 height 16
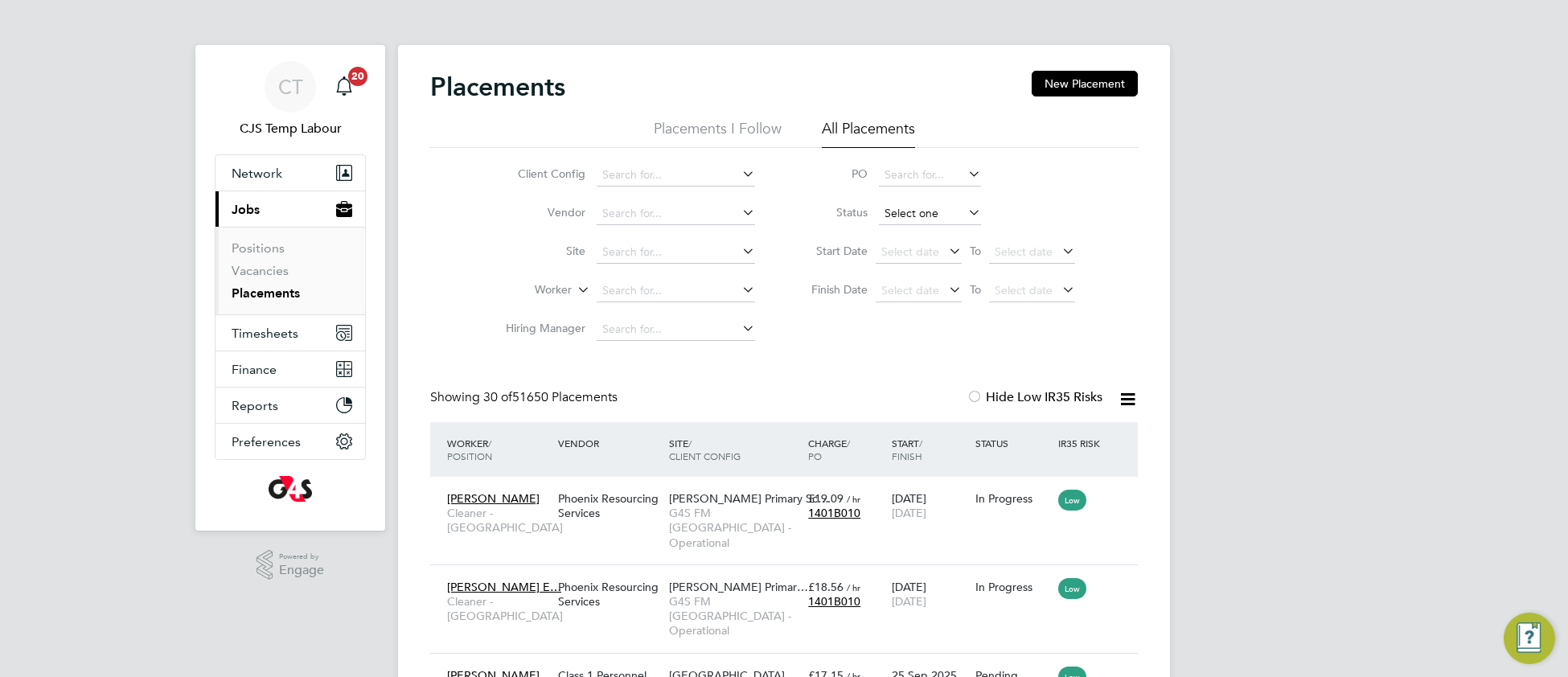
click at [906, 213] on input at bounding box center [929, 213] width 102 height 22
click at [910, 230] on li "Active" at bounding box center [930, 235] width 104 height 21
type input "Active"
click at [642, 247] on input at bounding box center [676, 252] width 158 height 22
click at [667, 271] on li "[PERSON_NAME][GEOGRAPHIC_DATA]" at bounding box center [701, 275] width 210 height 22
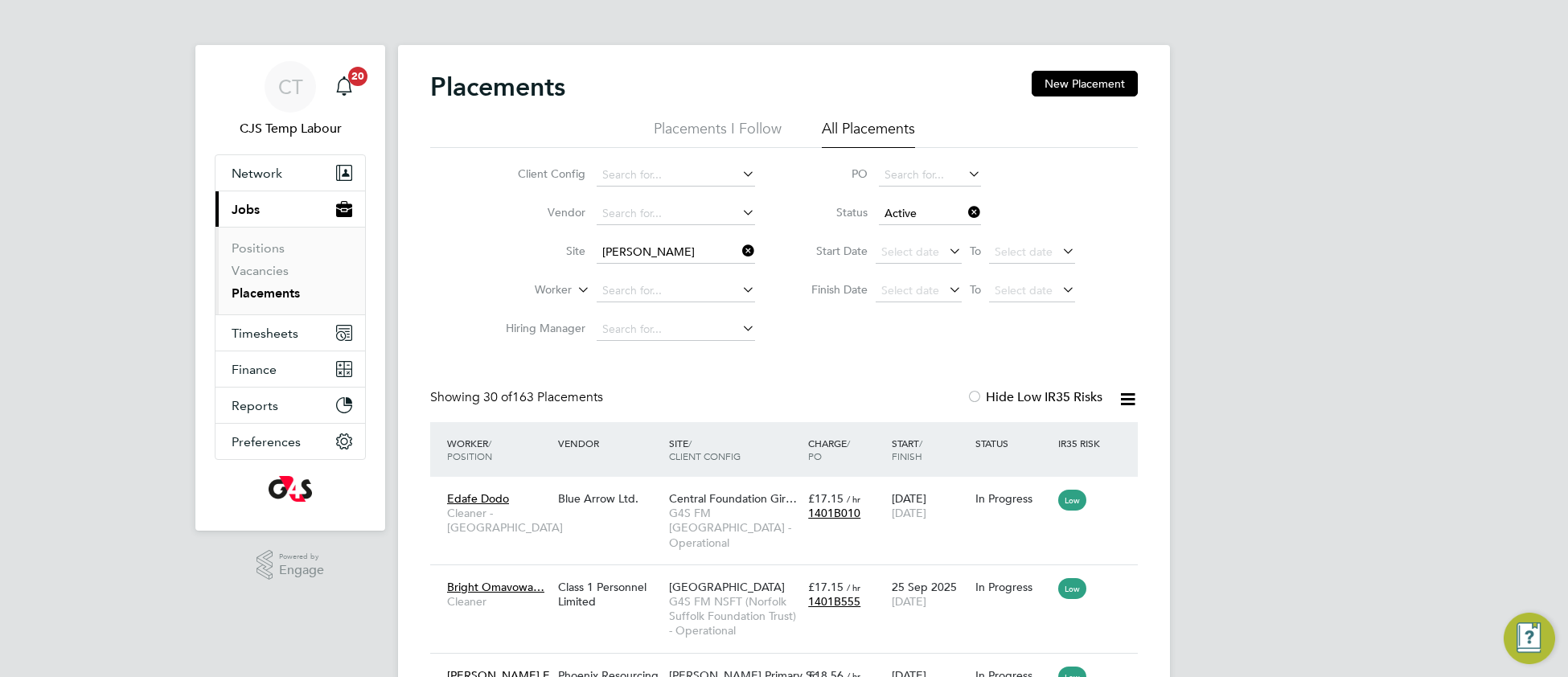
type input "[PERSON_NAME][GEOGRAPHIC_DATA]"
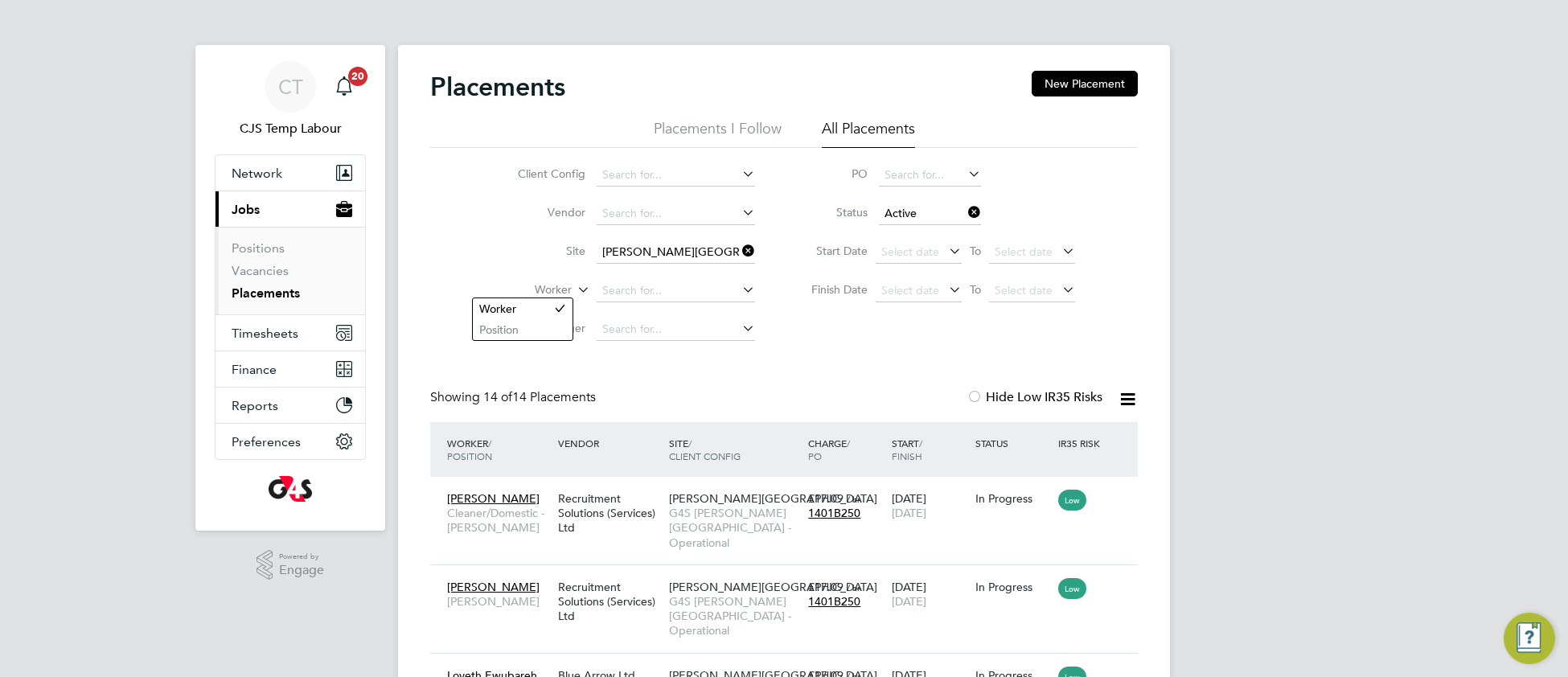
drag, startPoint x: 582, startPoint y: 286, endPoint x: 584, endPoint y: 294, distance: 8.2
click at [574, 287] on icon at bounding box center [574, 285] width 0 height 15
drag, startPoint x: 534, startPoint y: 326, endPoint x: 578, endPoint y: 319, distance: 44.6
click at [536, 326] on li "Position" at bounding box center [522, 329] width 99 height 21
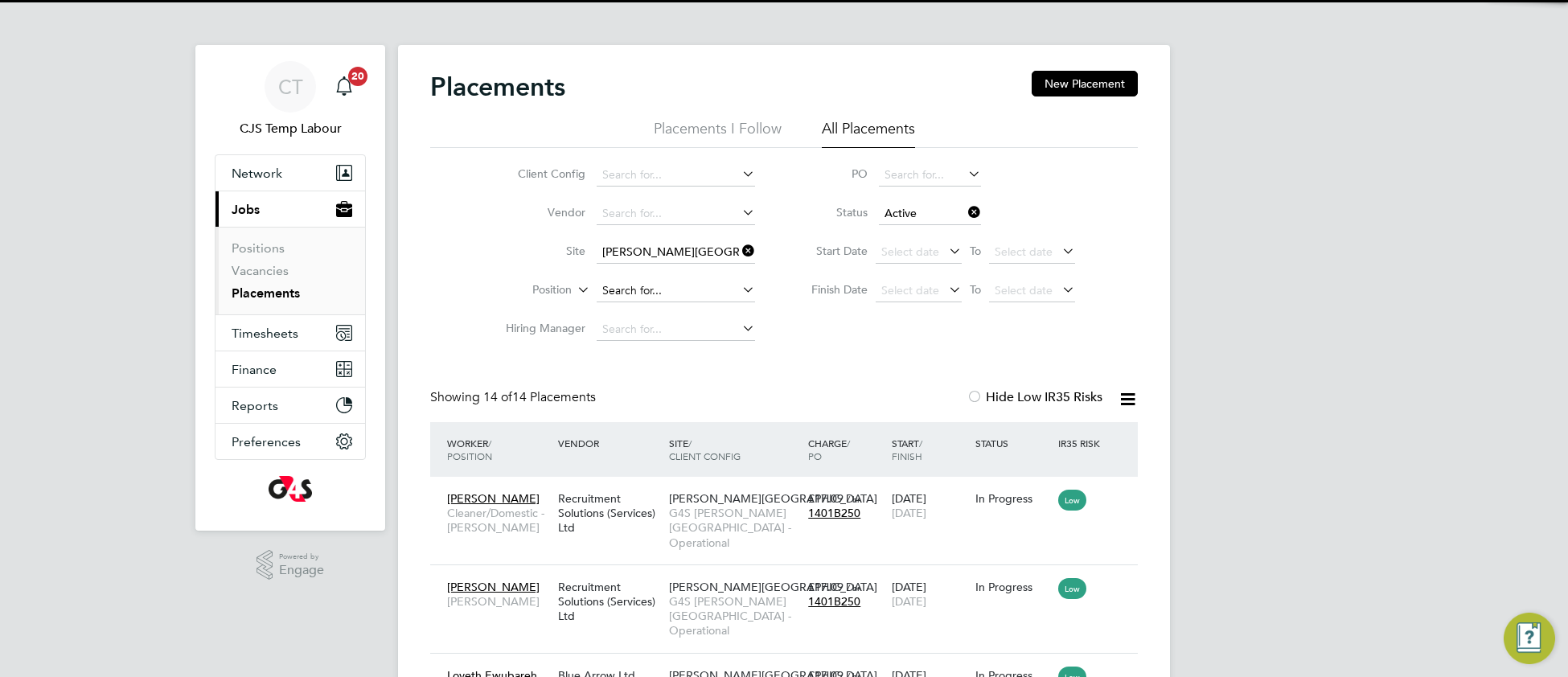
click at [635, 284] on input at bounding box center [676, 291] width 158 height 22
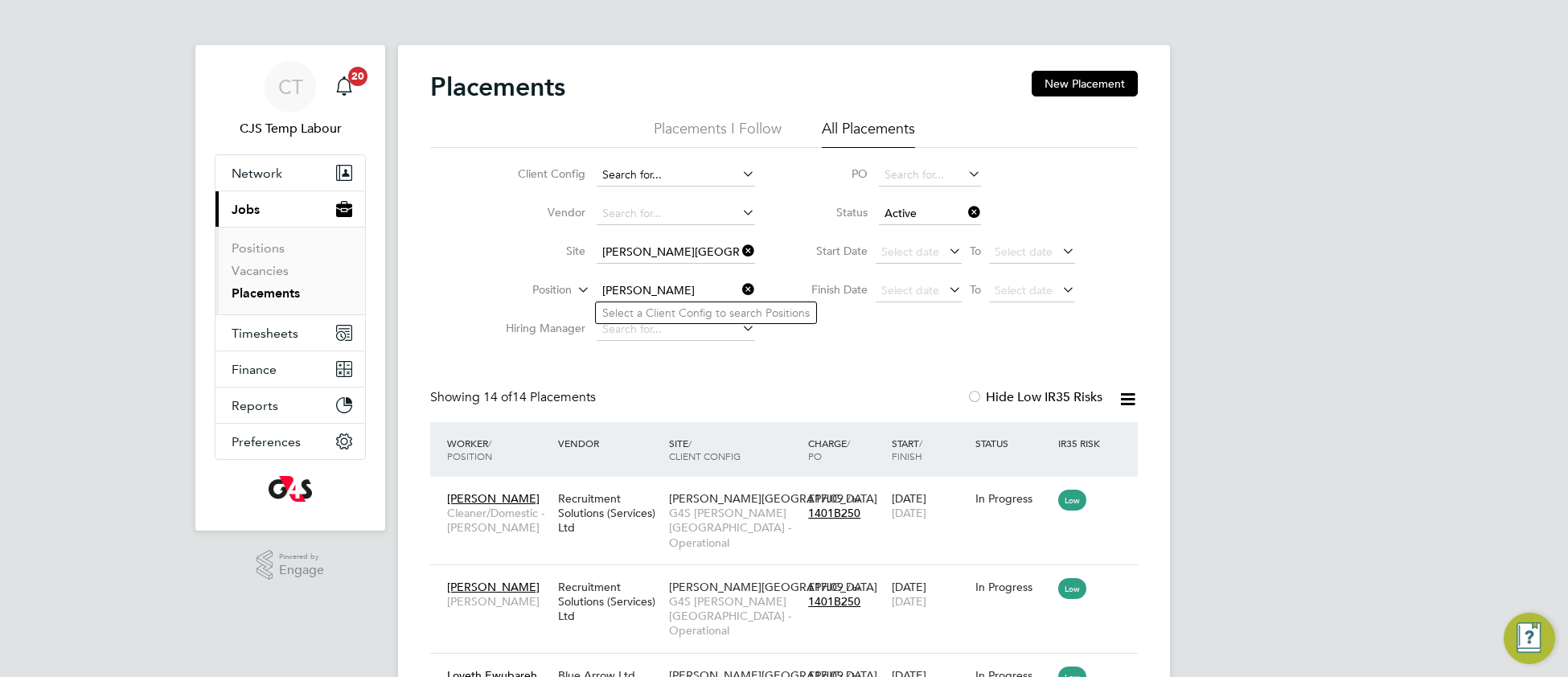
type input "[PERSON_NAME]"
click at [654, 169] on input at bounding box center [676, 175] width 158 height 22
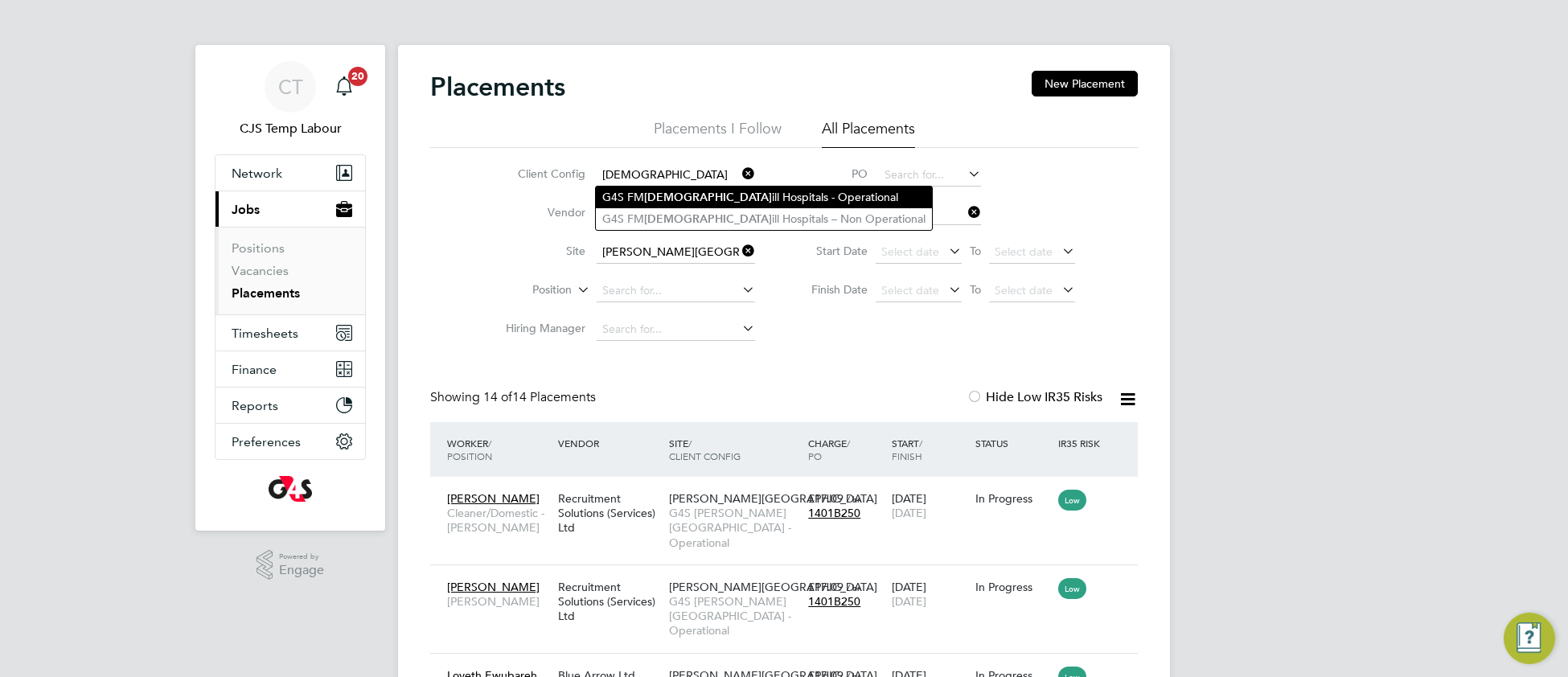
click at [669, 195] on b "[DEMOGRAPHIC_DATA]" at bounding box center [707, 197] width 128 height 14
type input "G4S [PERSON_NAME][GEOGRAPHIC_DATA] - Operational"
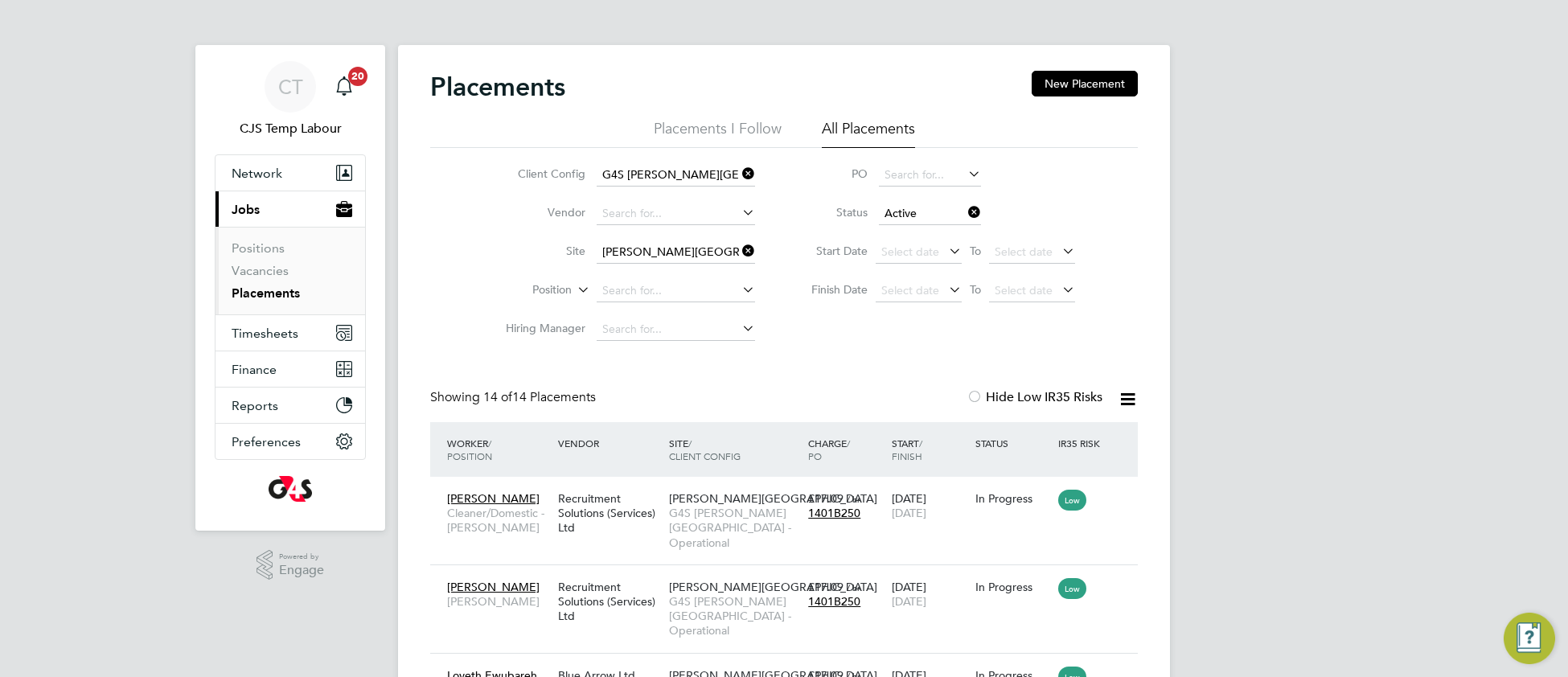
click at [738, 244] on icon at bounding box center [738, 250] width 0 height 22
click at [653, 285] on input at bounding box center [676, 291] width 158 height 22
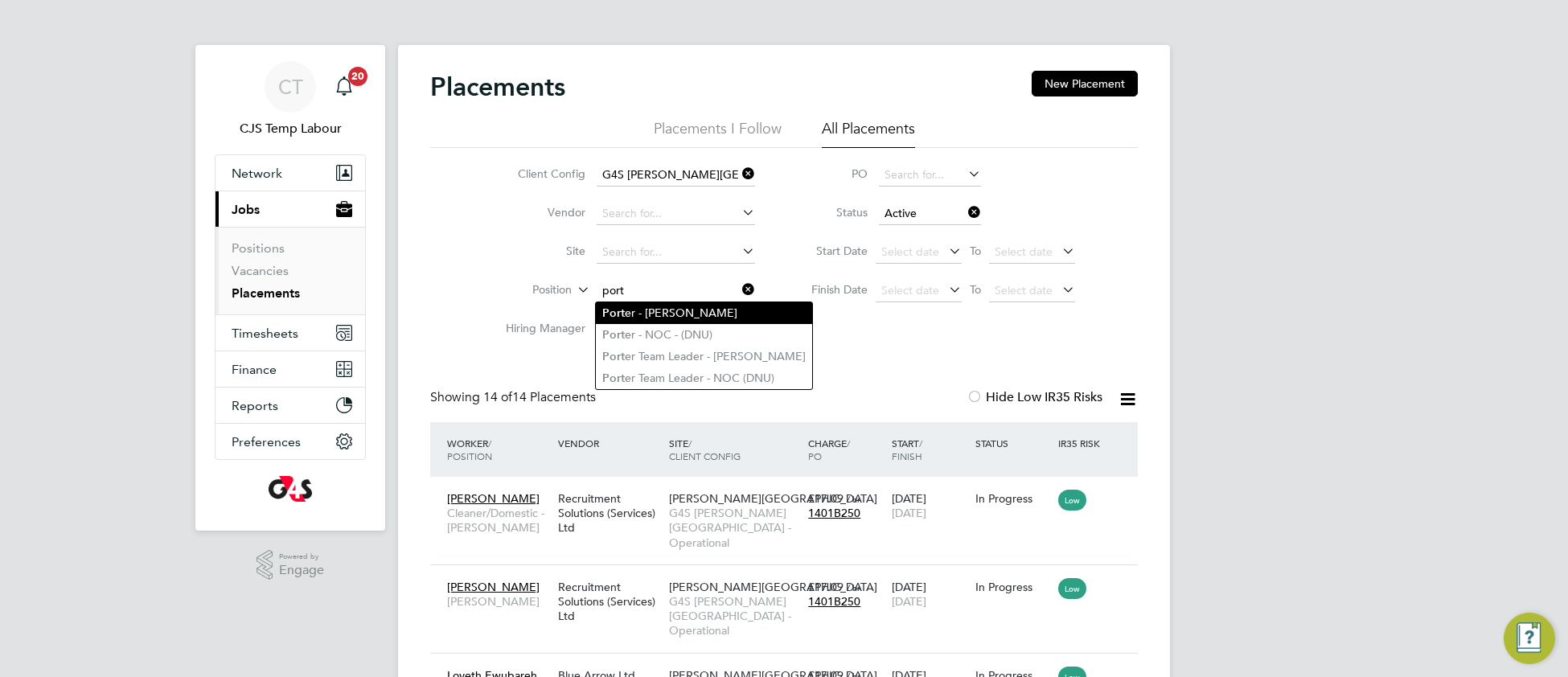
click at [651, 310] on li "Port er - [PERSON_NAME]" at bounding box center [704, 314] width 216 height 22
type input "[PERSON_NAME]"
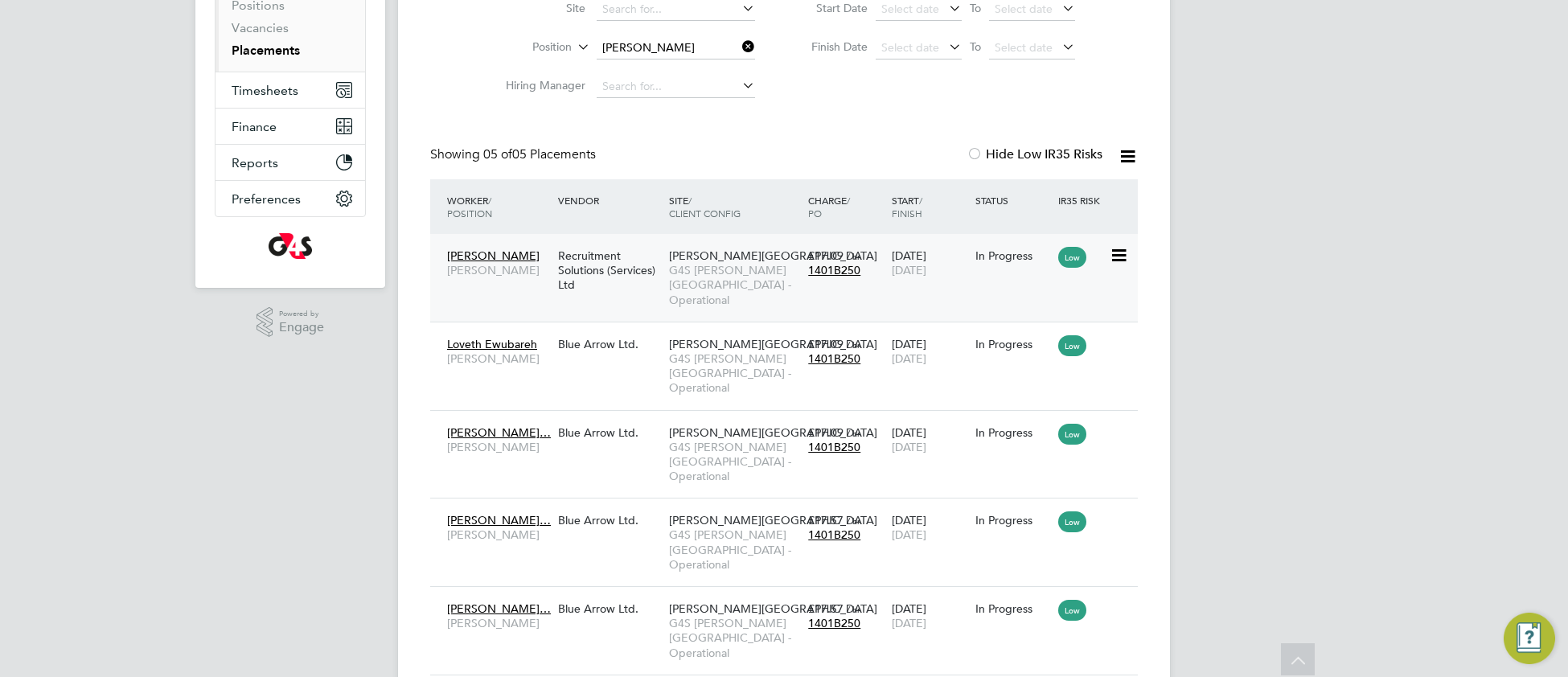
click at [661, 282] on div "Recruitment Solutions (Services) Ltd" at bounding box center [609, 270] width 111 height 61
click at [714, 351] on span "G4S [PERSON_NAME][GEOGRAPHIC_DATA] - Operational" at bounding box center [734, 373] width 131 height 44
click at [705, 616] on span "G4S [PERSON_NAME][GEOGRAPHIC_DATA] - Operational" at bounding box center [734, 638] width 131 height 44
click at [710, 527] on span "G4S [PERSON_NAME][GEOGRAPHIC_DATA] - Operational" at bounding box center [734, 549] width 131 height 44
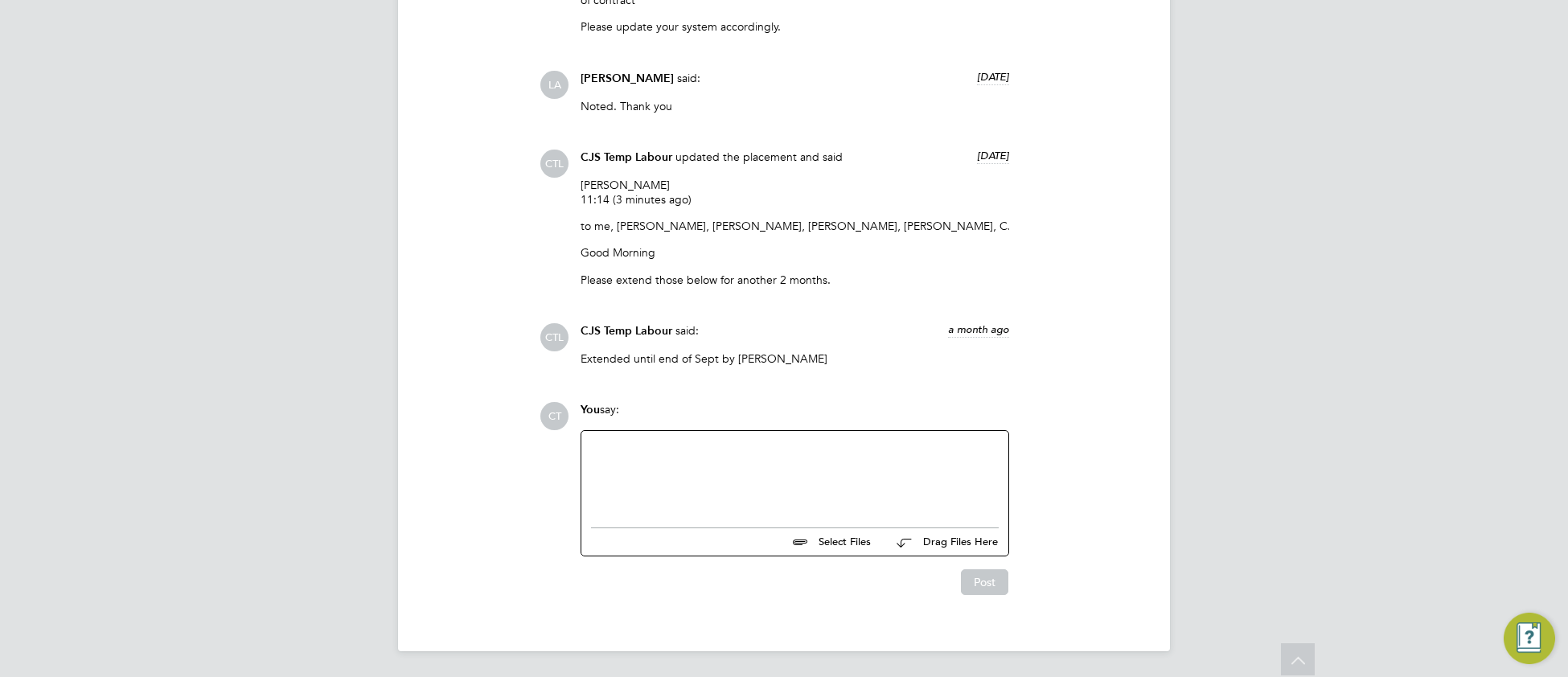
click at [705, 454] on div at bounding box center [794, 475] width 407 height 69
drag, startPoint x: 831, startPoint y: 448, endPoint x: 546, endPoint y: 440, distance: 285.1
click at [545, 441] on div "CT You say: Extended until end of October by [PERSON_NAME] Select Files Drag Fi…" at bounding box center [839, 499] width 598 height 193
copy div "Extended until end of October by [PERSON_NAME]"
click at [980, 589] on button "Post" at bounding box center [985, 582] width 48 height 26
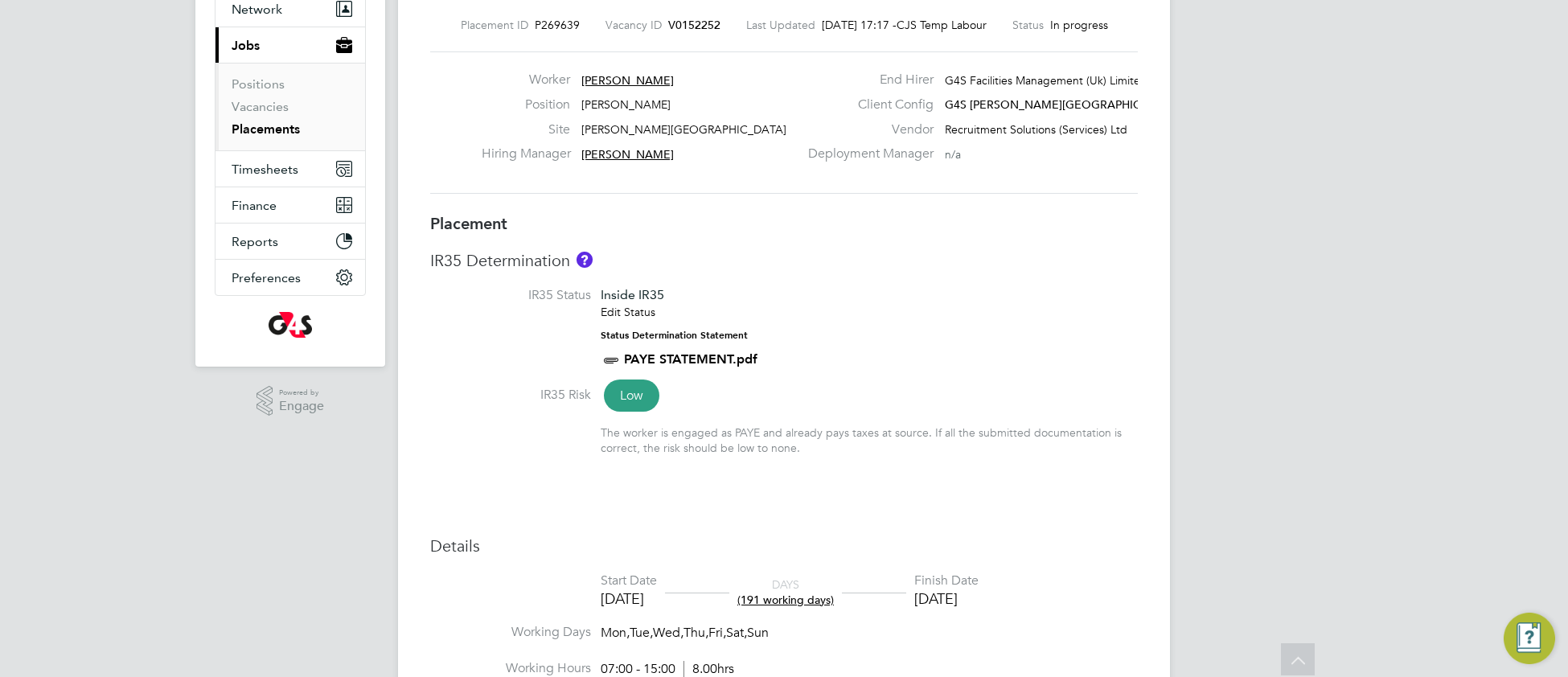
type input "[PERSON_NAME]"
type input "[DATE]"
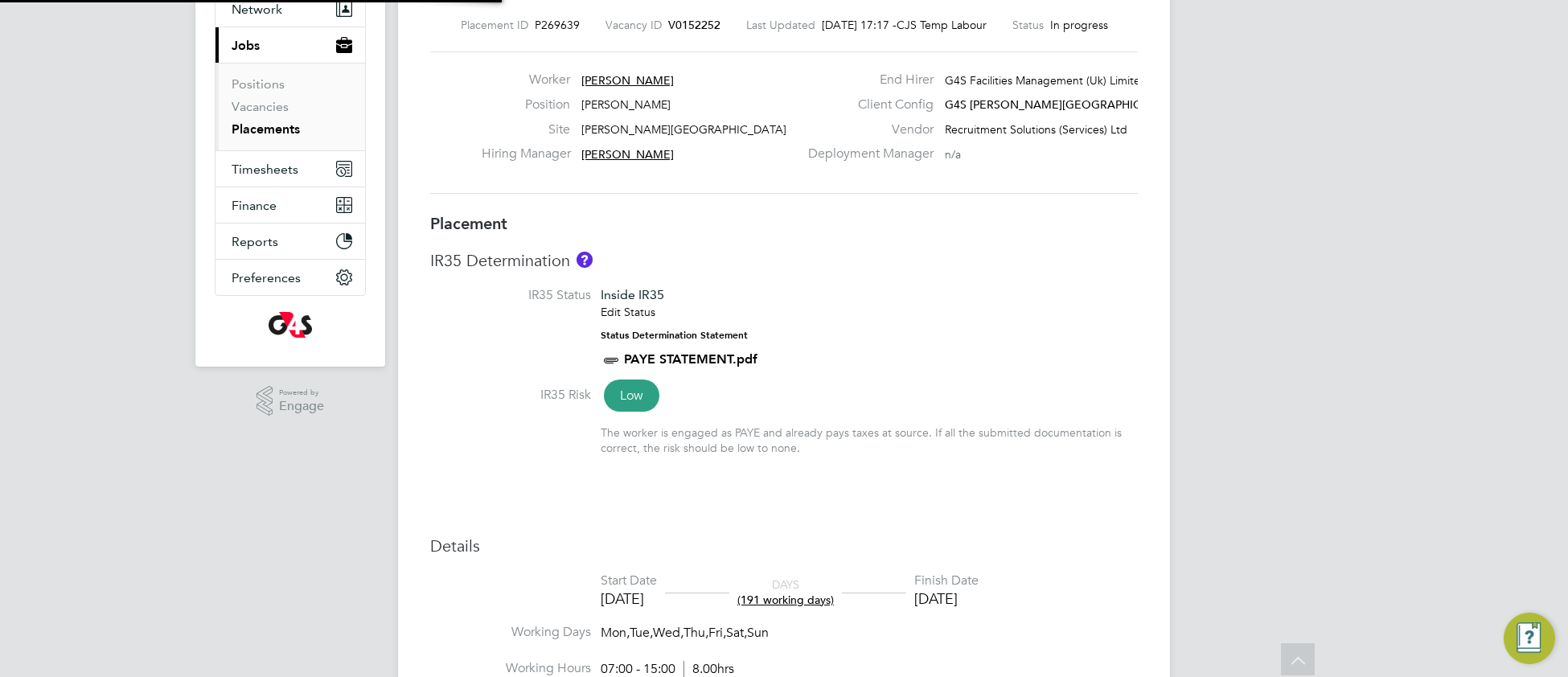
type input "07:00"
type input "15:00"
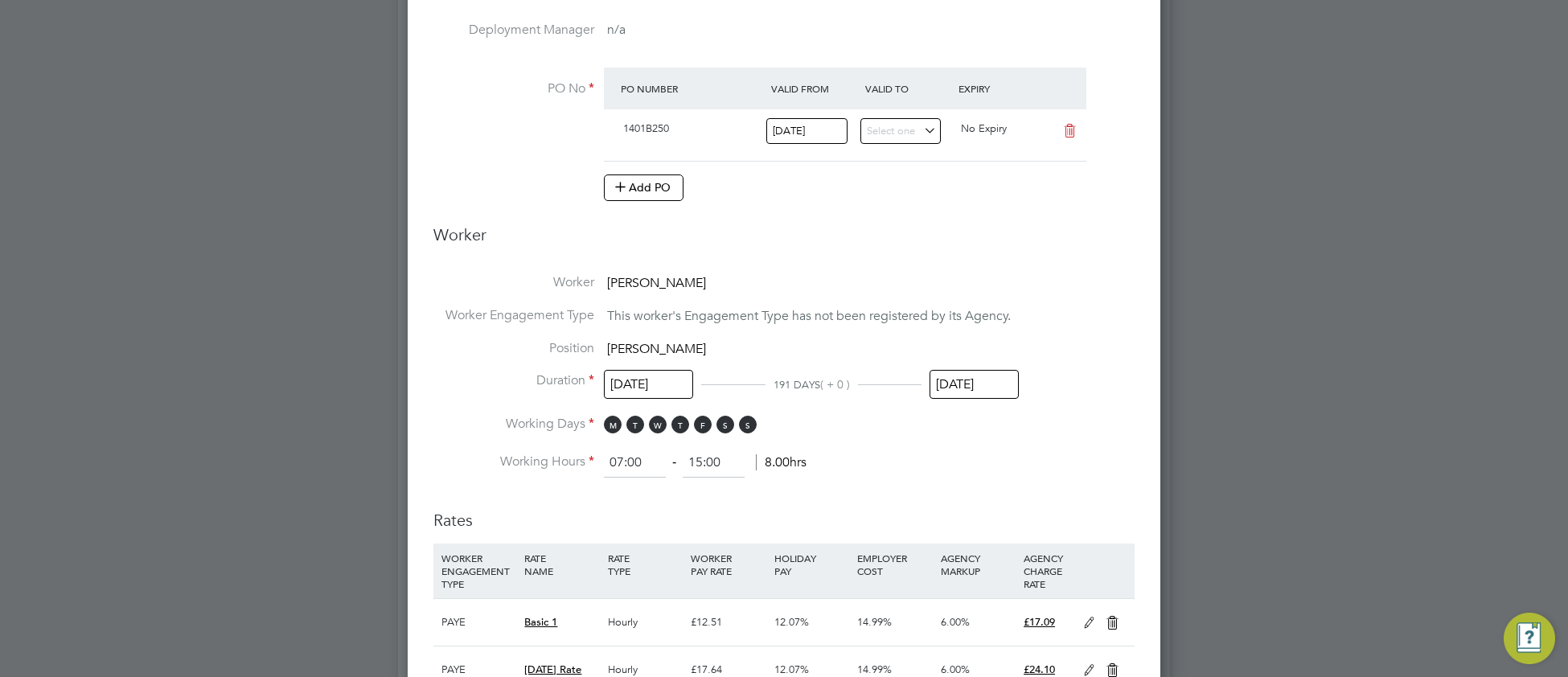
click at [982, 381] on input "[DATE]" at bounding box center [973, 384] width 89 height 29
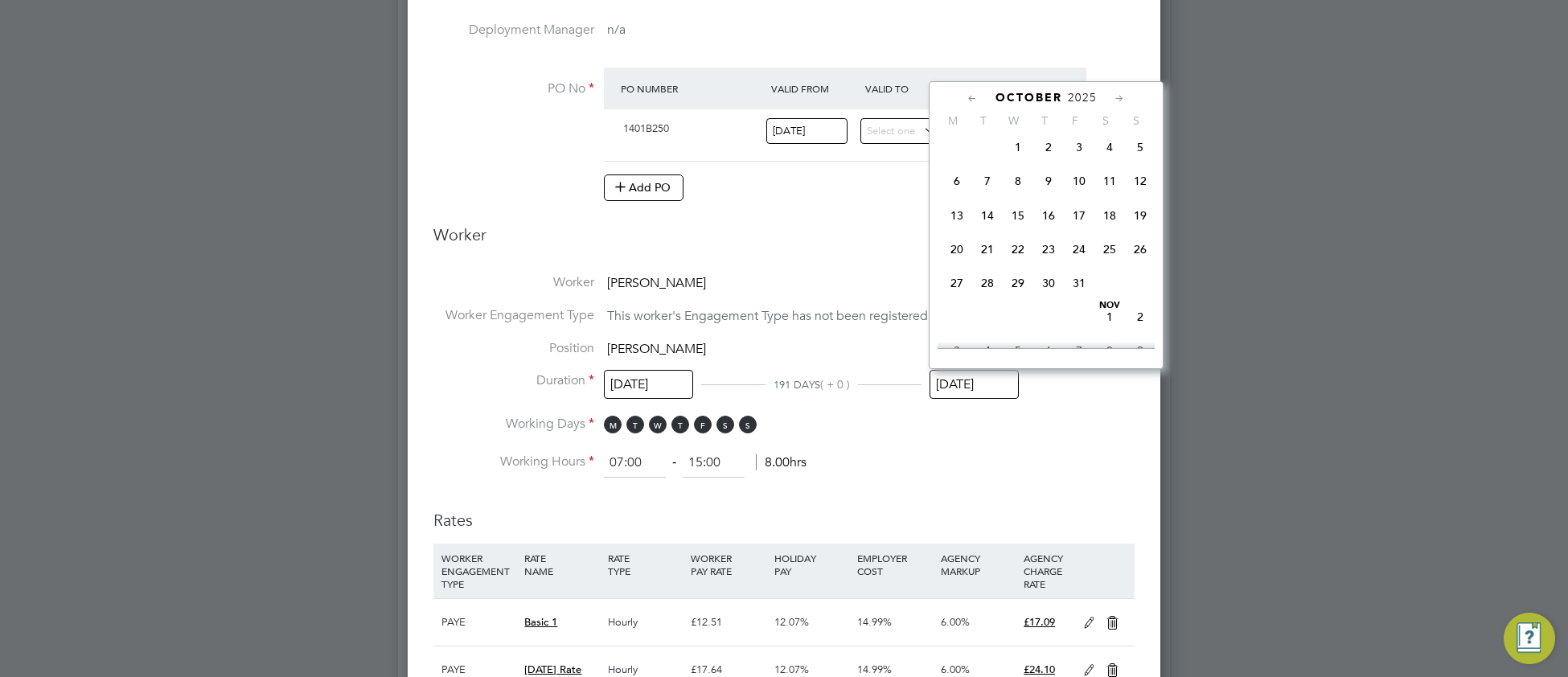
click at [1081, 298] on span "31" at bounding box center [1078, 282] width 30 height 30
type input "[DATE]"
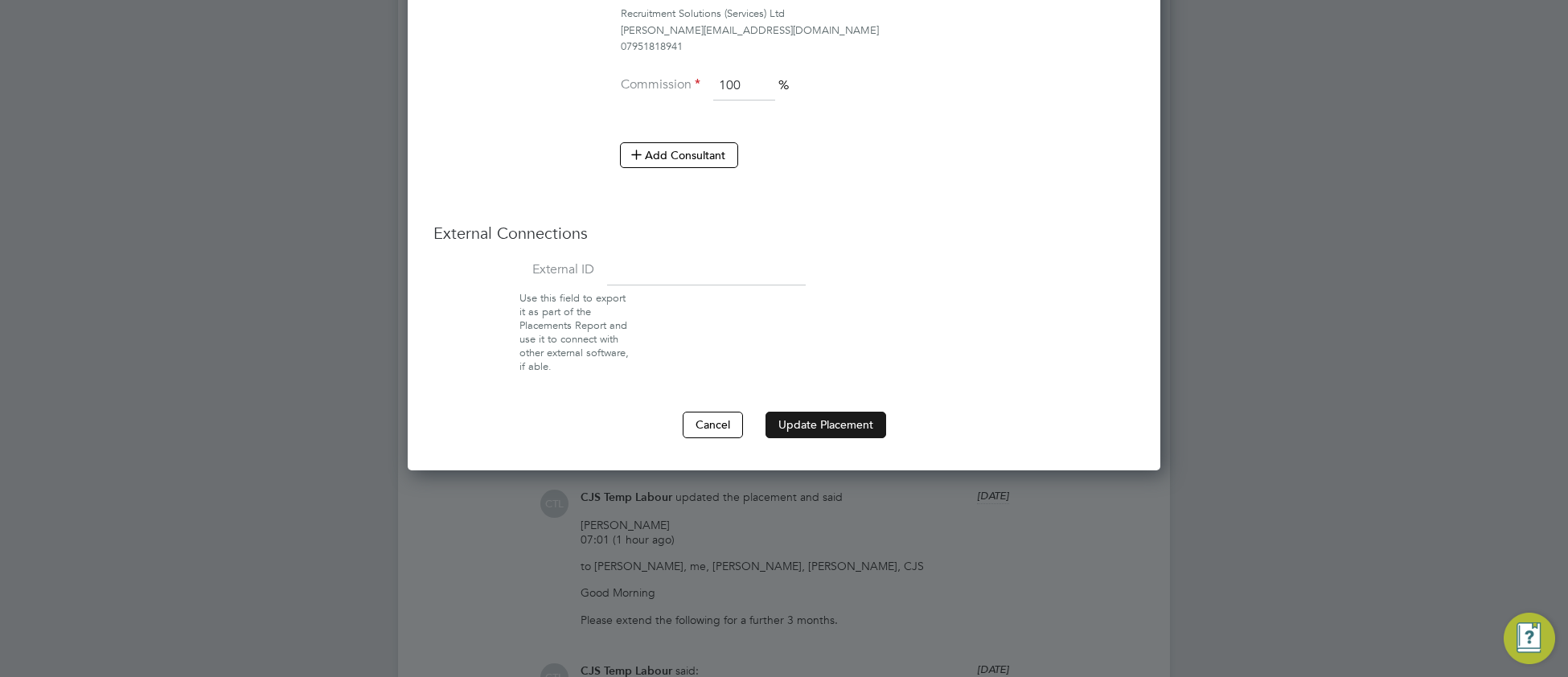
click at [838, 430] on button "Update Placement" at bounding box center [825, 425] width 120 height 26
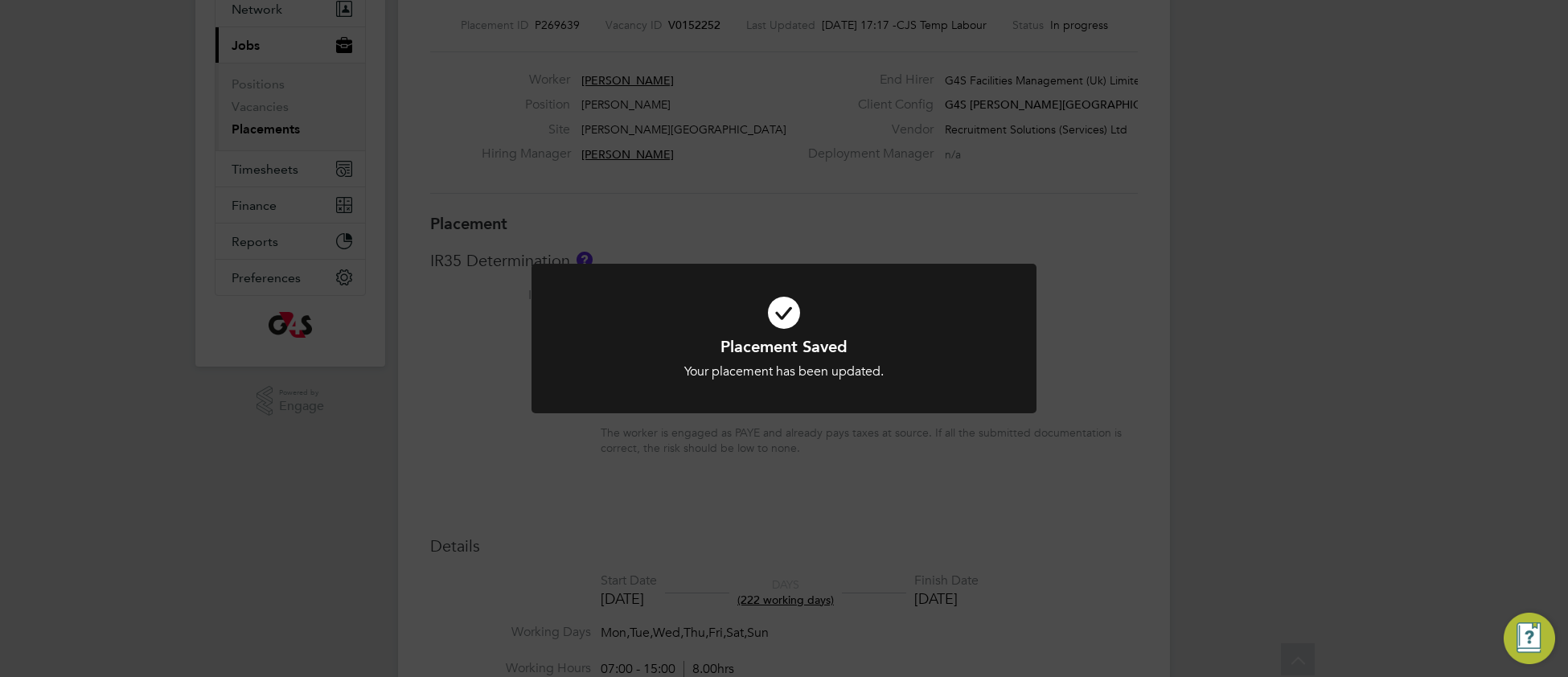
click at [948, 344] on h1 "Placement Saved" at bounding box center [784, 346] width 418 height 21
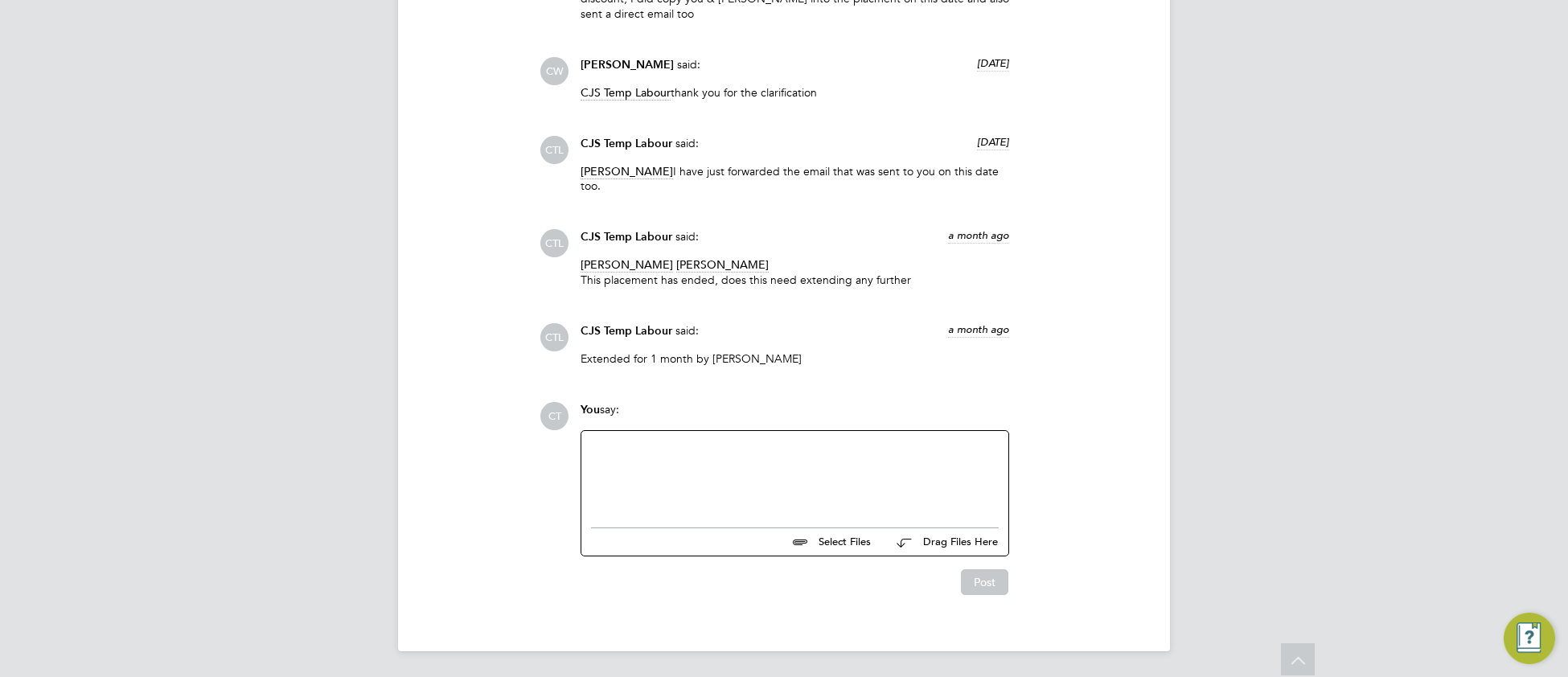
click at [636, 479] on div at bounding box center [794, 475] width 407 height 69
paste div
click at [968, 584] on button "Post" at bounding box center [985, 582] width 48 height 26
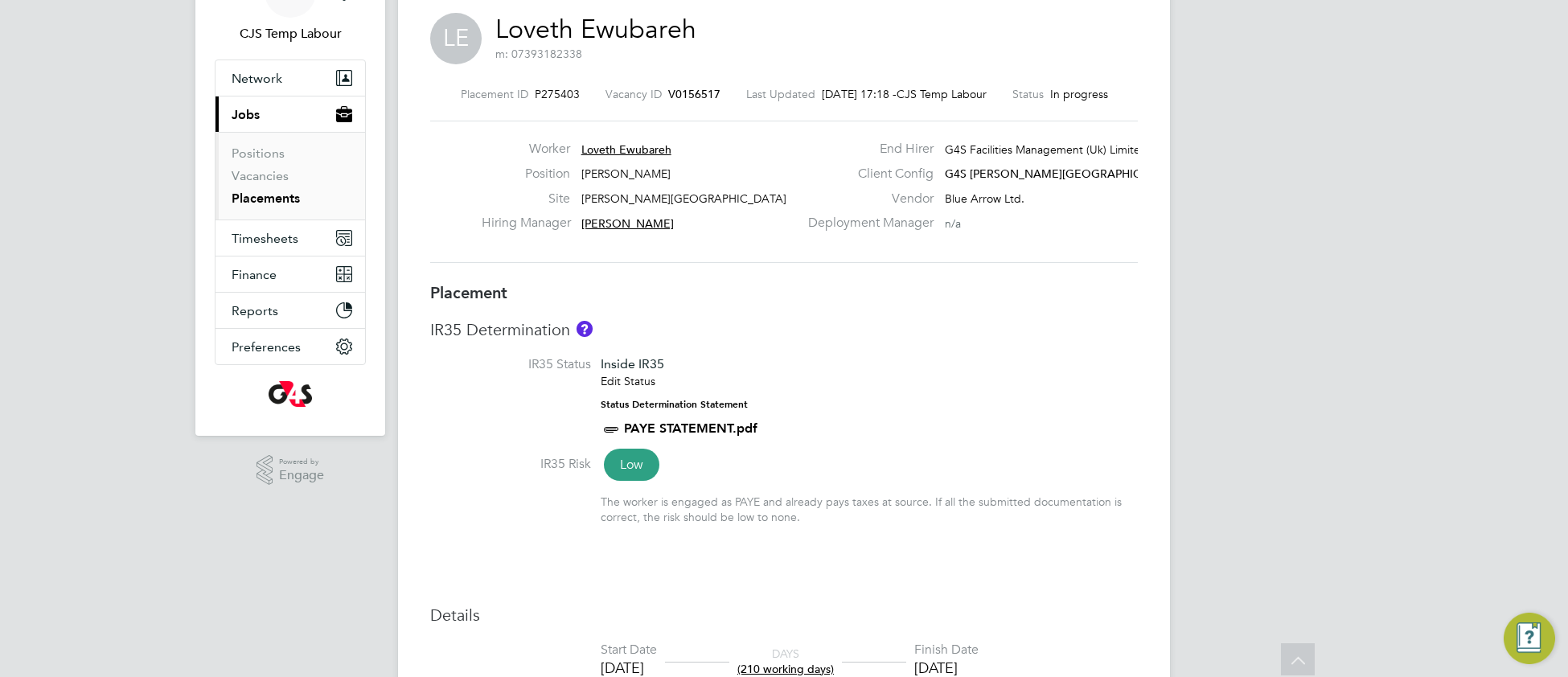
click at [922, 399] on li "IR35 Status Inside IR35 Edit Status Status Determination Statement PAYE STATEME…" at bounding box center [784, 406] width 707 height 99
type input "[PERSON_NAME]"
type input "[DATE]"
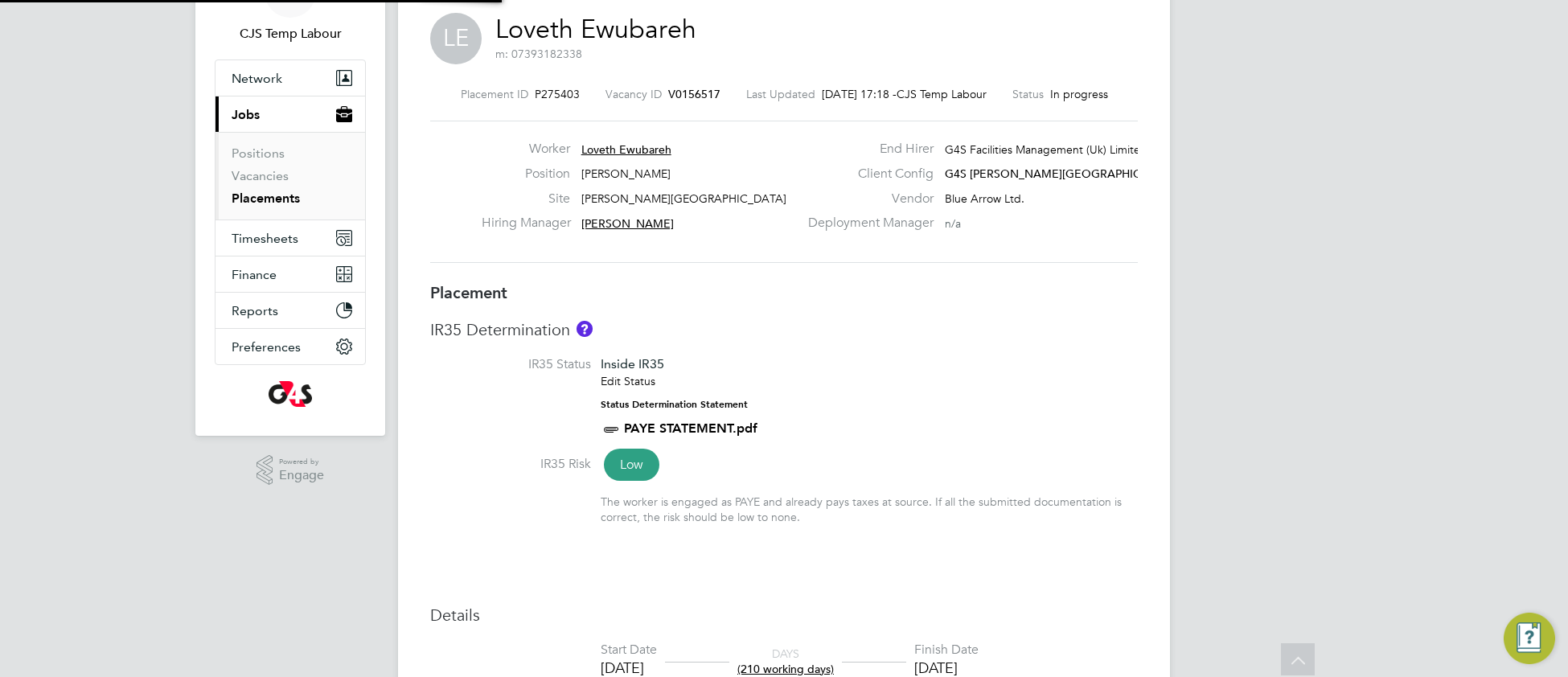
type input "08:00"
type input "16:00"
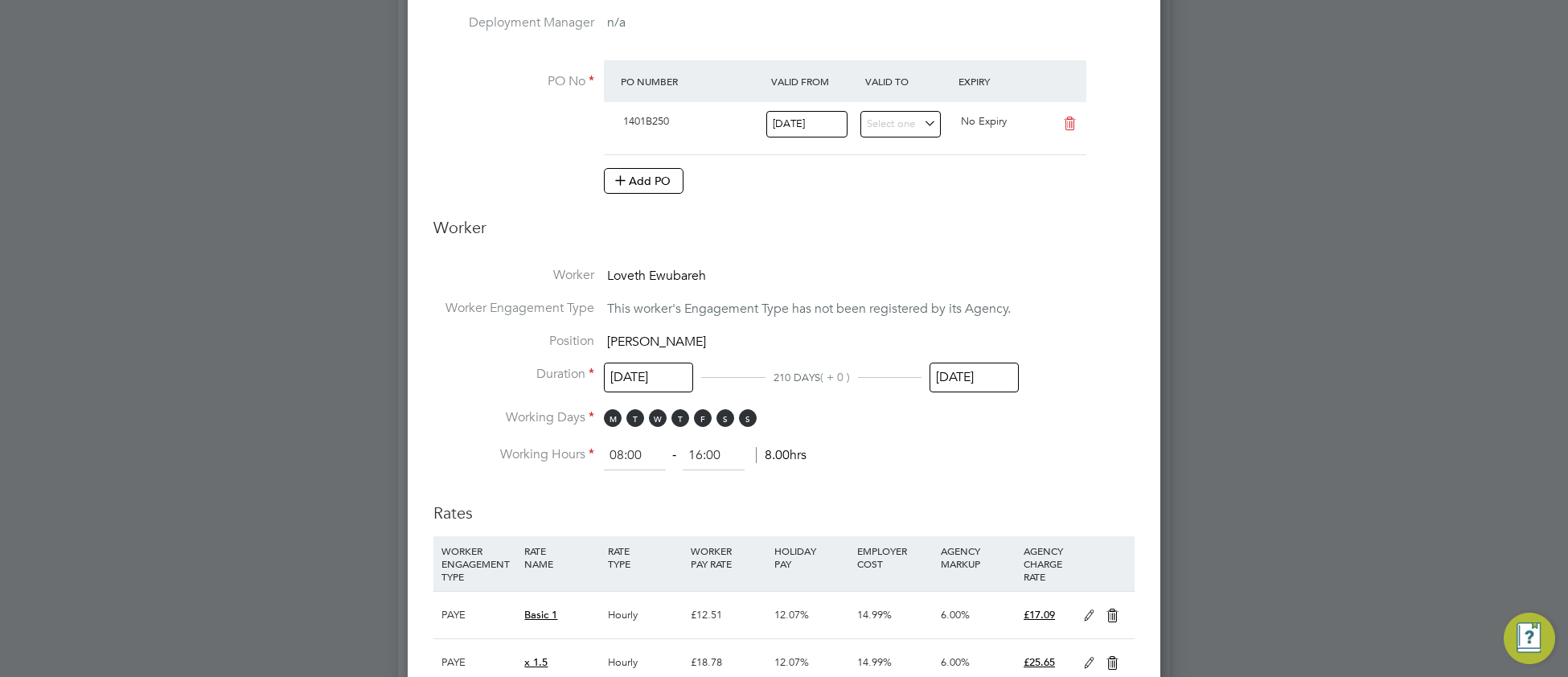
drag, startPoint x: 965, startPoint y: 373, endPoint x: 984, endPoint y: 399, distance: 32.2
click at [967, 378] on input "[DATE]" at bounding box center [973, 377] width 89 height 29
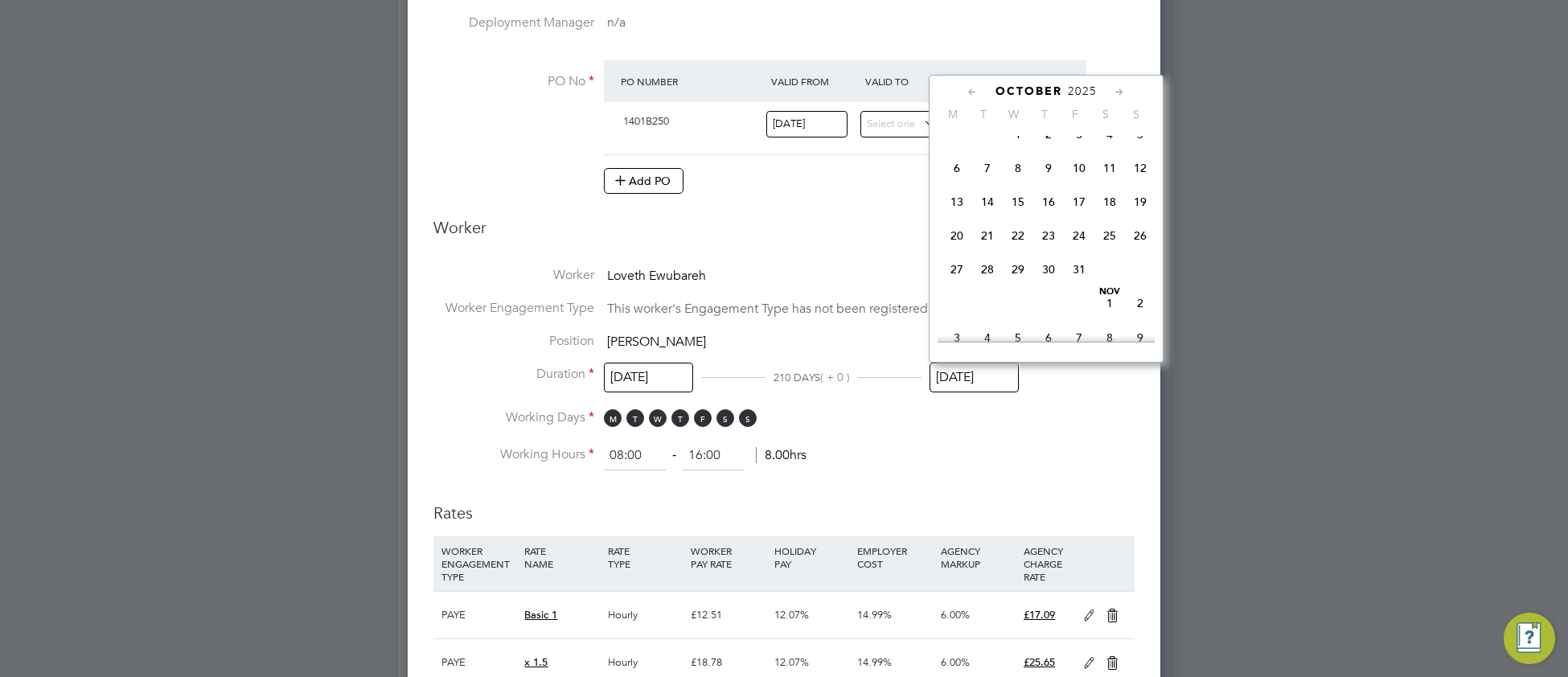
click at [1083, 284] on span "31" at bounding box center [1078, 269] width 30 height 30
type input "[DATE]"
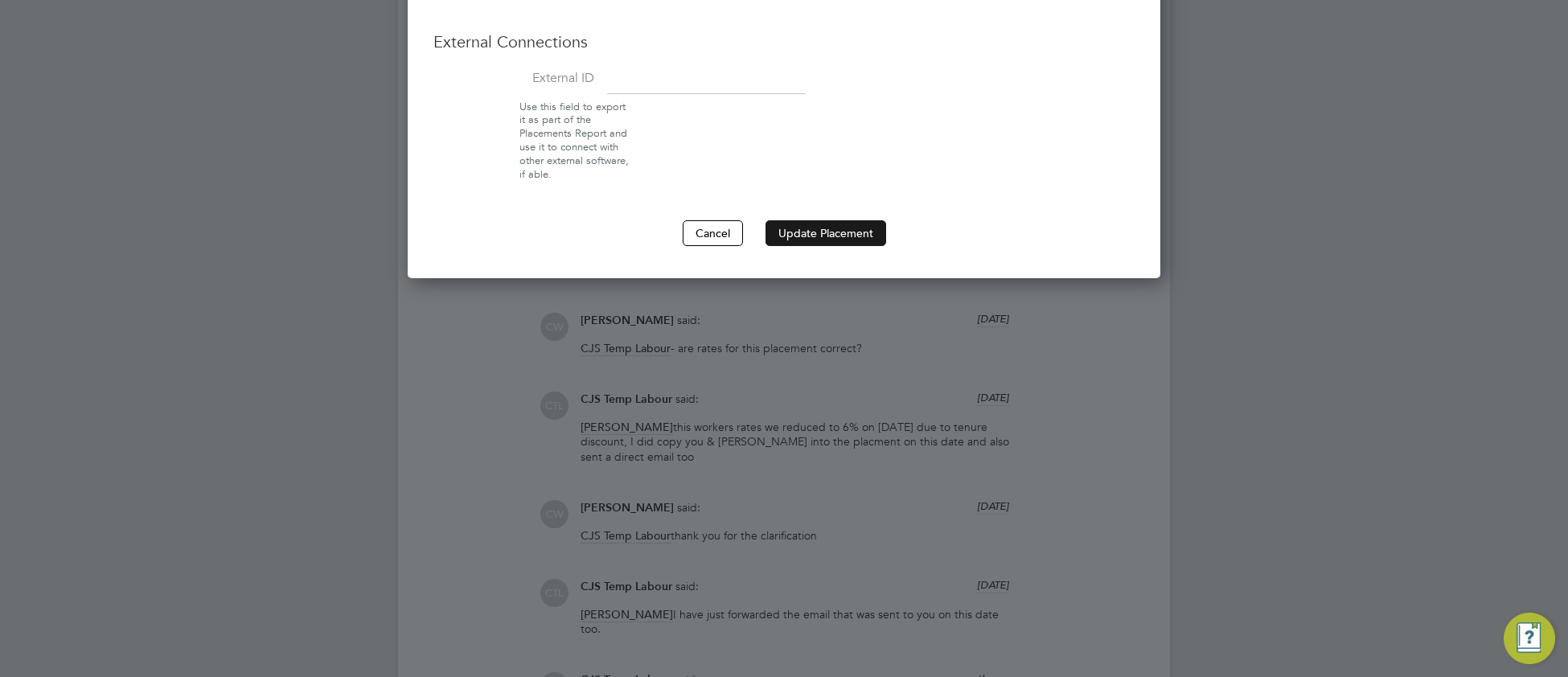
click at [832, 239] on button "Update Placement" at bounding box center [825, 234] width 120 height 26
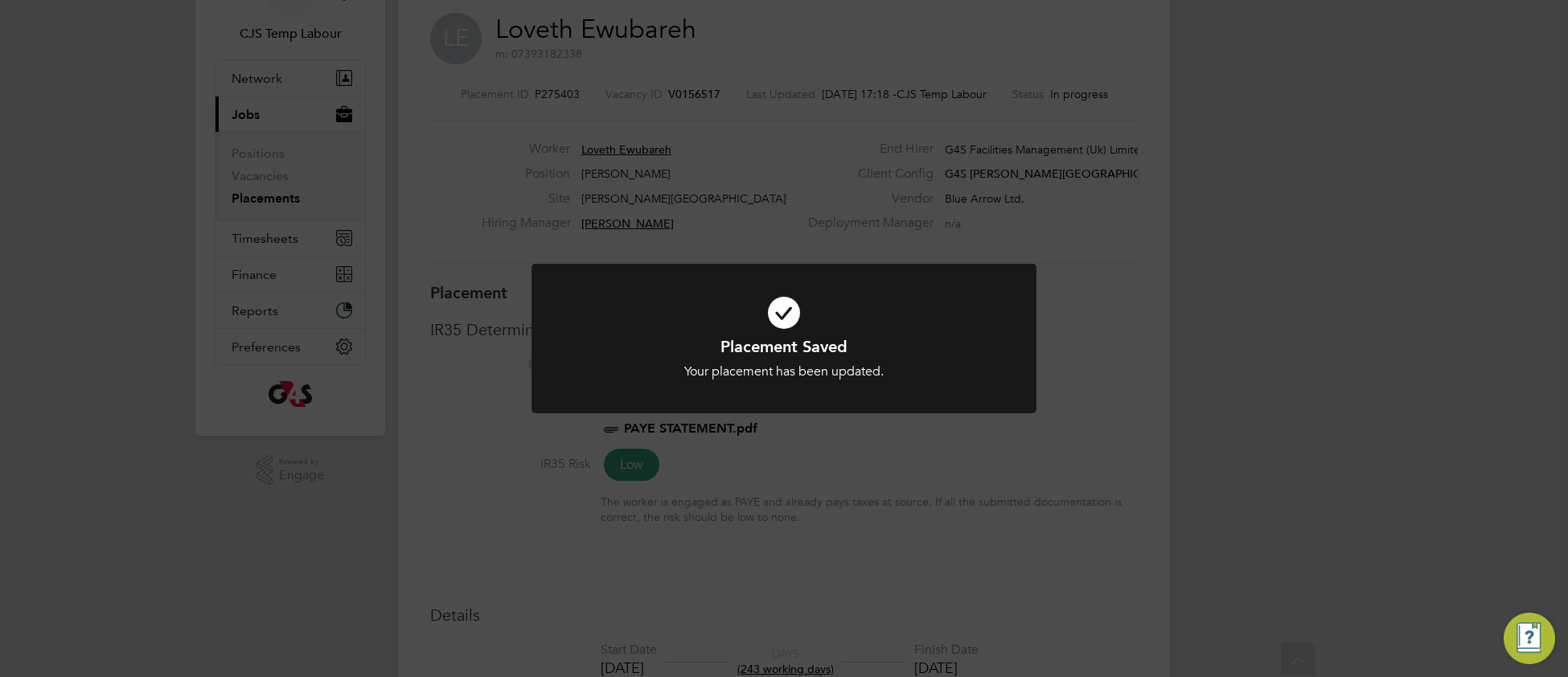
drag, startPoint x: 580, startPoint y: 369, endPoint x: 610, endPoint y: 427, distance: 65.3
click at [589, 371] on div "Your placement has been updated." at bounding box center [784, 372] width 418 height 17
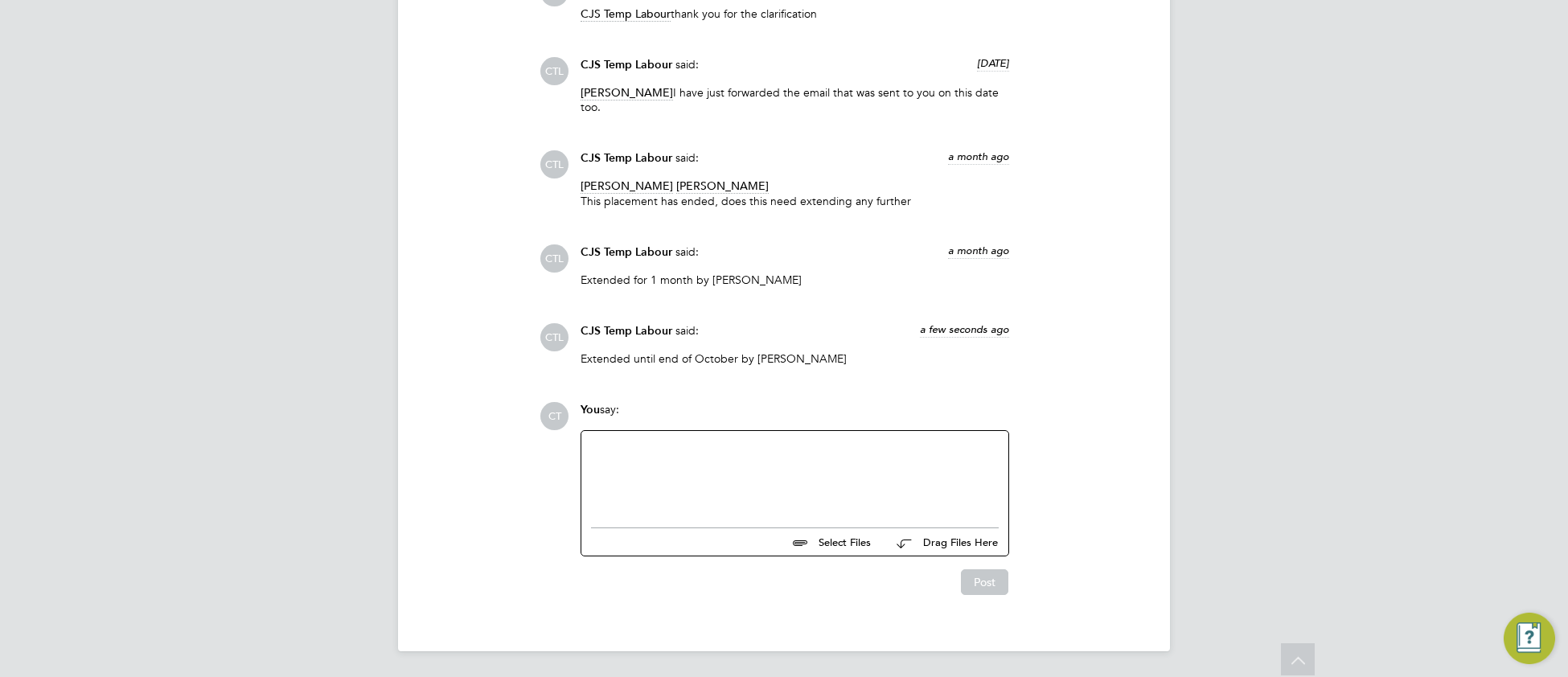
click at [628, 465] on div at bounding box center [794, 475] width 407 height 69
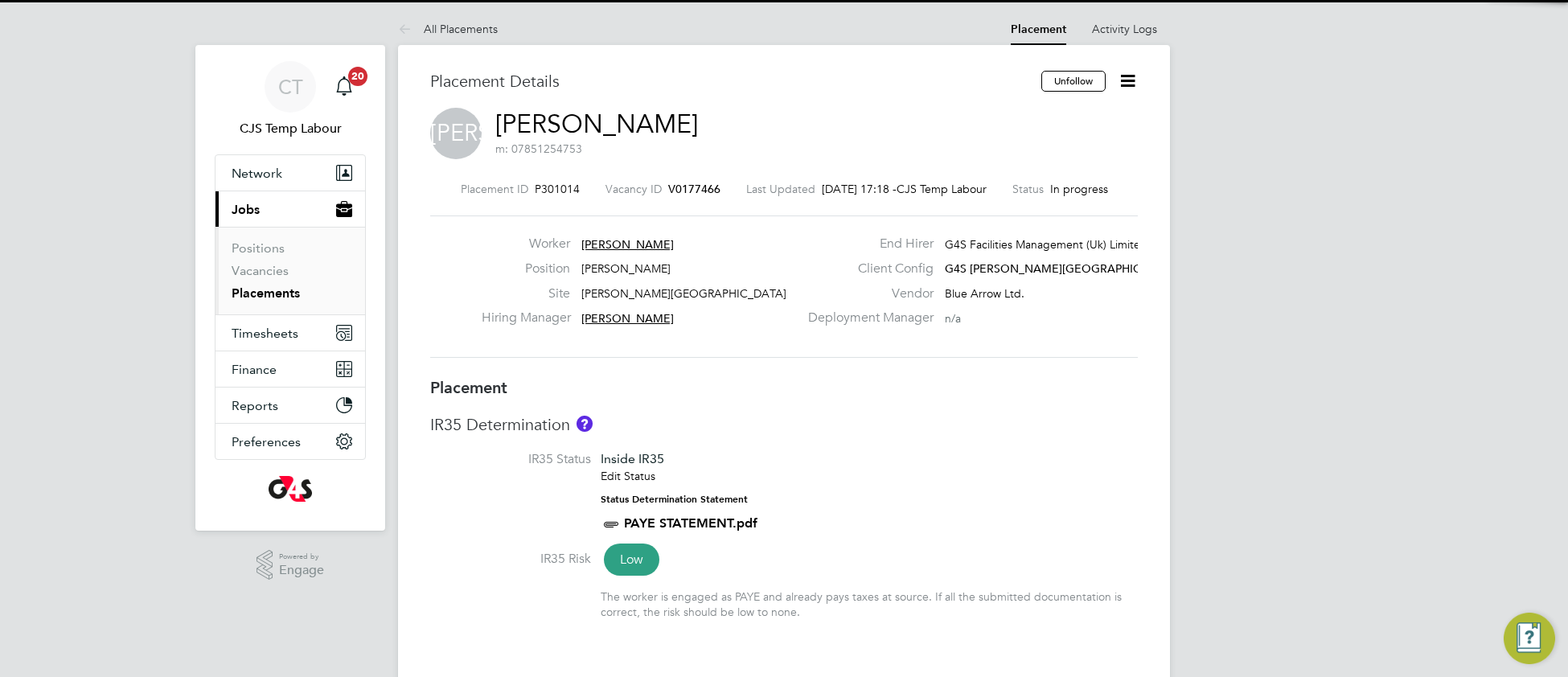
click at [964, 460] on li "IR35 Status Inside IR35 Edit Status Status Determination Statement PAYE STATEME…" at bounding box center [784, 500] width 707 height 99
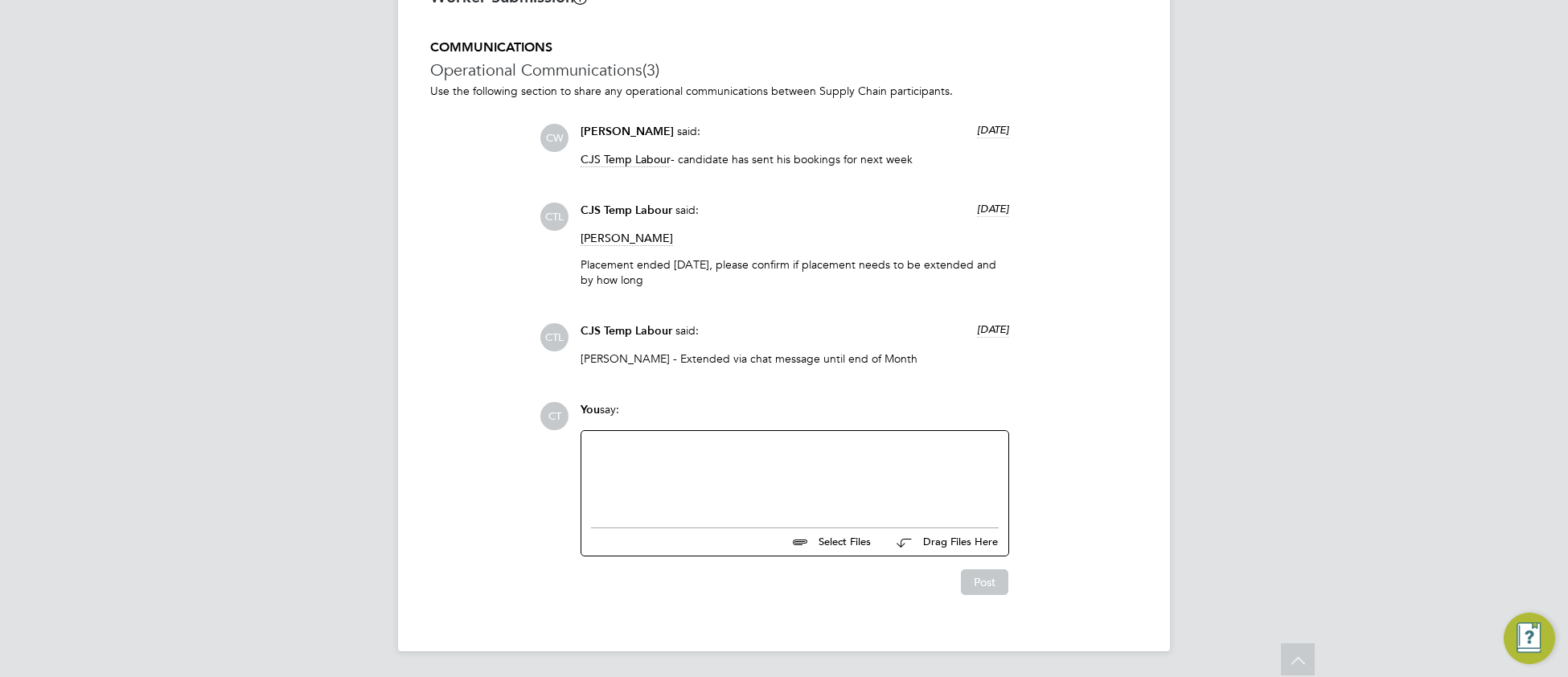
click at [669, 488] on div at bounding box center [794, 475] width 407 height 69
paste div
click at [970, 579] on button "Post" at bounding box center [985, 582] width 48 height 26
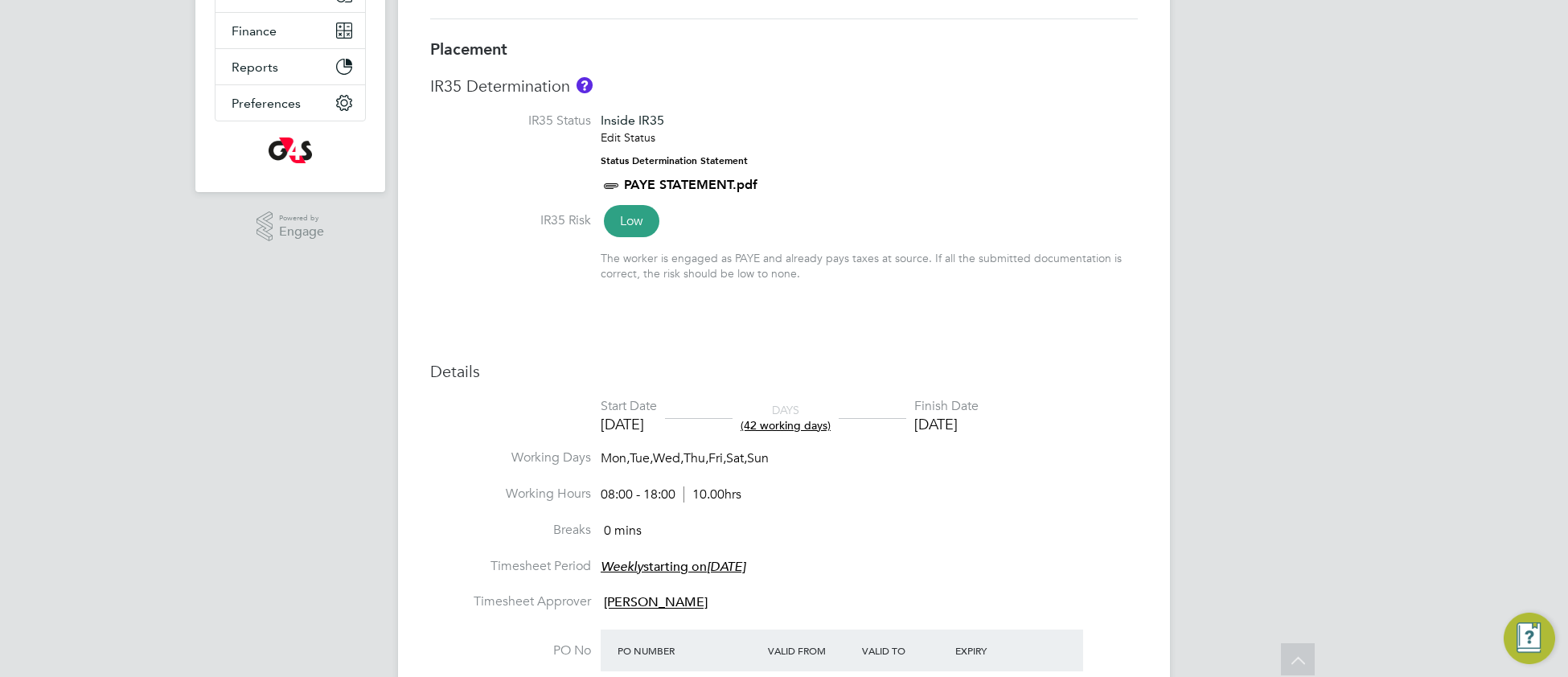
click at [952, 365] on h3 "Details" at bounding box center [784, 371] width 707 height 21
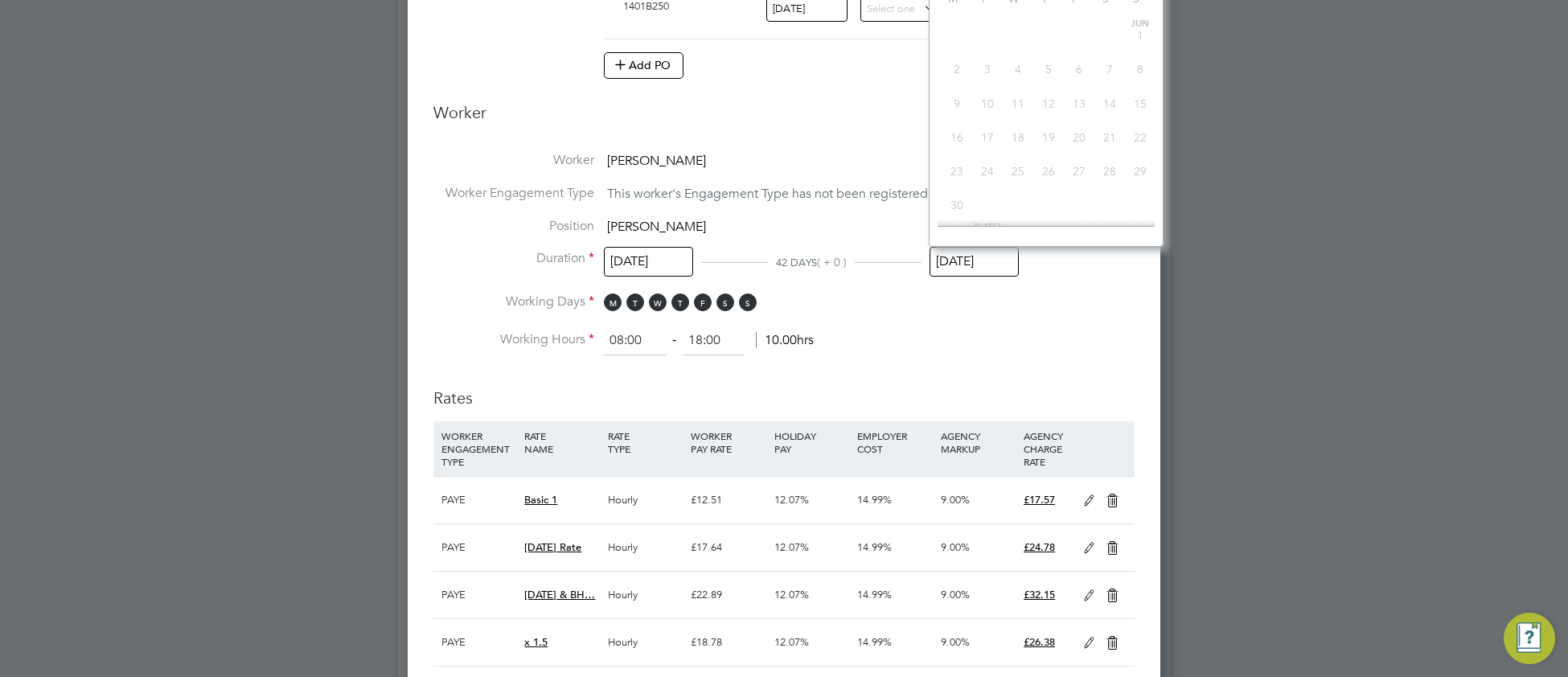
click at [974, 271] on input "[DATE]" at bounding box center [973, 261] width 89 height 29
click at [1082, 155] on span "31" at bounding box center [1078, 139] width 30 height 30
type input "[DATE]"
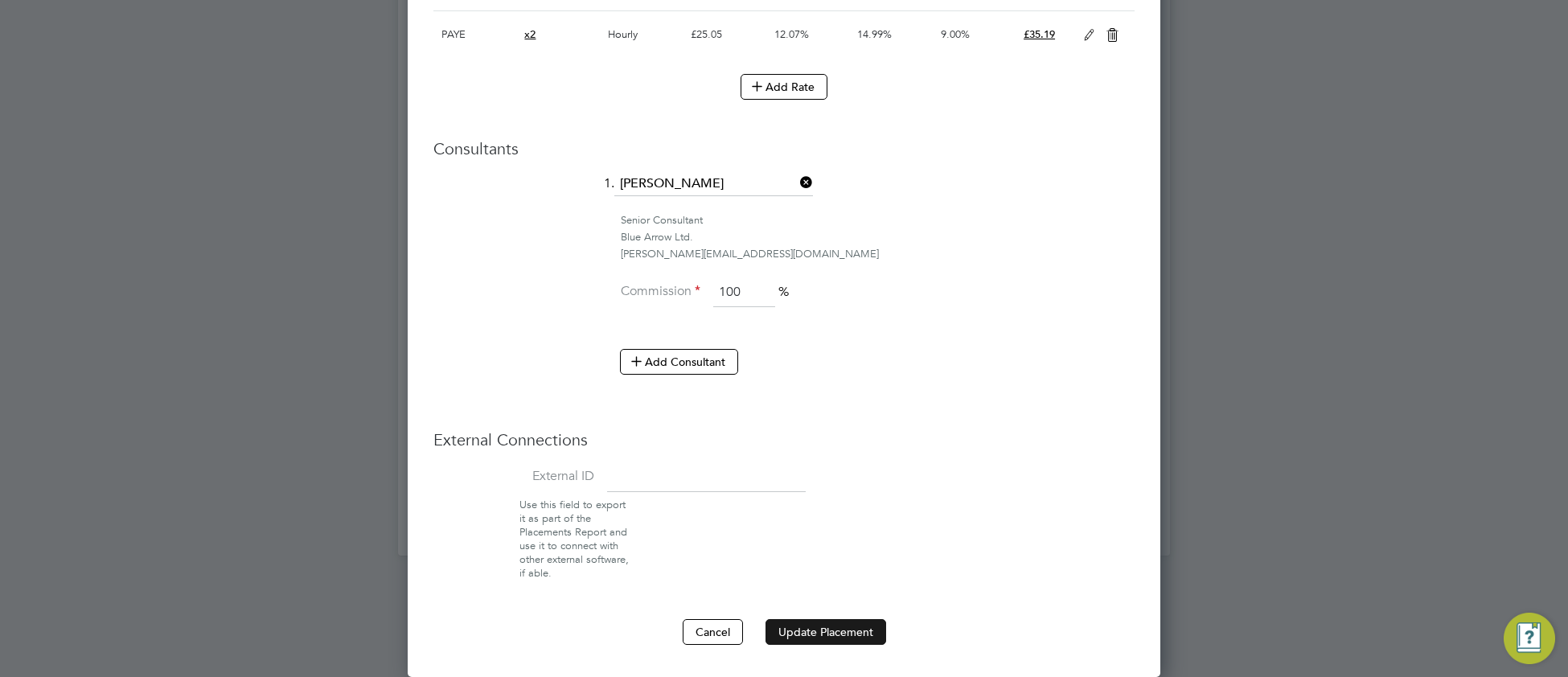
click at [801, 632] on button "Update Placement" at bounding box center [825, 632] width 120 height 26
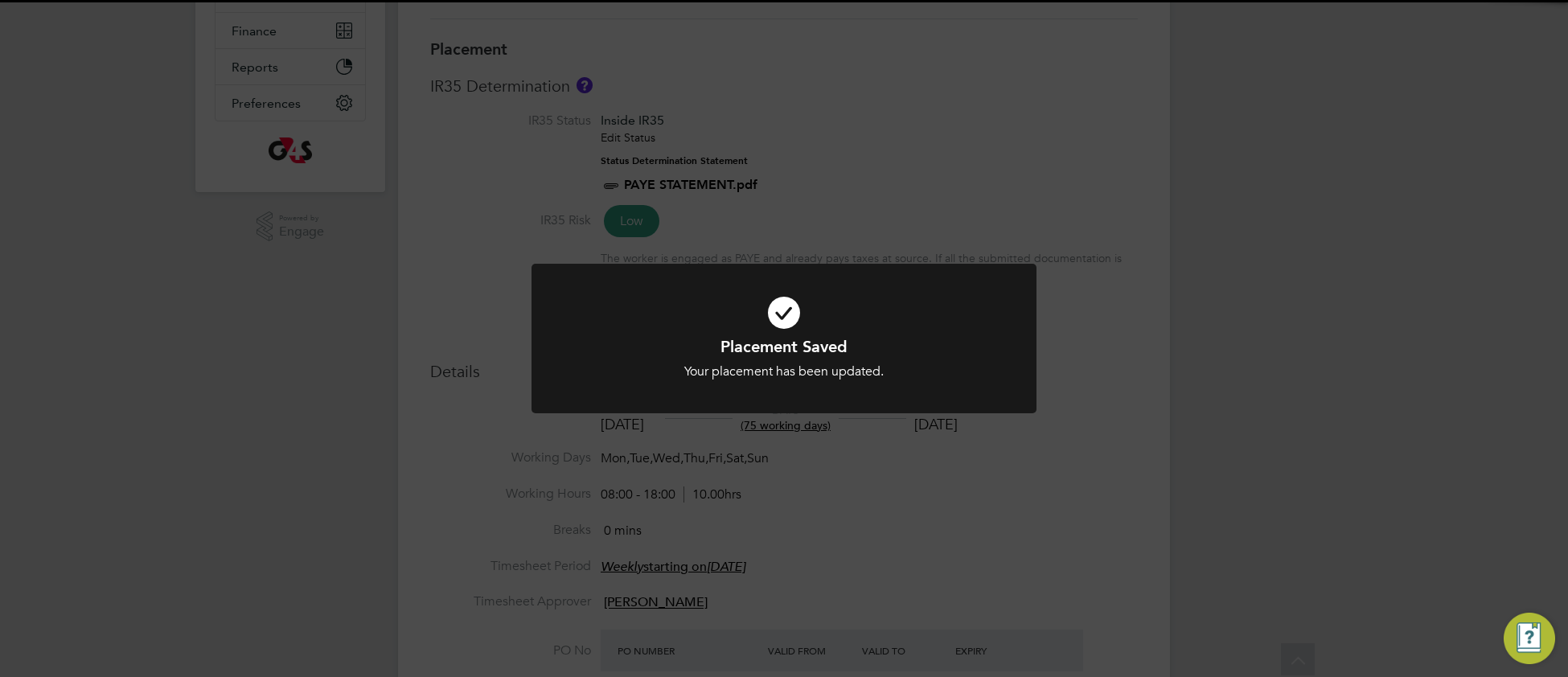
click at [948, 284] on icon at bounding box center [784, 313] width 418 height 63
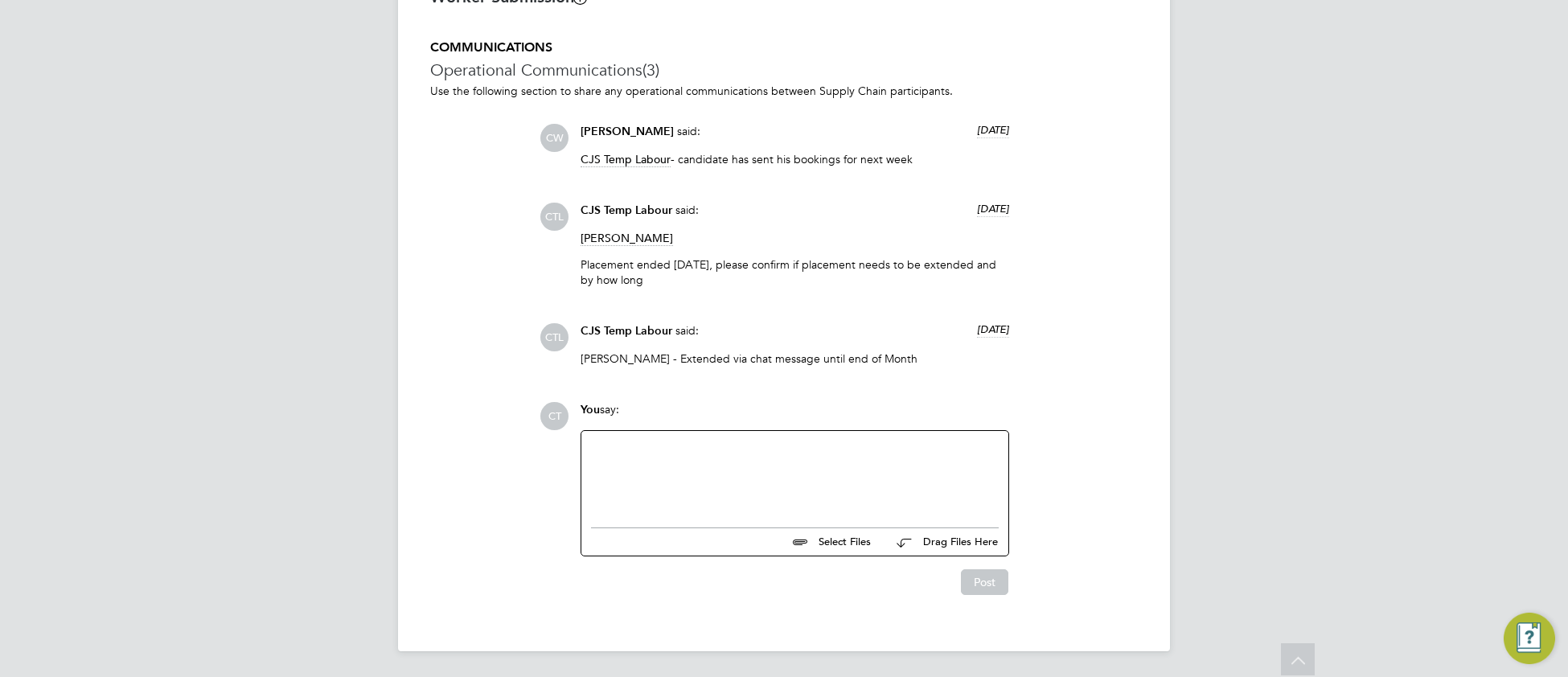
click at [744, 477] on div at bounding box center [794, 475] width 407 height 69
paste div
click at [975, 580] on button "Post" at bounding box center [985, 582] width 48 height 26
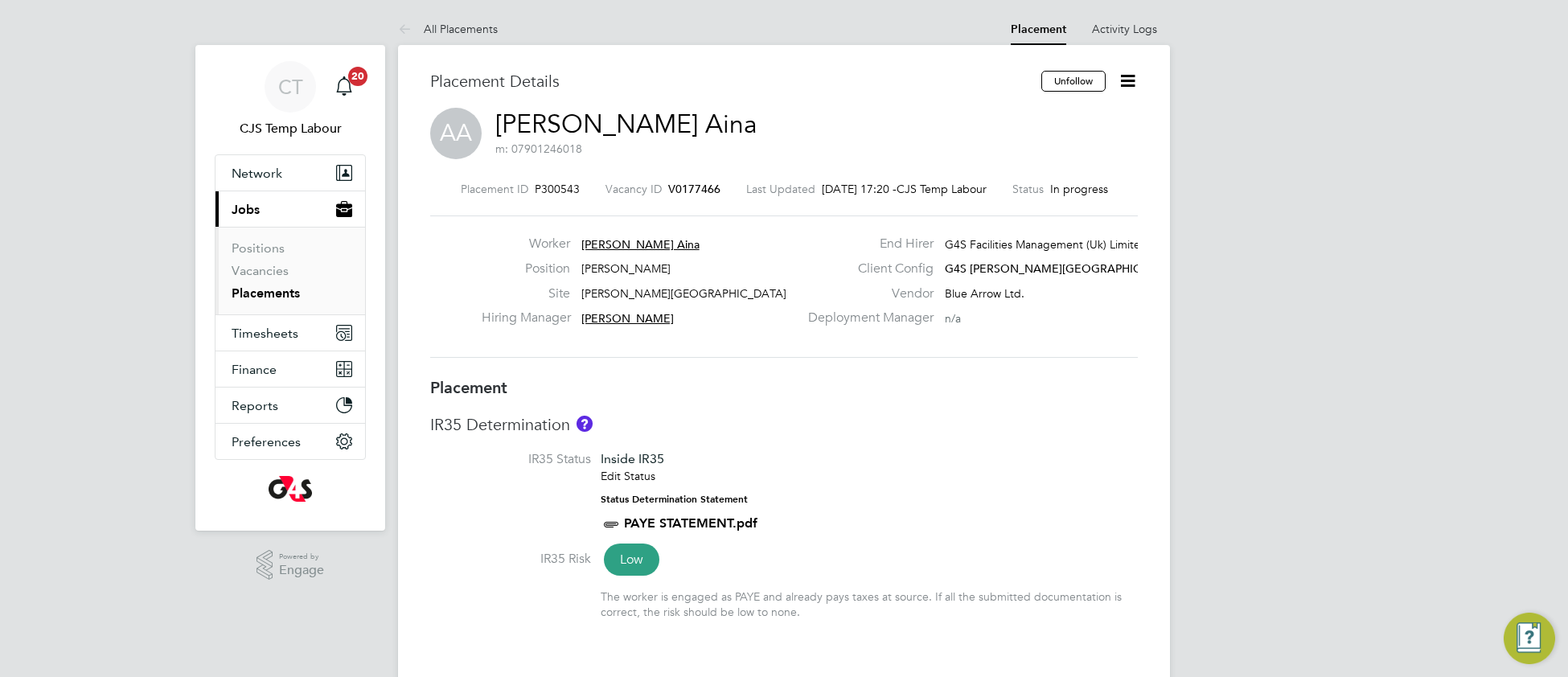
click at [1132, 86] on icon at bounding box center [1127, 81] width 20 height 20
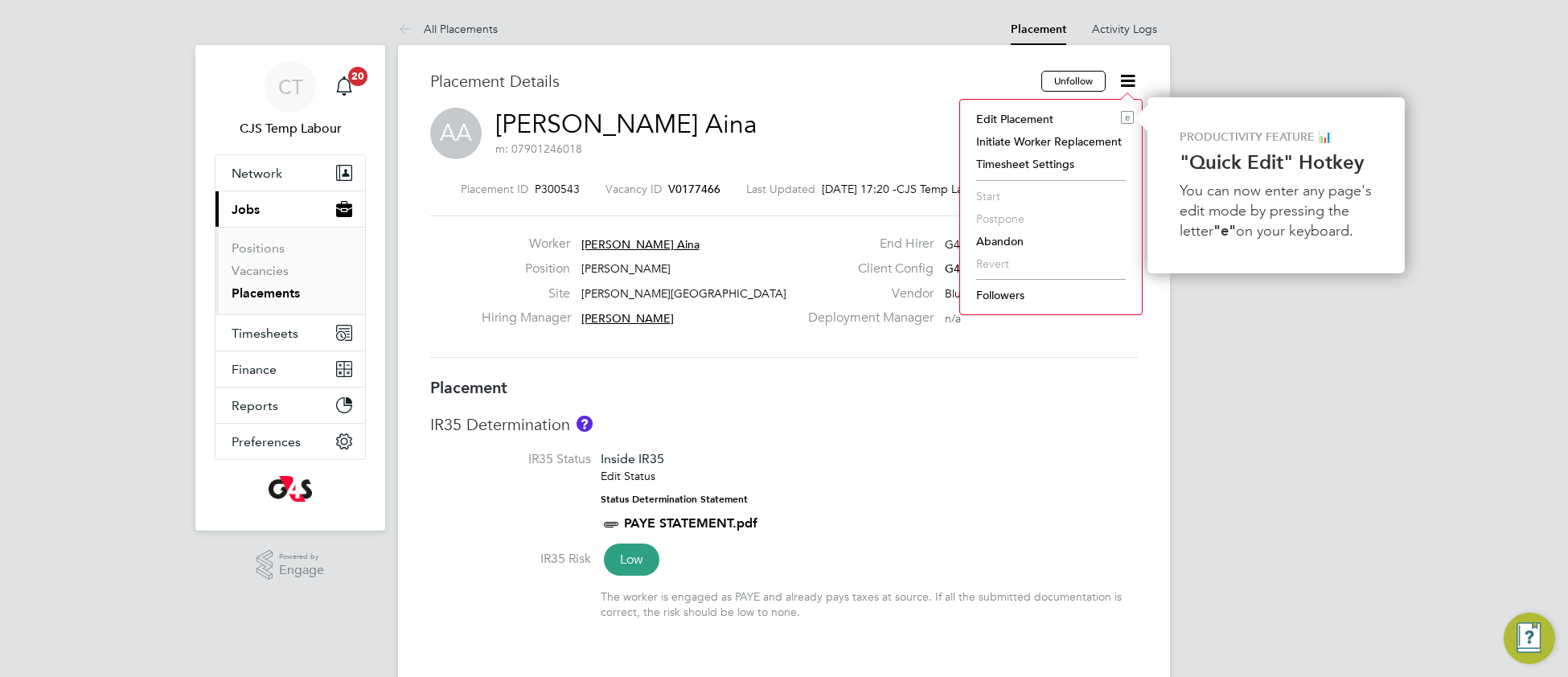
click at [824, 445] on div "IR35 Determination IR35 Status Inside IR35 Edit Status Status Determination Sta…" at bounding box center [784, 524] width 707 height 221
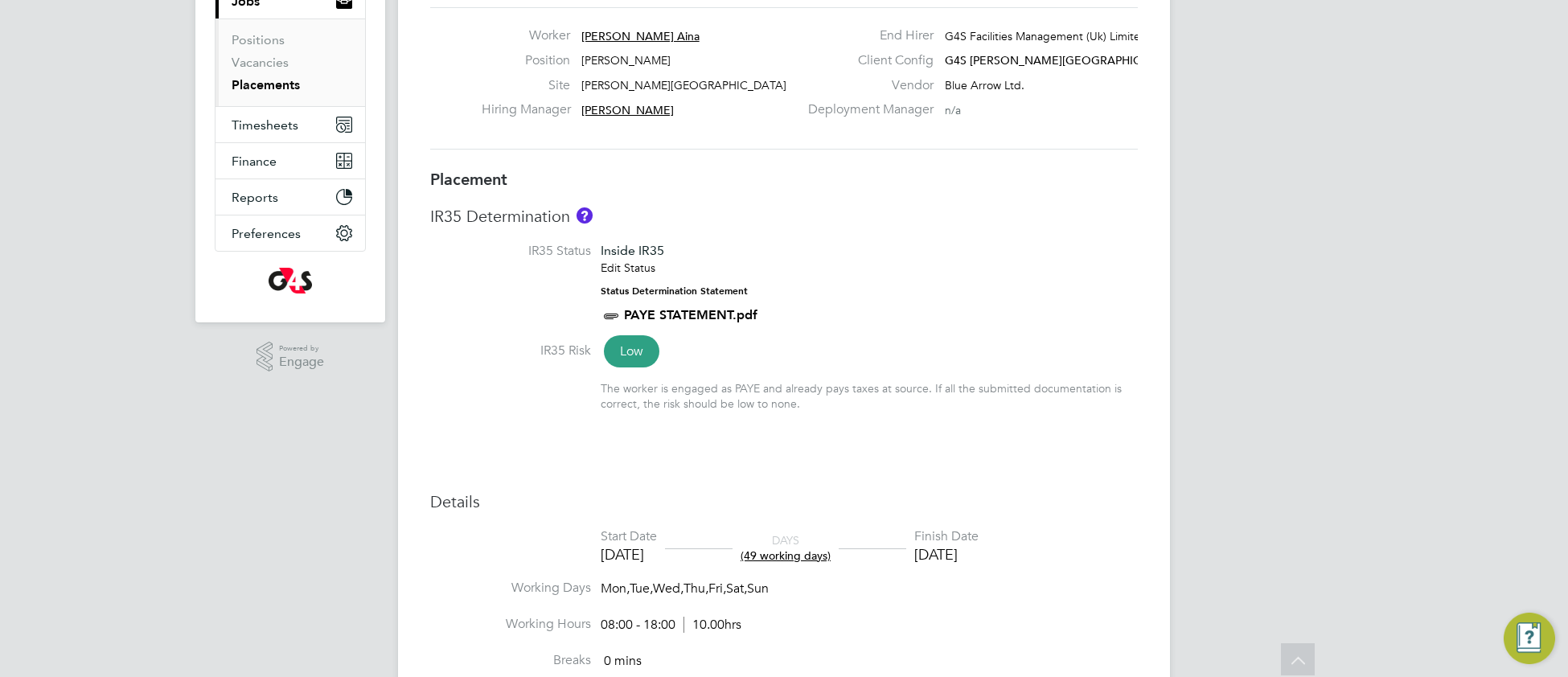
click at [910, 315] on li "IR35 Status Inside IR35 Edit Status Status Determination Statement PAYE STATEME…" at bounding box center [784, 293] width 707 height 99
type input "[PERSON_NAME]"
type input "[DATE]"
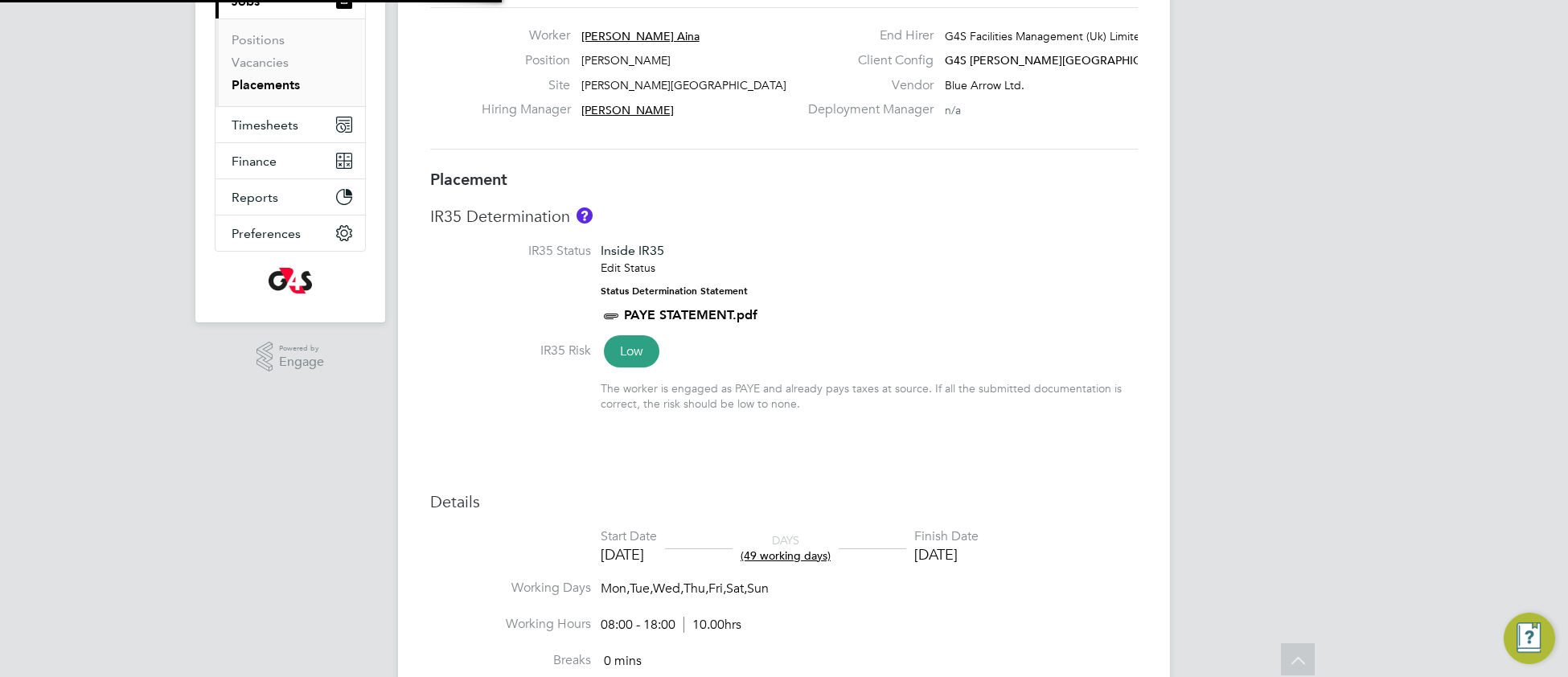
type input "08:00"
type input "18:00"
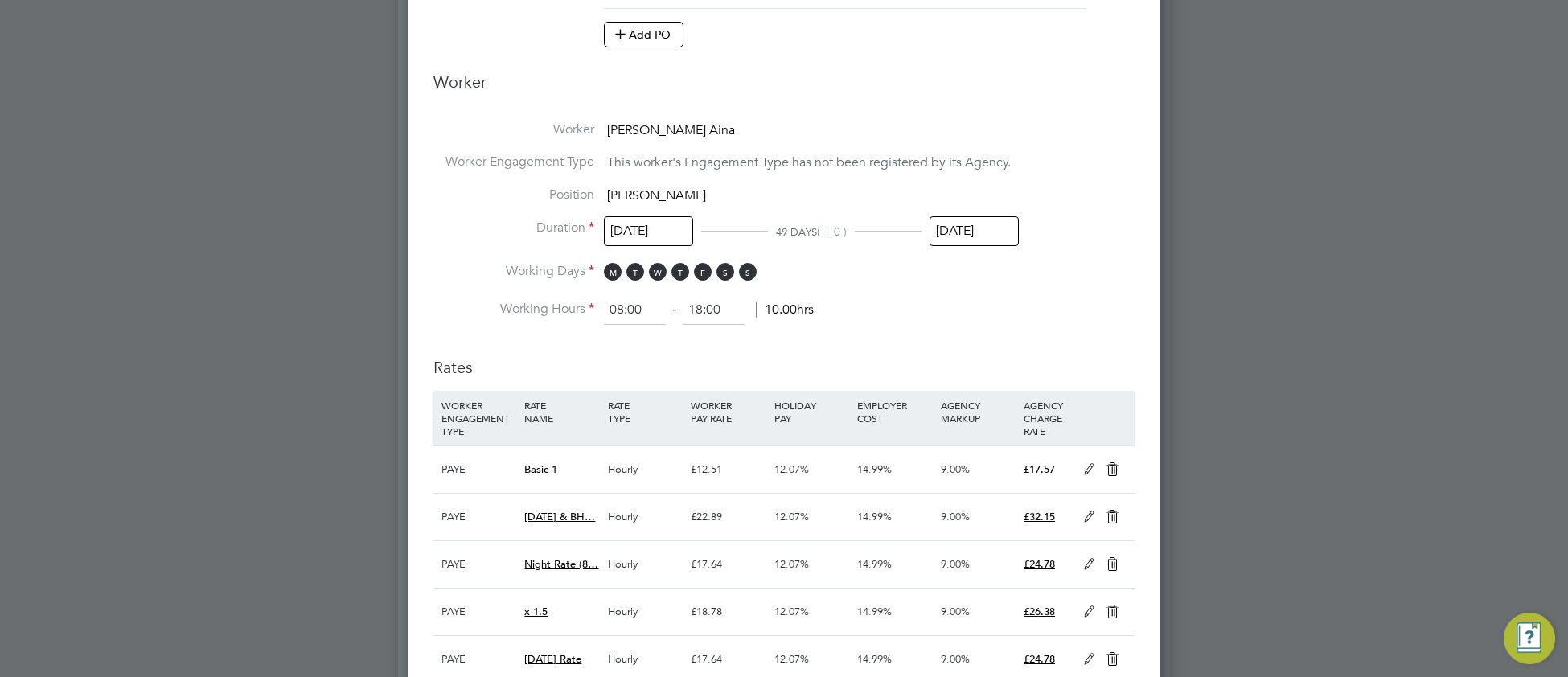
click at [967, 228] on input "[DATE]" at bounding box center [973, 231] width 89 height 29
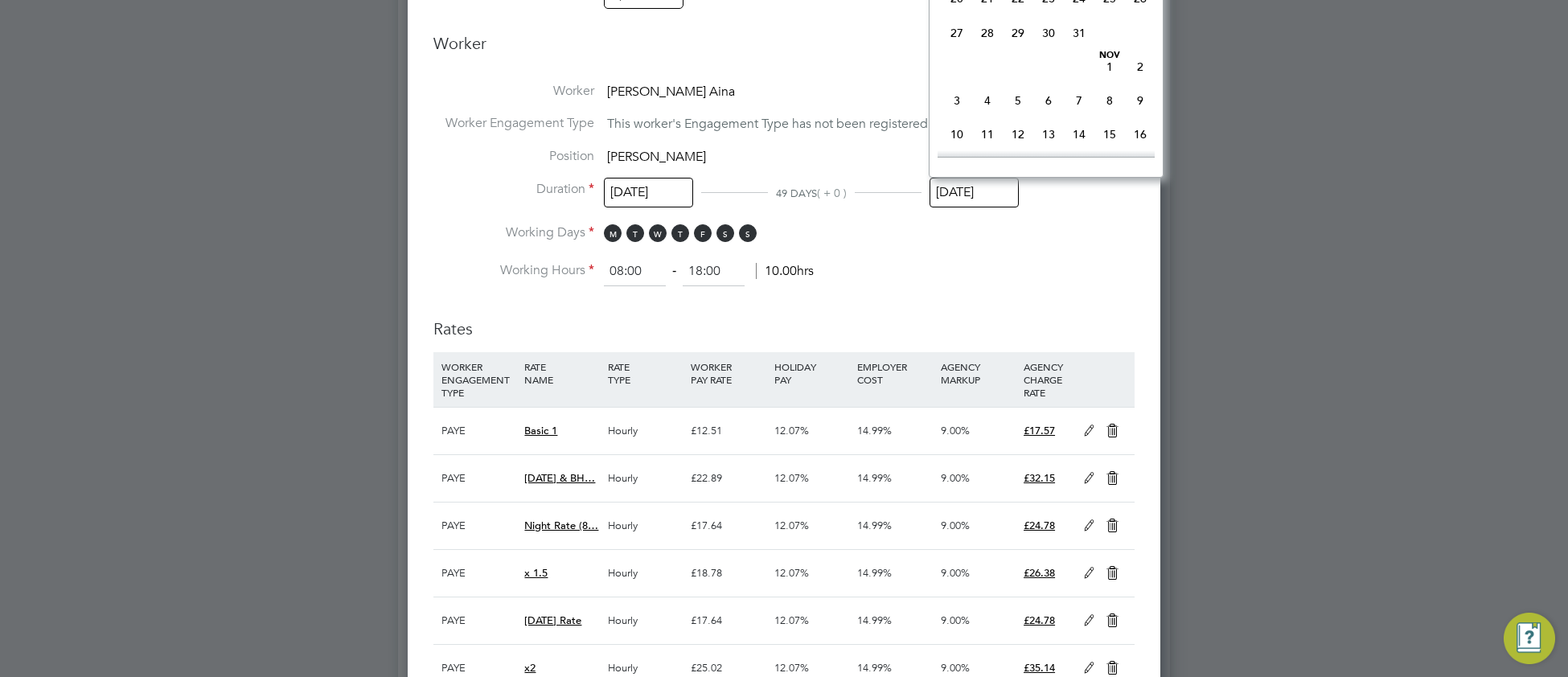
click at [1075, 48] on span "31" at bounding box center [1078, 32] width 30 height 30
type input "[DATE]"
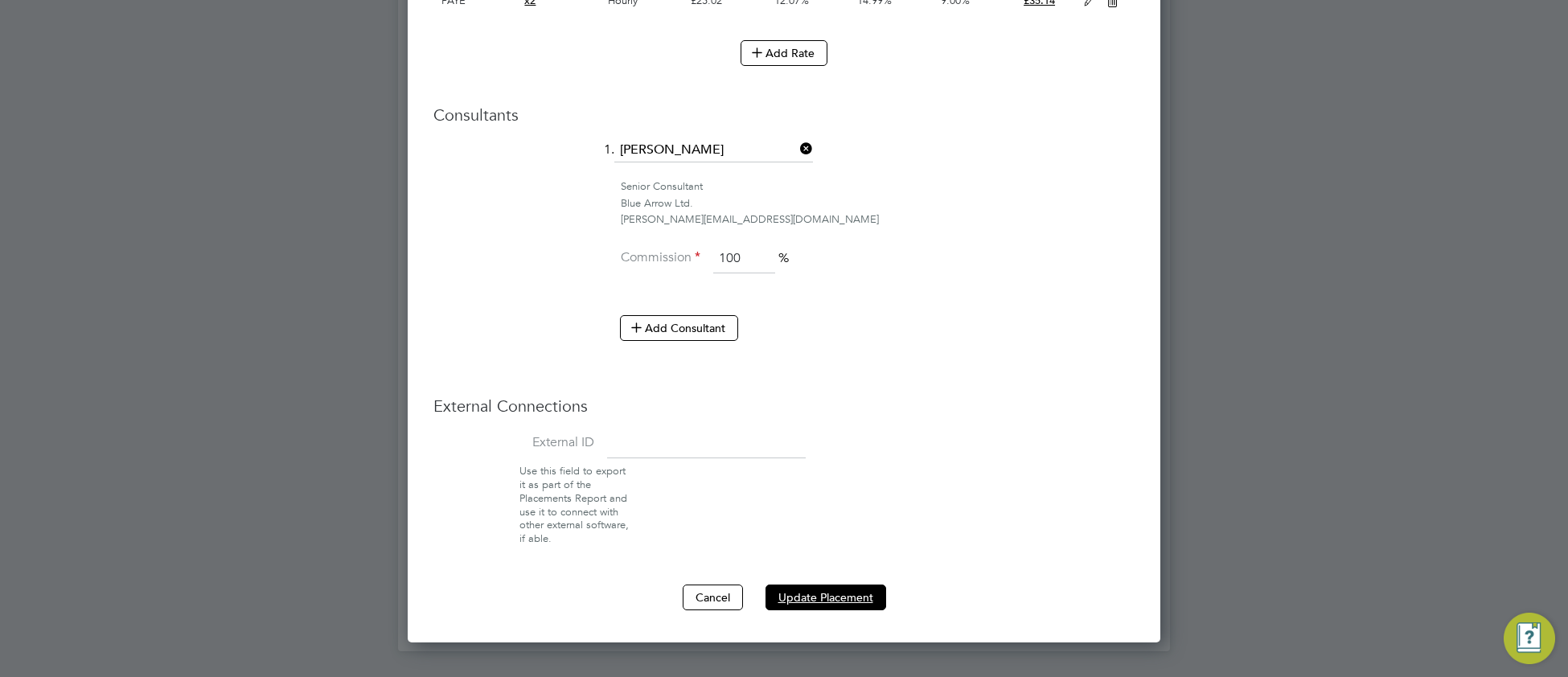
drag, startPoint x: 818, startPoint y: 594, endPoint x: 853, endPoint y: 583, distance: 36.7
click at [822, 591] on button "Update Placement" at bounding box center [825, 597] width 120 height 26
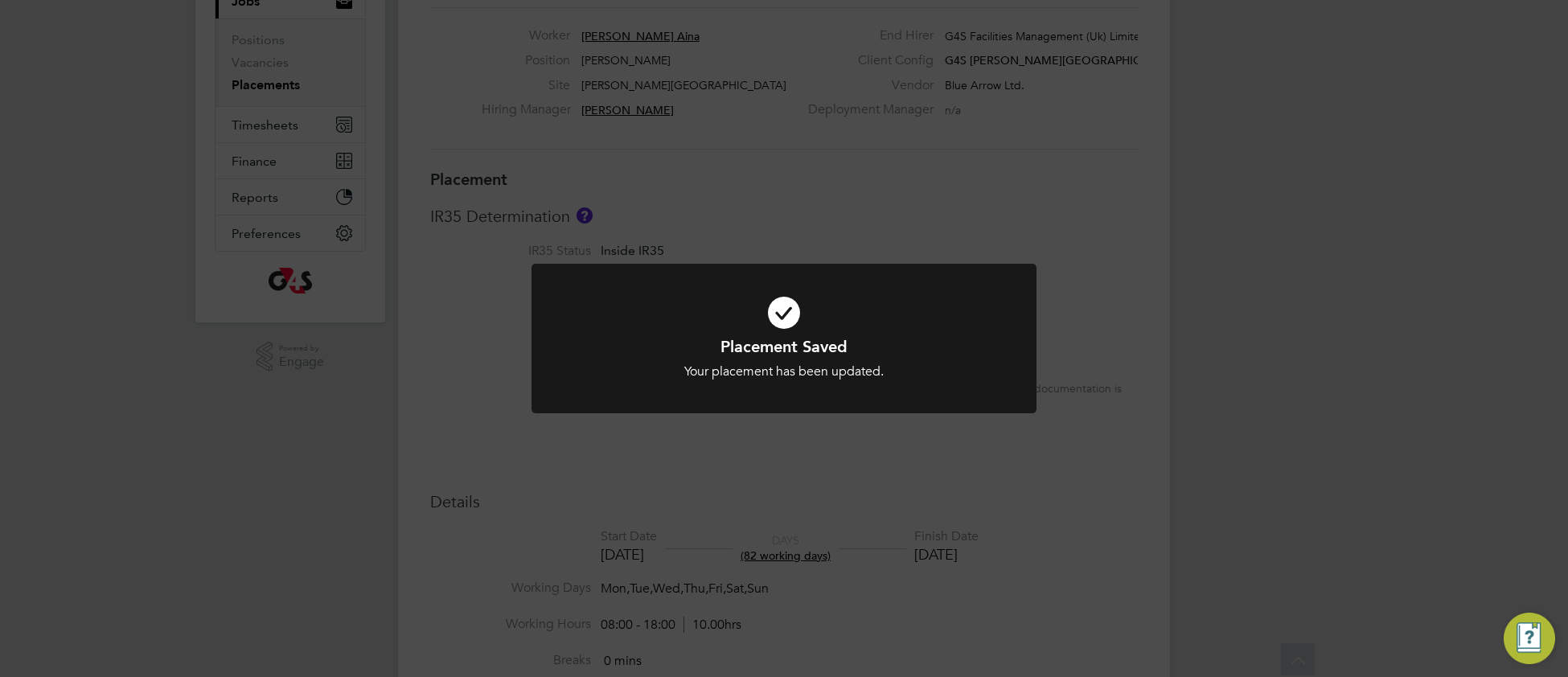
click at [978, 332] on icon at bounding box center [784, 313] width 418 height 63
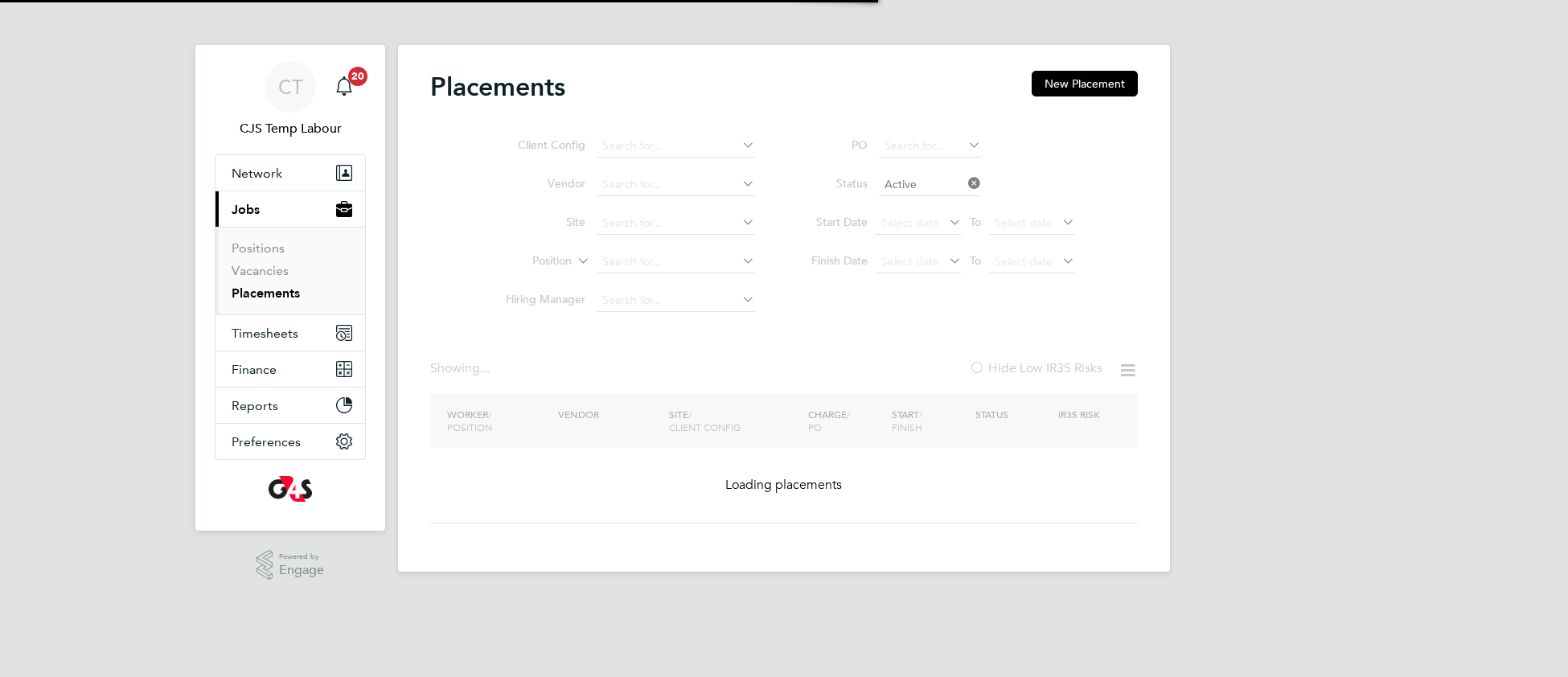
type input "G4S [PERSON_NAME][GEOGRAPHIC_DATA] - Operational"
type input "[PERSON_NAME]"
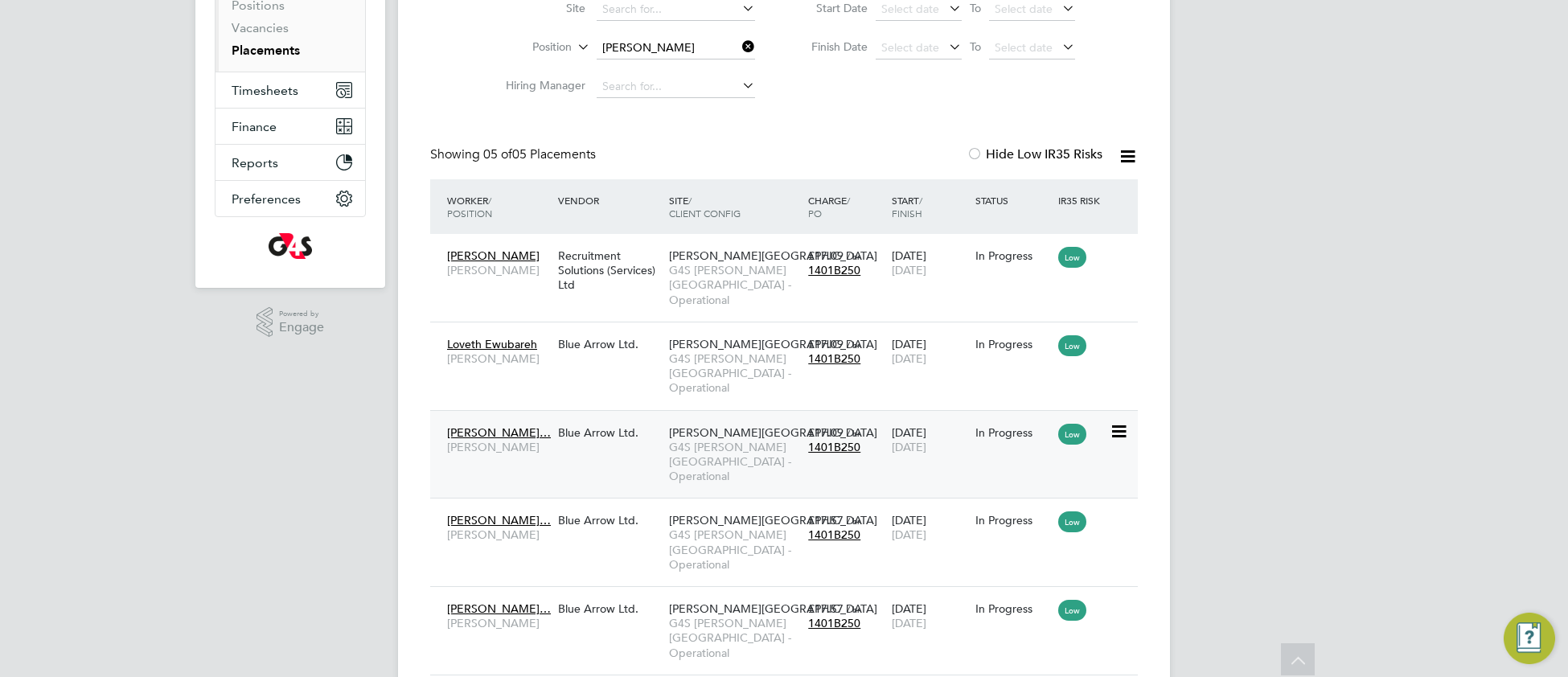
click at [516, 440] on span "[PERSON_NAME]" at bounding box center [498, 447] width 103 height 15
